Goal: Task Accomplishment & Management: Manage account settings

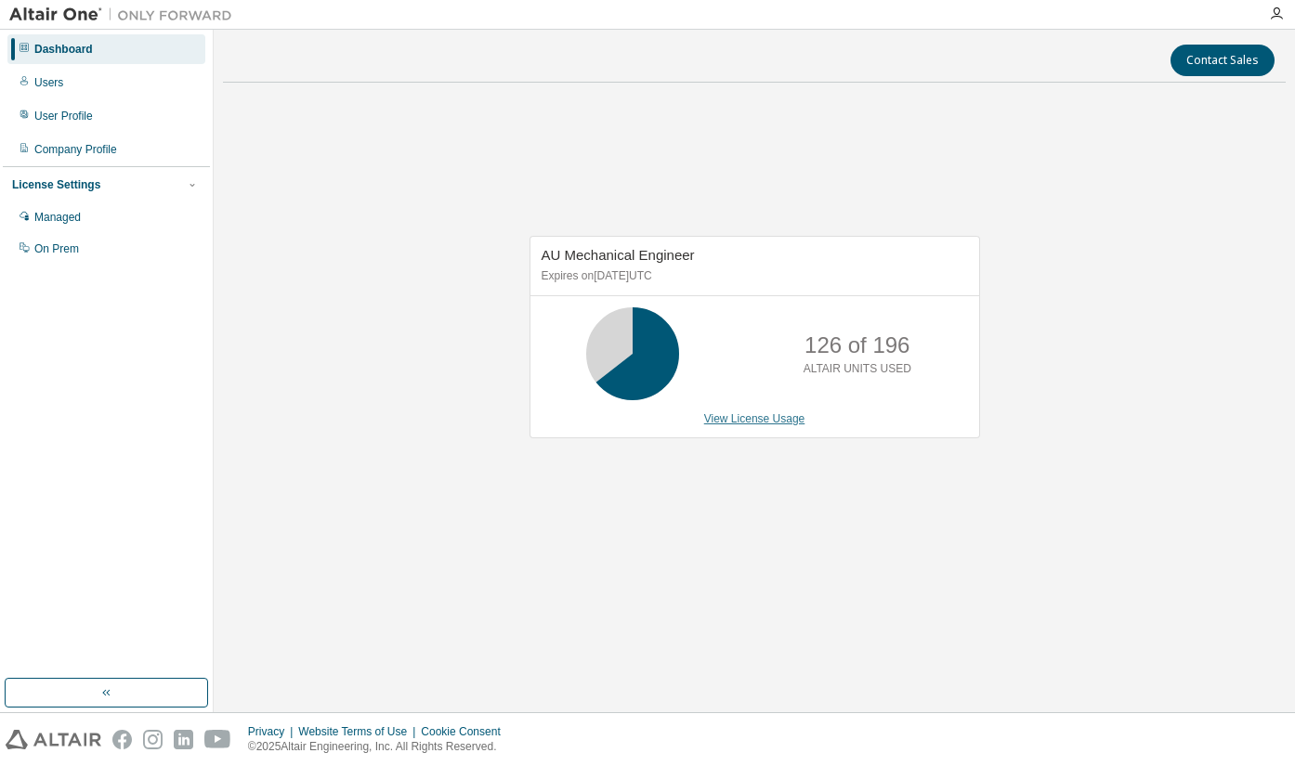
click at [736, 420] on link "View License Usage" at bounding box center [754, 418] width 101 height 13
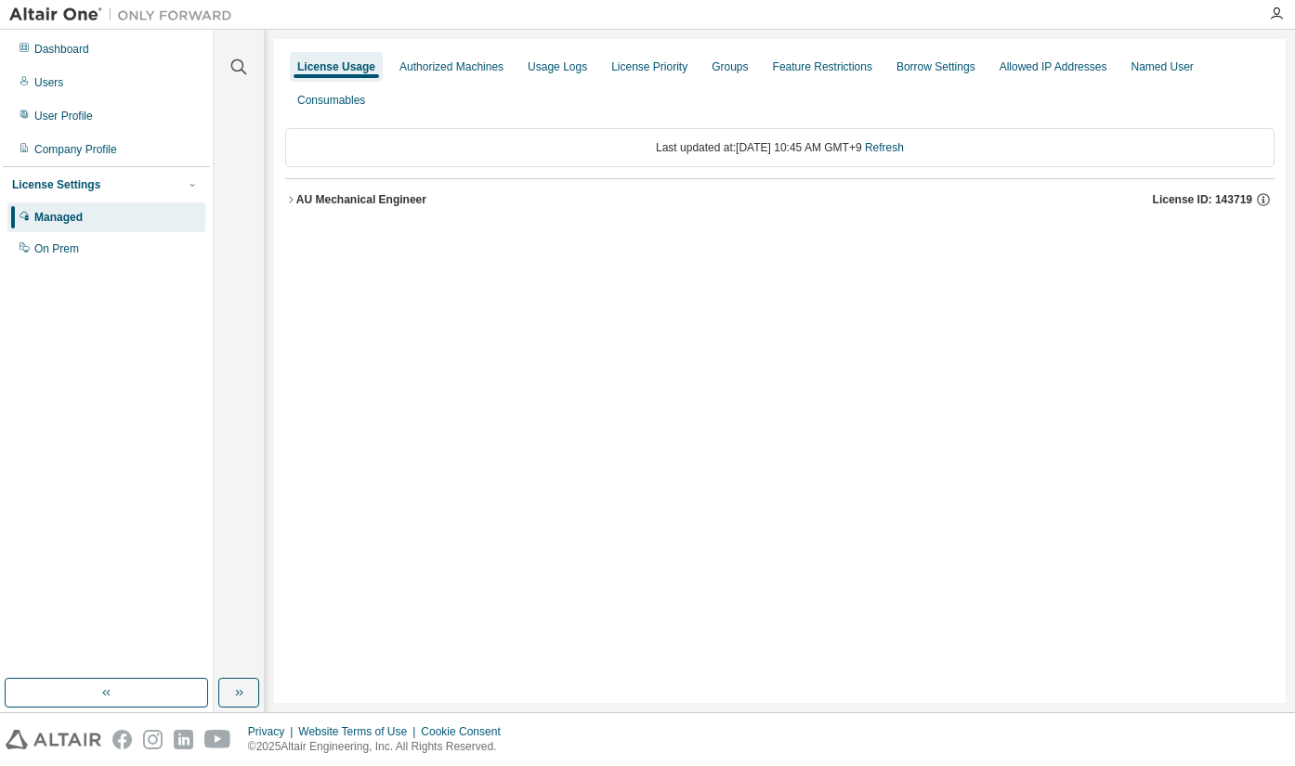
click at [292, 202] on icon "button" at bounding box center [290, 199] width 11 height 11
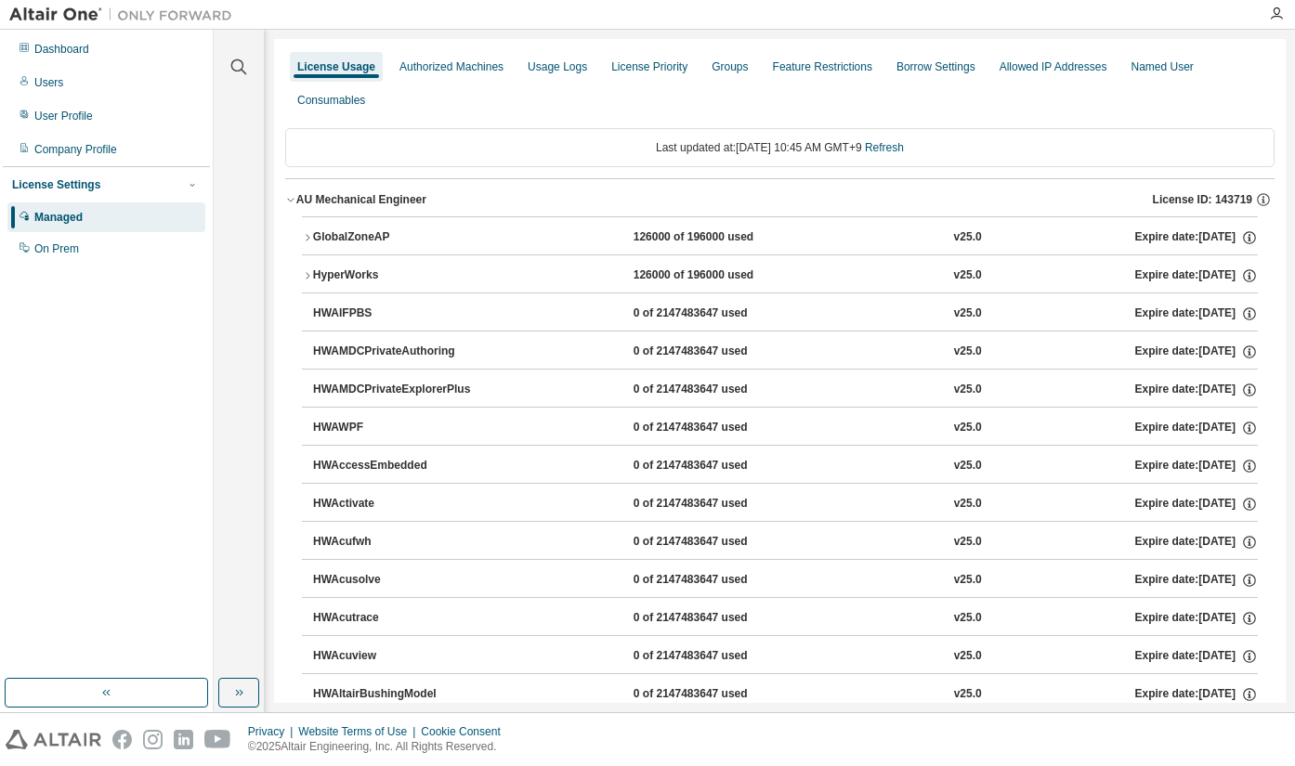
click at [310, 277] on icon "button" at bounding box center [307, 275] width 11 height 11
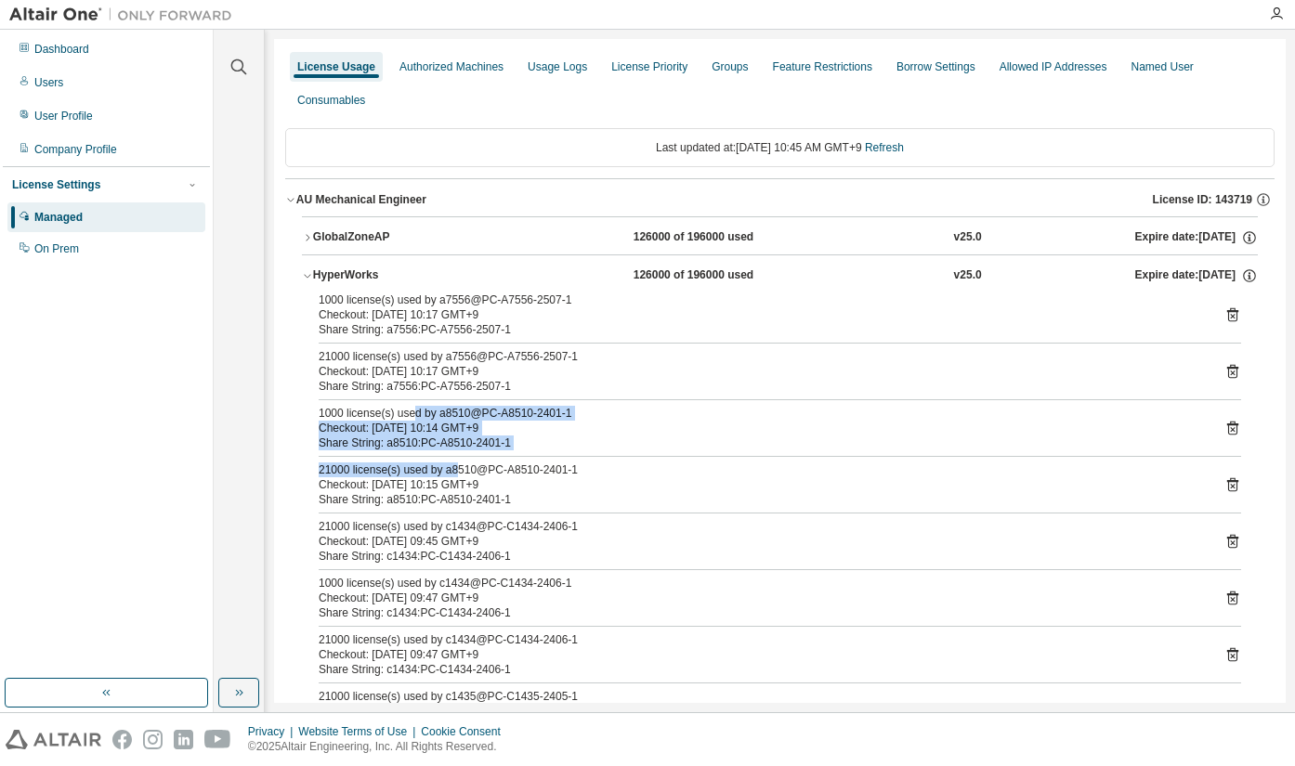
drag, startPoint x: 413, startPoint y: 410, endPoint x: 455, endPoint y: 464, distance: 68.9
click at [455, 464] on div "1000 license(s) used by a7556@PC-A7556-2507-1 Checkout: [DATE] 10:17 GMT+9 Shar…" at bounding box center [780, 687] width 956 height 788
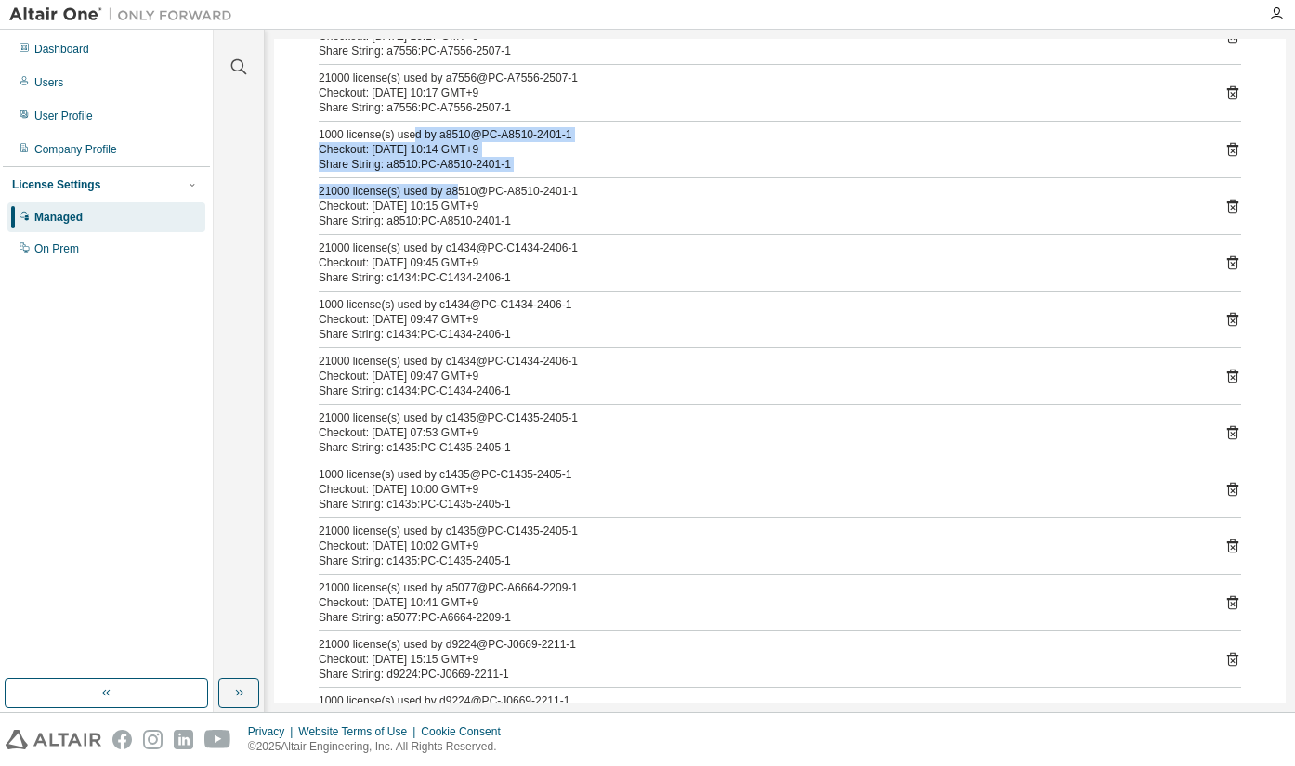
scroll to position [371, 0]
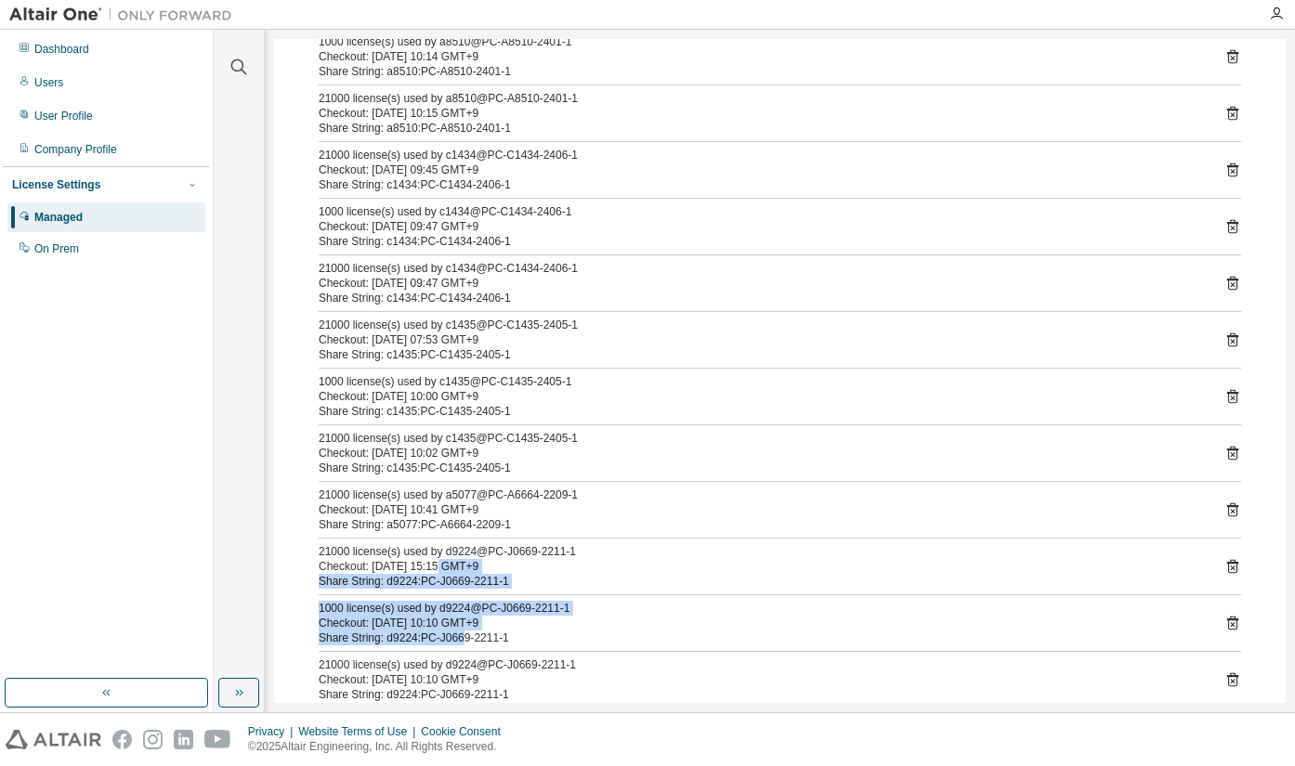
drag, startPoint x: 435, startPoint y: 561, endPoint x: 459, endPoint y: 631, distance: 74.6
click at [459, 631] on div "1000 license(s) used by a7556@PC-A7556-2507-1 Checkout: [DATE] 10:17 GMT+9 Shar…" at bounding box center [780, 315] width 956 height 788
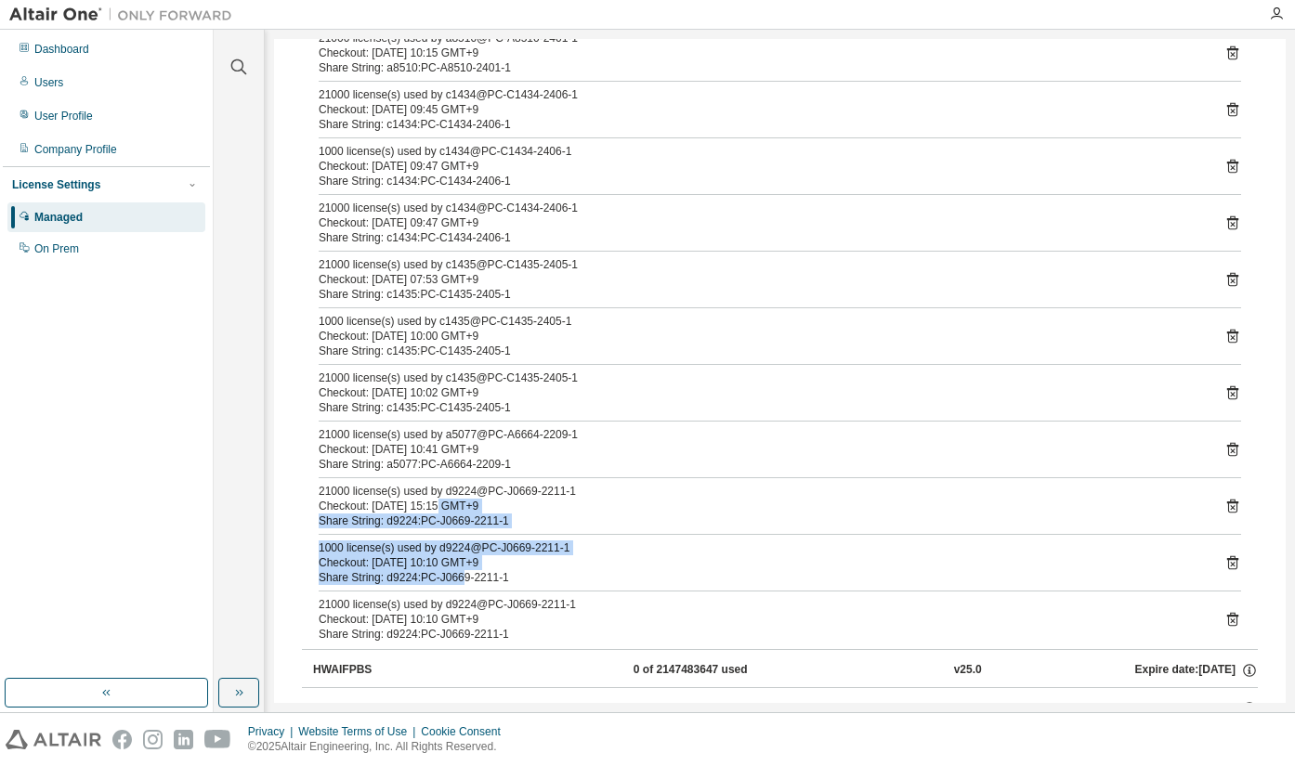
scroll to position [464, 0]
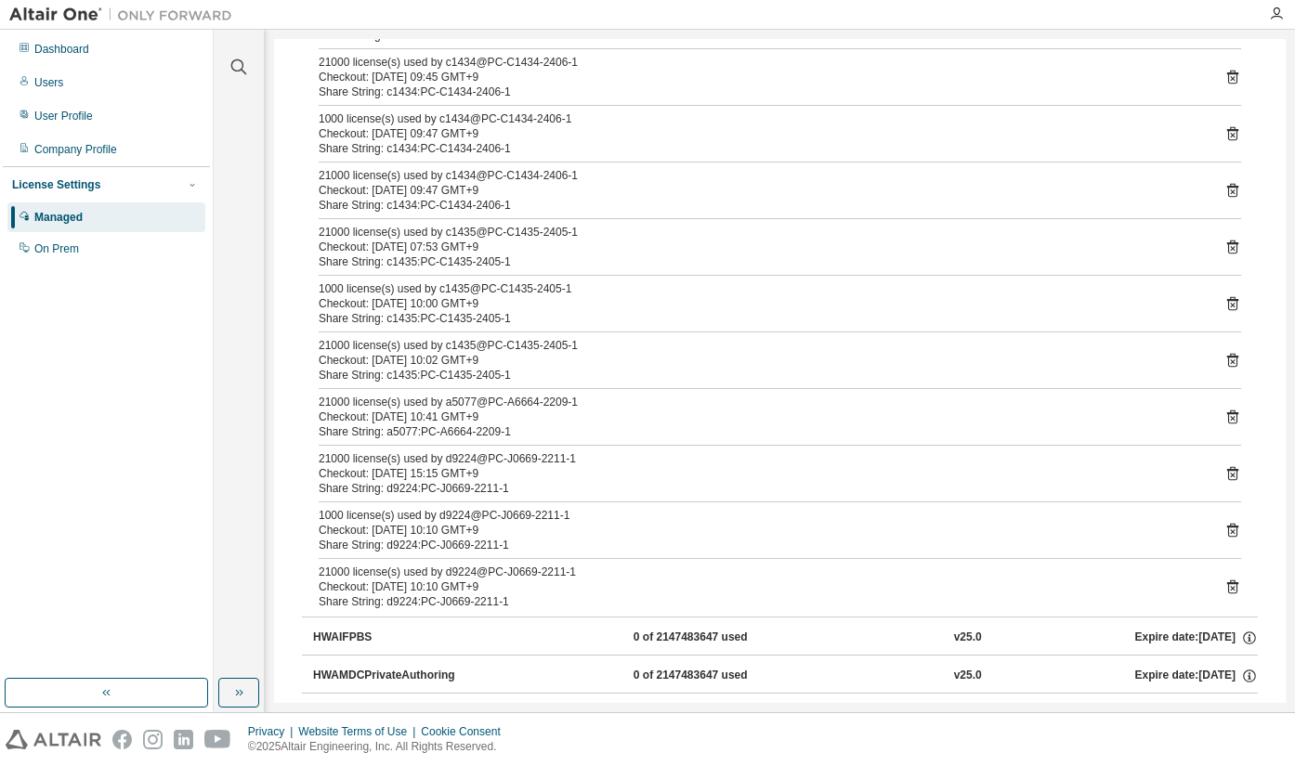
click at [478, 602] on div "Share String: d9224:PC-J0669-2211-1" at bounding box center [758, 601] width 878 height 15
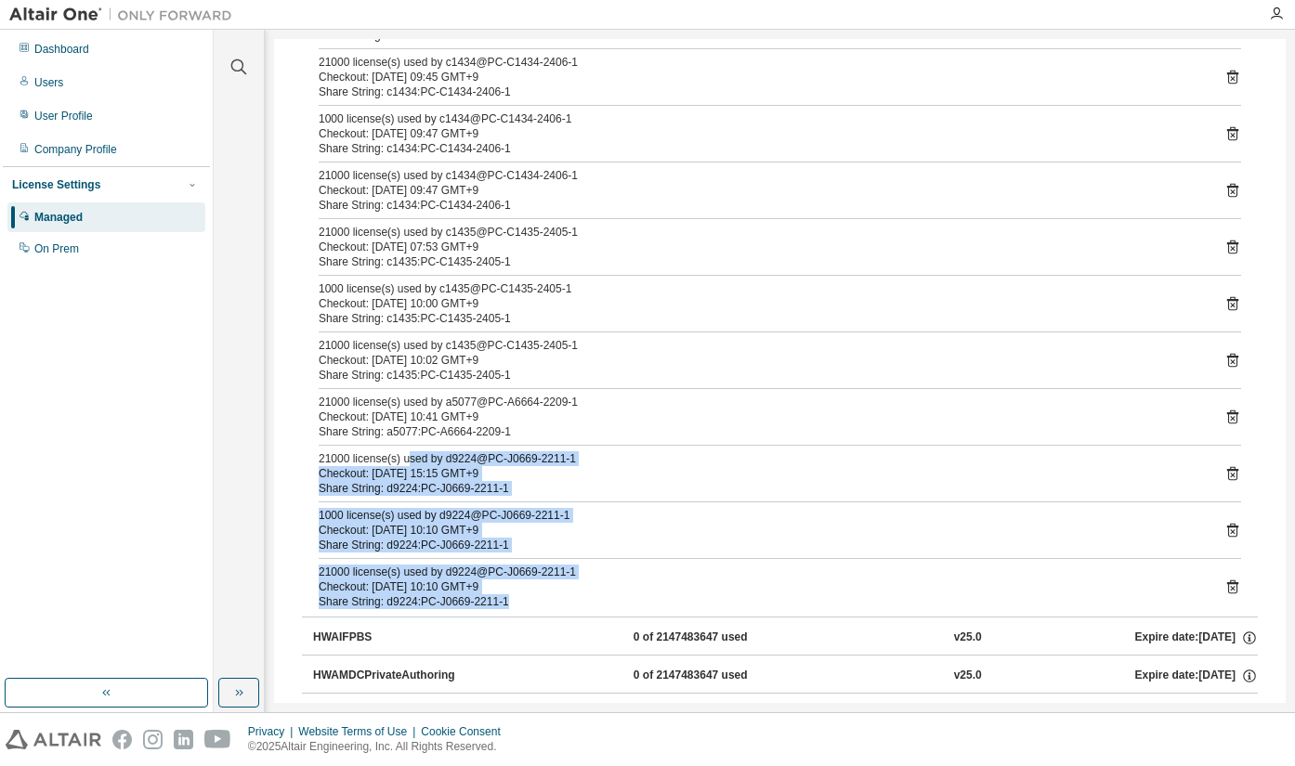
drag, startPoint x: 421, startPoint y: 462, endPoint x: 506, endPoint y: 595, distance: 157.9
click at [506, 595] on div "1000 license(s) used by a7556@PC-A7556-2507-1 Checkout: [DATE] 10:17 GMT+9 Shar…" at bounding box center [780, 222] width 956 height 788
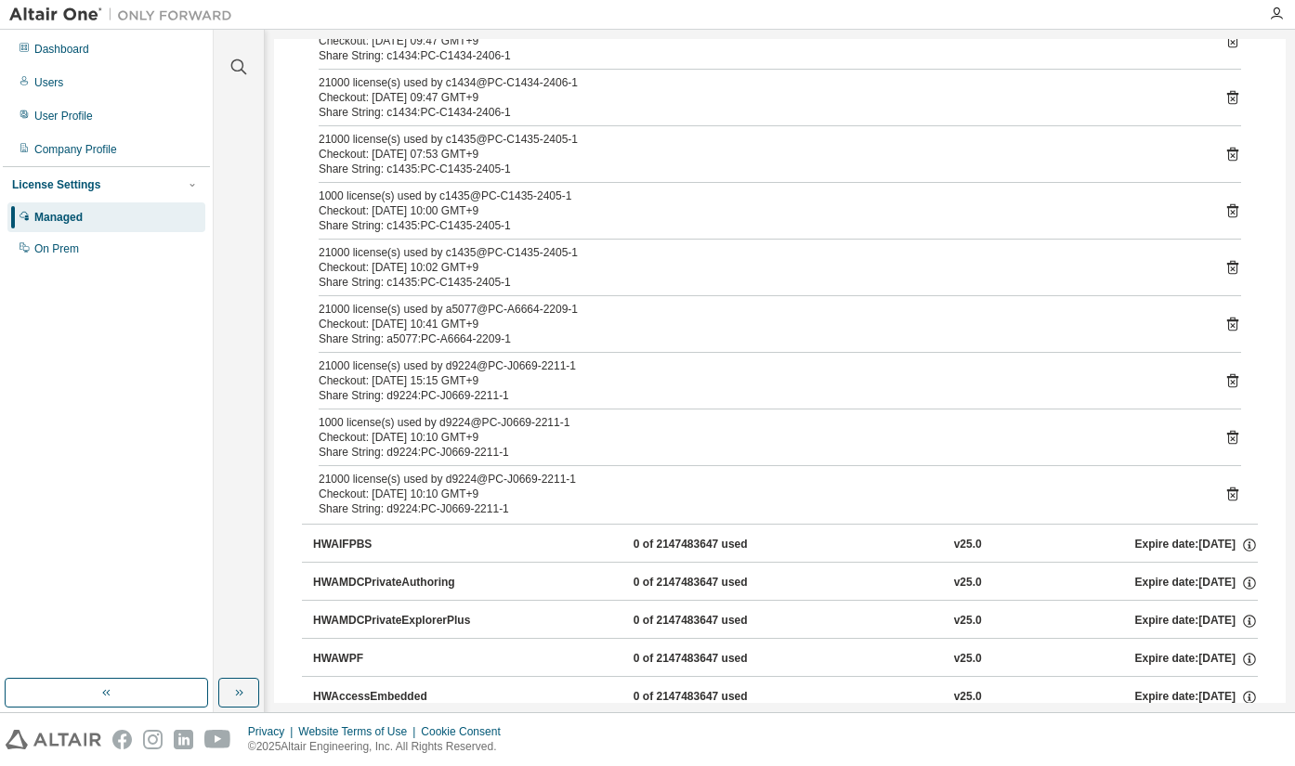
click at [139, 431] on div "Dashboard Users User Profile Company Profile License Settings Managed On Prem" at bounding box center [106, 355] width 207 height 644
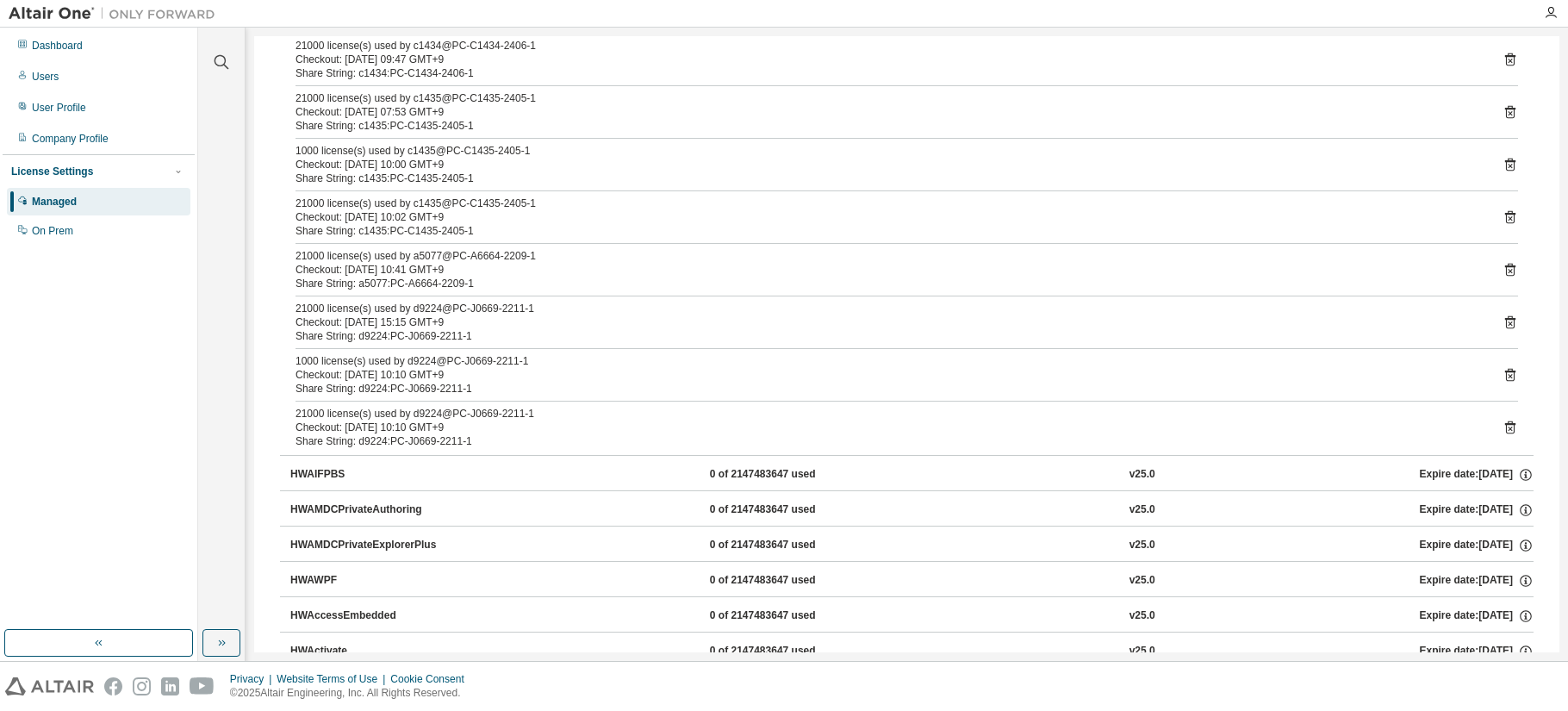
click at [1201, 321] on icon at bounding box center [1510, 323] width 10 height 13
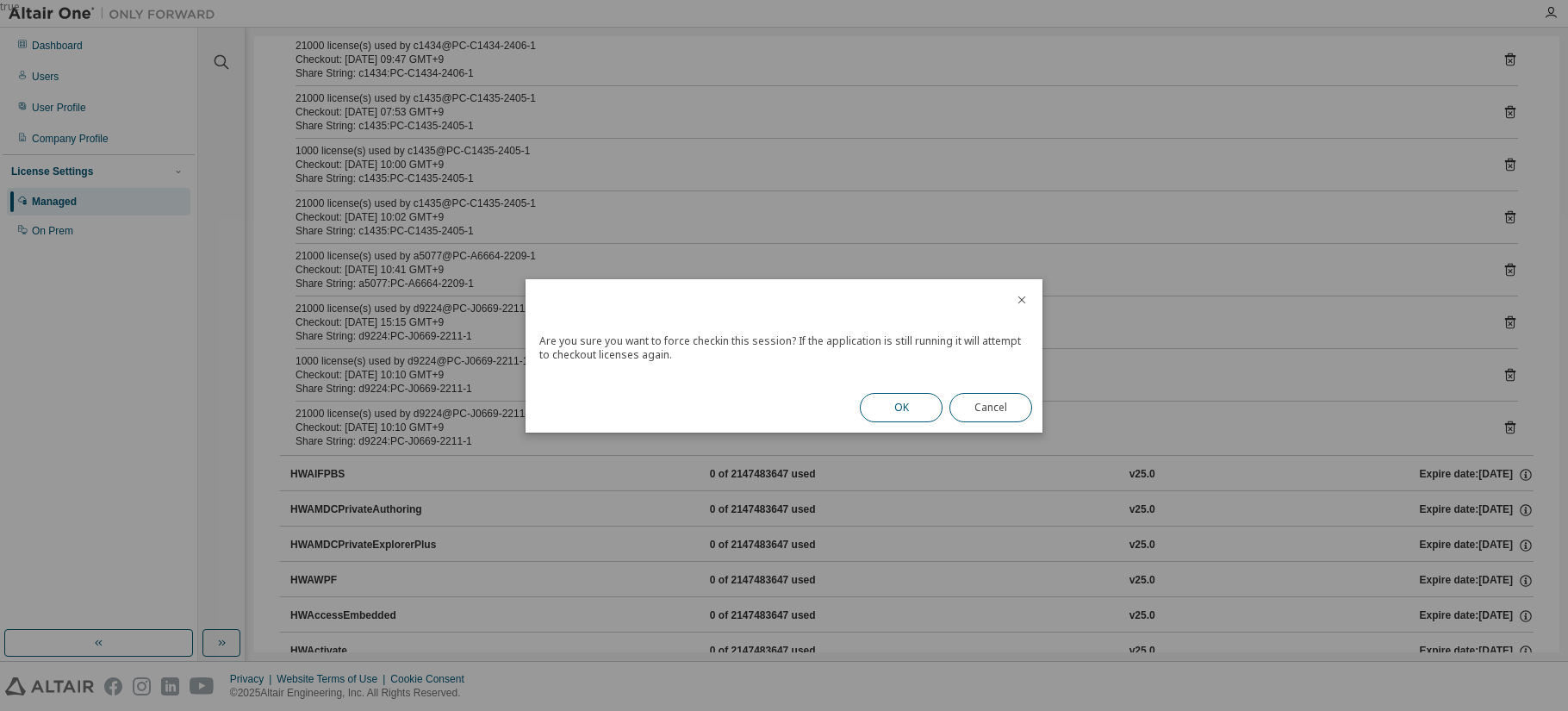
click at [896, 405] on button "OK" at bounding box center [901, 407] width 83 height 30
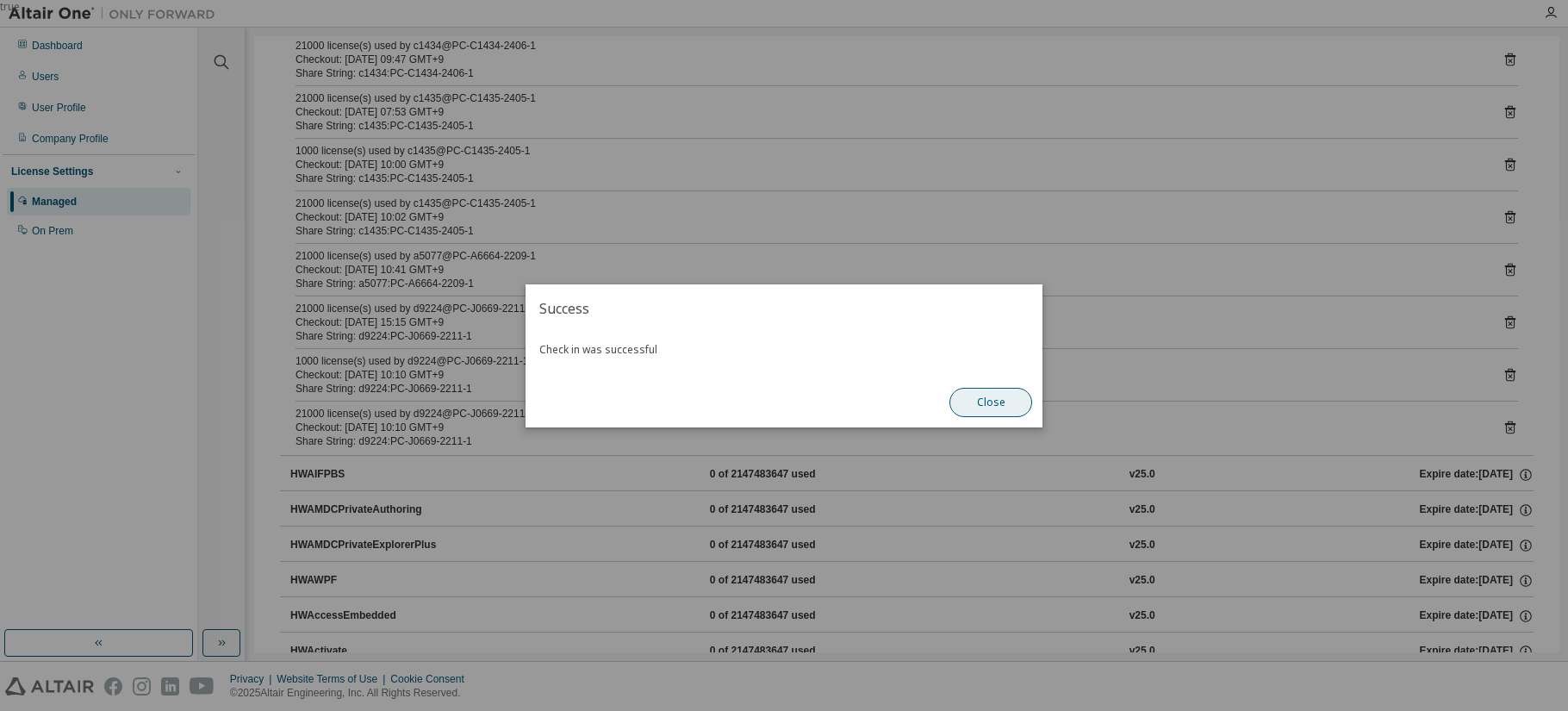
click at [1004, 406] on button "Close" at bounding box center [990, 403] width 83 height 30
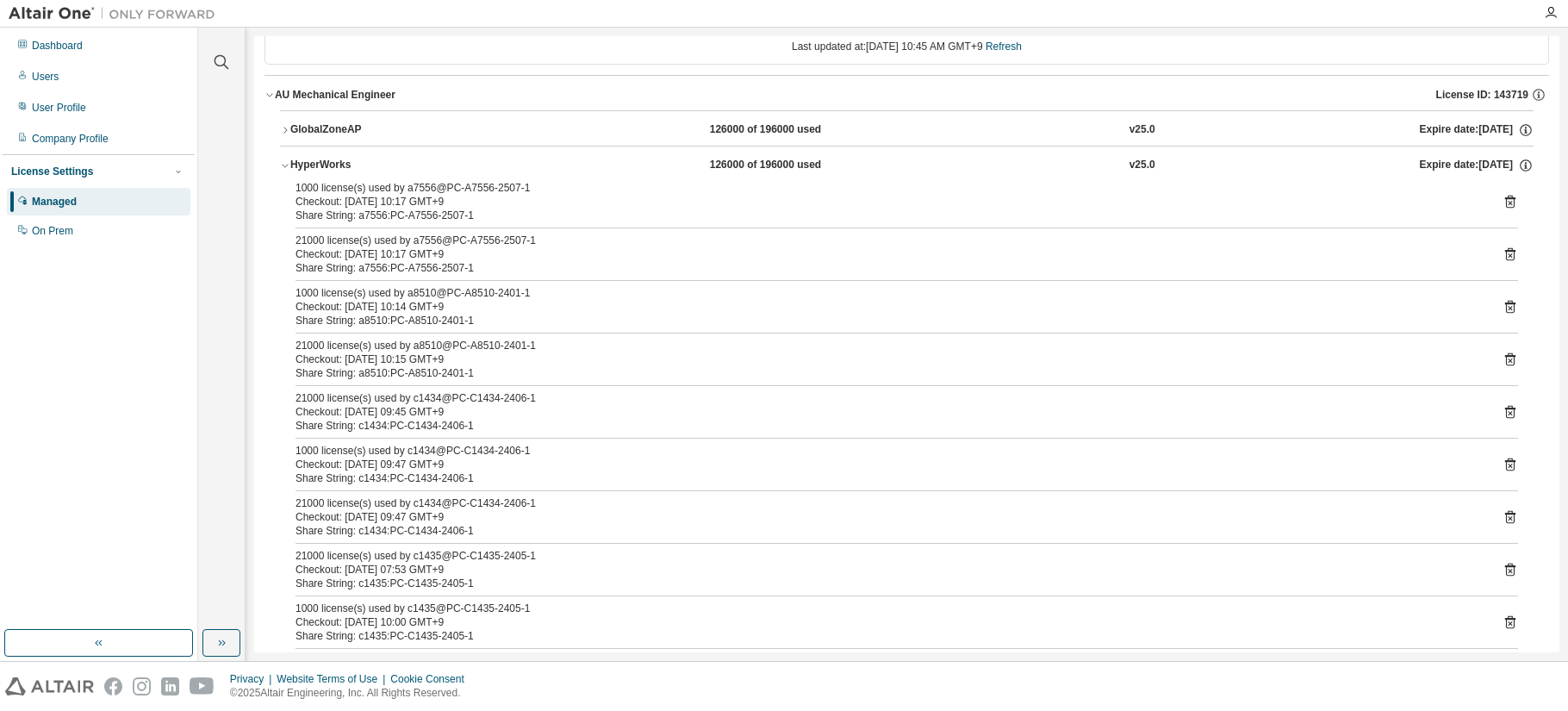
scroll to position [0, 0]
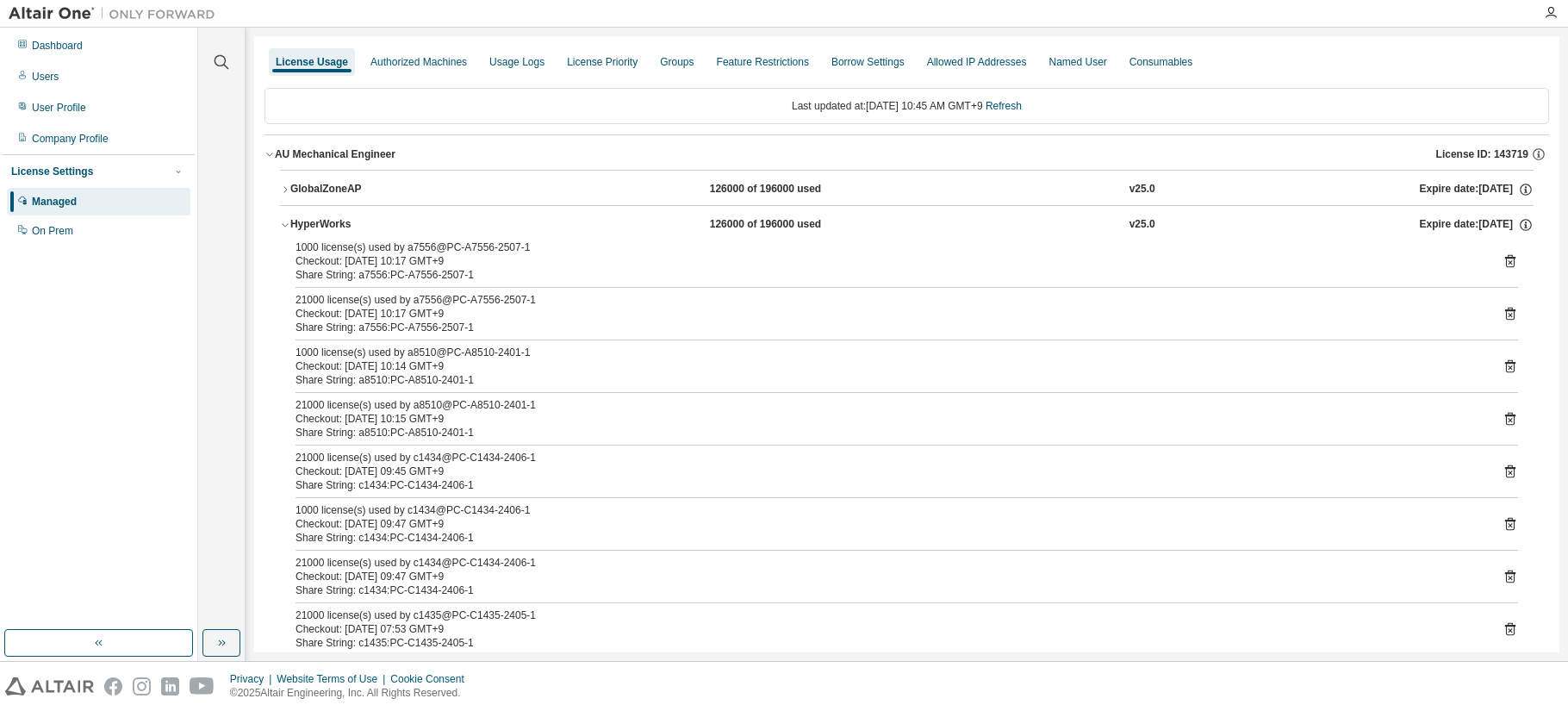
click at [81, 171] on div "License Settings" at bounding box center [52, 171] width 82 height 14
click at [69, 173] on div "License Settings" at bounding box center [52, 171] width 82 height 14
click at [284, 225] on icon "button" at bounding box center [285, 225] width 10 height 10
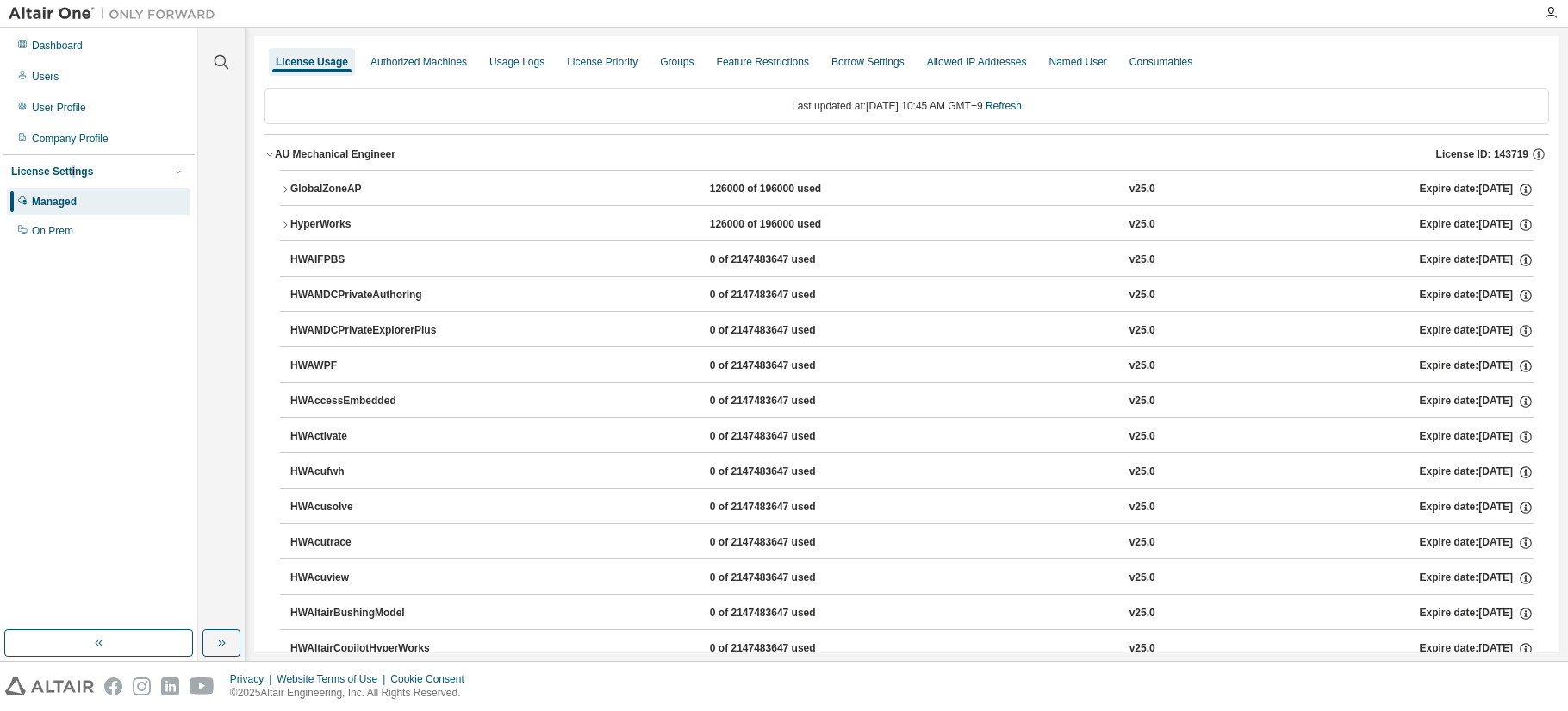
click at [284, 225] on icon "button" at bounding box center [285, 225] width 10 height 10
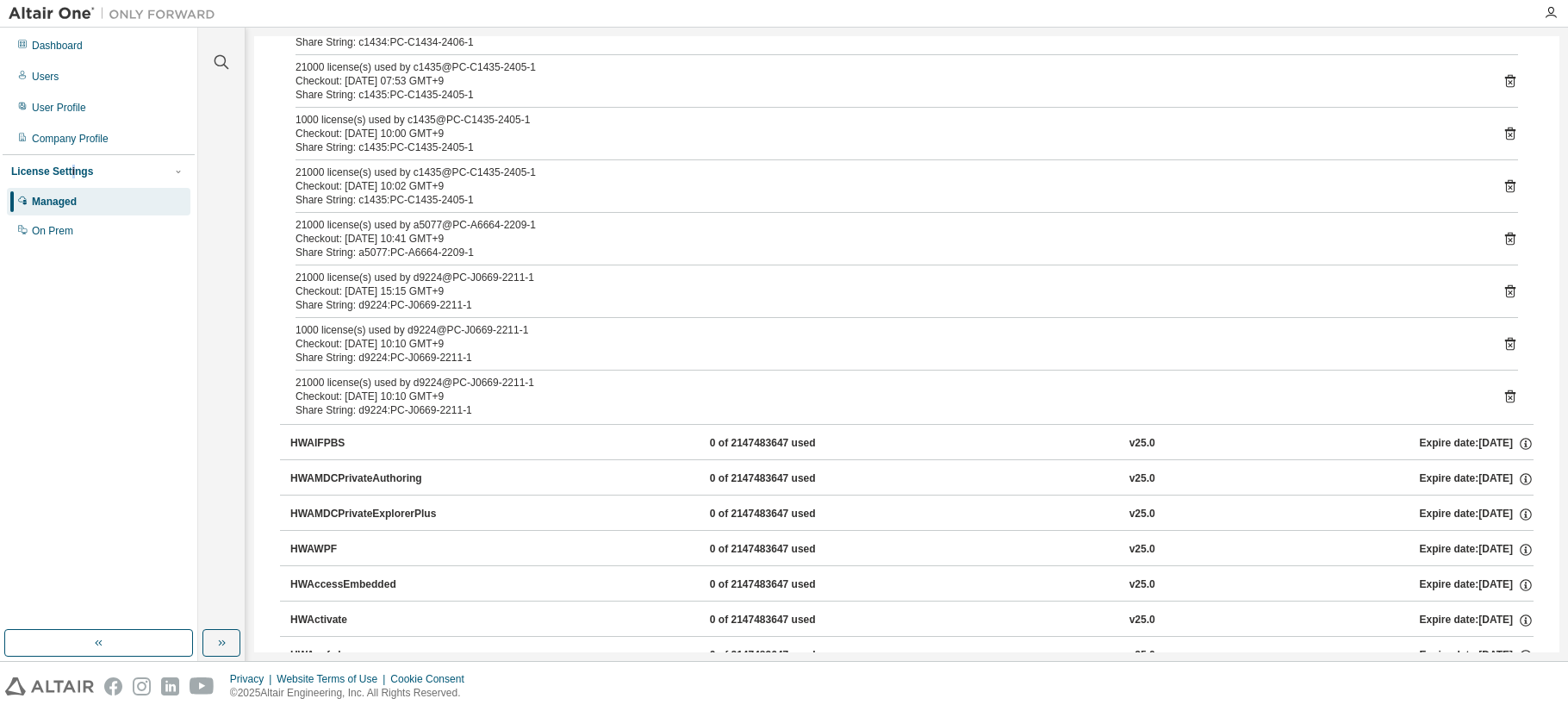
scroll to position [517, 0]
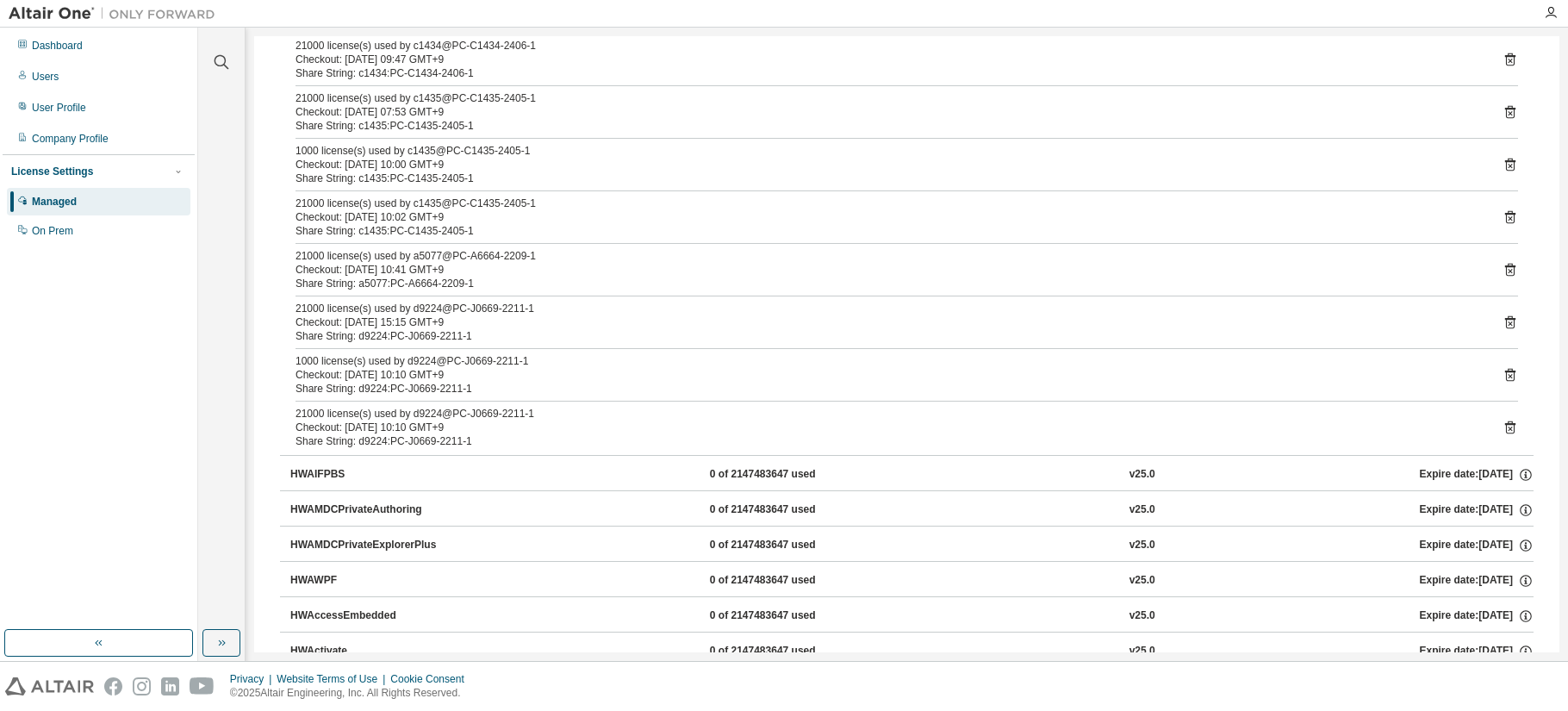
click at [1201, 323] on icon at bounding box center [1510, 323] width 5 height 5
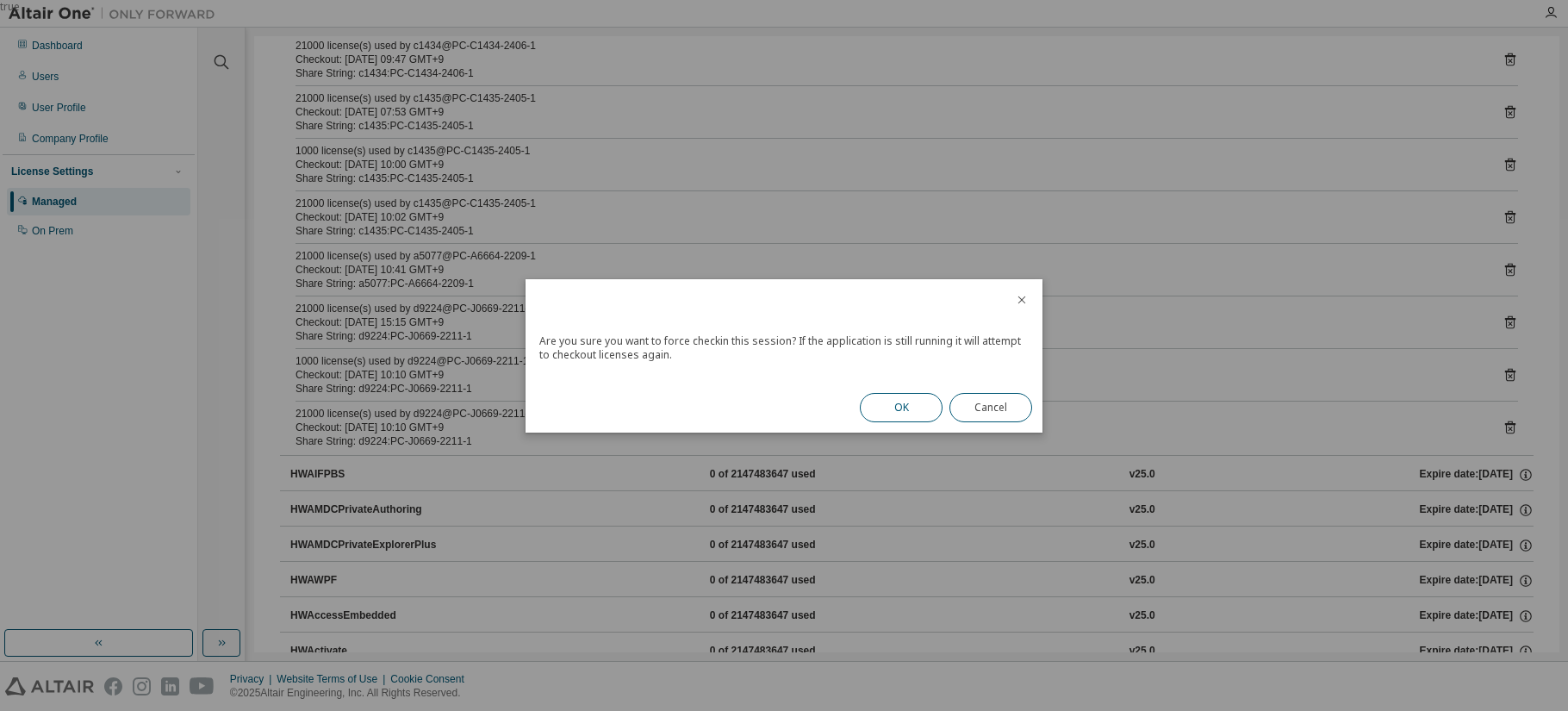
click at [924, 405] on button "OK" at bounding box center [901, 407] width 83 height 30
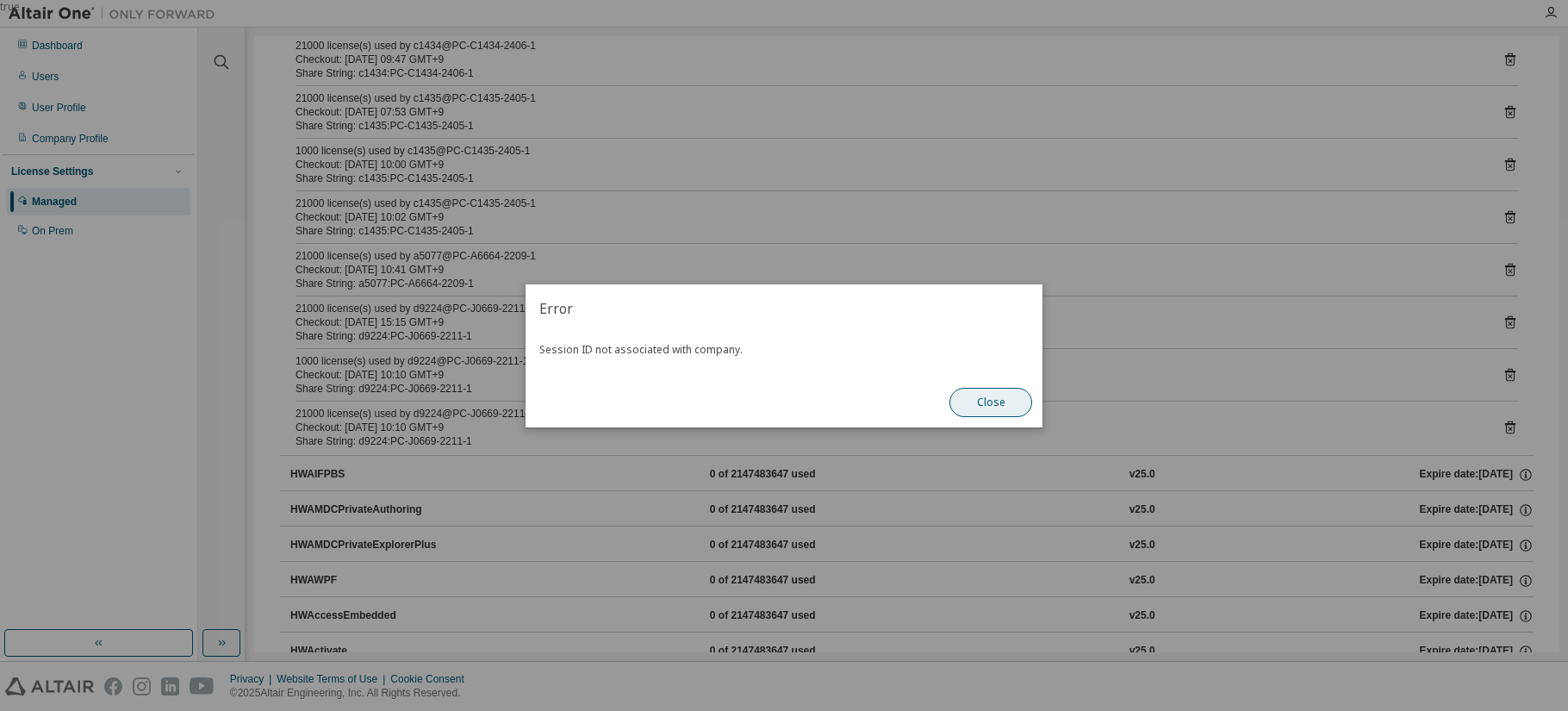
click at [984, 406] on button "Close" at bounding box center [990, 403] width 83 height 30
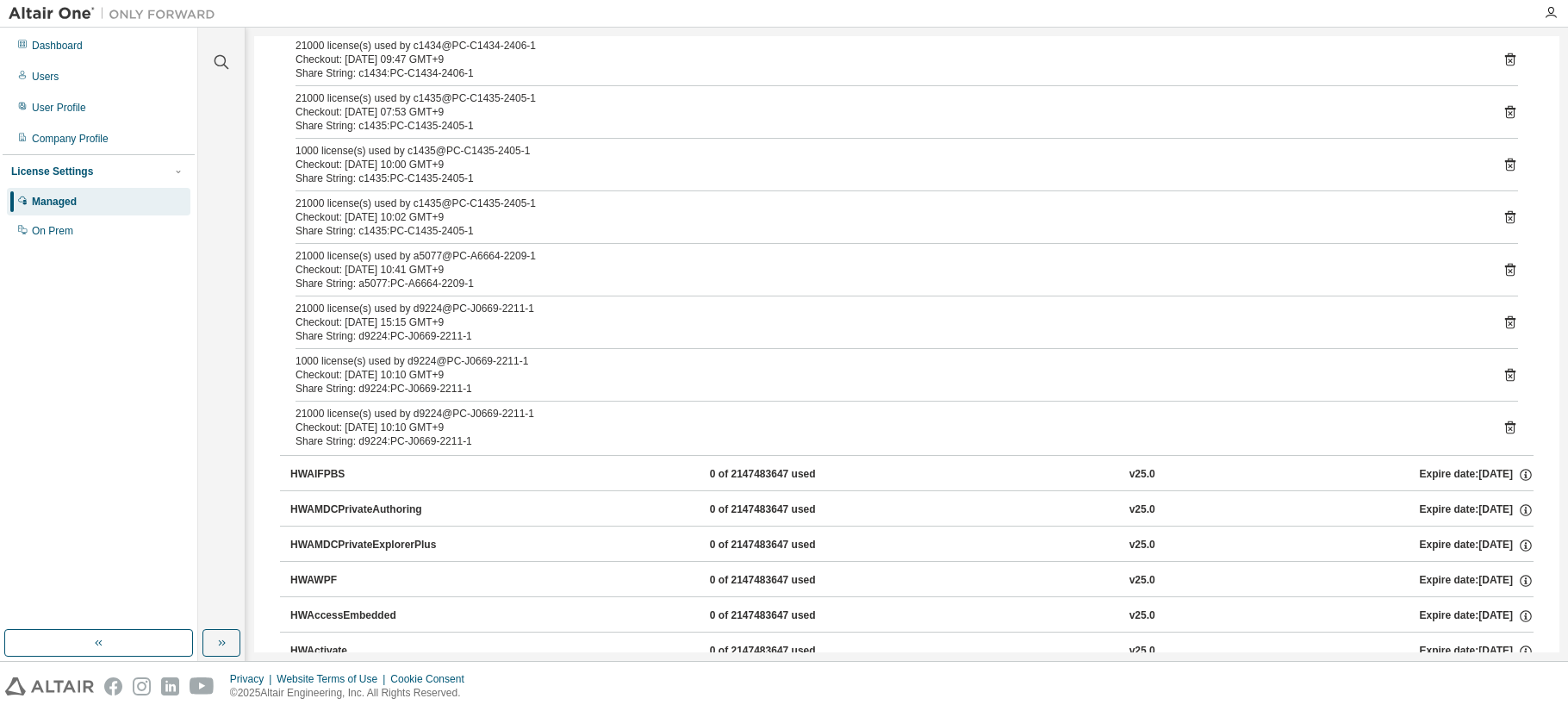
click at [98, 163] on div "License Settings" at bounding box center [98, 171] width 175 height 16
click at [75, 140] on div "Company Profile" at bounding box center [70, 138] width 77 height 14
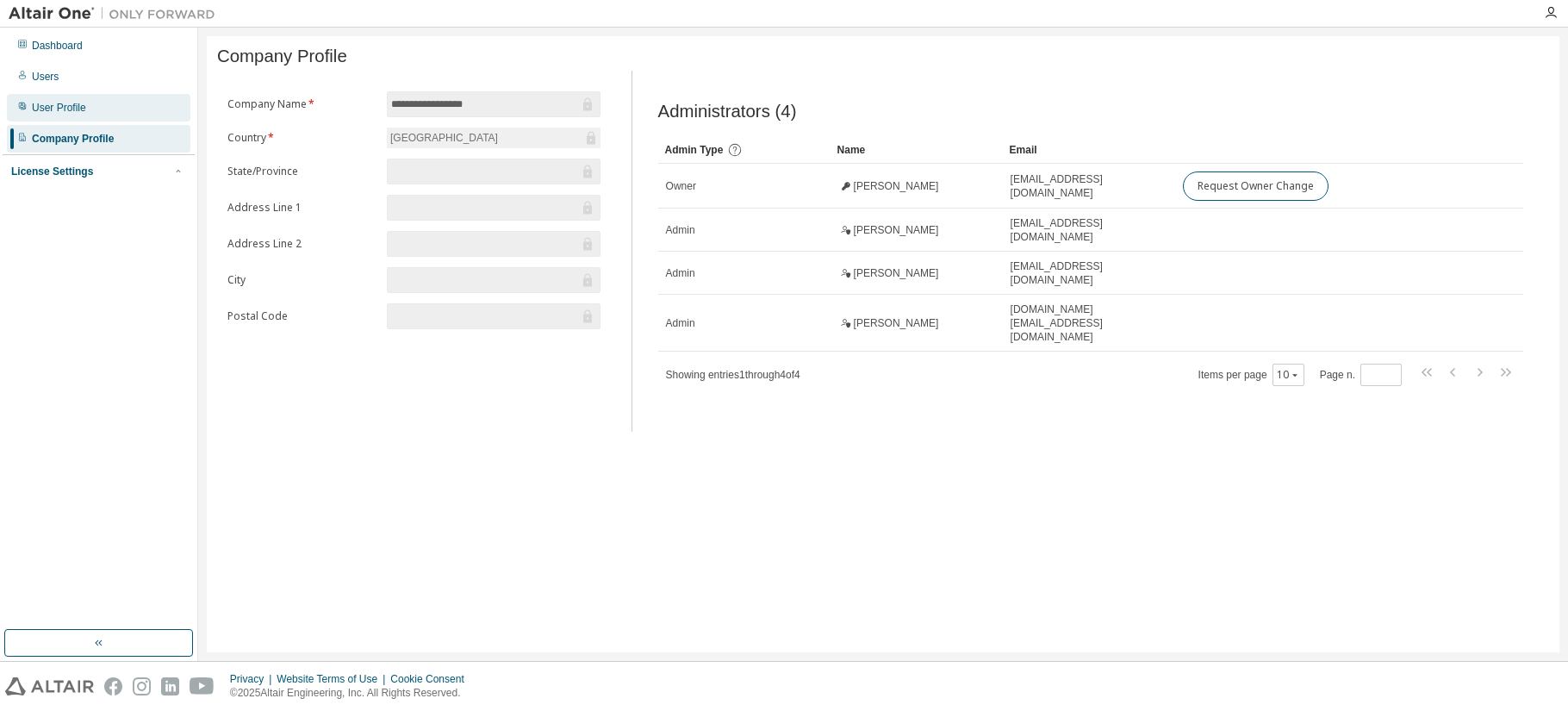
click at [45, 100] on div "User Profile" at bounding box center [98, 108] width 184 height 28
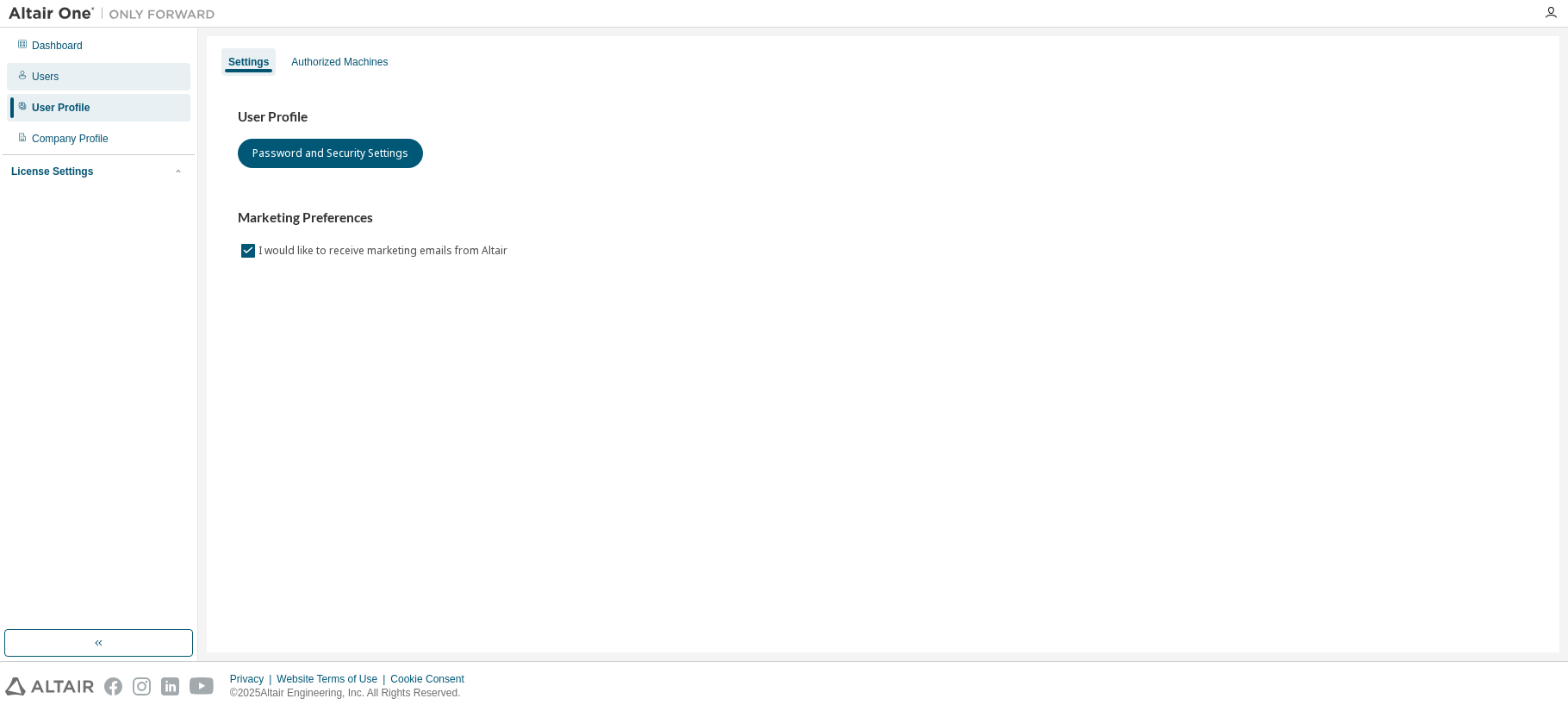
click at [45, 78] on div "Users" at bounding box center [45, 76] width 27 height 14
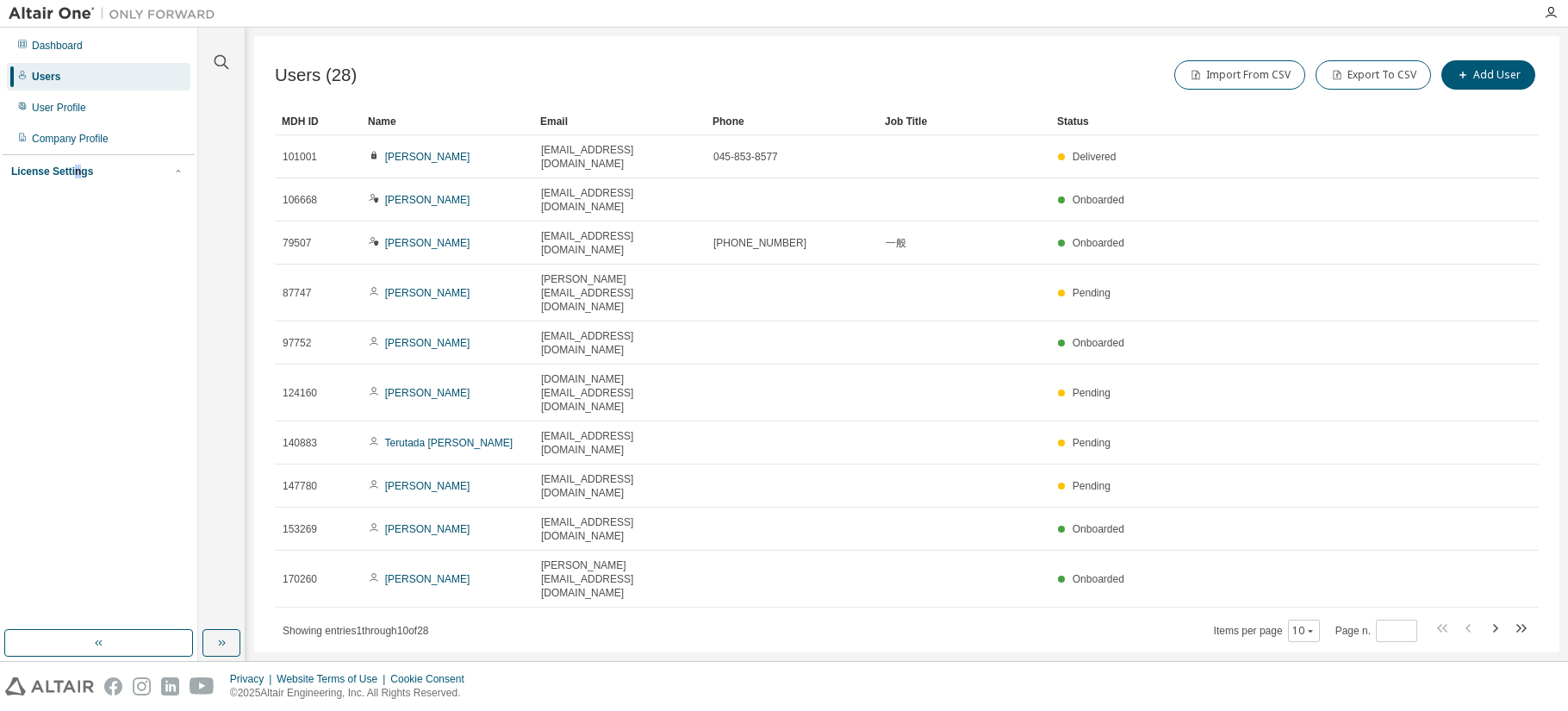
click at [73, 168] on div "License Settings" at bounding box center [52, 171] width 82 height 14
click at [40, 212] on div "Managed" at bounding box center [98, 201] width 184 height 28
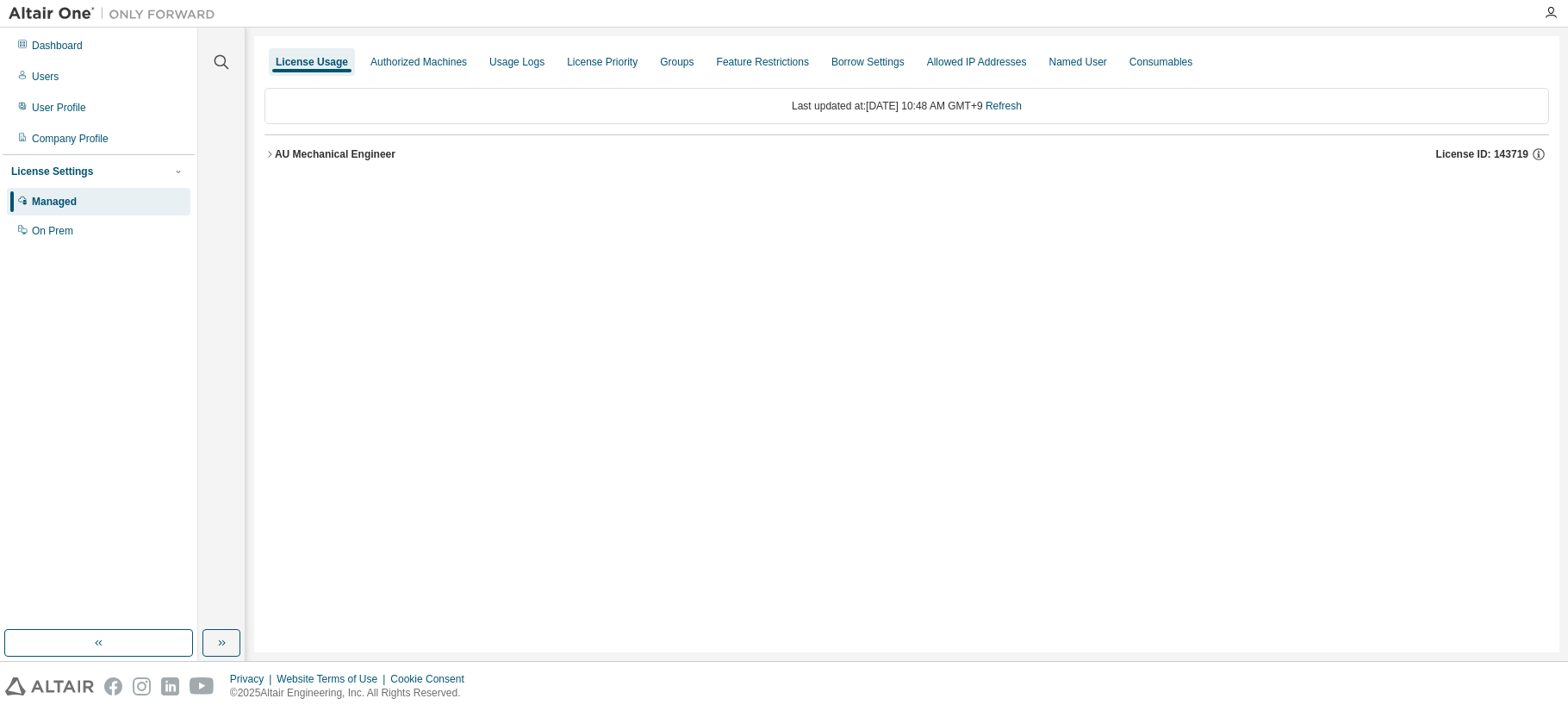
click at [329, 160] on div "AU Mechanical Engineer" at bounding box center [335, 154] width 121 height 14
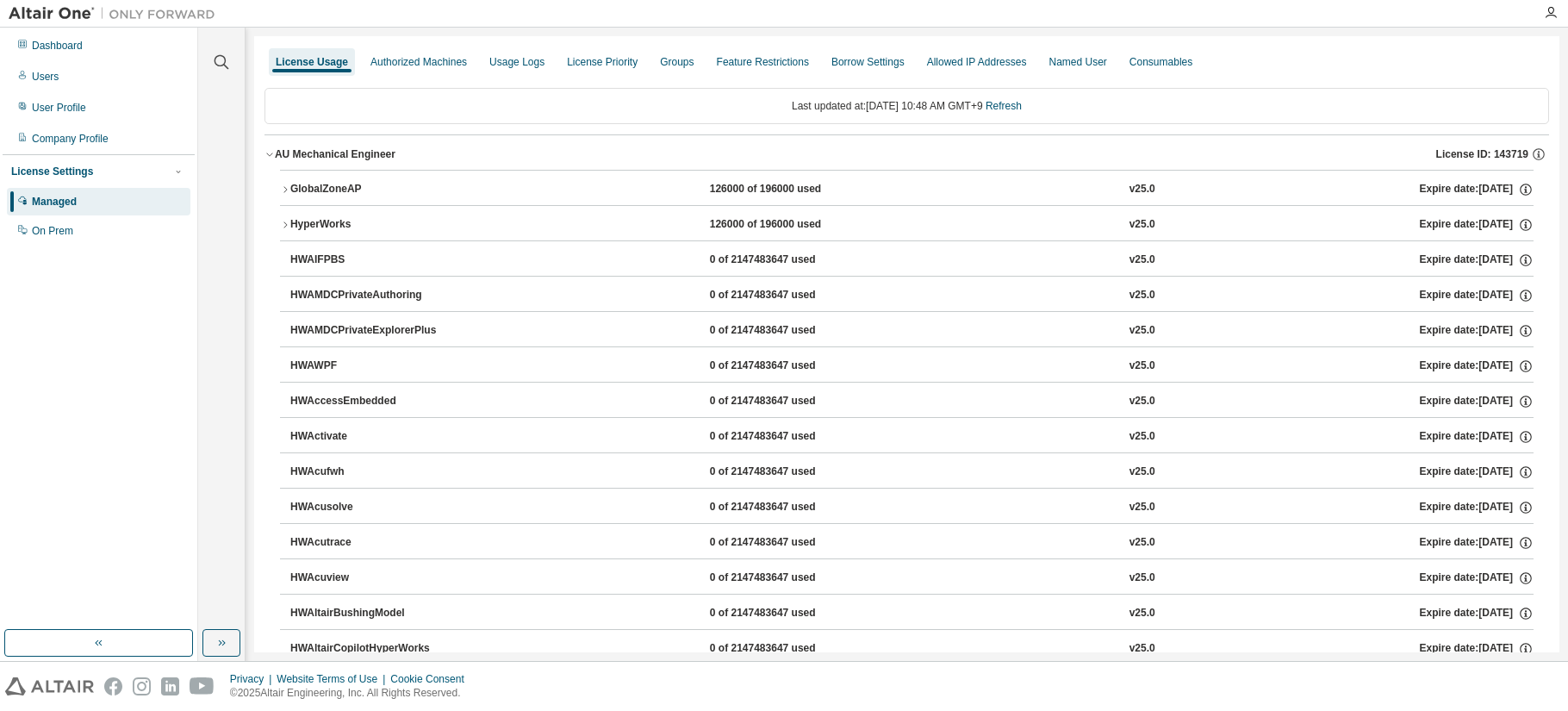
click at [317, 224] on div "HyperWorks" at bounding box center [367, 225] width 155 height 16
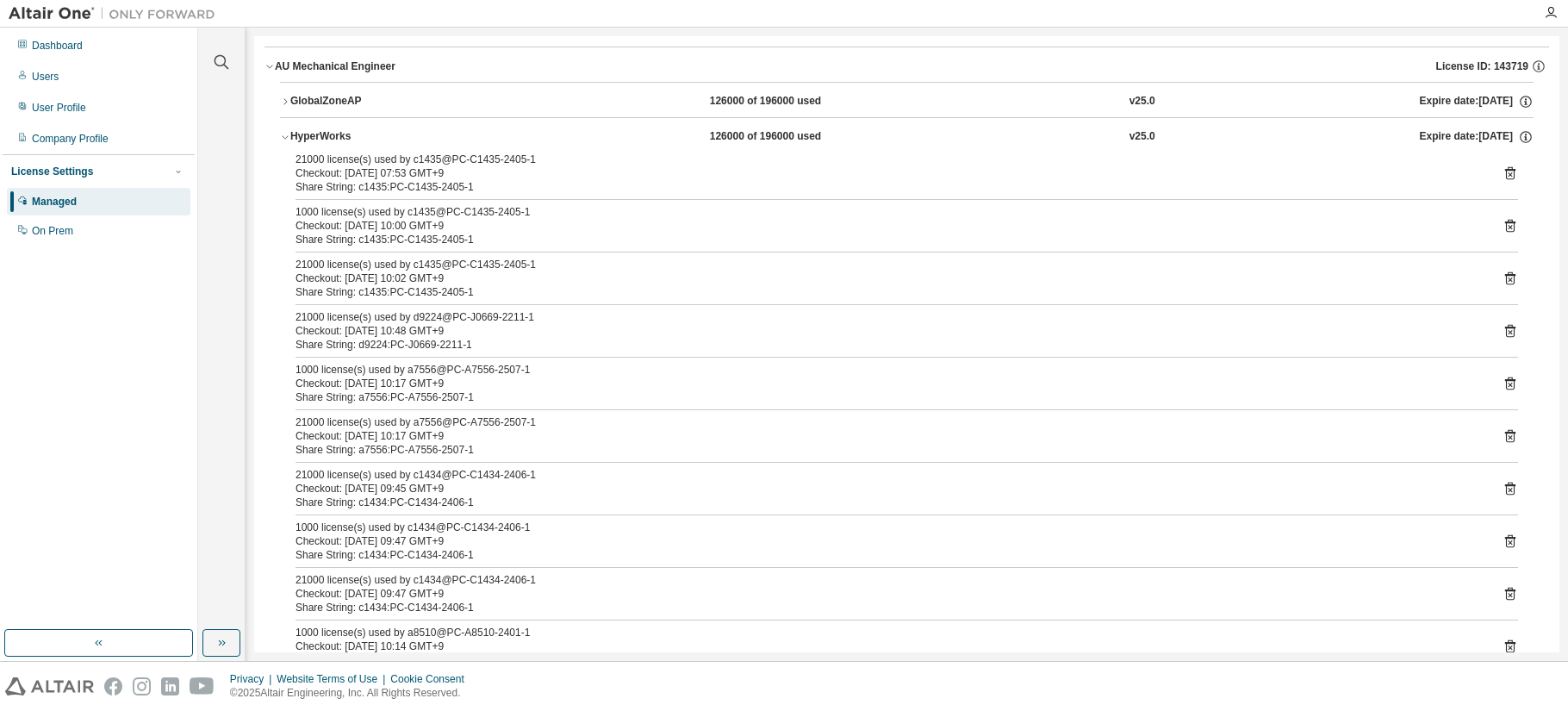
scroll to position [86, 0]
drag, startPoint x: 429, startPoint y: 320, endPoint x: 426, endPoint y: 341, distance: 21.2
click at [426, 341] on div "21000 license(s) used by d9224@PC-J0669-2211-1 Checkout: [DATE] 10:48 GMT+9 Sha…" at bounding box center [886, 332] width 1181 height 42
click at [601, 364] on div "21000 license(s) used by c1435@PC-C1435-2405-1 Checkout: [DATE] 07:53 GMT+9 Sha…" at bounding box center [906, 467] width 1253 height 627
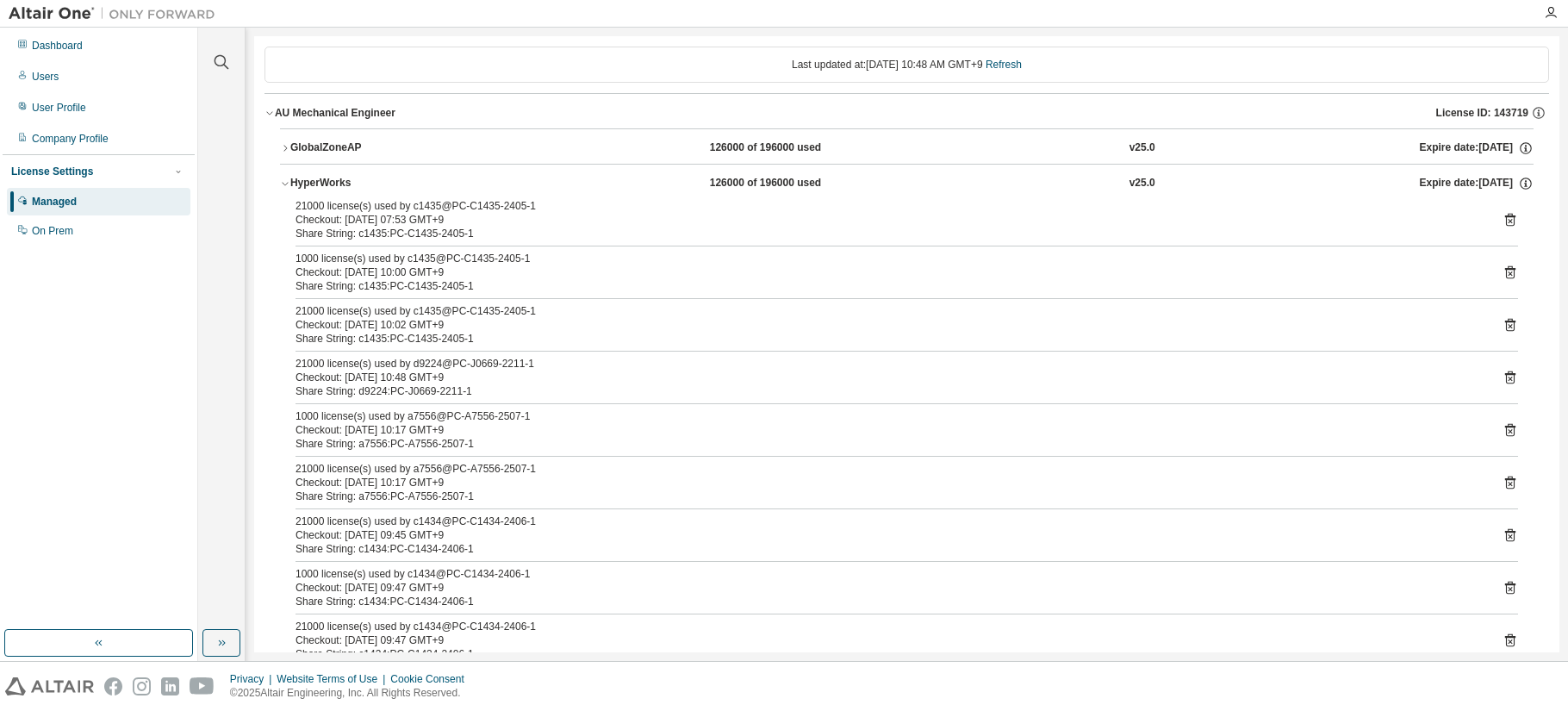
scroll to position [0, 0]
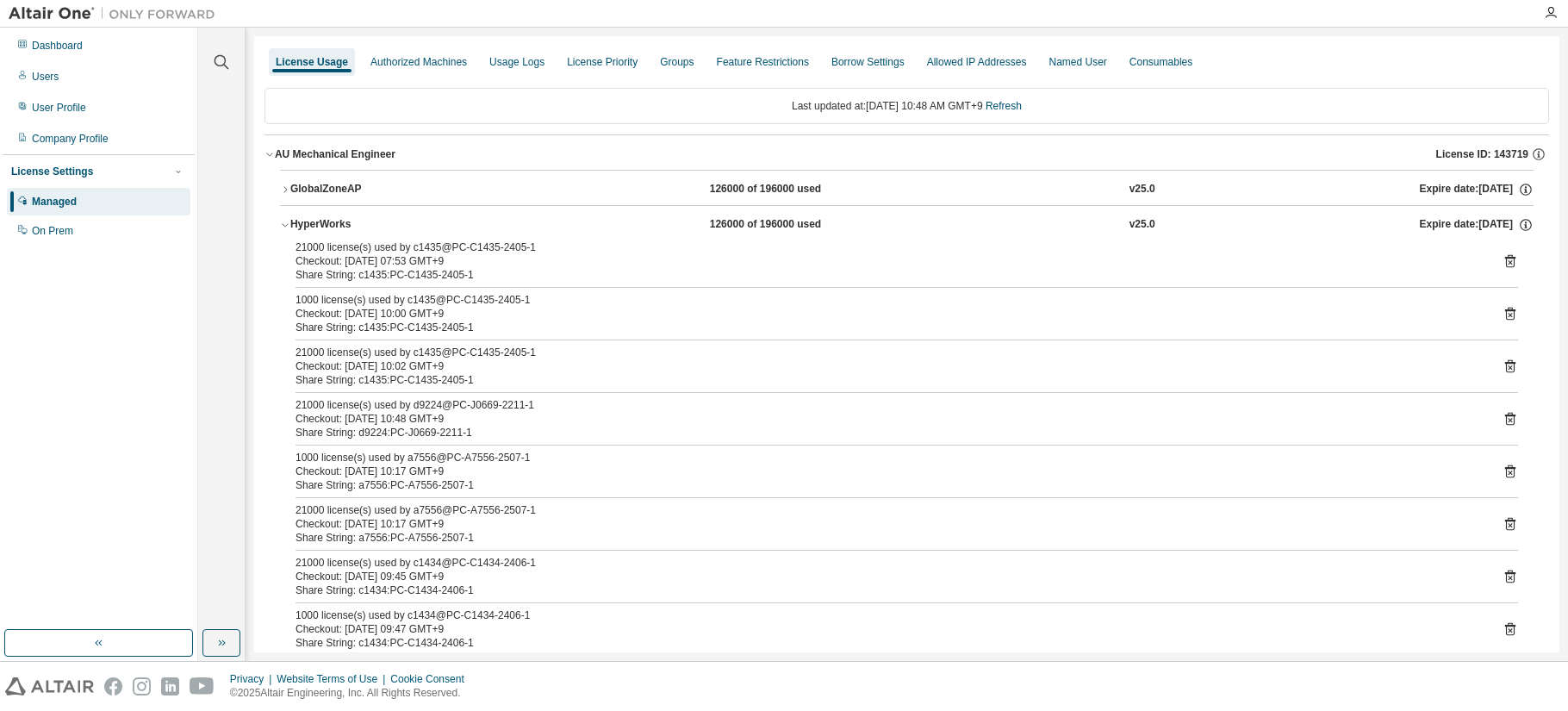
click at [1201, 420] on icon at bounding box center [1510, 419] width 16 height 16
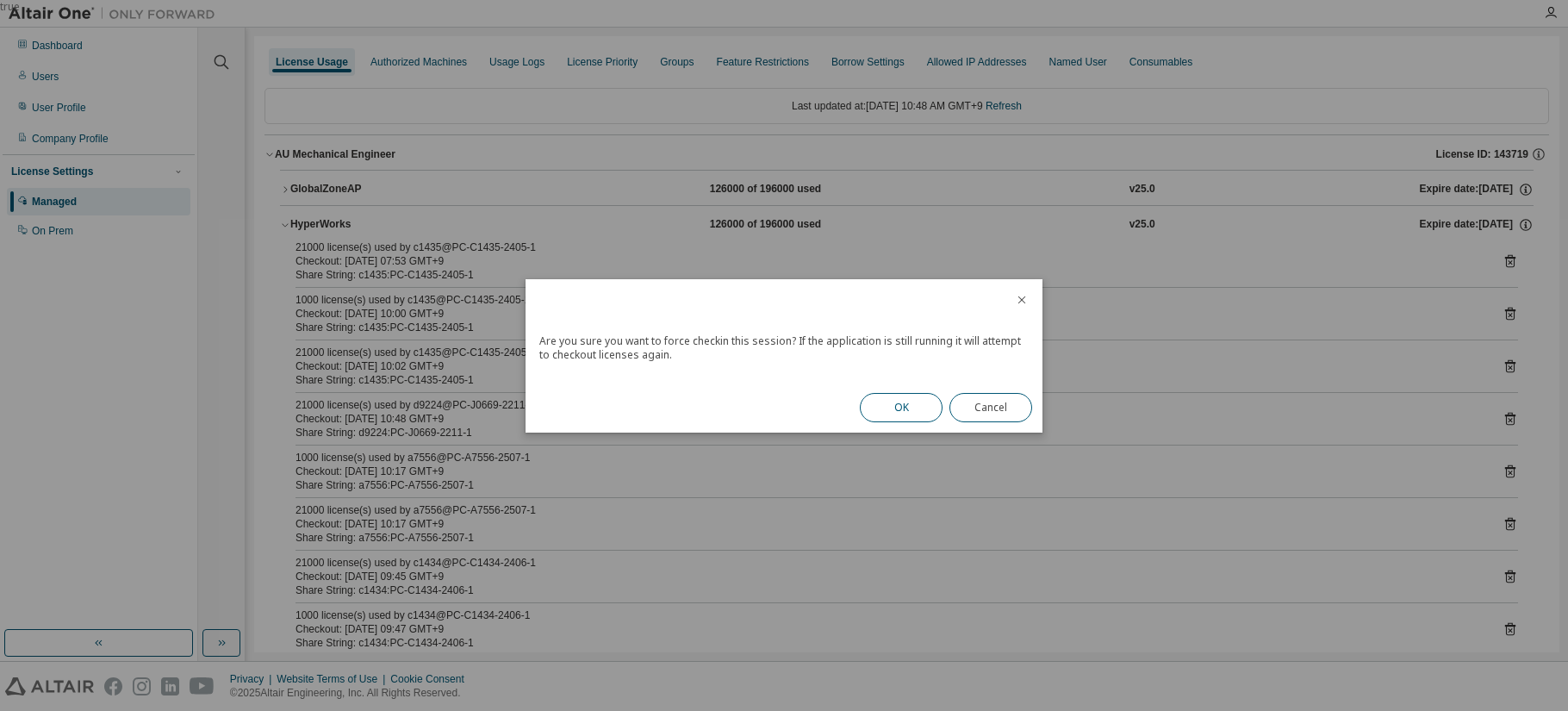
click at [900, 404] on button "OK" at bounding box center [901, 407] width 83 height 30
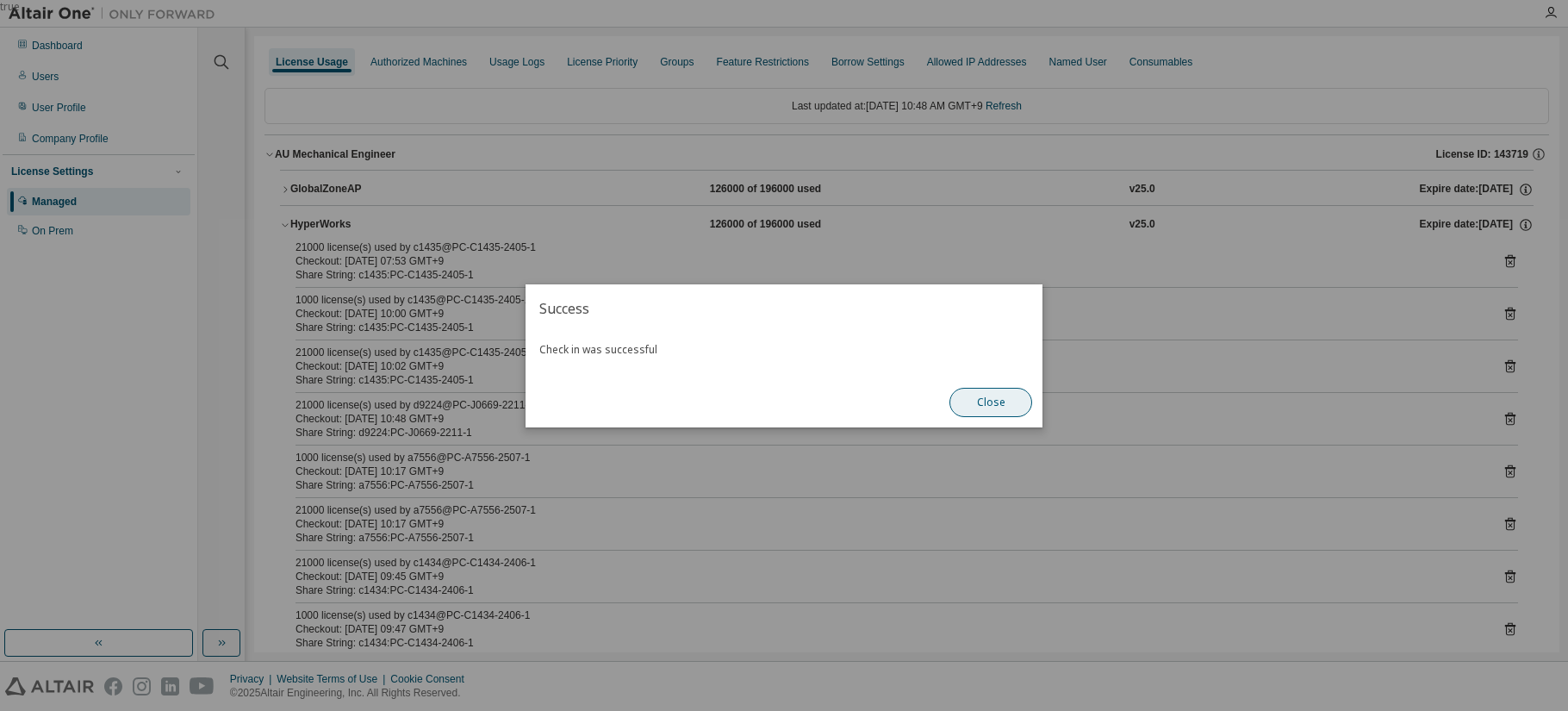
click at [987, 402] on button "Close" at bounding box center [990, 403] width 83 height 30
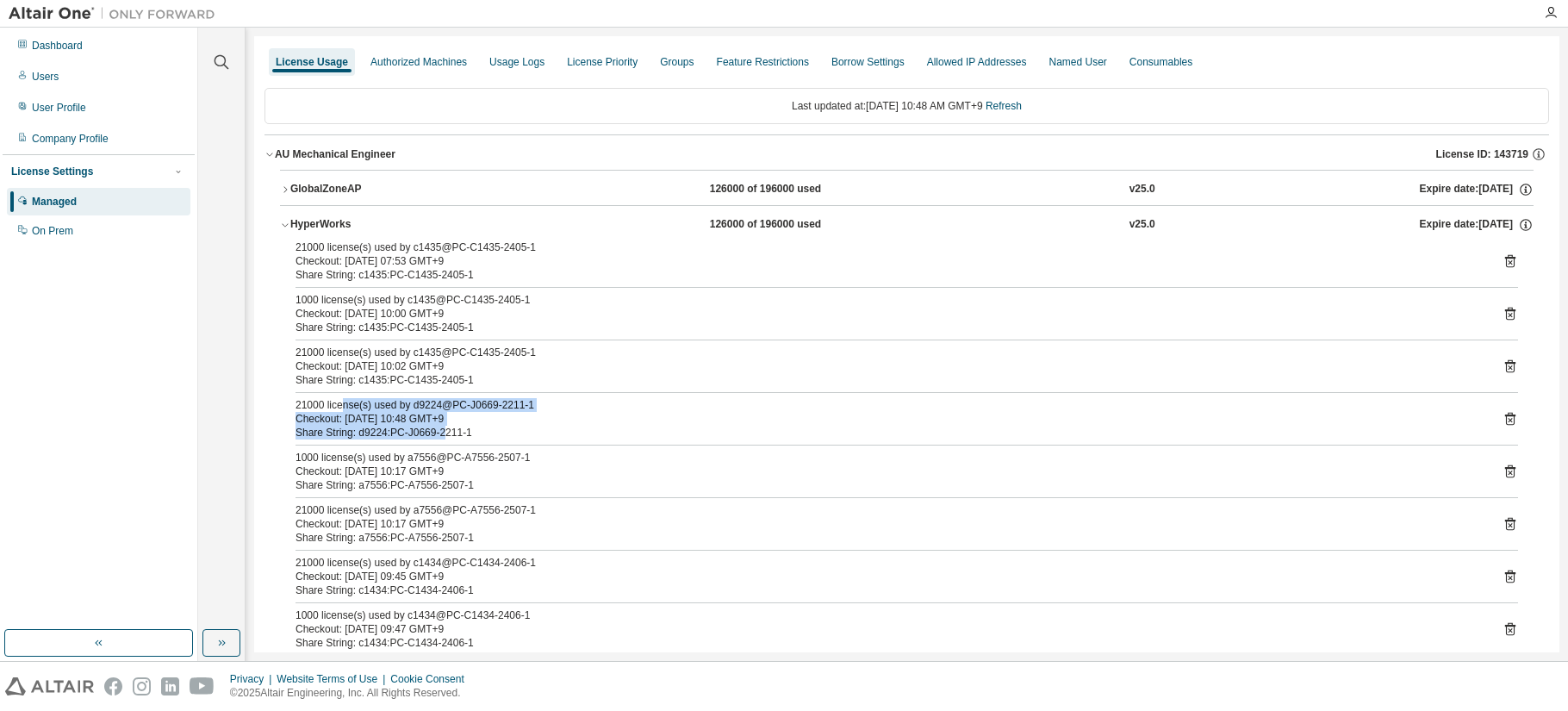
drag, startPoint x: 340, startPoint y: 407, endPoint x: 437, endPoint y: 435, distance: 101.0
click at [437, 435] on div "21000 license(s) used by d9224@PC-J0669-2211-1 Checkout: [DATE] 10:48 GMT+9 Sha…" at bounding box center [886, 419] width 1181 height 42
click at [271, 154] on icon "button" at bounding box center [269, 154] width 10 height 10
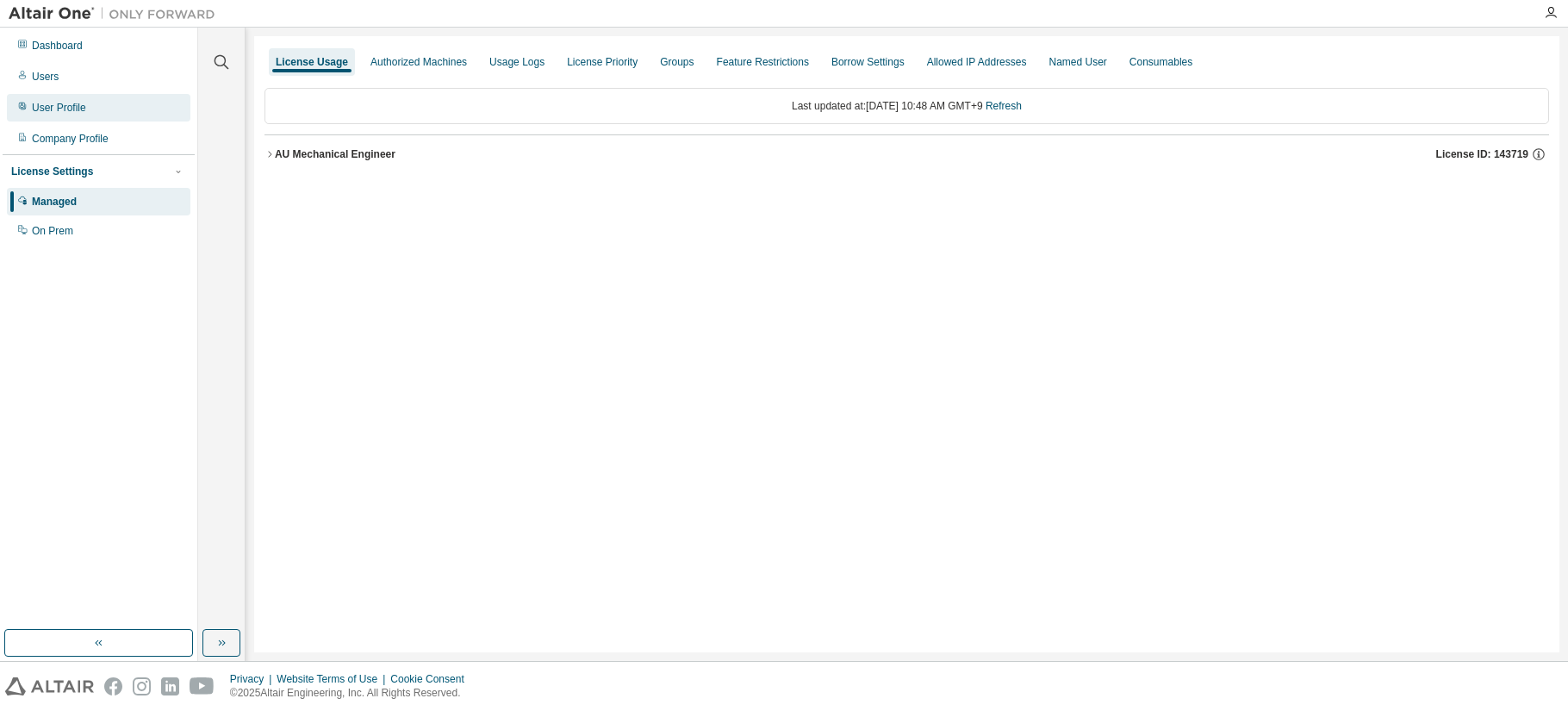
click at [49, 110] on div "User Profile" at bounding box center [58, 108] width 55 height 14
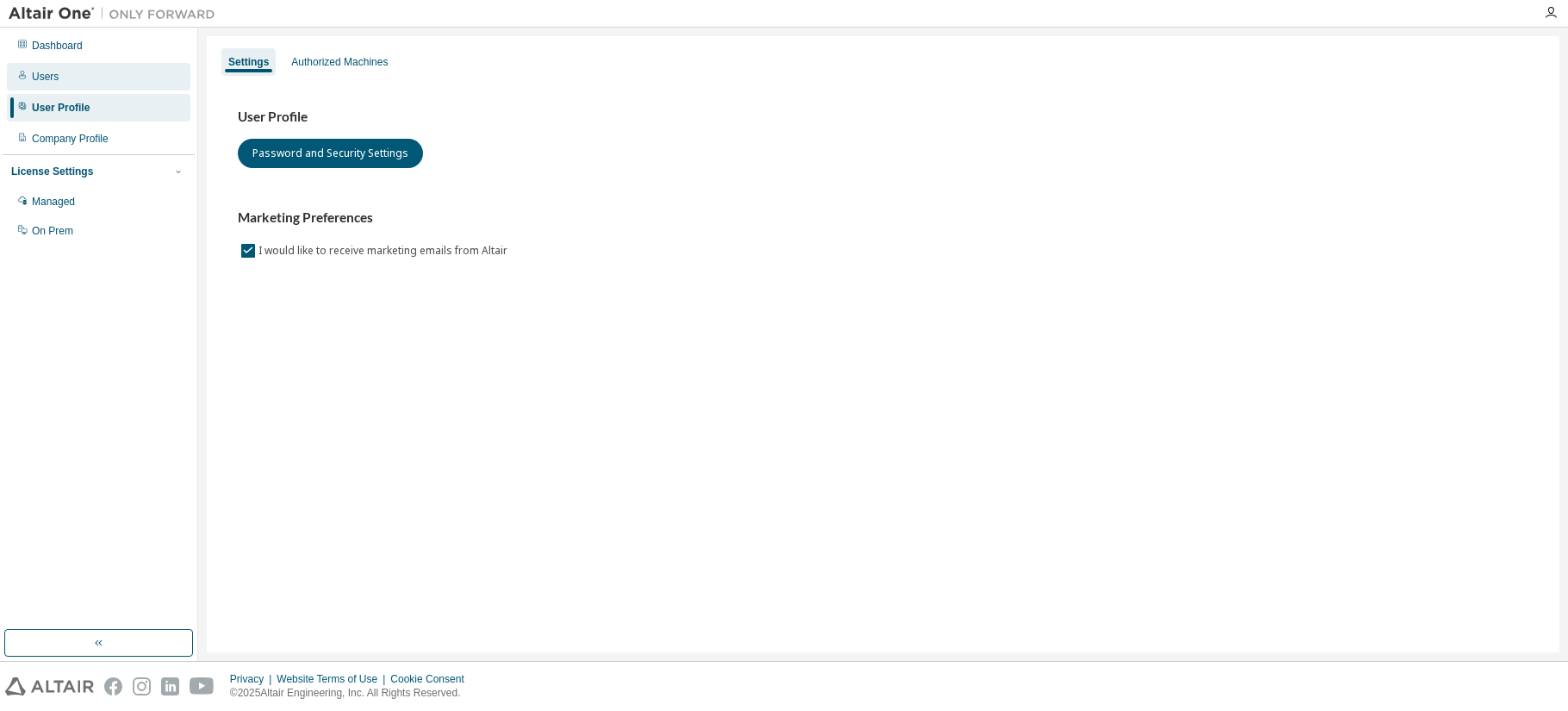
click at [45, 80] on div "Users" at bounding box center [45, 76] width 27 height 14
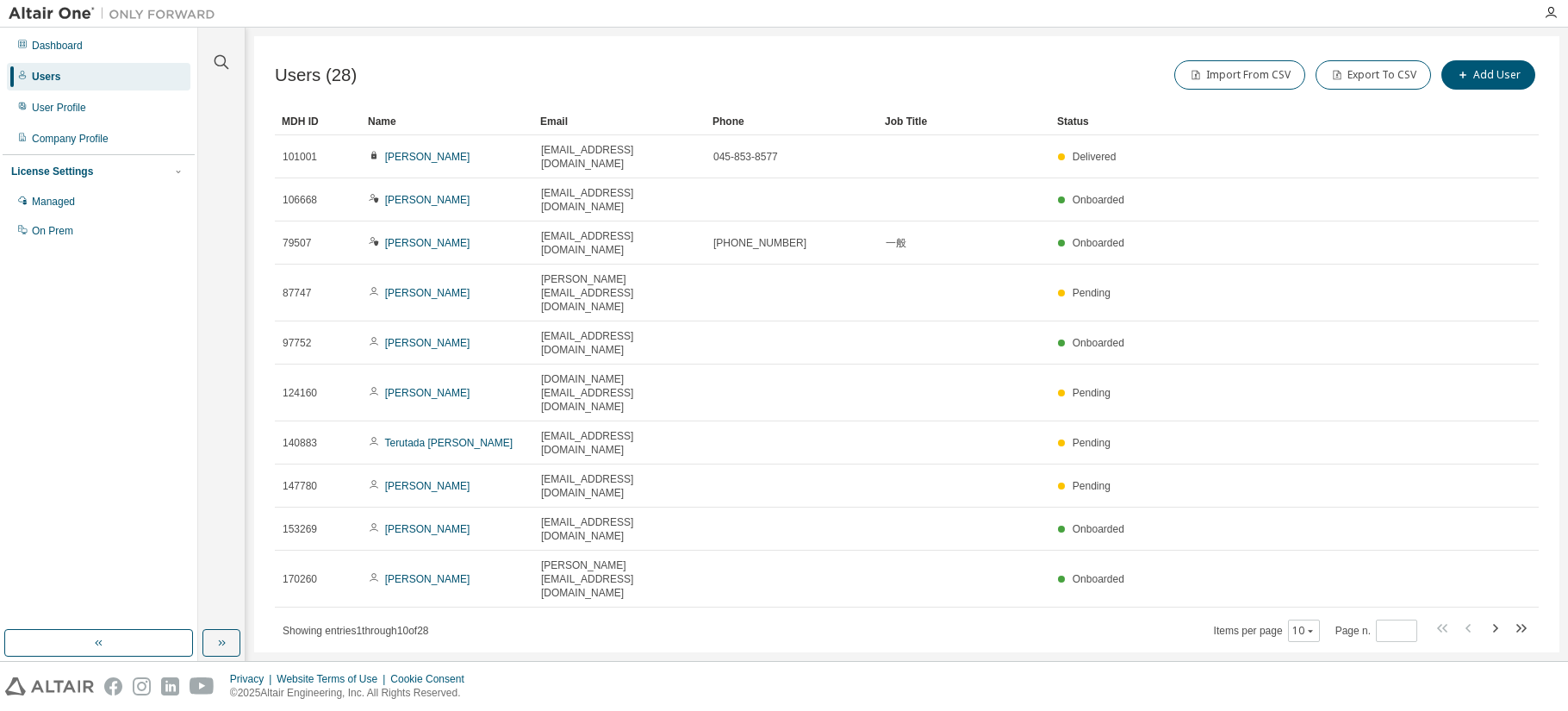
click at [44, 167] on div "License Settings" at bounding box center [52, 171] width 82 height 14
click at [58, 42] on div "Dashboard" at bounding box center [57, 45] width 51 height 14
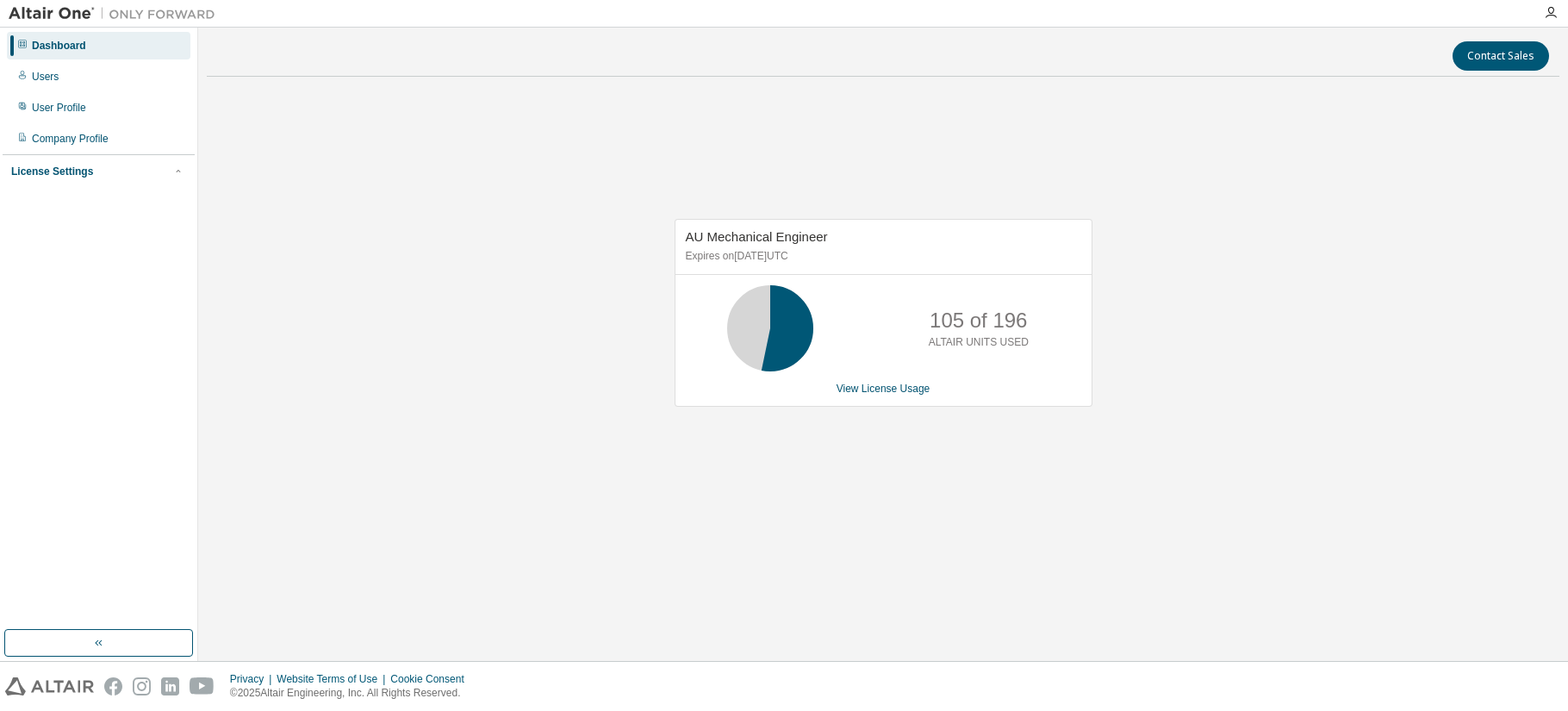
click at [54, 175] on div "License Settings" at bounding box center [52, 171] width 82 height 14
click at [47, 84] on div "Users" at bounding box center [98, 77] width 184 height 28
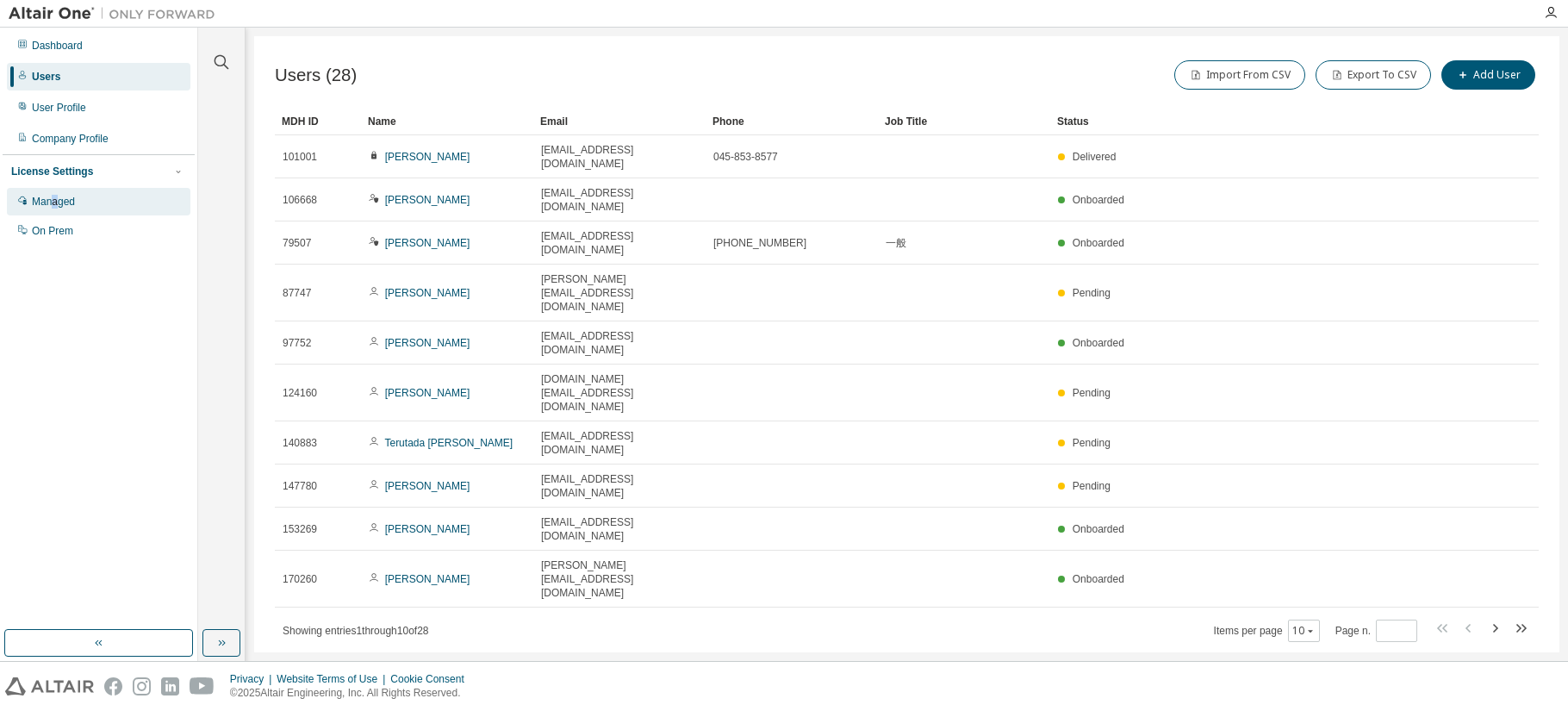
click at [55, 203] on div "Managed" at bounding box center [53, 201] width 43 height 14
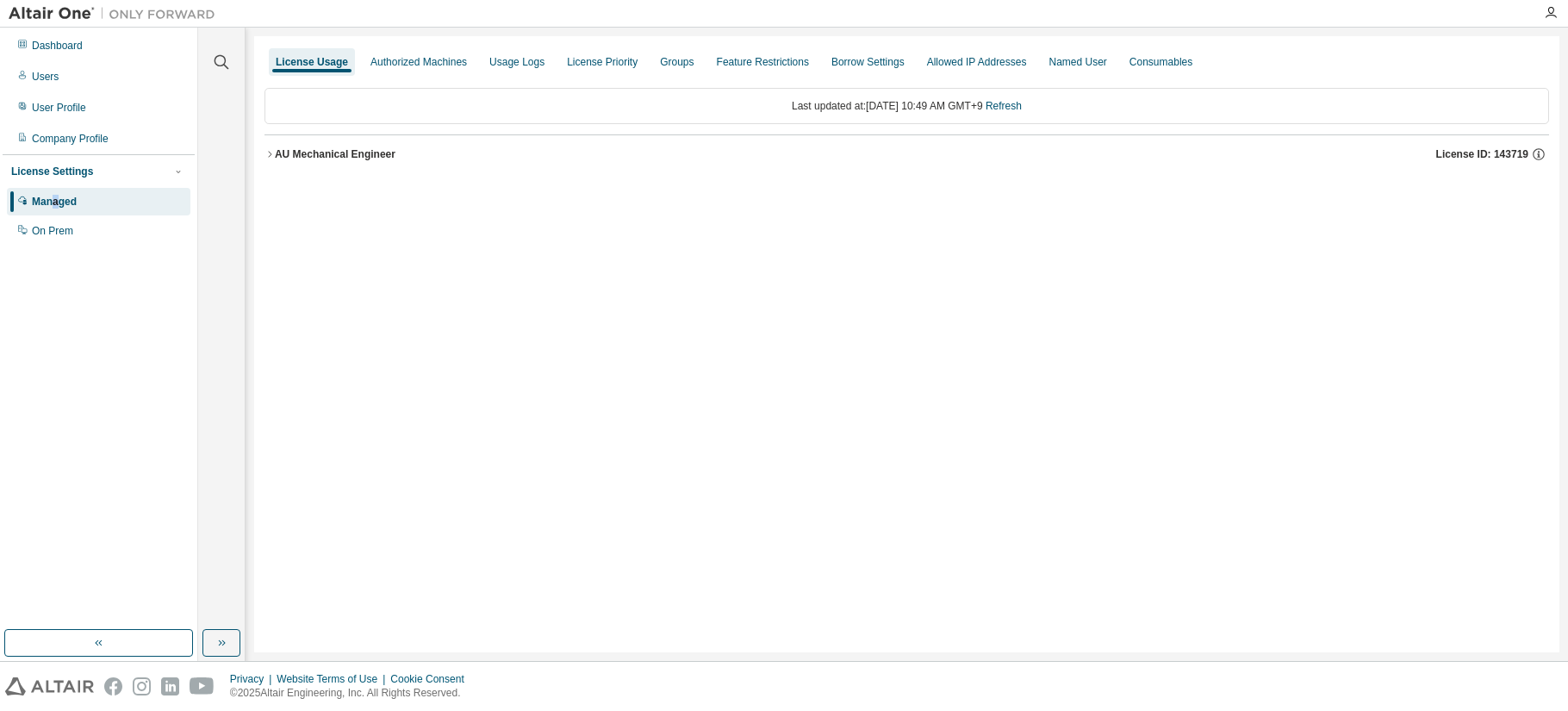
click at [272, 152] on icon "button" at bounding box center [269, 154] width 10 height 10
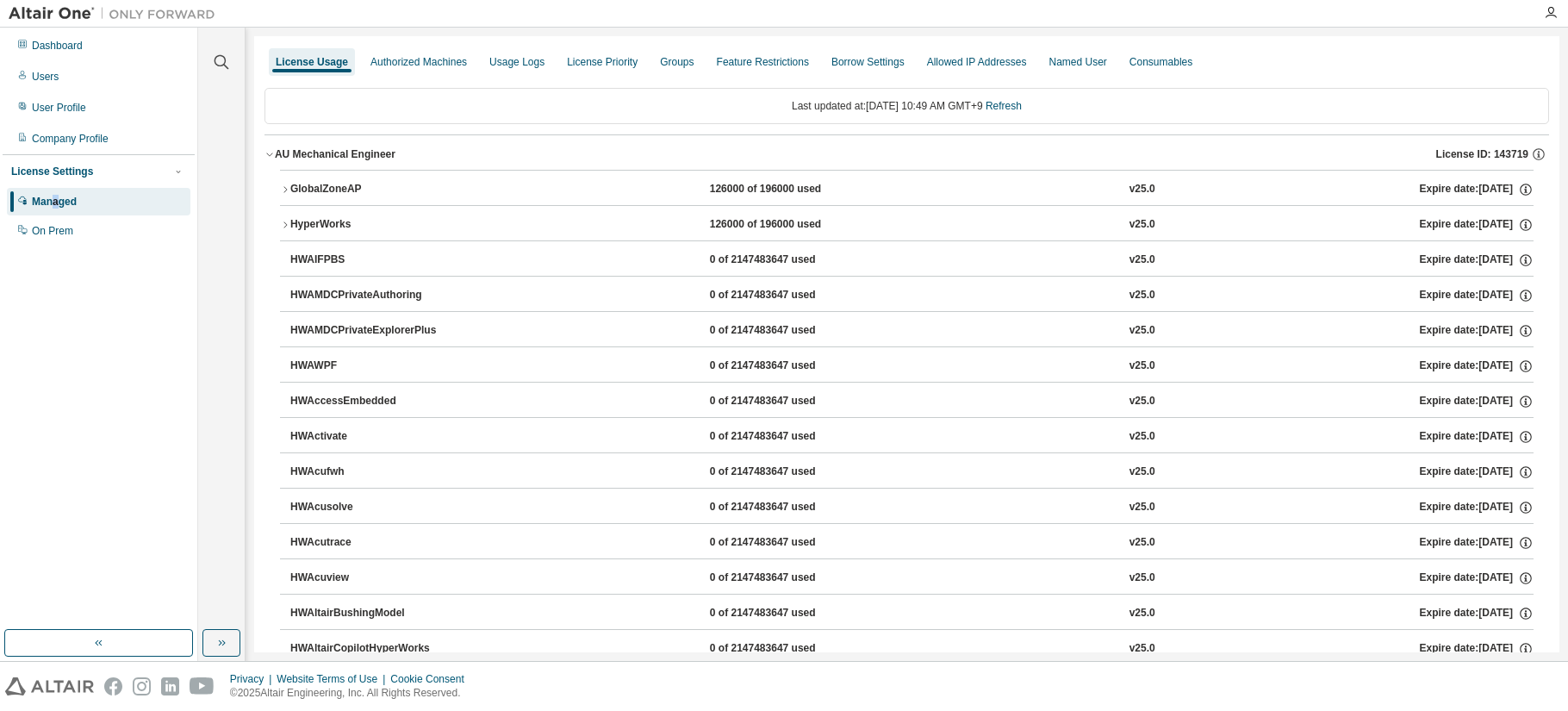
click at [284, 227] on icon "button" at bounding box center [285, 225] width 10 height 10
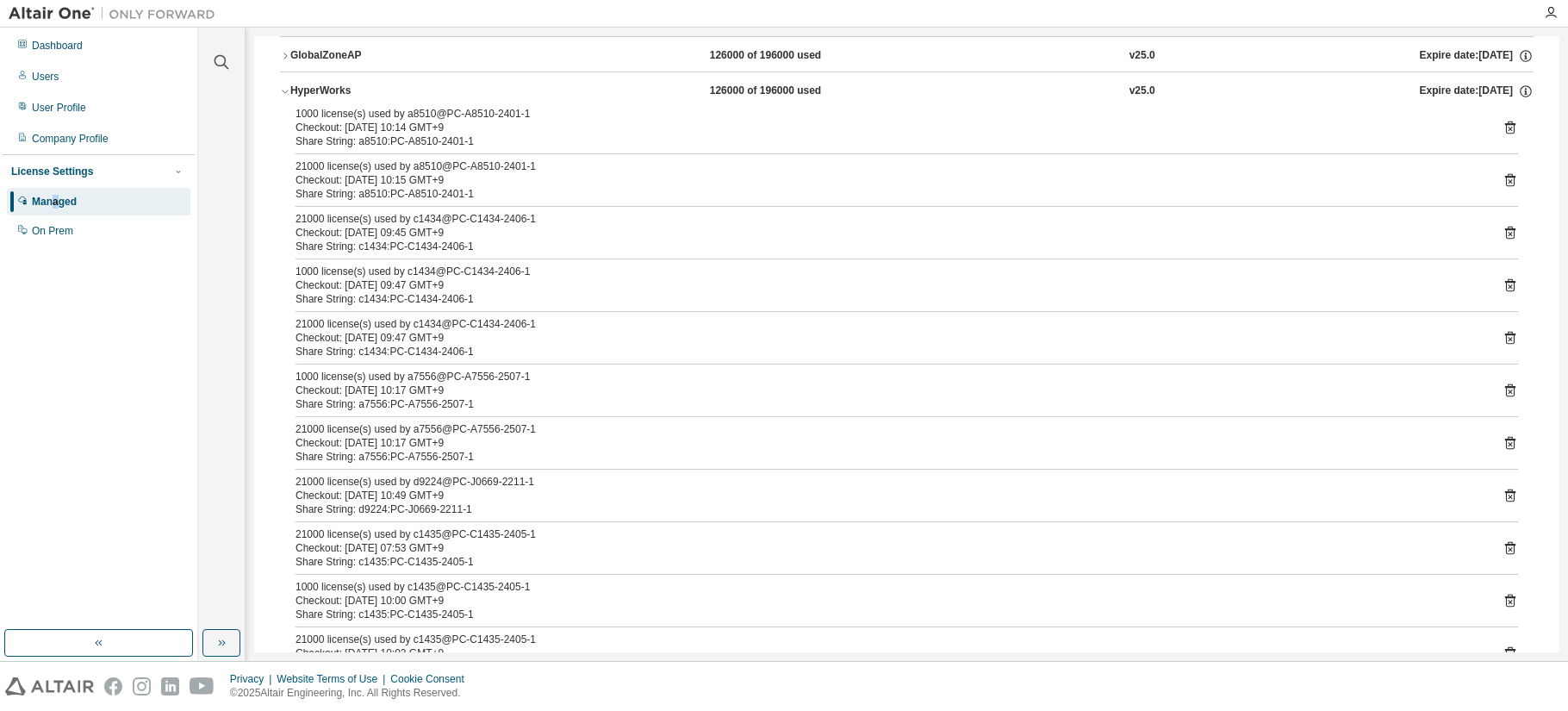
scroll to position [173, 0]
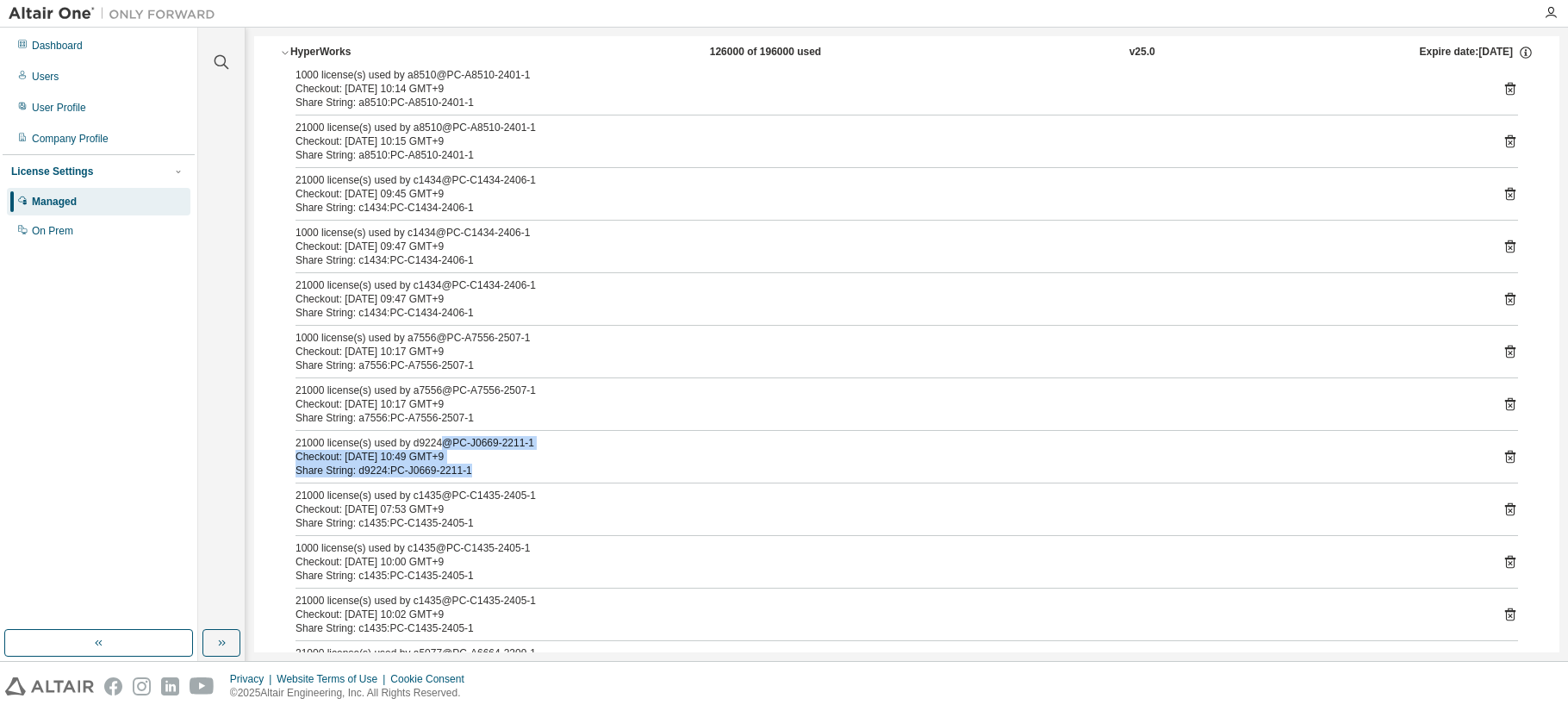
drag, startPoint x: 440, startPoint y: 446, endPoint x: 542, endPoint y: 480, distance: 107.5
click at [542, 480] on div "1000 license(s) used by a8510@PC-A8510-2401-1 Checkout: [DATE] 10:14 GMT+9 Shar…" at bounding box center [906, 381] width 1253 height 627
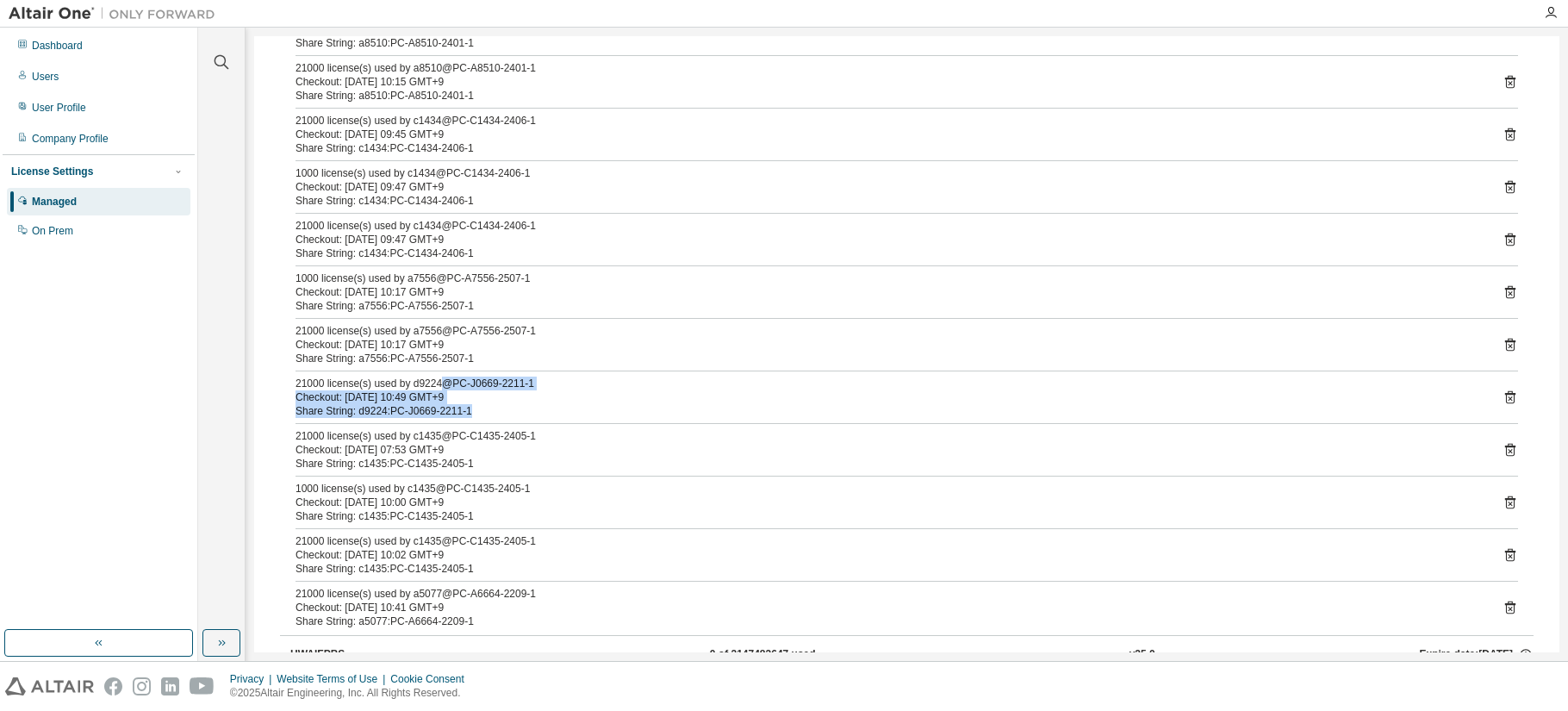
scroll to position [259, 0]
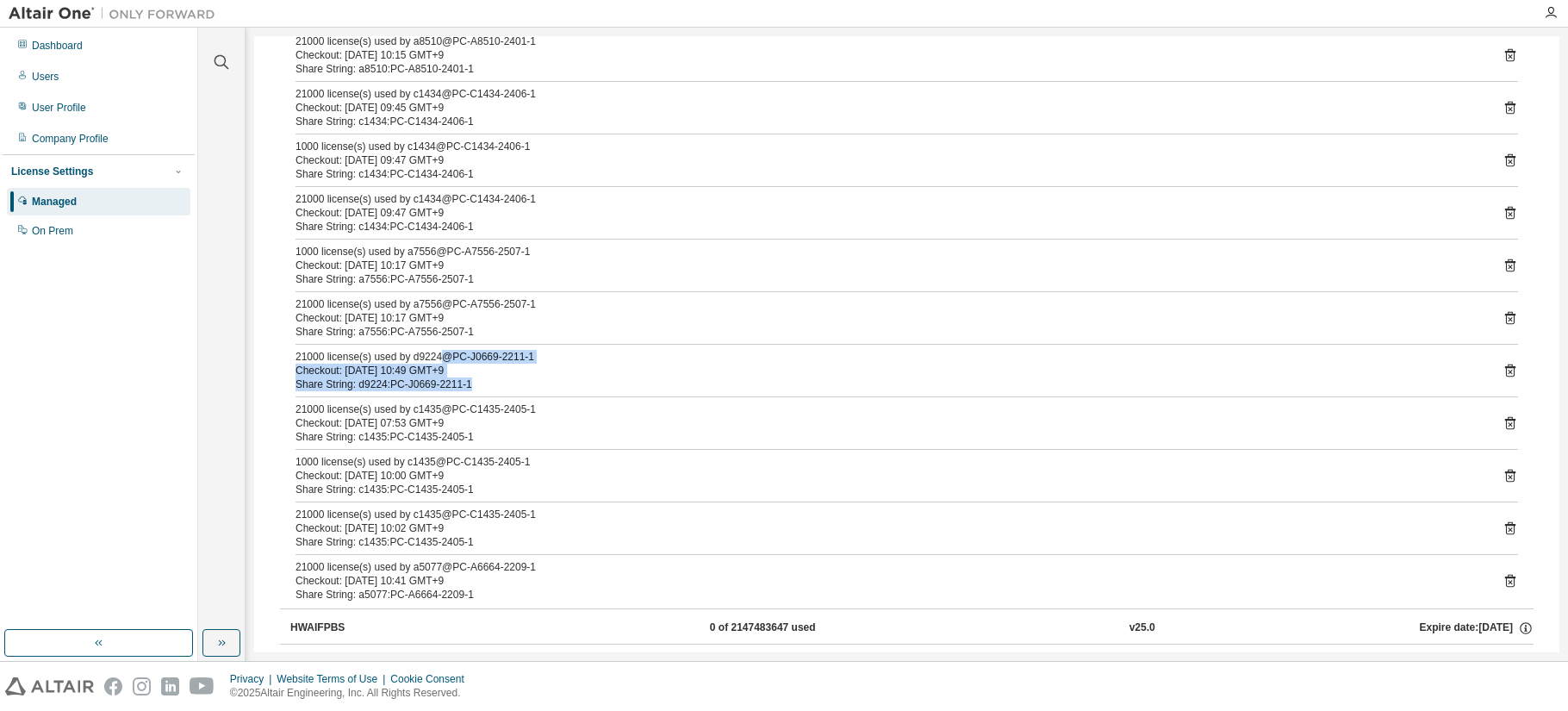
click at [1201, 368] on icon at bounding box center [1510, 370] width 16 height 16
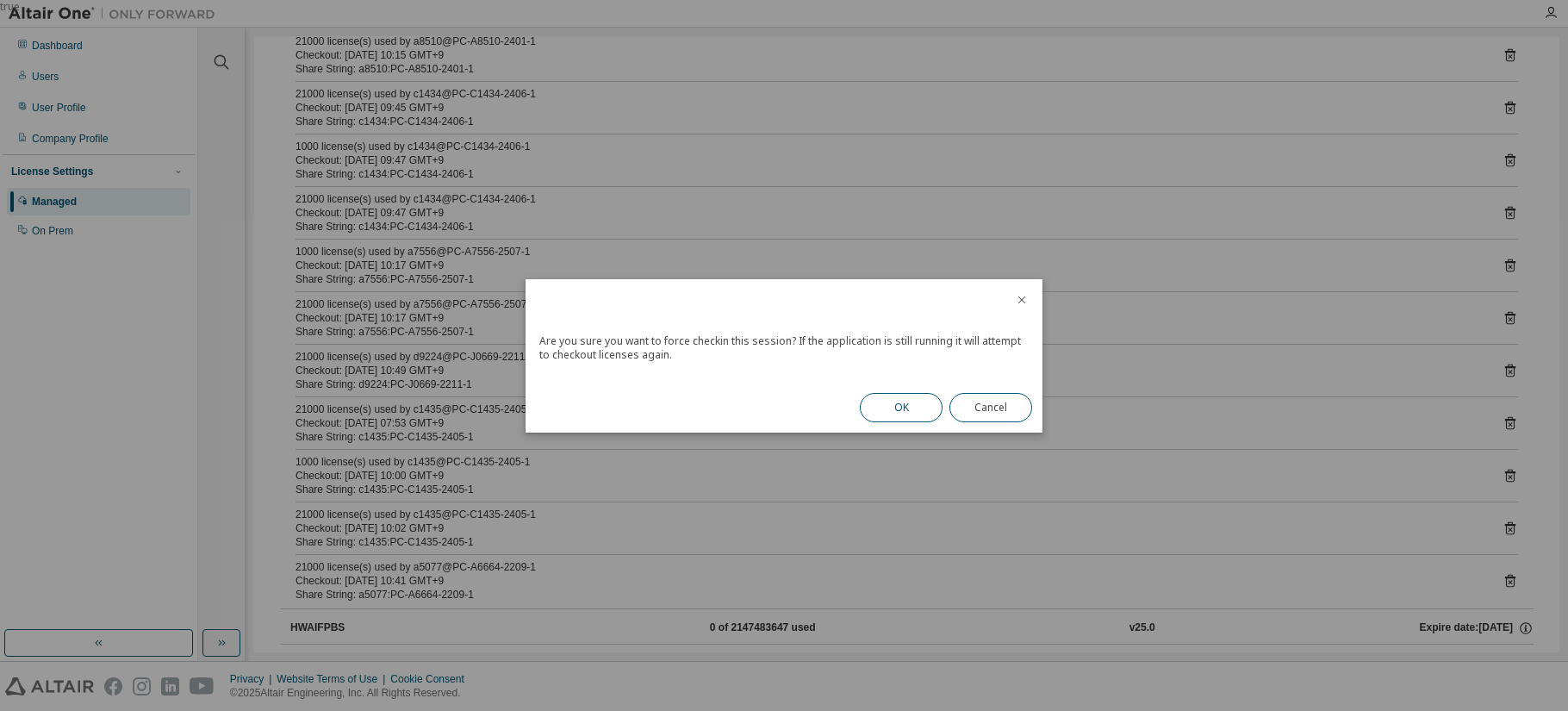
click at [903, 416] on button "OK" at bounding box center [901, 407] width 83 height 30
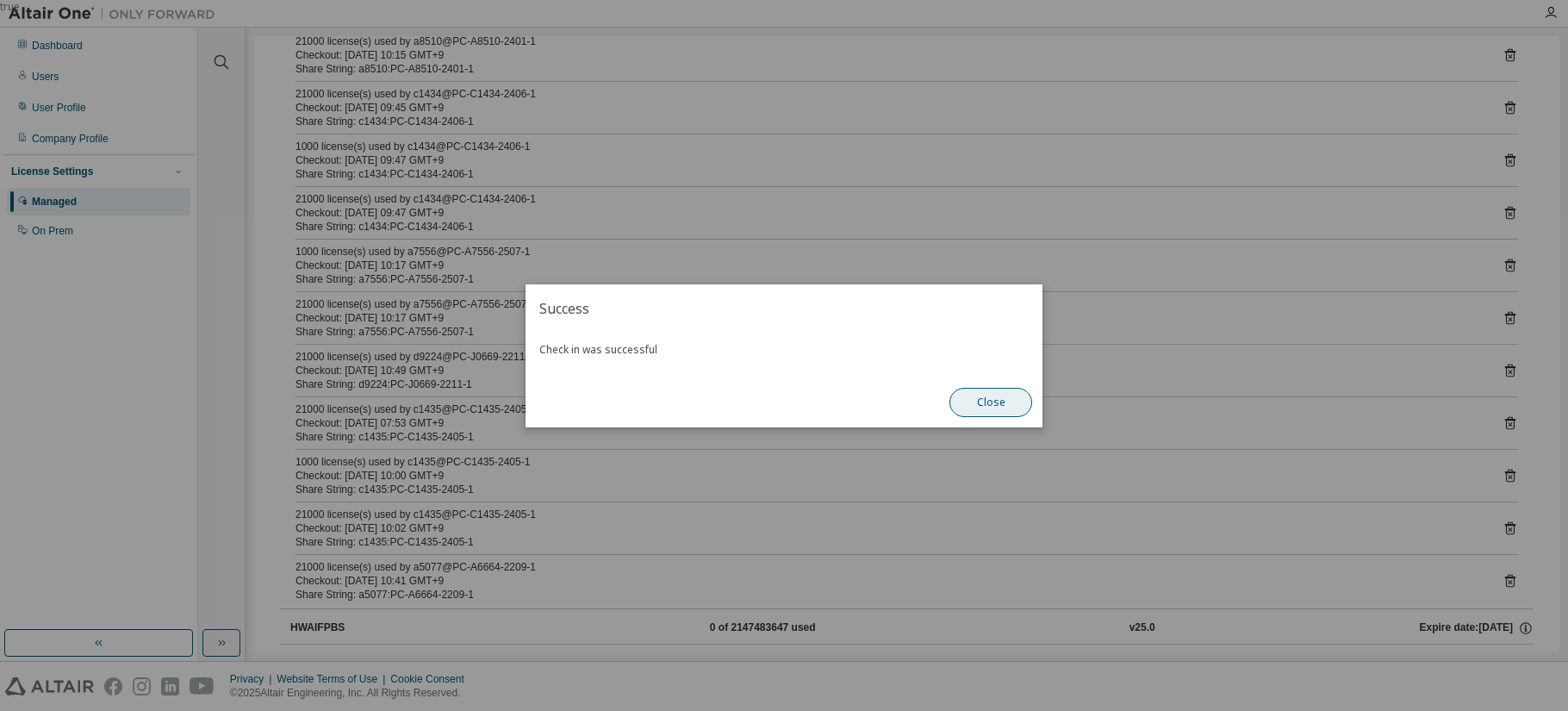
click at [989, 409] on button "Close" at bounding box center [990, 403] width 83 height 30
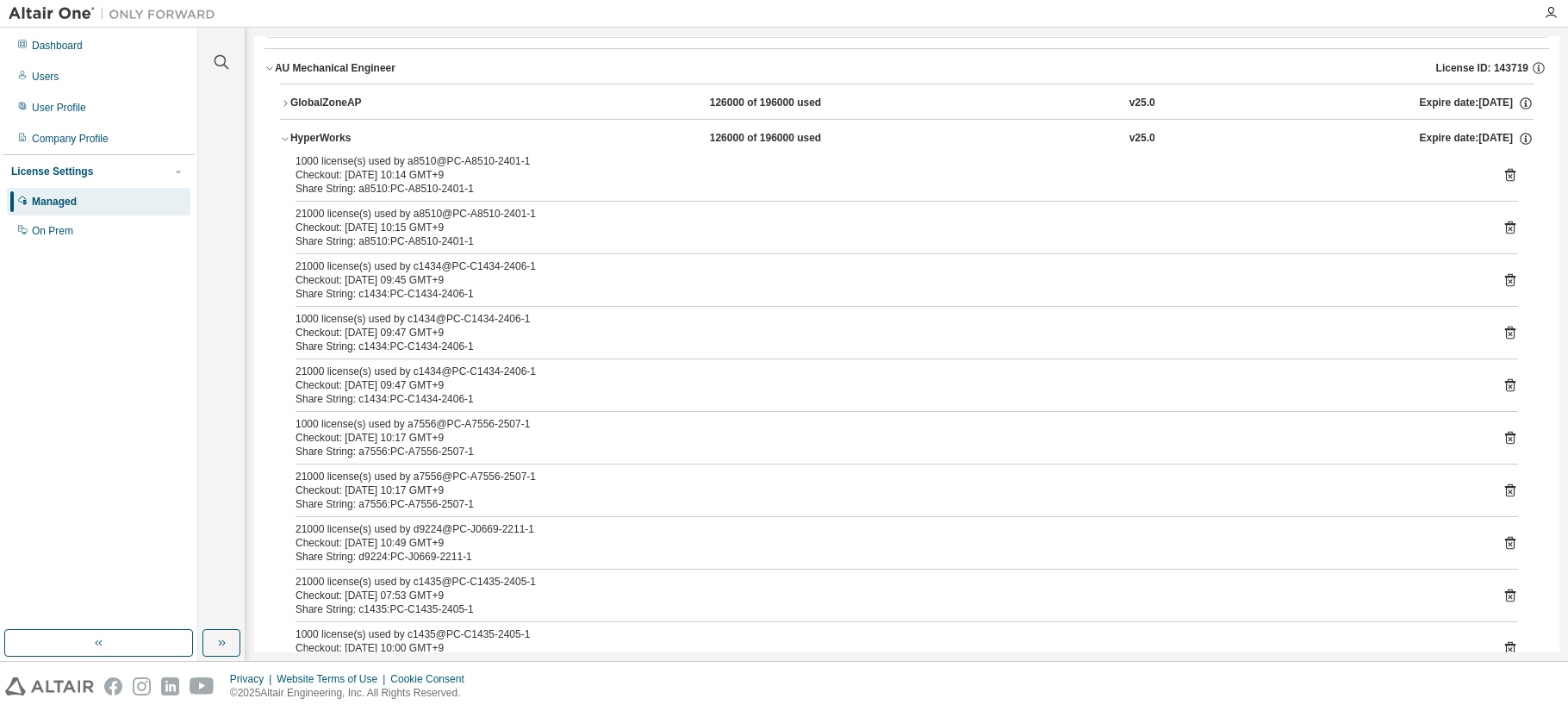
scroll to position [0, 0]
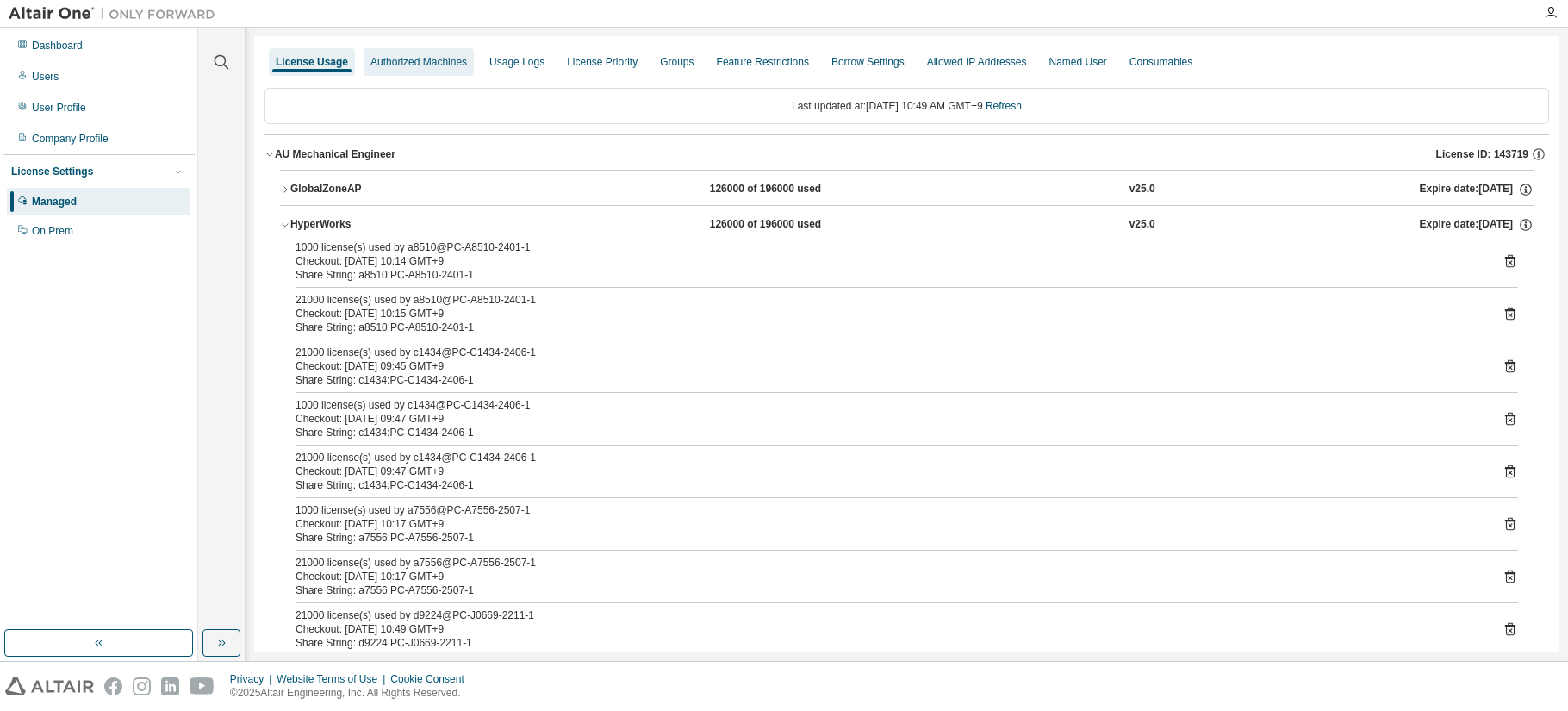
click at [422, 69] on div "Authorized Machines" at bounding box center [418, 62] width 110 height 28
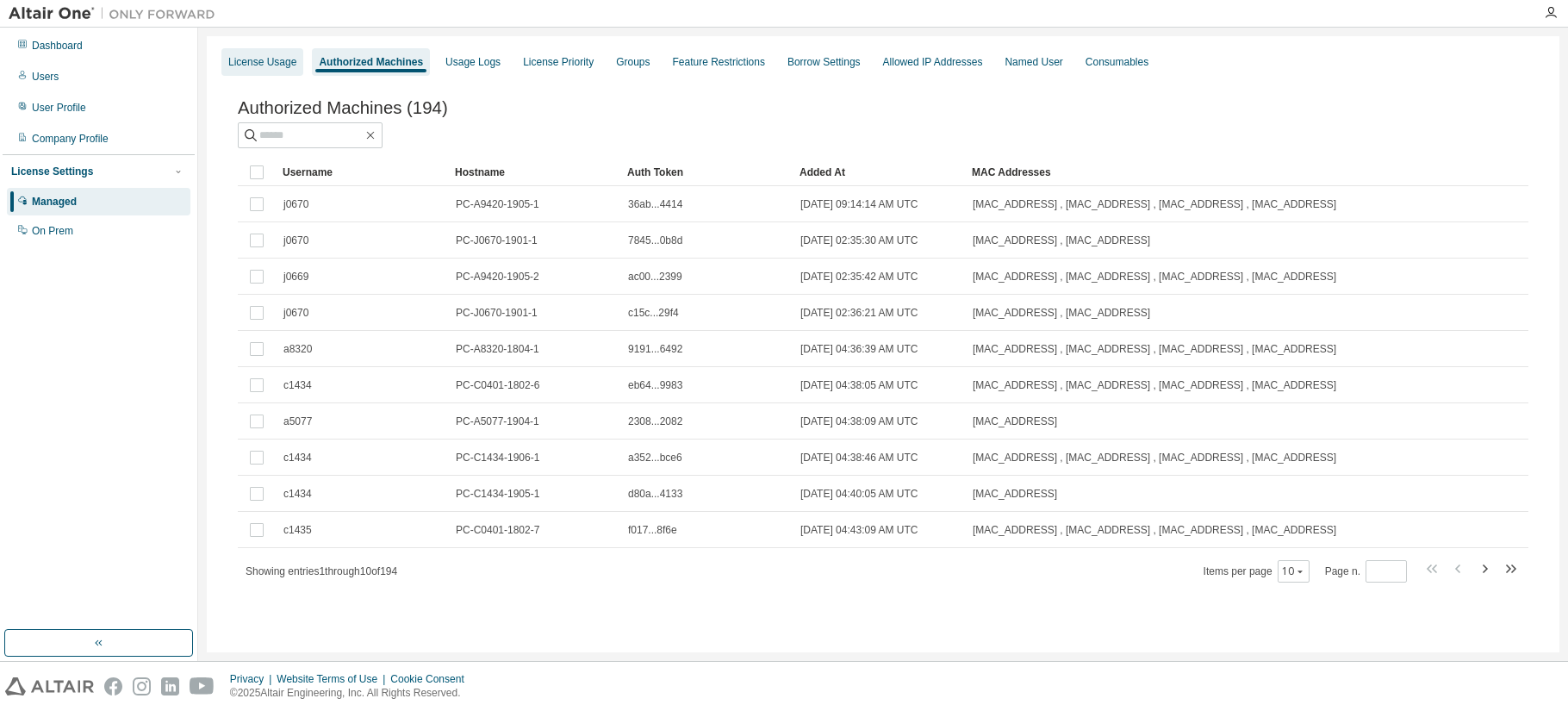
click at [262, 64] on div "License Usage" at bounding box center [262, 61] width 68 height 14
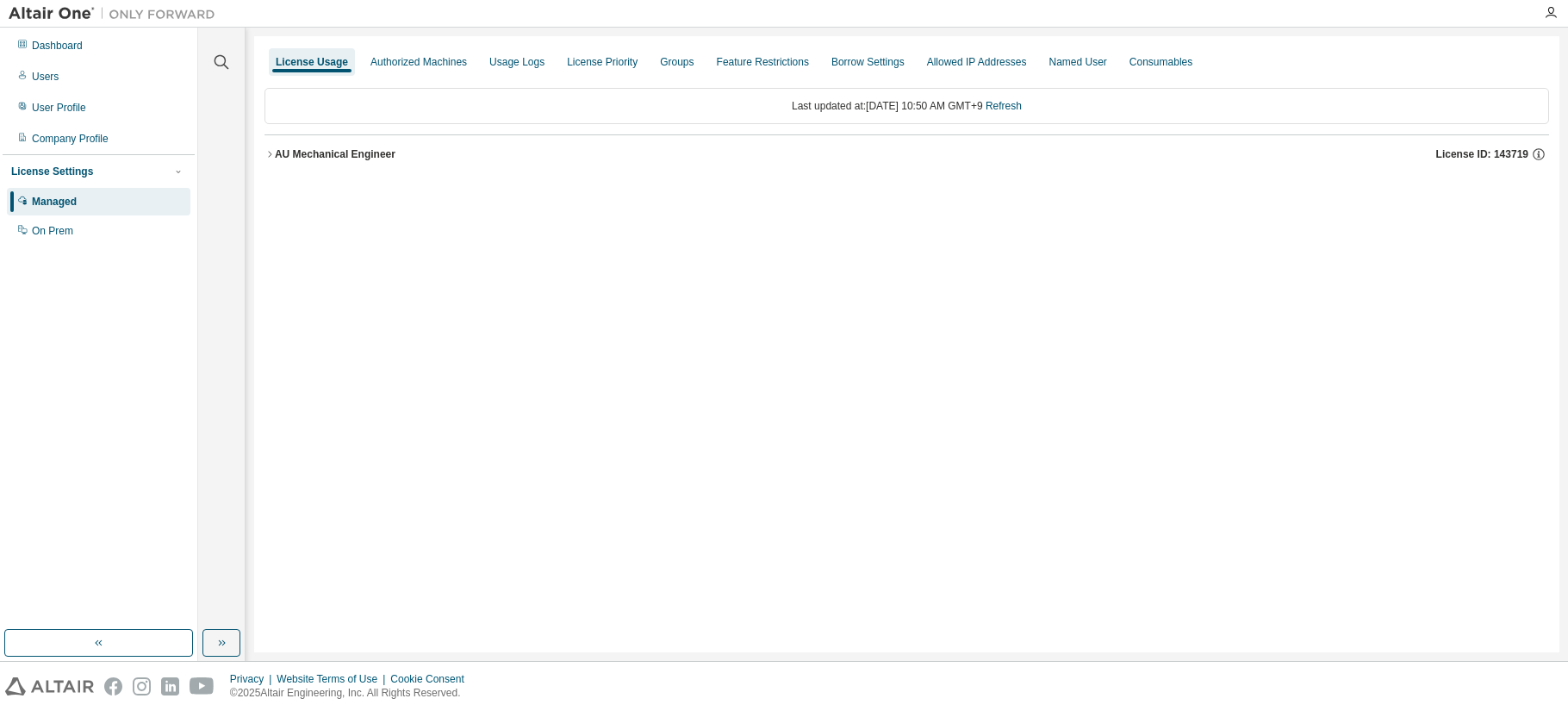
click at [272, 161] on button "AU Mechanical Engineer License ID: 143719" at bounding box center [906, 154] width 1285 height 38
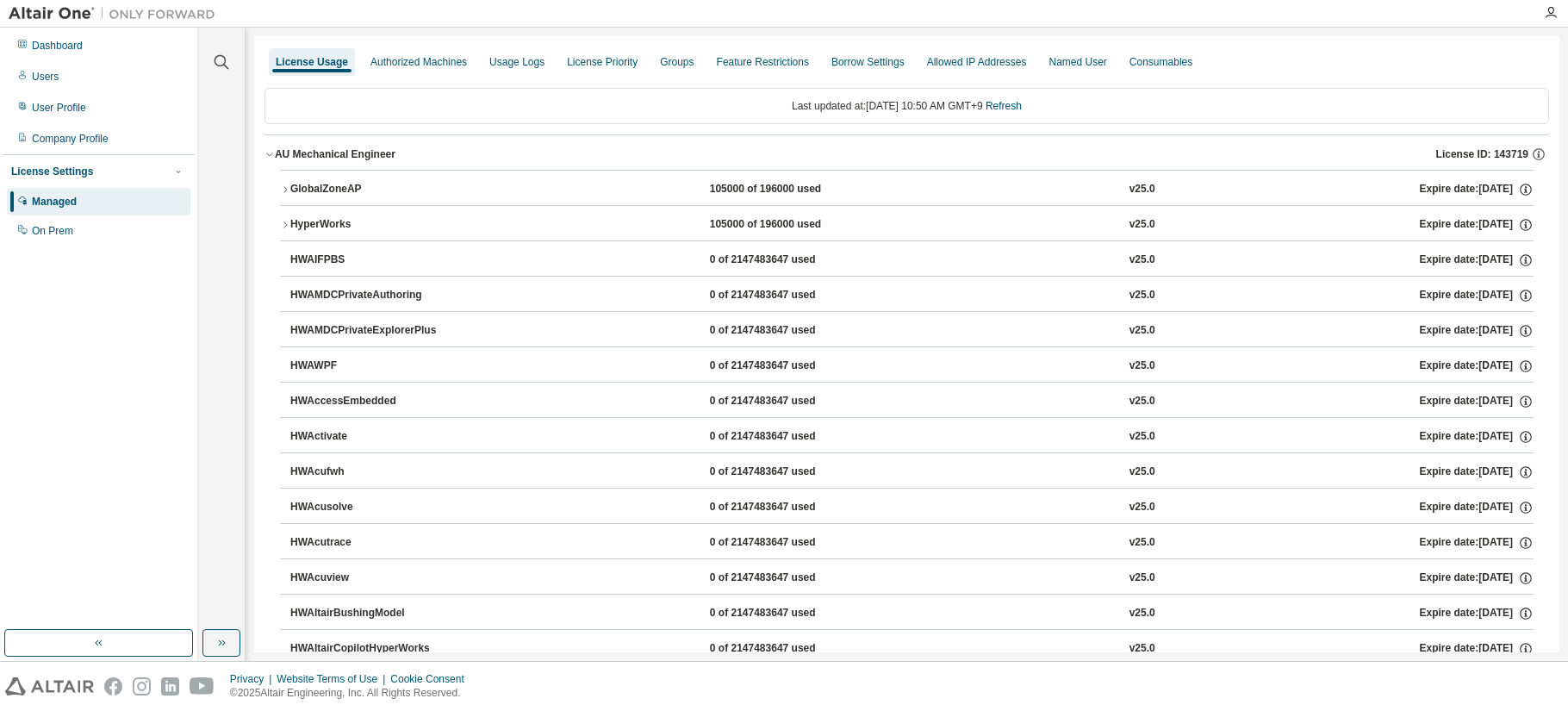
click at [308, 226] on div "HyperWorks" at bounding box center [367, 225] width 155 height 16
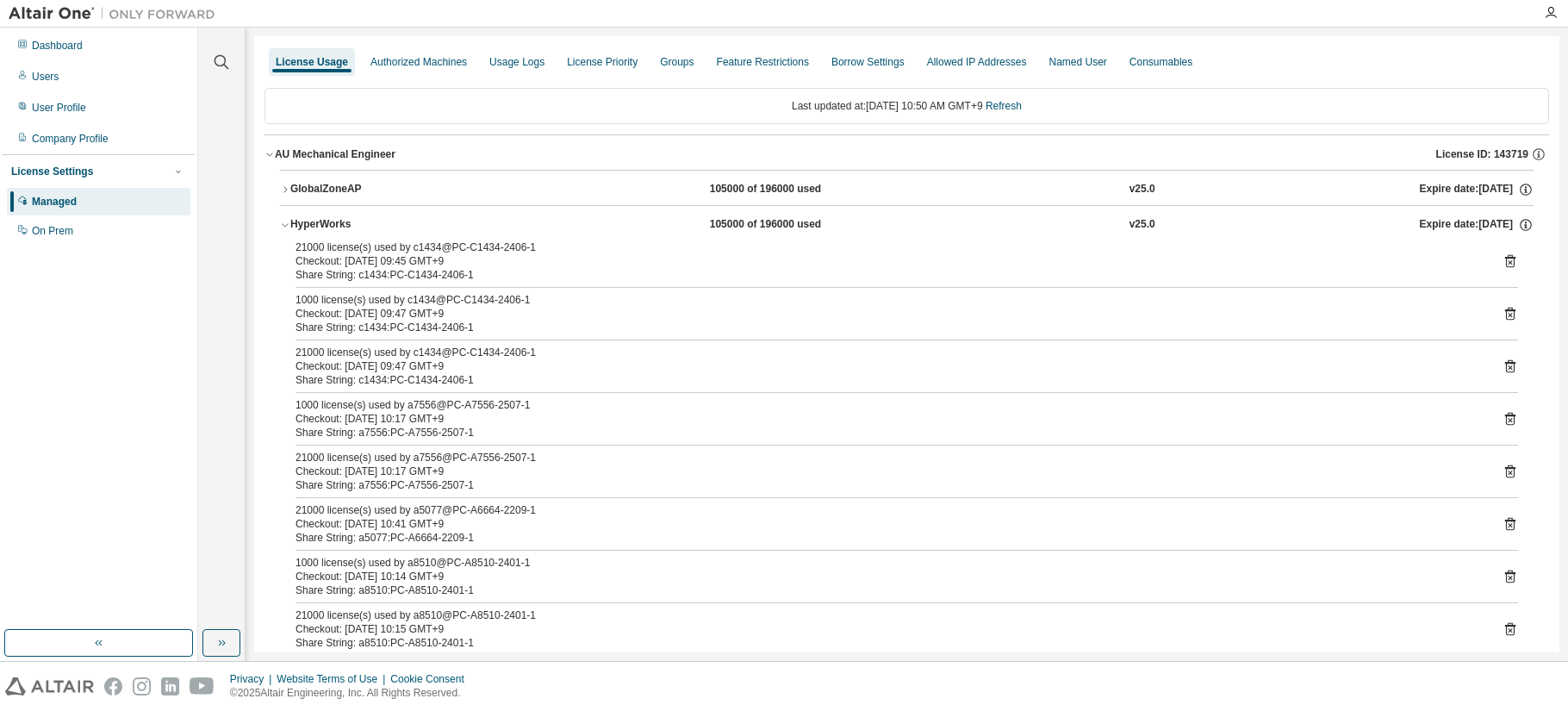
click at [288, 224] on icon "button" at bounding box center [285, 226] width 6 height 4
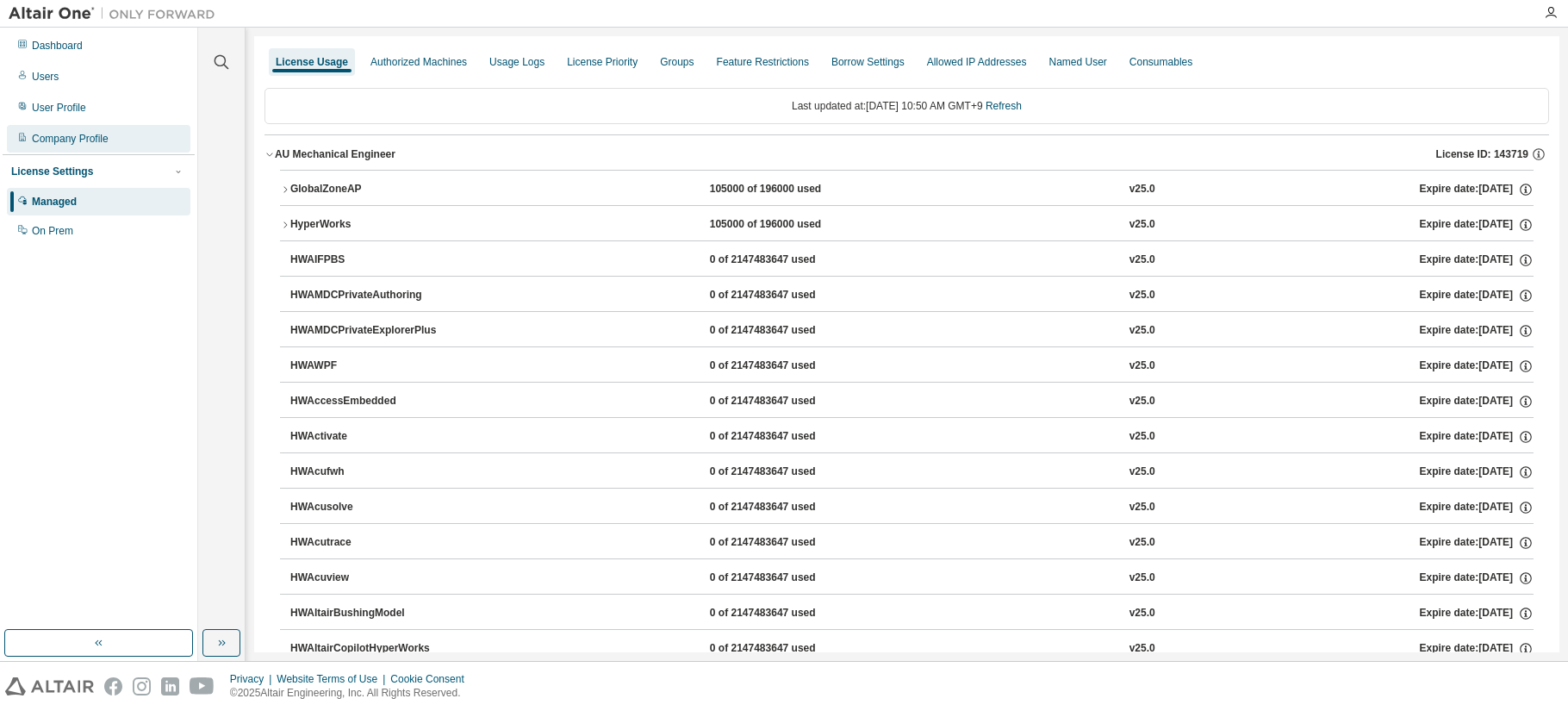
click at [55, 131] on div "Company Profile" at bounding box center [98, 139] width 184 height 28
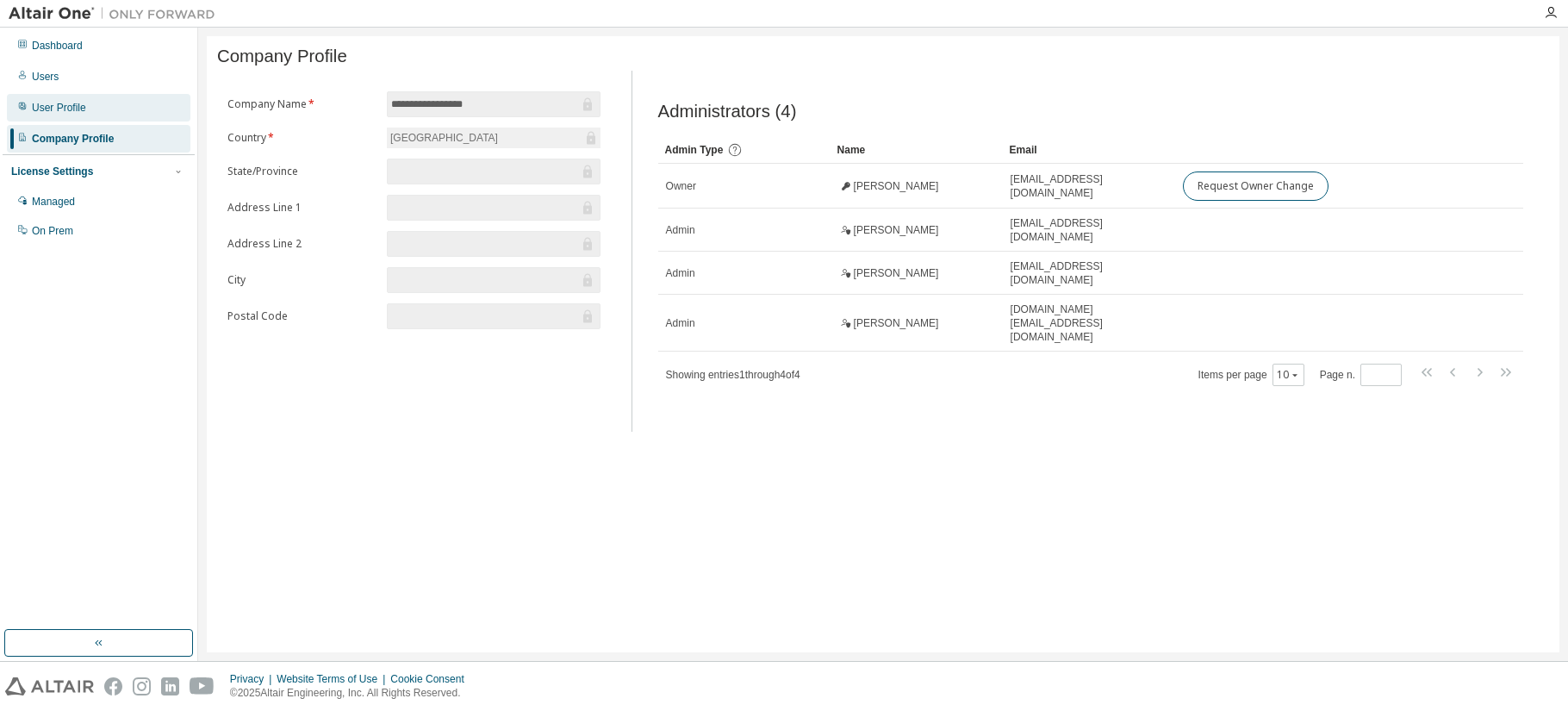
click at [54, 102] on div "User Profile" at bounding box center [58, 108] width 55 height 14
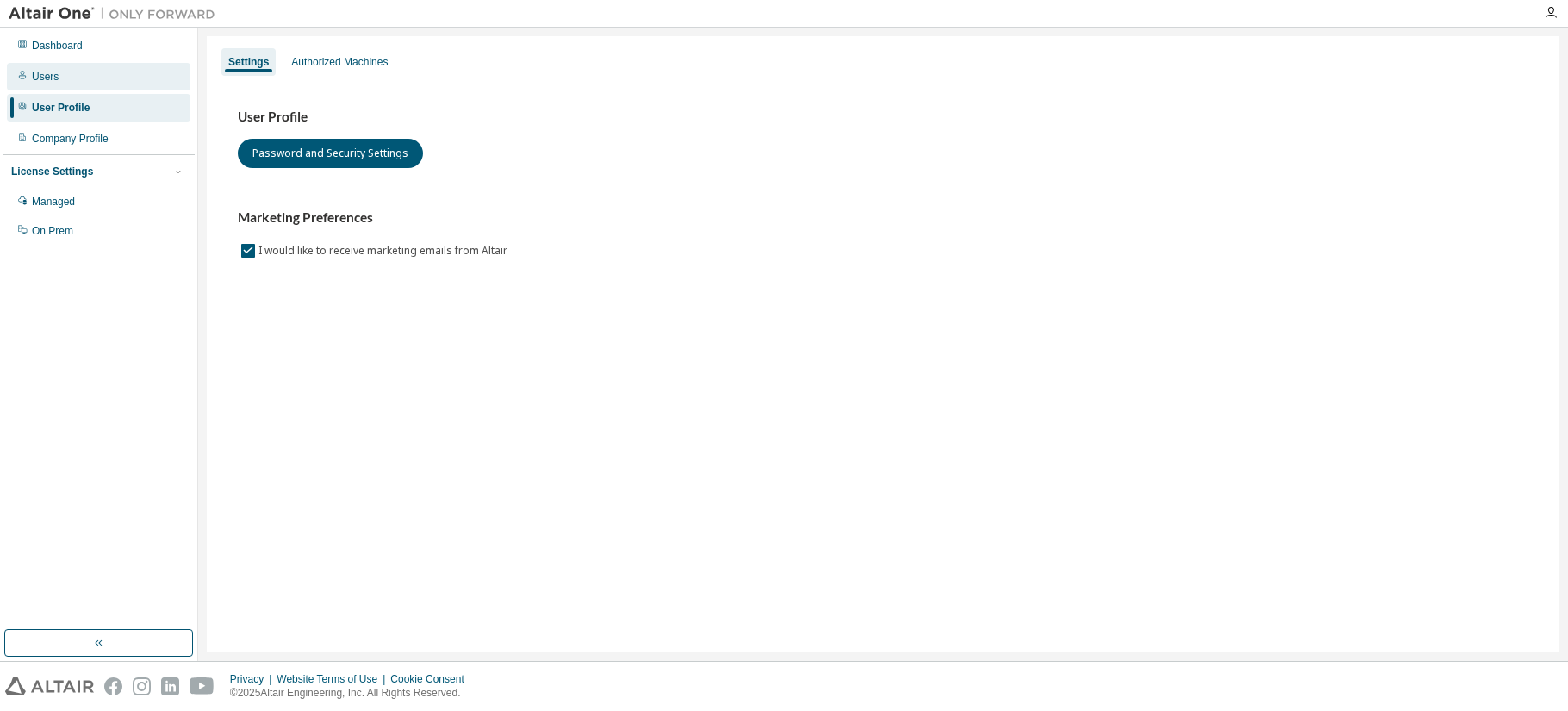
click at [45, 79] on div "Users" at bounding box center [45, 76] width 27 height 14
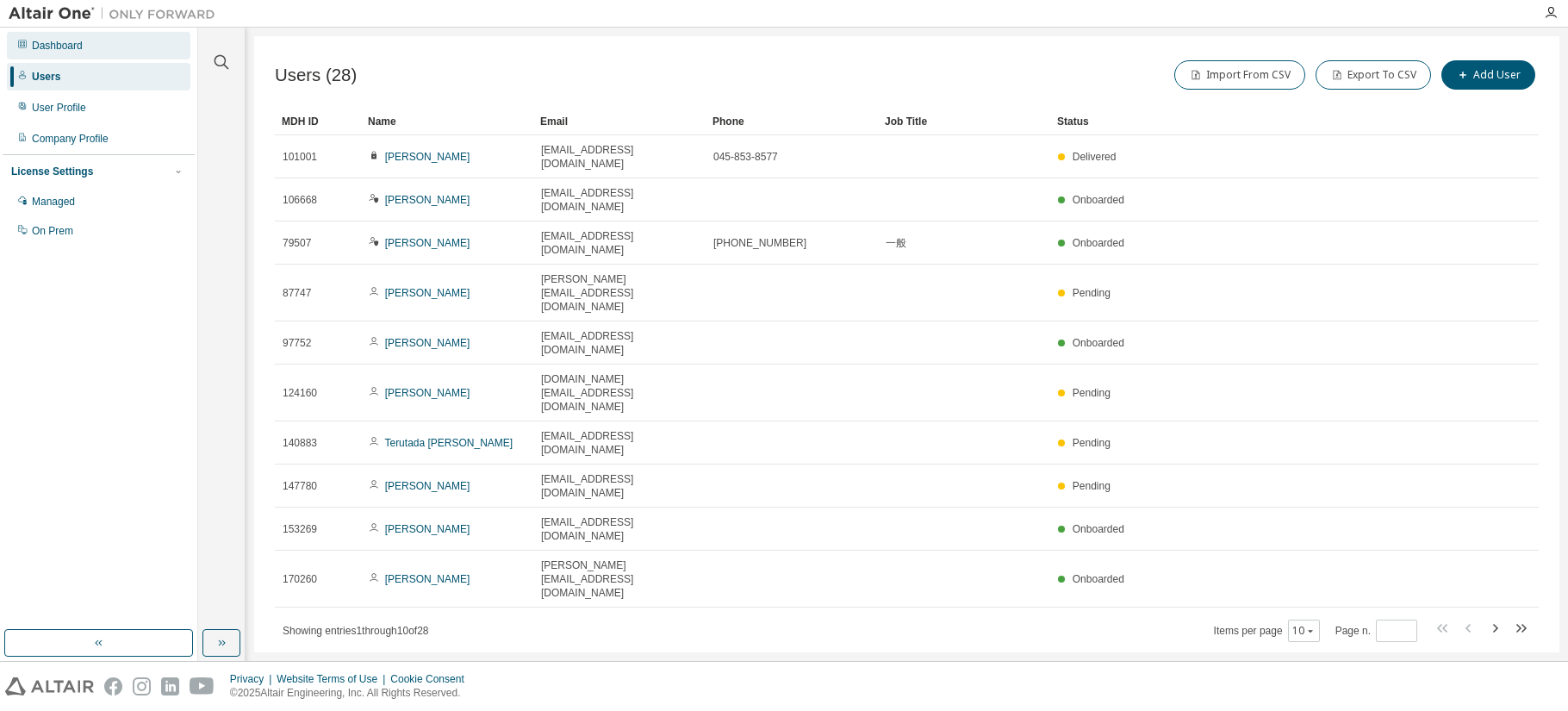
click at [49, 53] on div "Dashboard" at bounding box center [98, 45] width 184 height 28
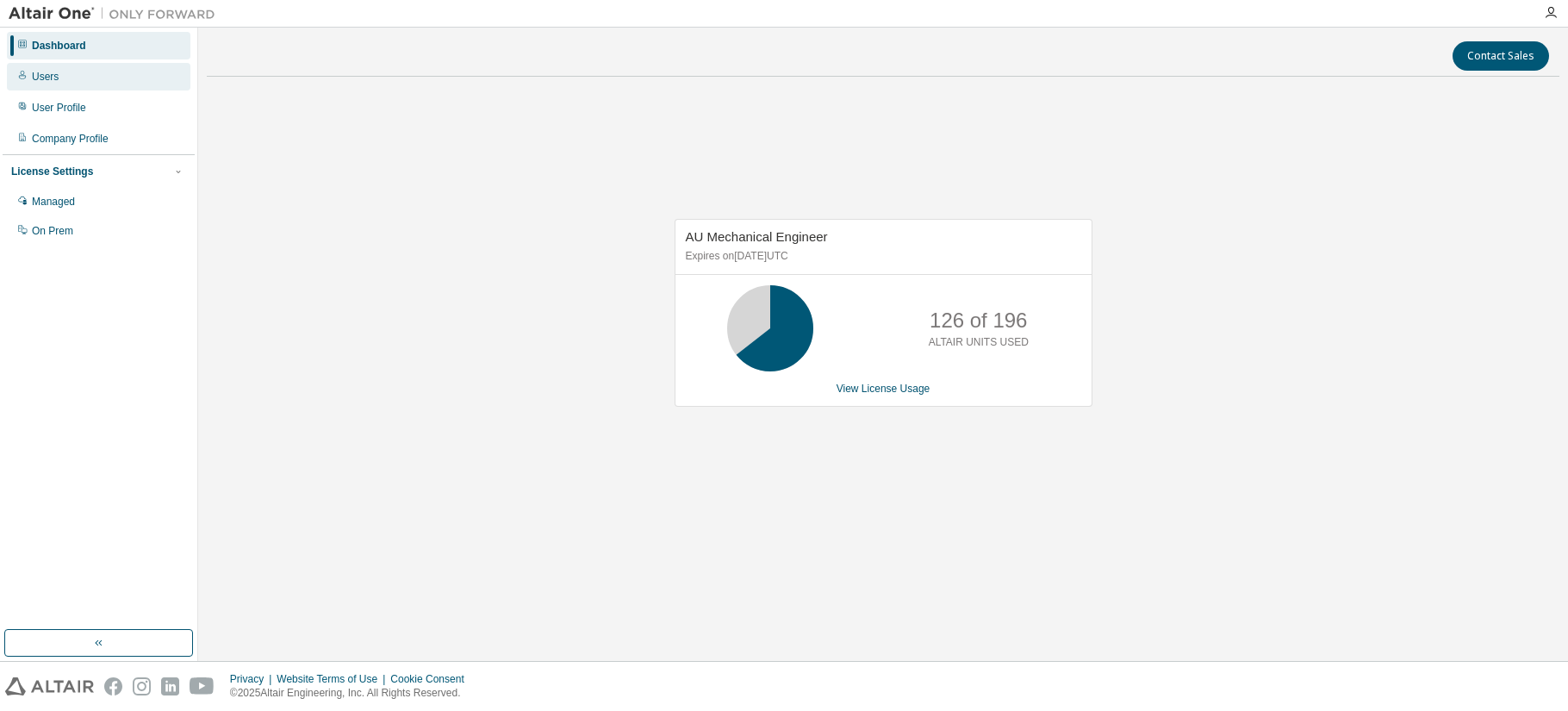
click at [45, 84] on div "Users" at bounding box center [98, 77] width 184 height 28
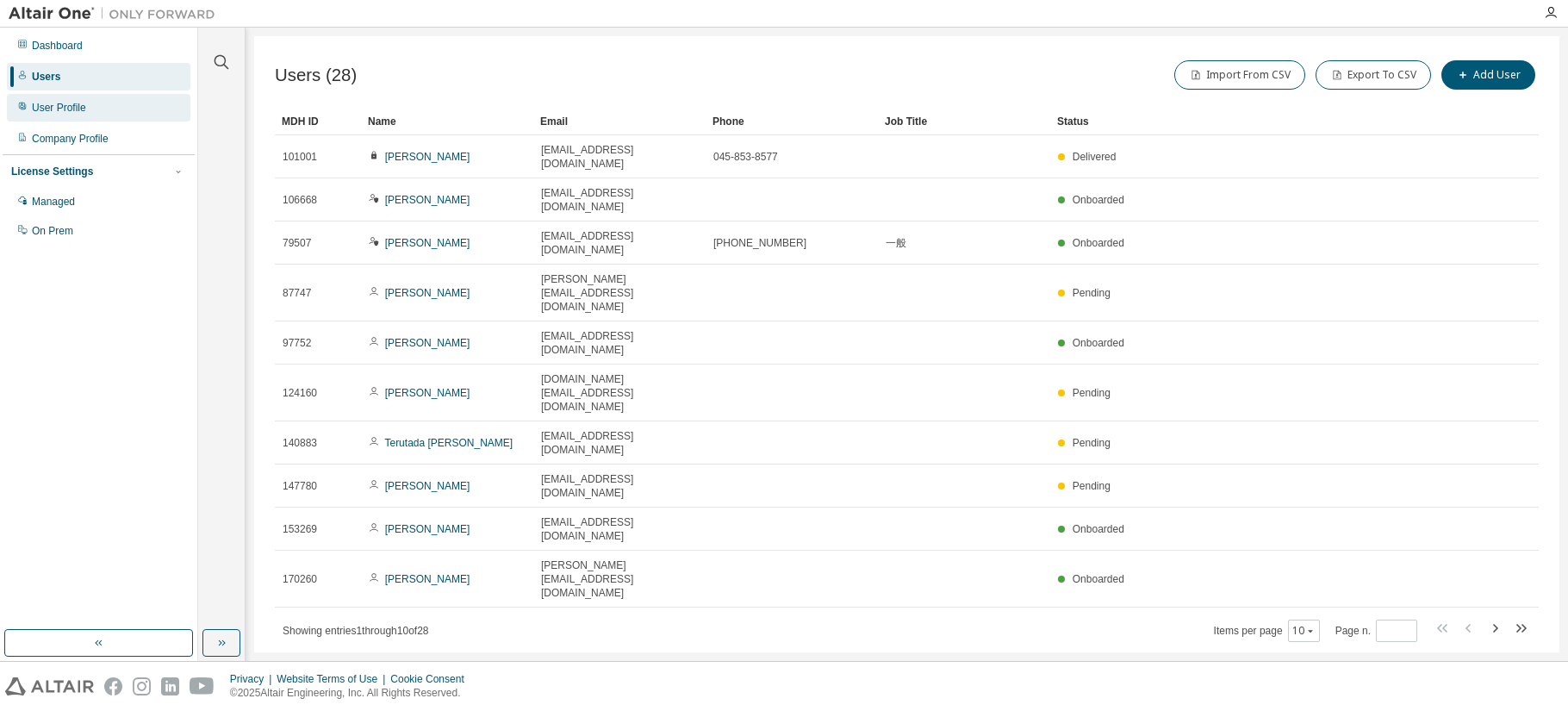
click at [45, 104] on div "User Profile" at bounding box center [58, 108] width 55 height 14
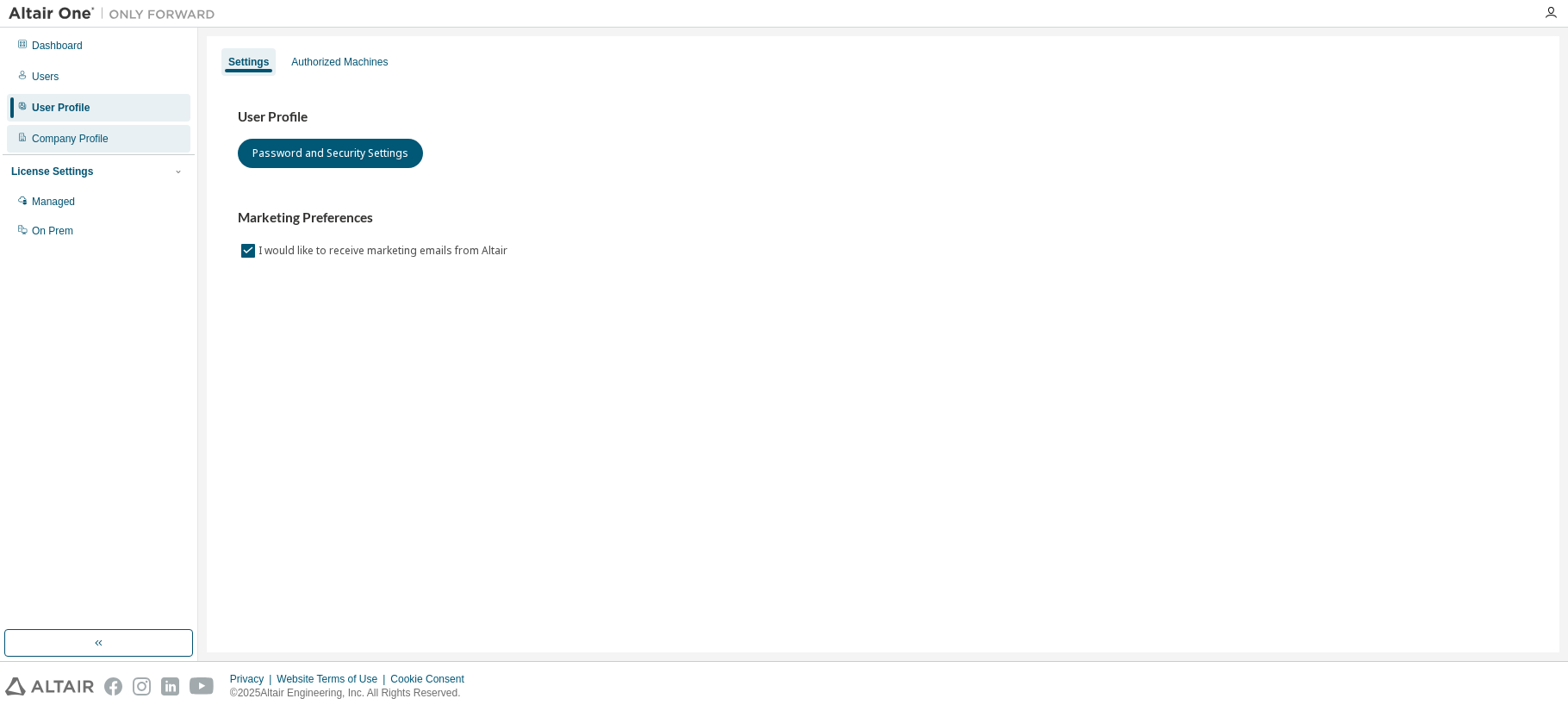
click at [47, 133] on div "Company Profile" at bounding box center [70, 138] width 77 height 14
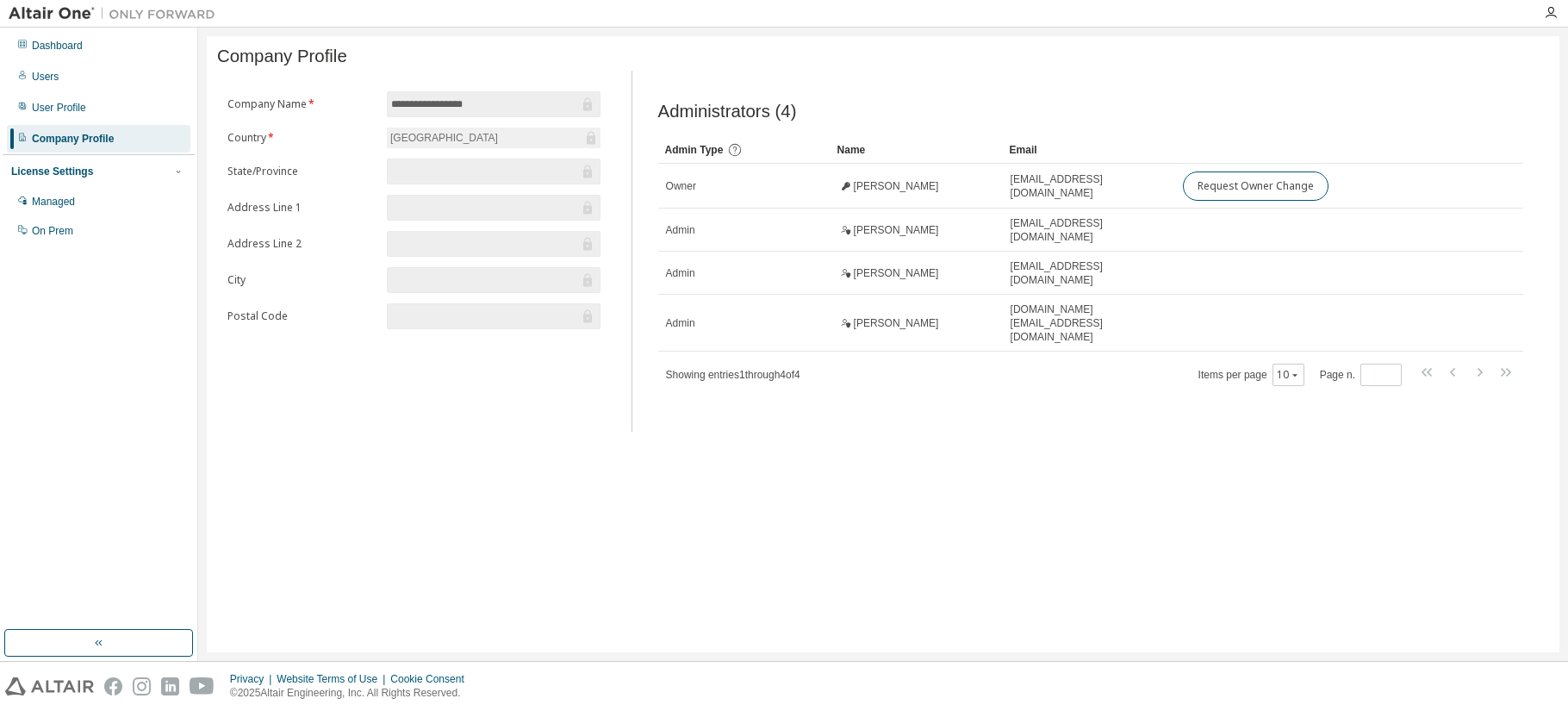
click at [40, 167] on div "License Settings" at bounding box center [52, 171] width 82 height 14
click at [41, 174] on div "License Settings" at bounding box center [52, 171] width 82 height 14
click at [41, 199] on div "Managed" at bounding box center [53, 201] width 43 height 14
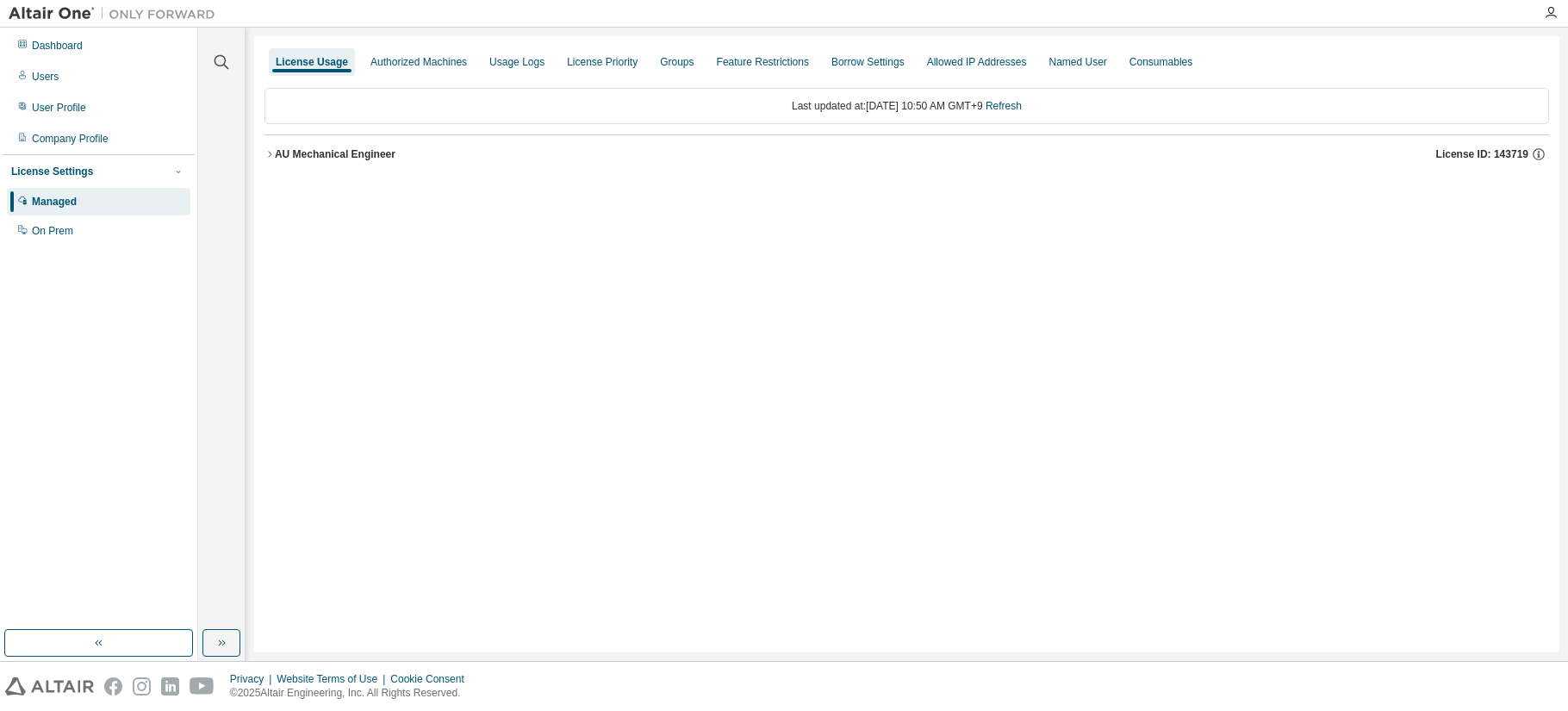
click at [270, 155] on icon "button" at bounding box center [269, 154] width 10 height 10
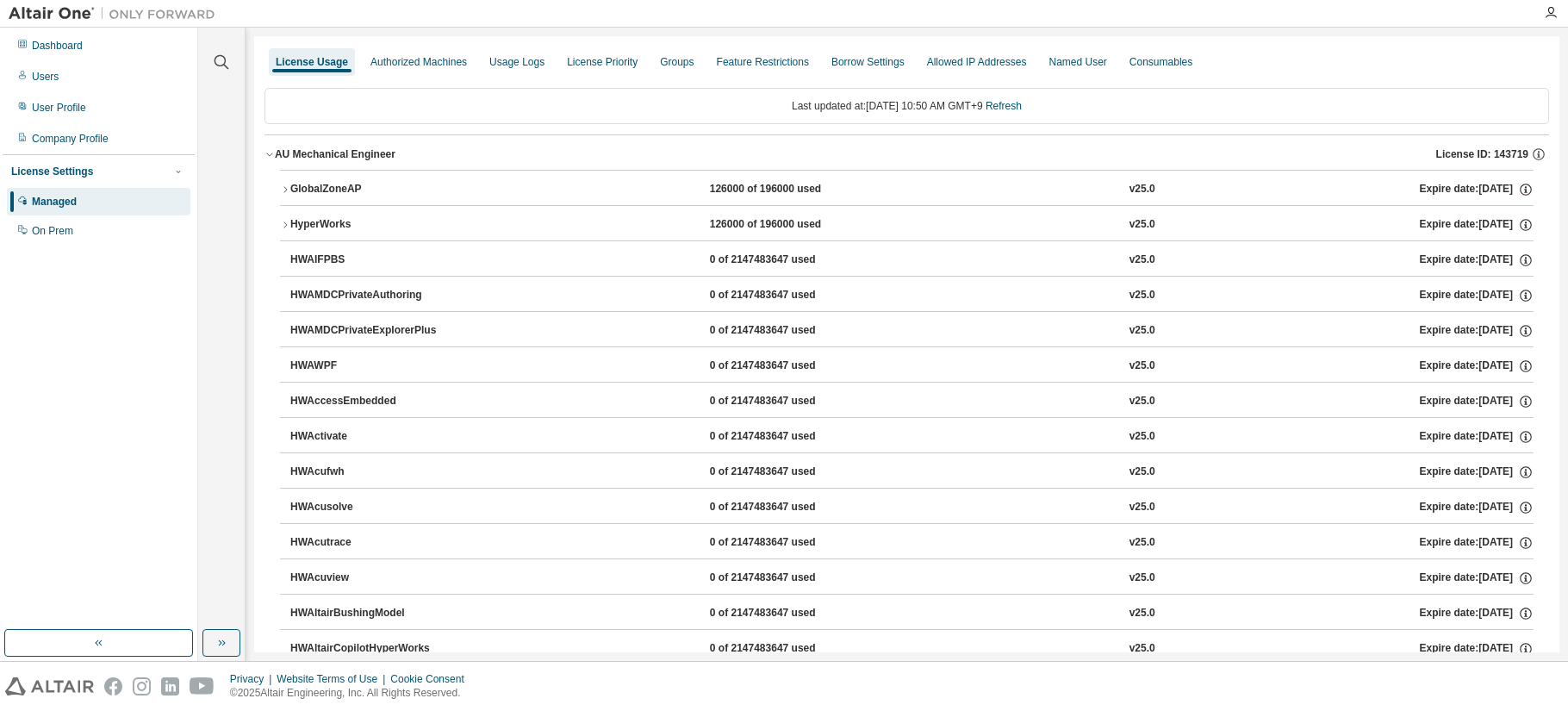
click at [287, 226] on icon "button" at bounding box center [285, 225] width 10 height 10
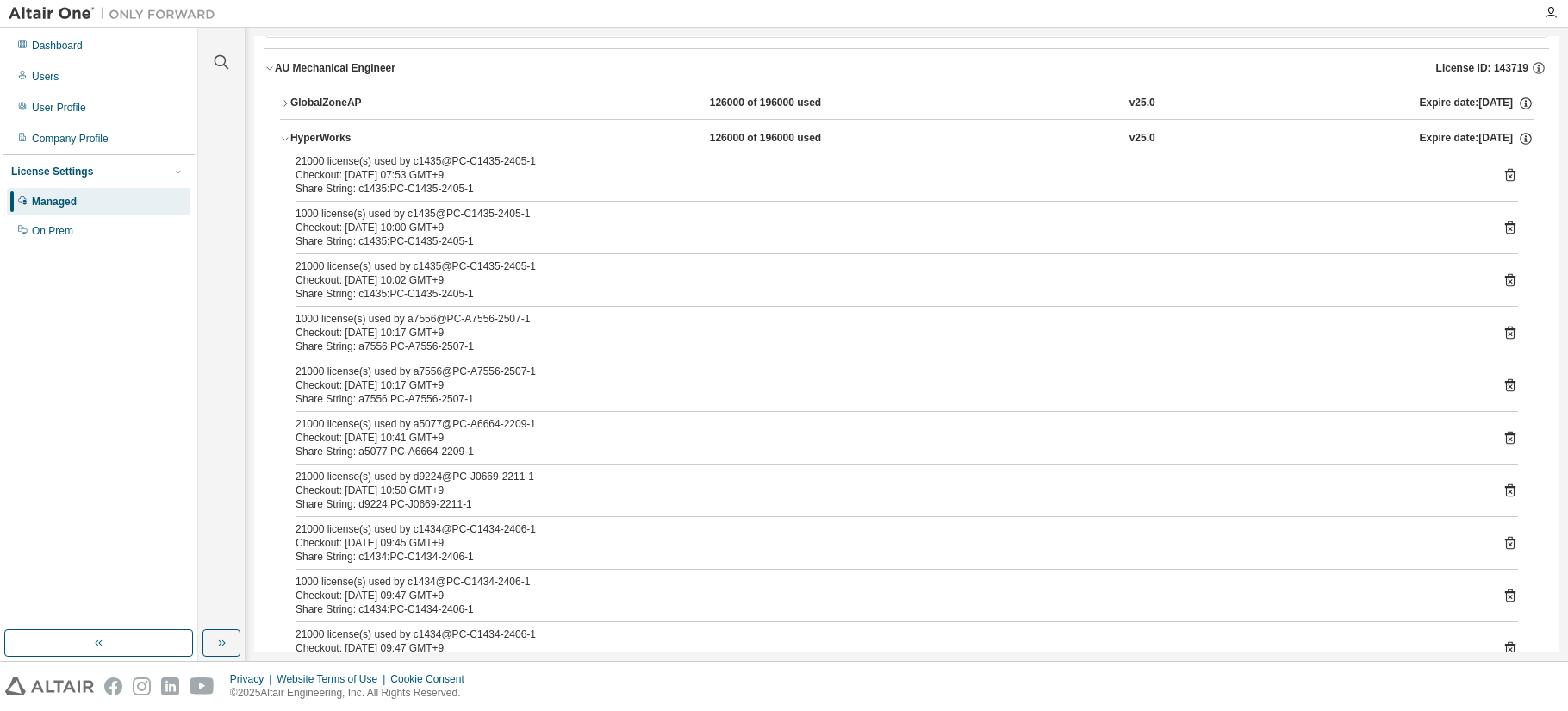
scroll to position [173, 0]
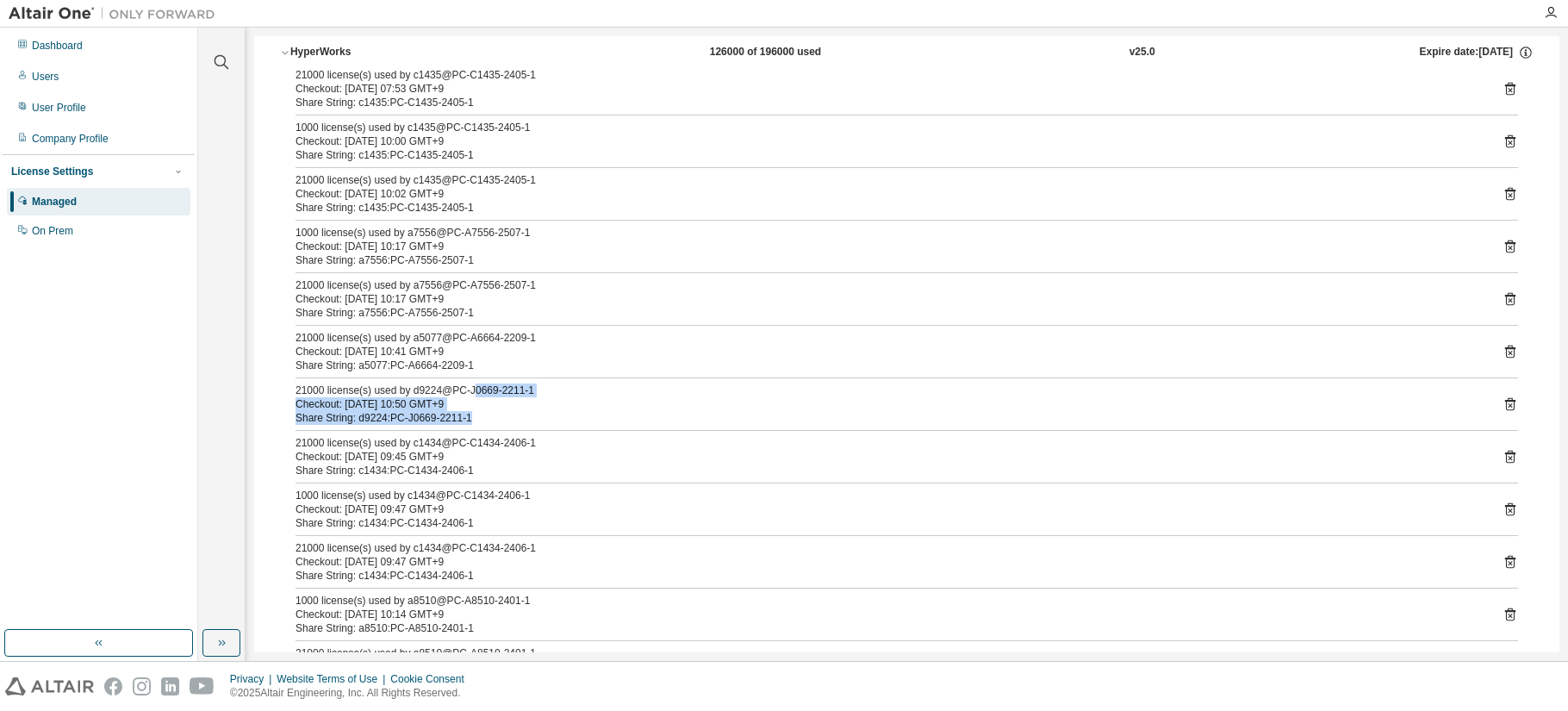
drag, startPoint x: 468, startPoint y: 393, endPoint x: 1262, endPoint y: 425, distance: 794.6
click at [1201, 425] on div "21000 license(s) used by c1435@PC-C1435-2405-1 Checkout: [DATE] 07:53 GMT+9 Sha…" at bounding box center [906, 381] width 1253 height 627
click at [1201, 415] on div "Share String: d9224:PC-J0669-2211-1" at bounding box center [886, 418] width 1181 height 14
click at [1201, 403] on icon at bounding box center [1510, 404] width 16 height 16
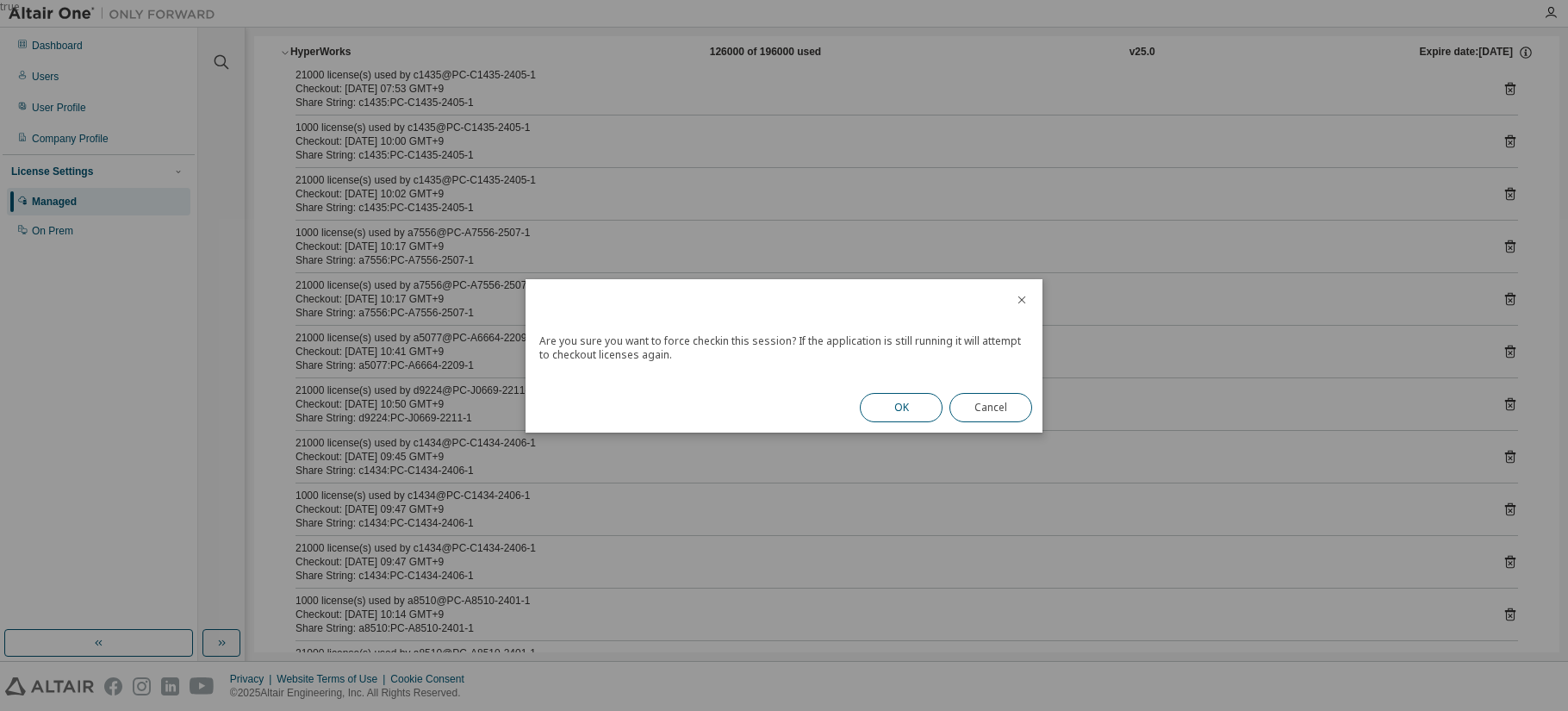
click at [899, 406] on button "OK" at bounding box center [901, 407] width 83 height 30
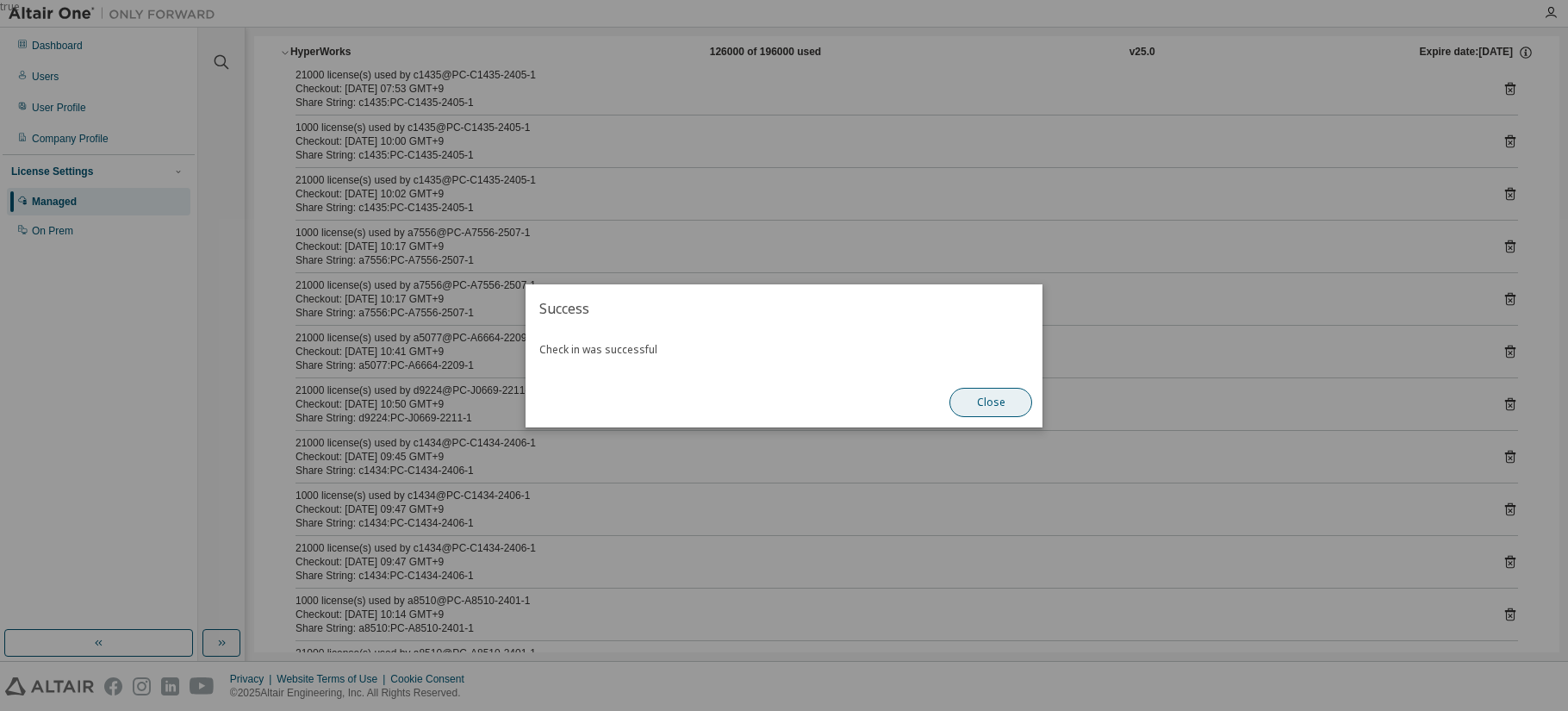
click at [957, 397] on button "Close" at bounding box center [990, 403] width 83 height 30
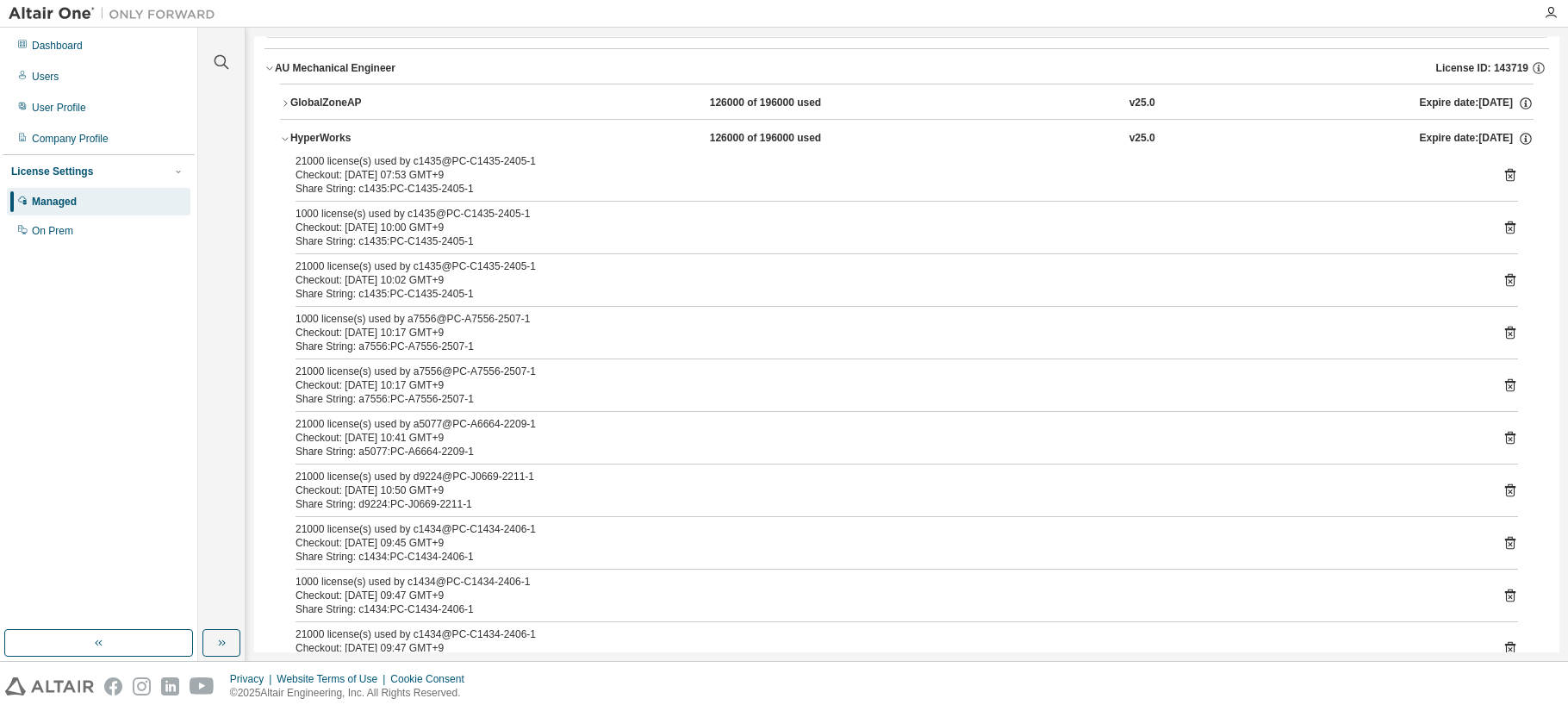
scroll to position [0, 0]
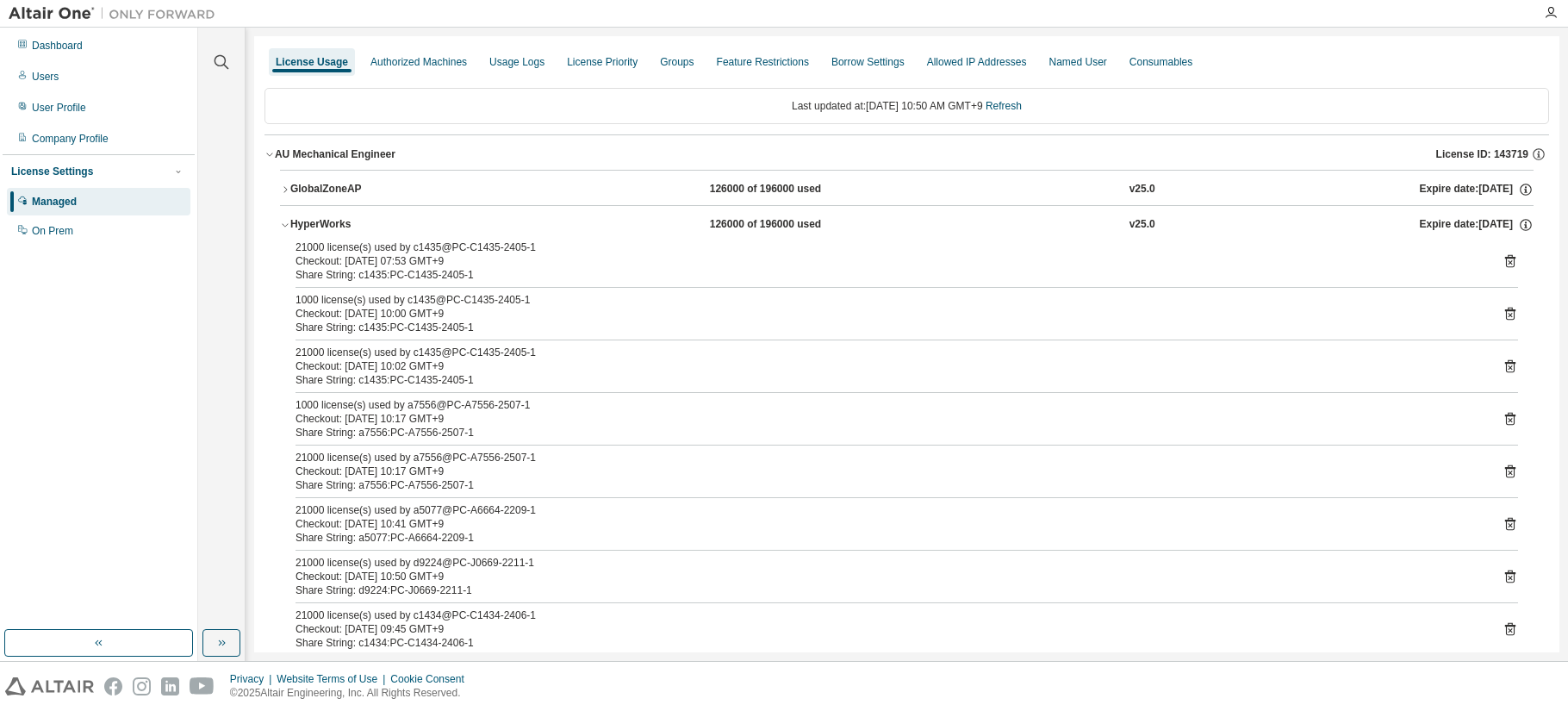
click at [283, 226] on icon "button" at bounding box center [285, 225] width 10 height 10
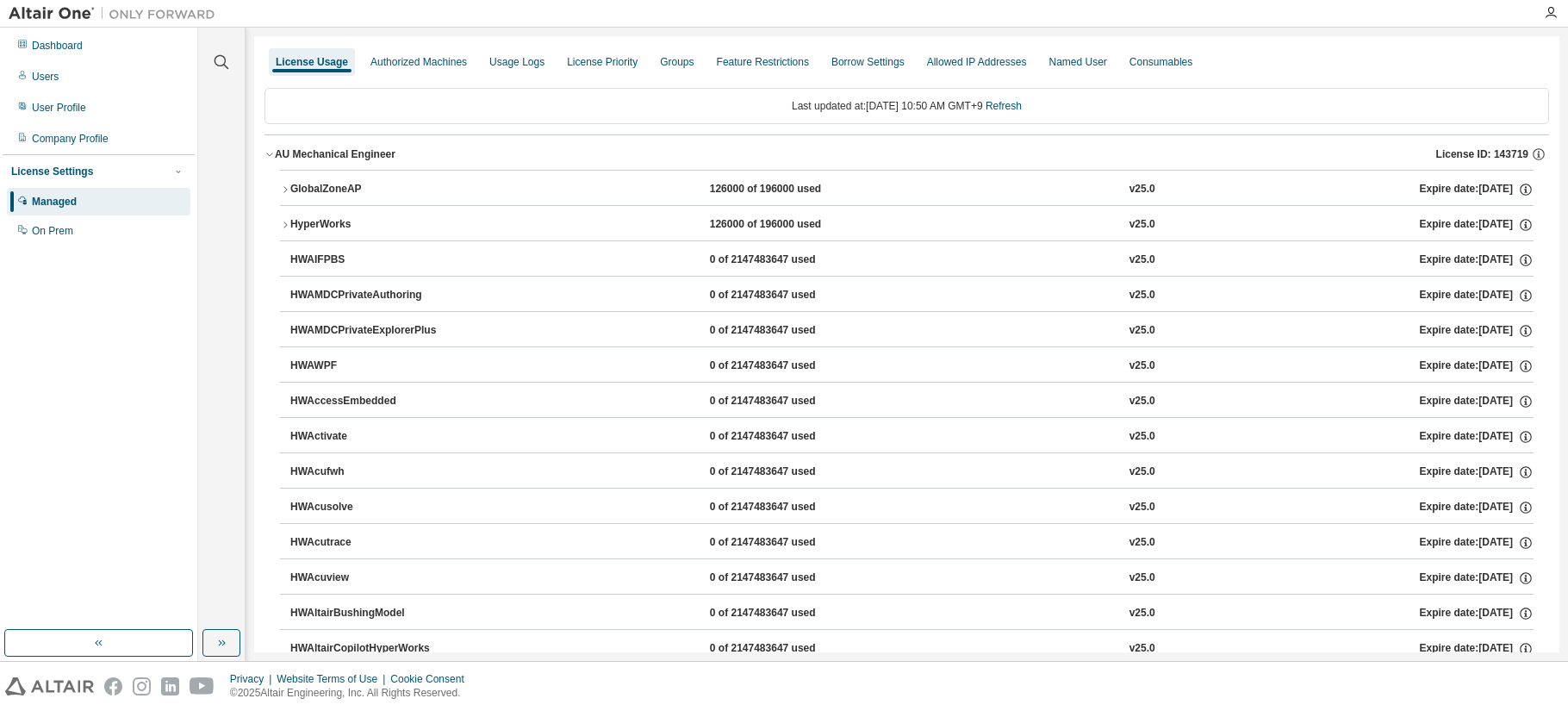
click at [283, 226] on icon "button" at bounding box center [285, 225] width 10 height 10
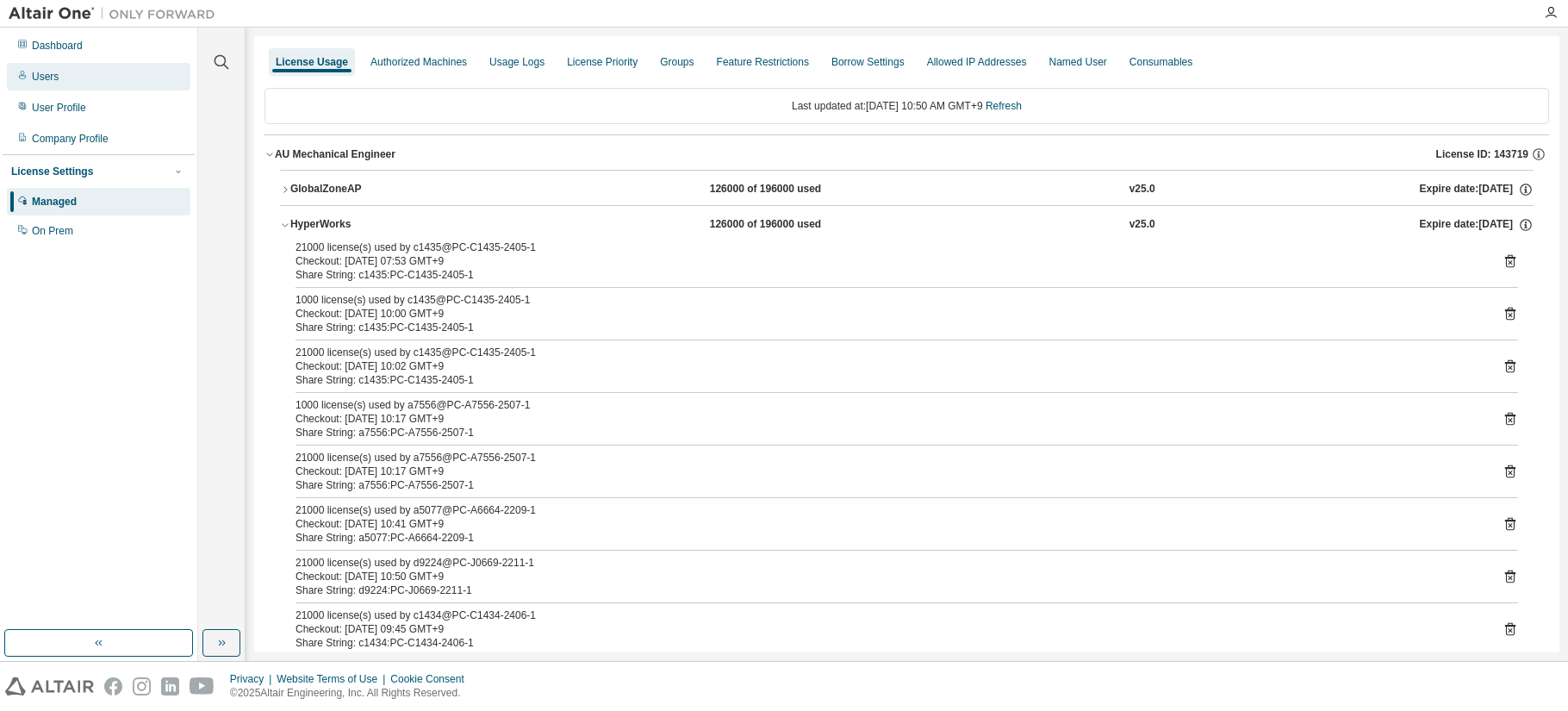
click at [54, 78] on div "Users" at bounding box center [45, 76] width 27 height 14
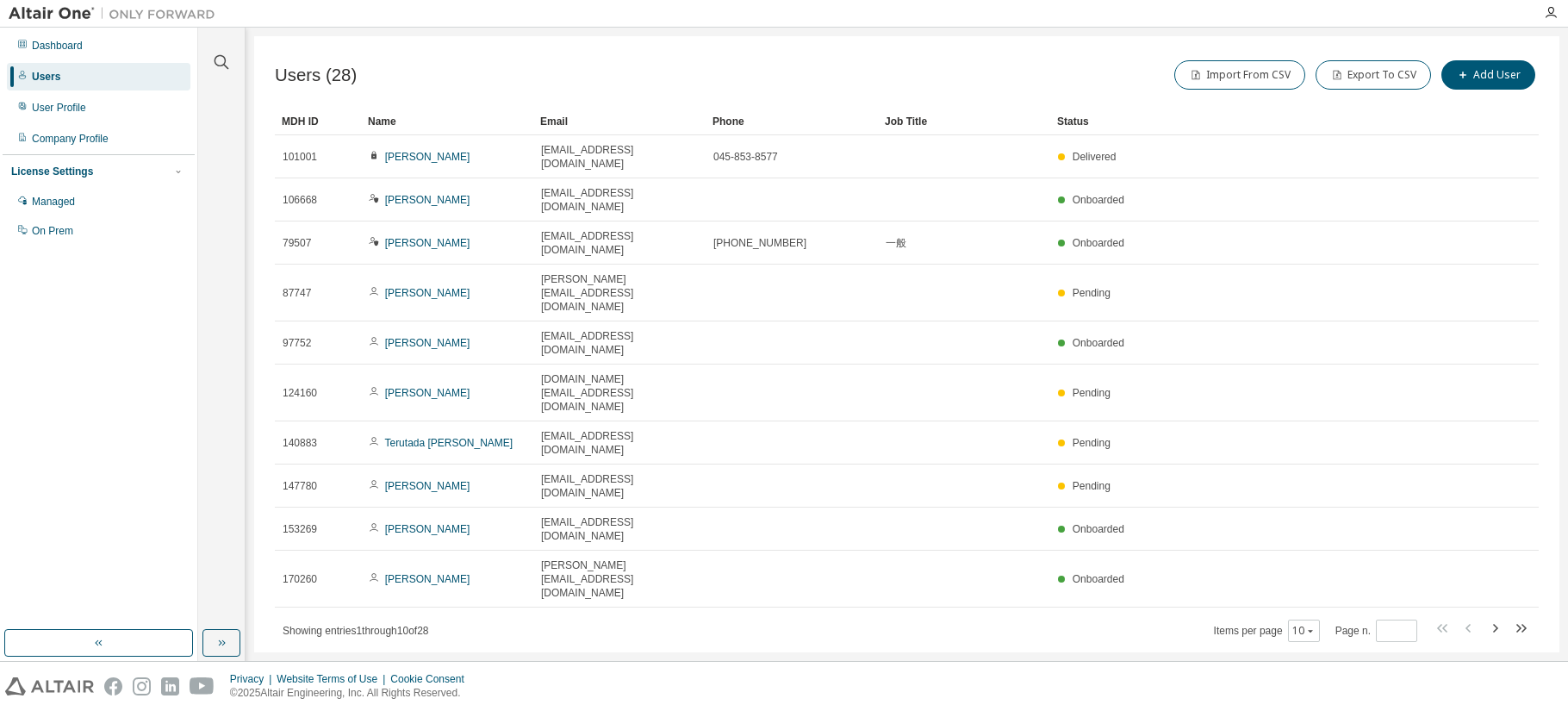
click at [50, 93] on div "Dashboard Users User Profile Company Profile License Settings Managed On Prem" at bounding box center [98, 138] width 192 height 216
click at [50, 111] on div "User Profile" at bounding box center [58, 108] width 55 height 14
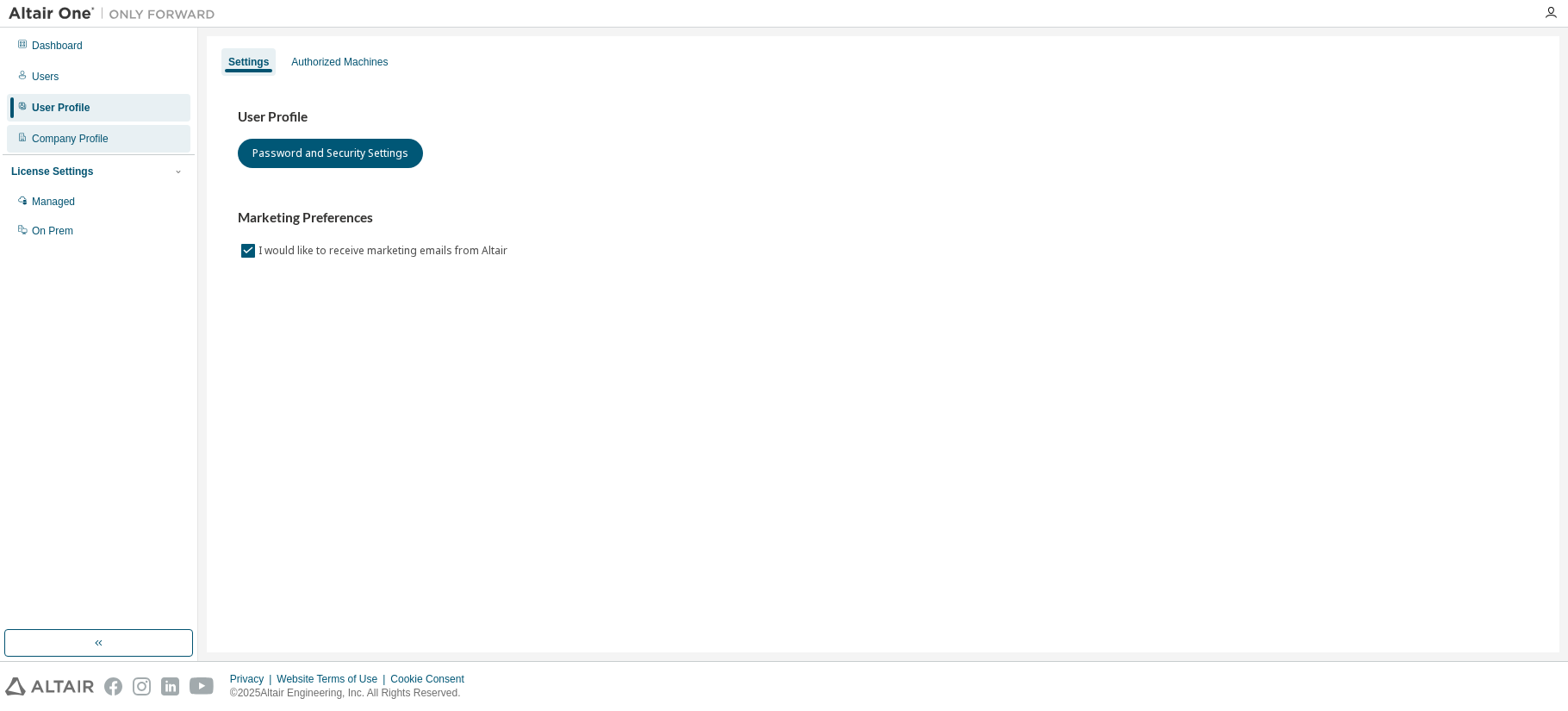
click at [50, 136] on div "Company Profile" at bounding box center [70, 138] width 77 height 14
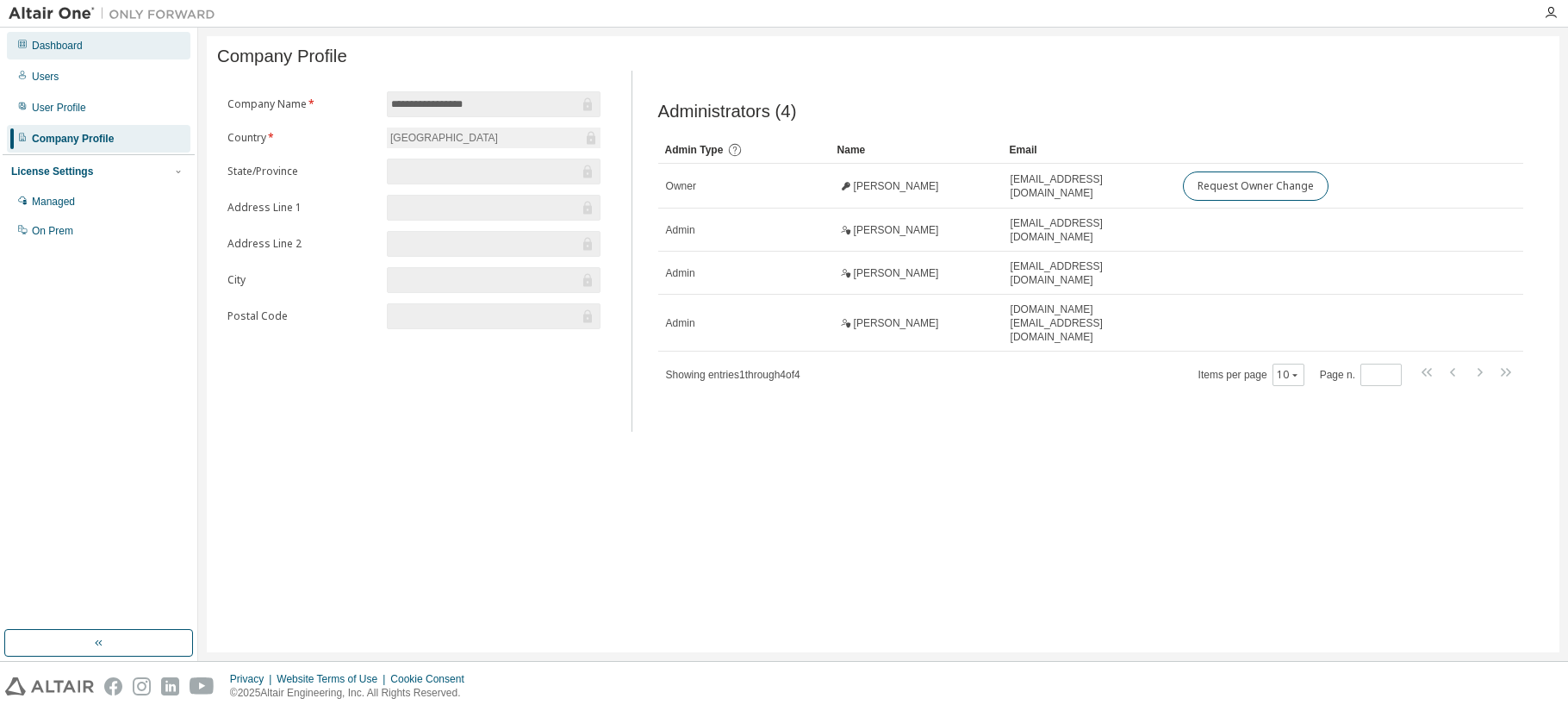
click at [47, 45] on div "Dashboard" at bounding box center [57, 45] width 51 height 14
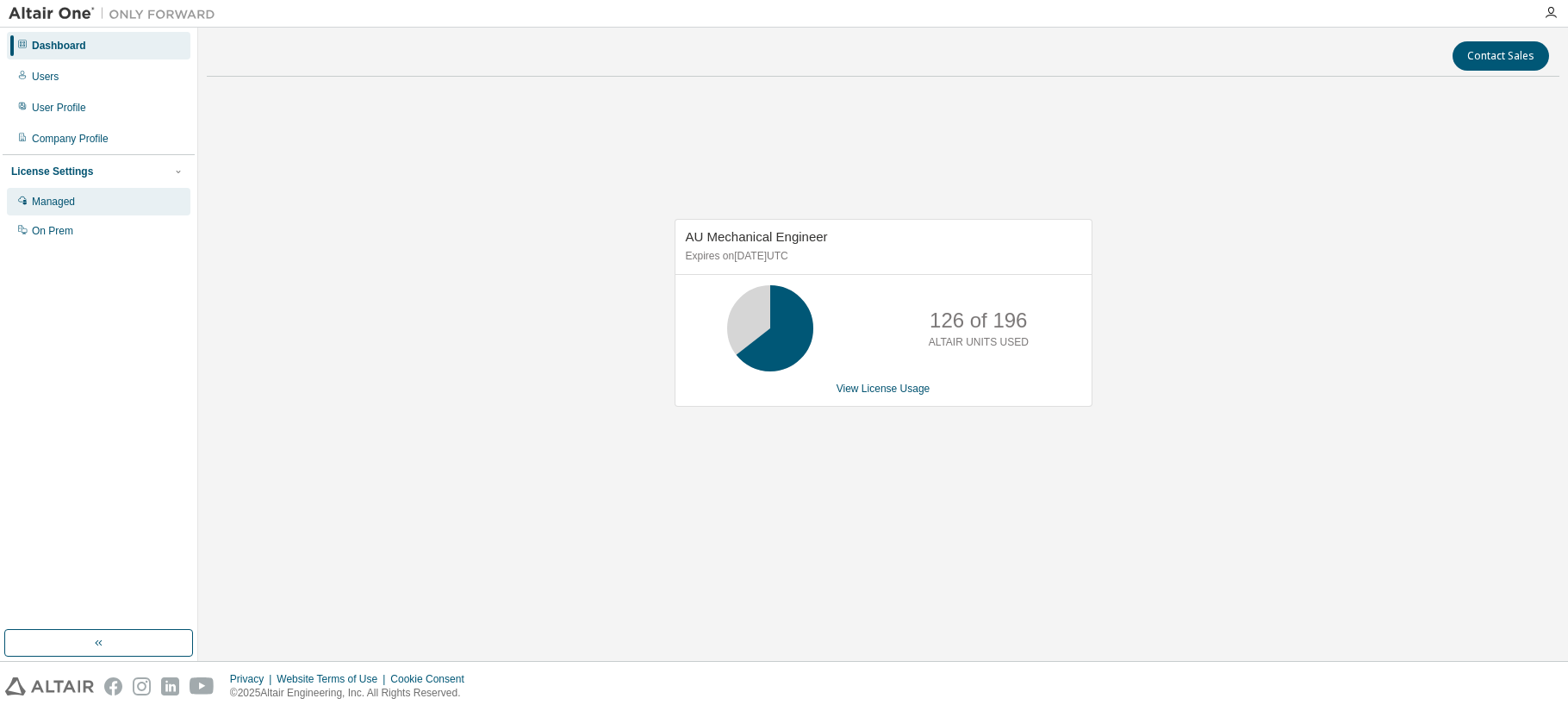
click at [64, 200] on div "Managed" at bounding box center [53, 201] width 43 height 14
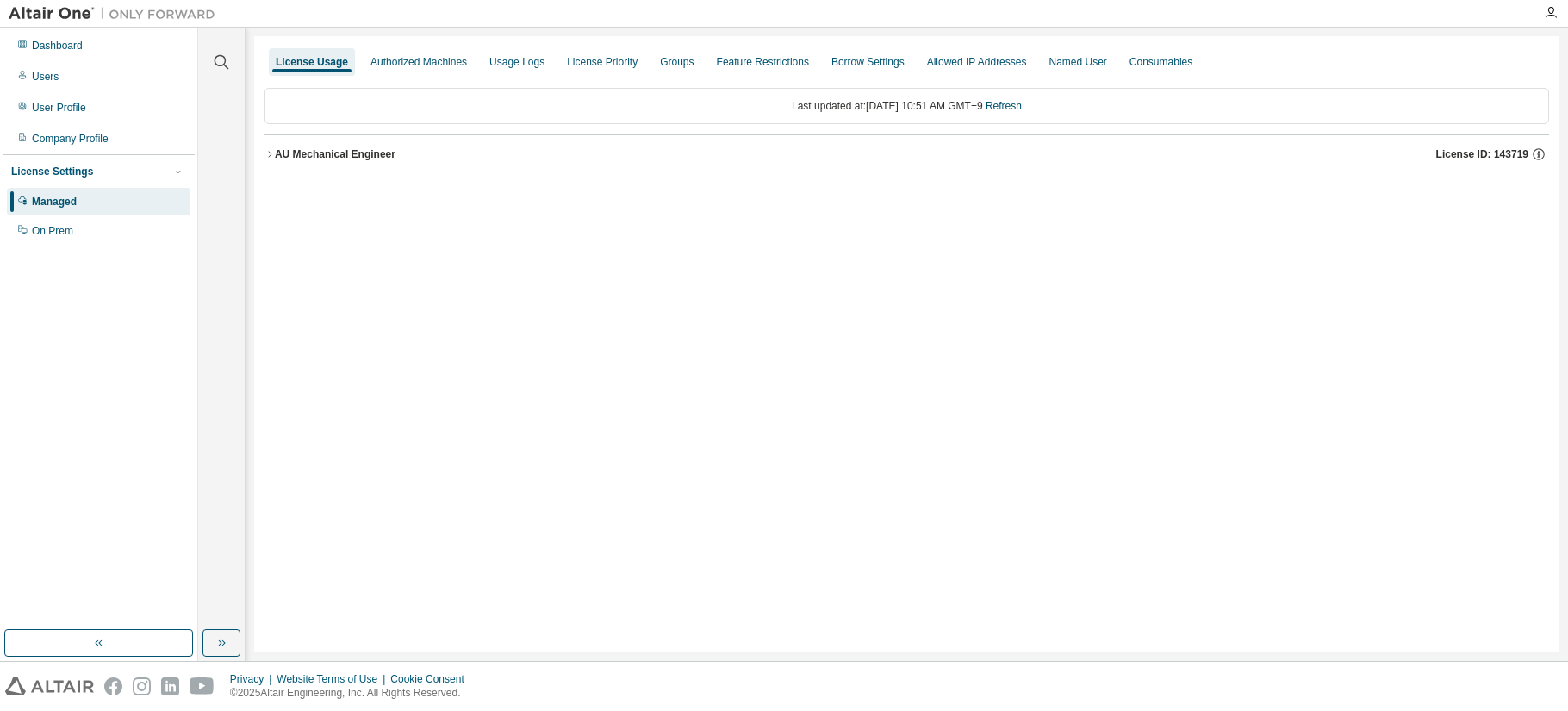
click at [274, 156] on icon "button" at bounding box center [269, 154] width 10 height 10
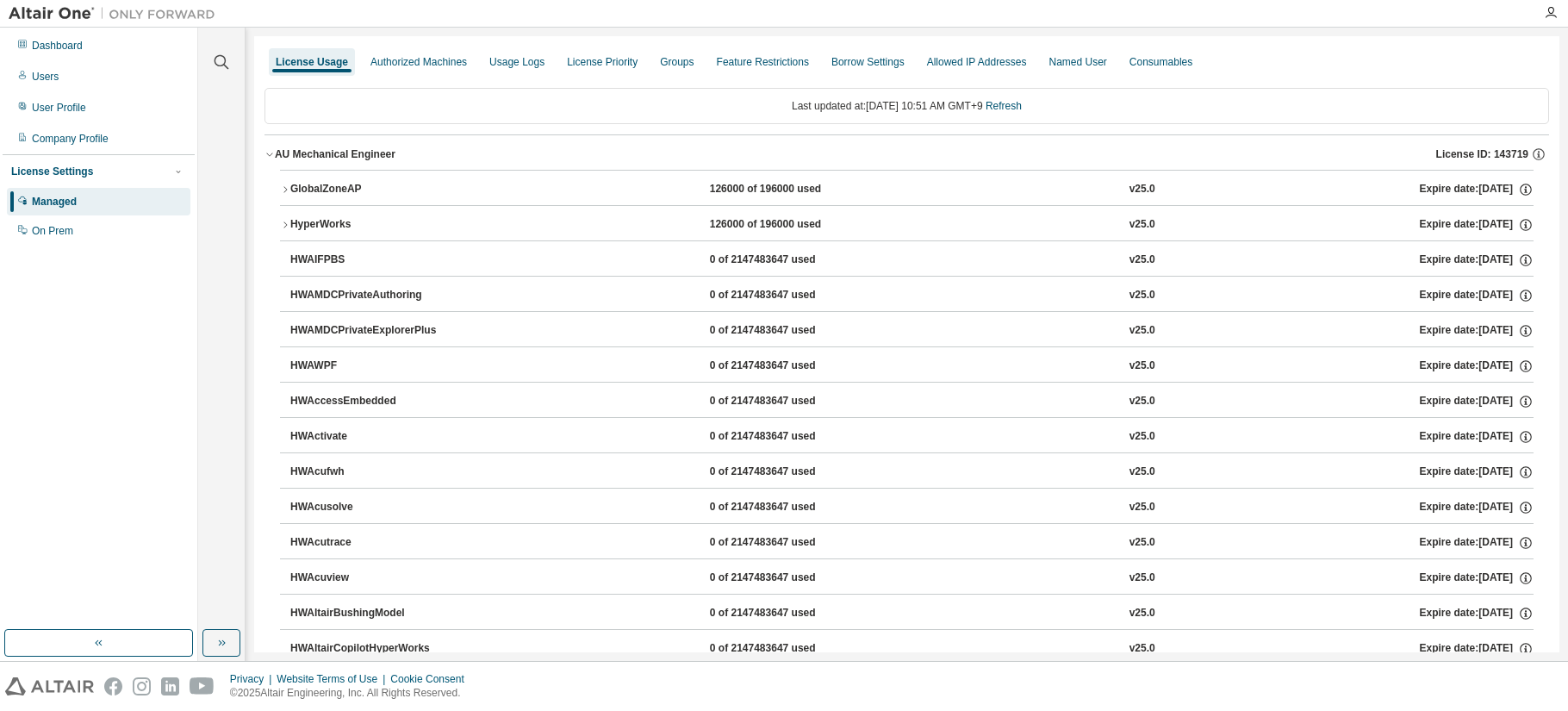
click at [286, 224] on icon "button" at bounding box center [285, 225] width 10 height 10
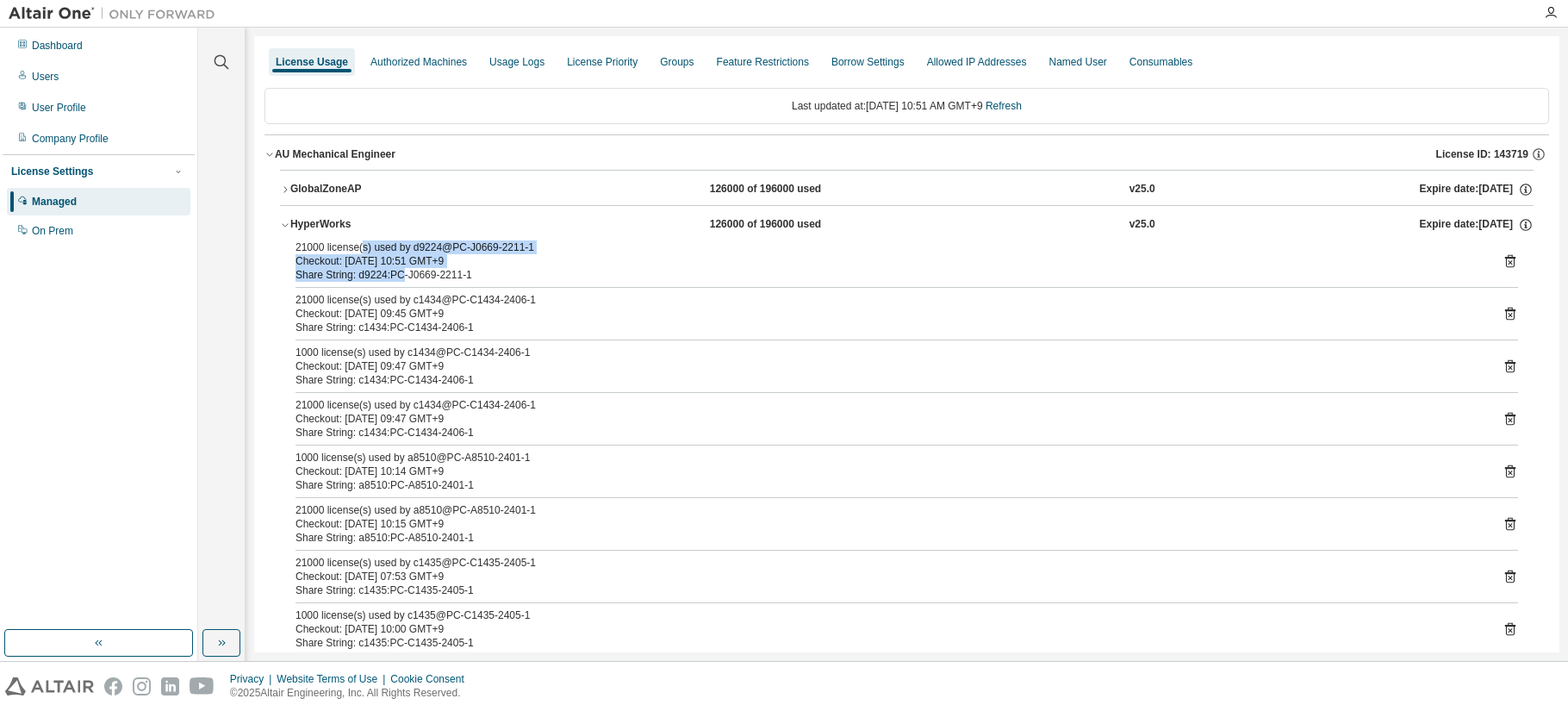
drag, startPoint x: 380, startPoint y: 249, endPoint x: 399, endPoint y: 268, distance: 26.9
click at [399, 268] on div "21000 license(s) used by d9224@PC-J0669-2211-1 Checkout: [DATE] 10:51 GMT+9 Sha…" at bounding box center [886, 261] width 1181 height 42
click at [1201, 259] on icon at bounding box center [1510, 262] width 10 height 13
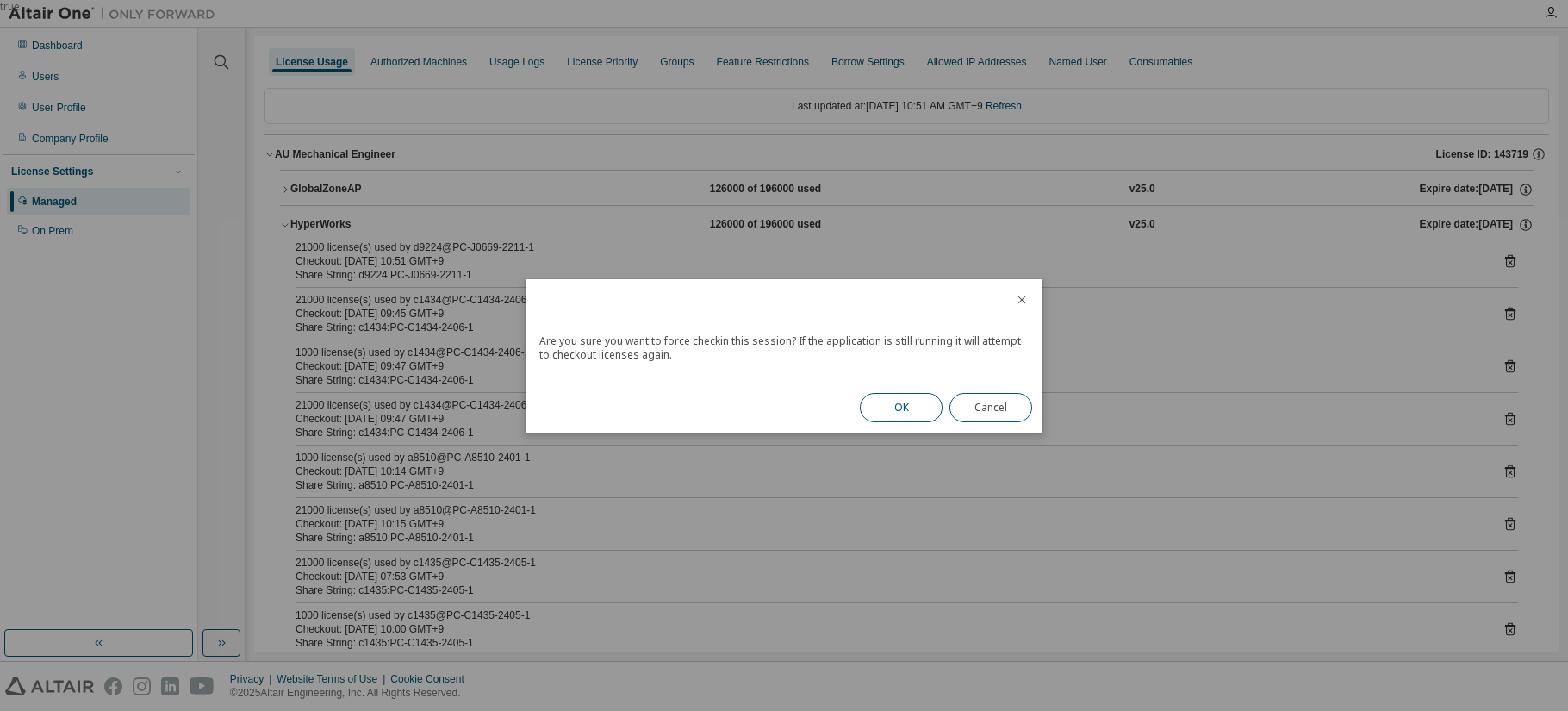
click at [894, 411] on button "OK" at bounding box center [901, 407] width 83 height 30
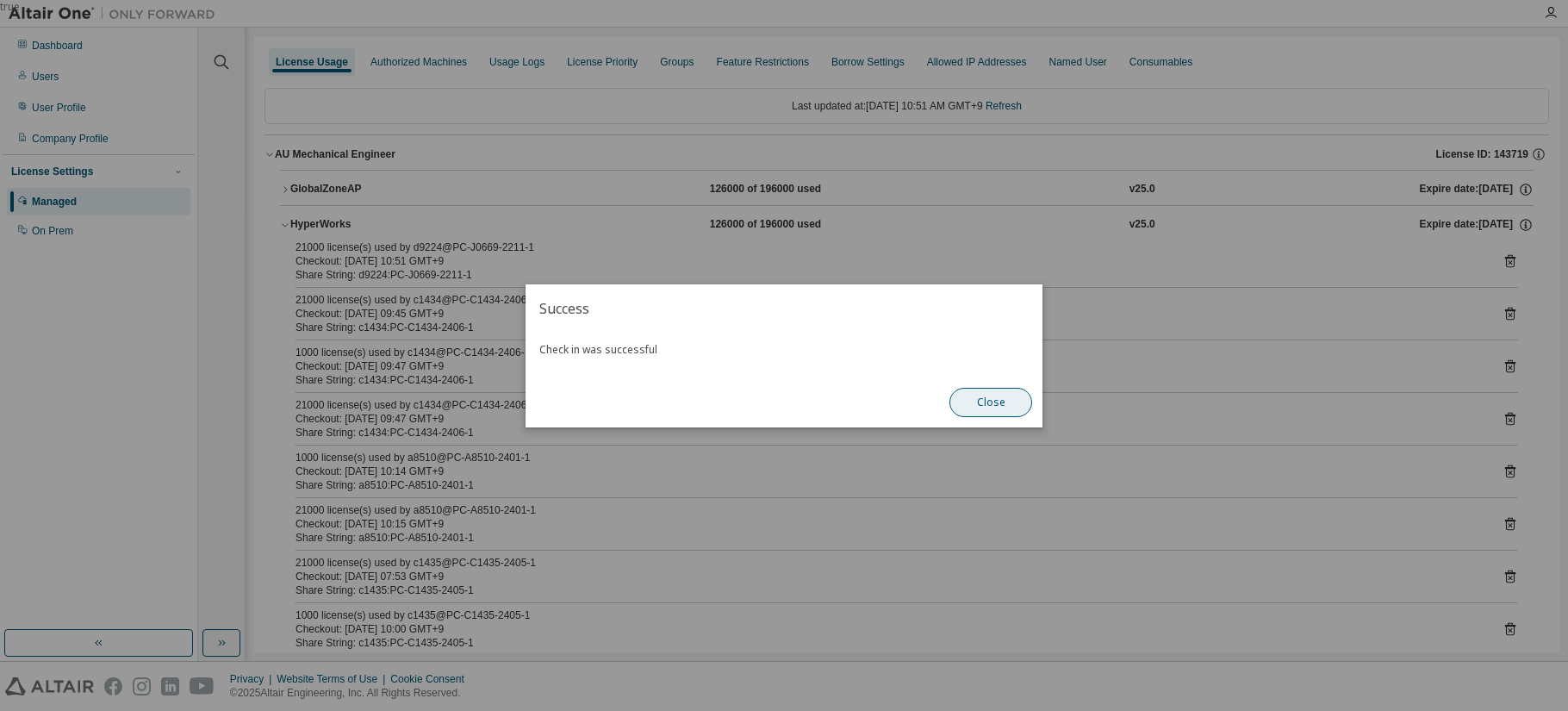
click at [1005, 409] on button "Close" at bounding box center [990, 403] width 83 height 30
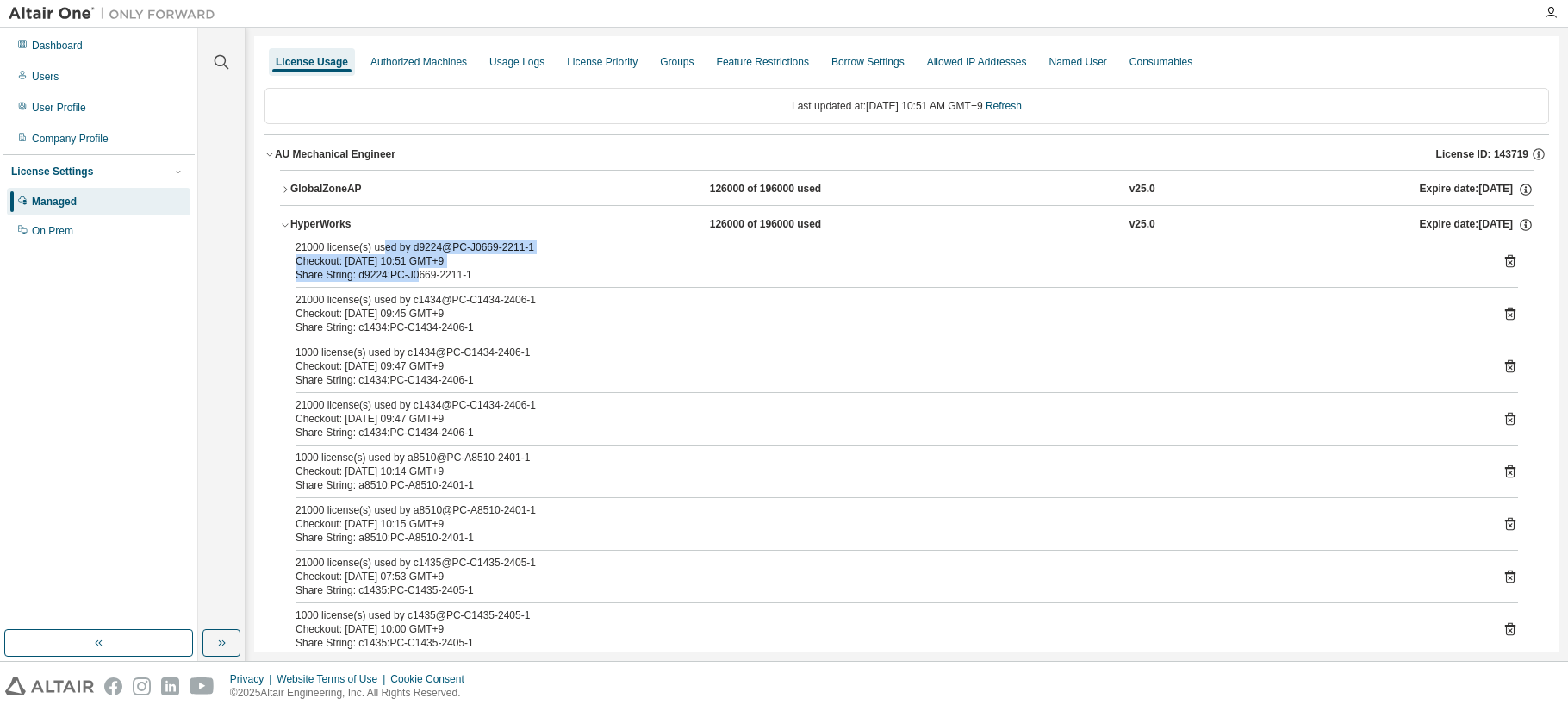
drag, startPoint x: 381, startPoint y: 250, endPoint x: 411, endPoint y: 272, distance: 37.2
click at [411, 272] on div "21000 license(s) used by d9224@PC-J0669-2211-1 Checkout: [DATE] 10:51 GMT+9 Sha…" at bounding box center [886, 261] width 1181 height 42
click at [411, 272] on div "Share String: d9224:PC-J0669-2211-1" at bounding box center [886, 275] width 1181 height 14
click at [492, 61] on div "Usage Logs" at bounding box center [516, 61] width 55 height 14
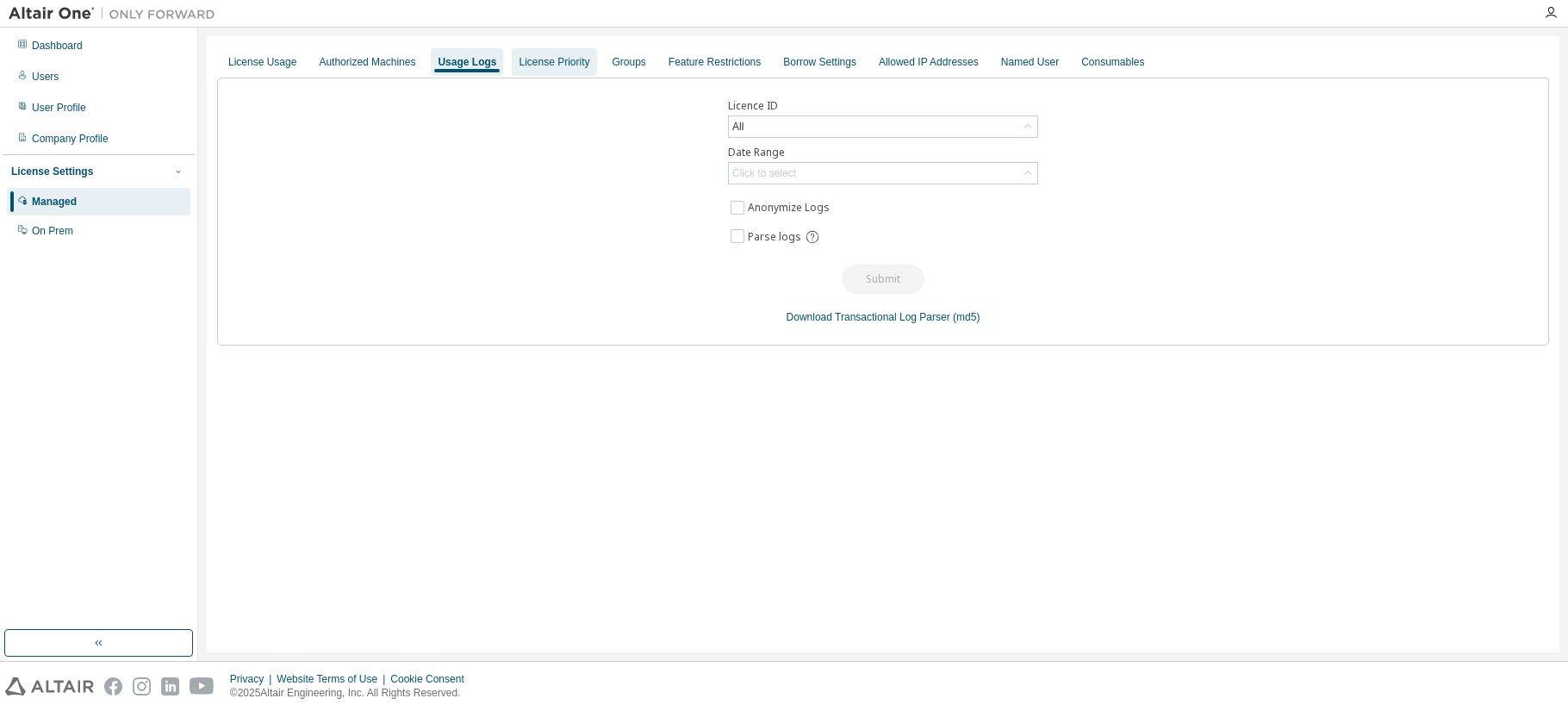
click at [534, 58] on div "License Priority" at bounding box center [554, 61] width 71 height 14
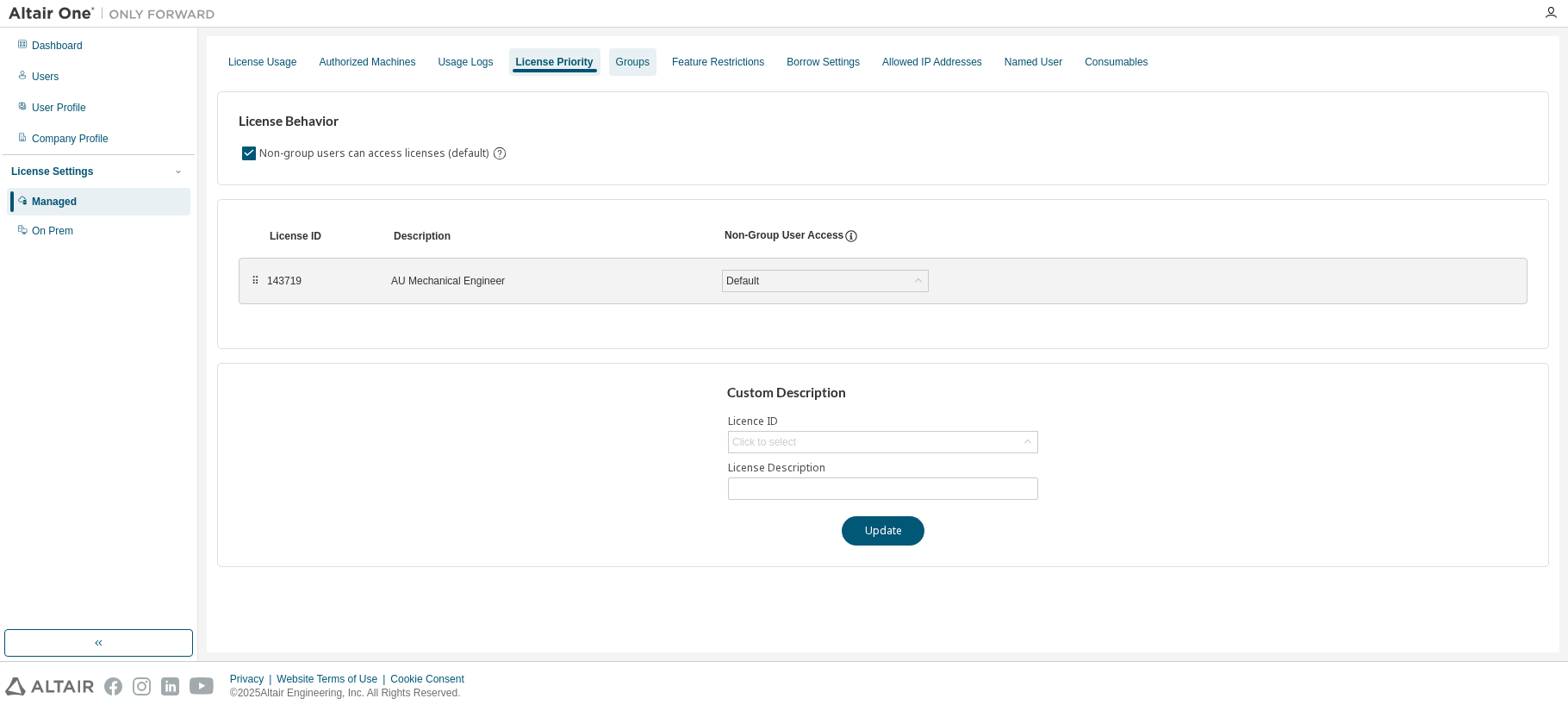
click at [622, 63] on div "Groups" at bounding box center [633, 61] width 33 height 14
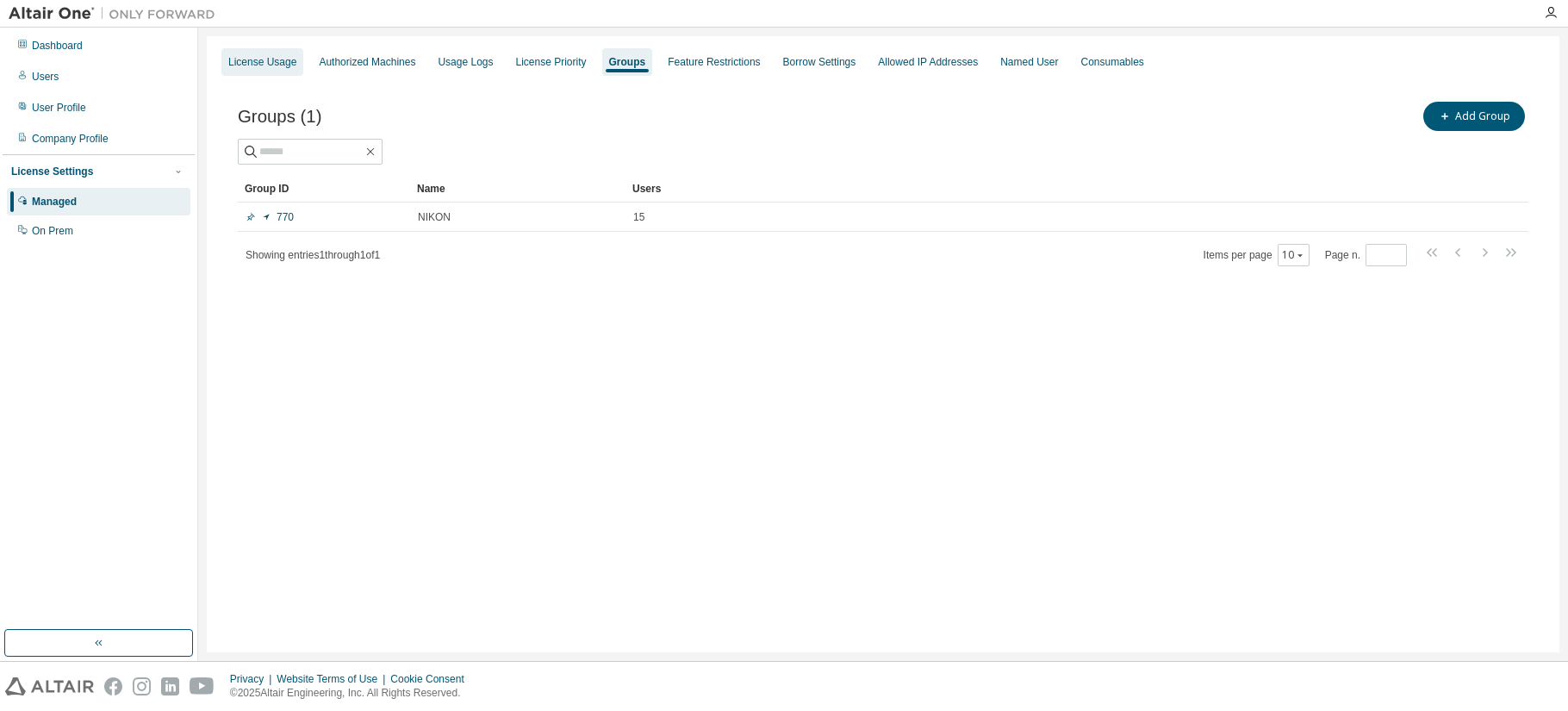
click at [262, 56] on div "License Usage" at bounding box center [262, 61] width 68 height 14
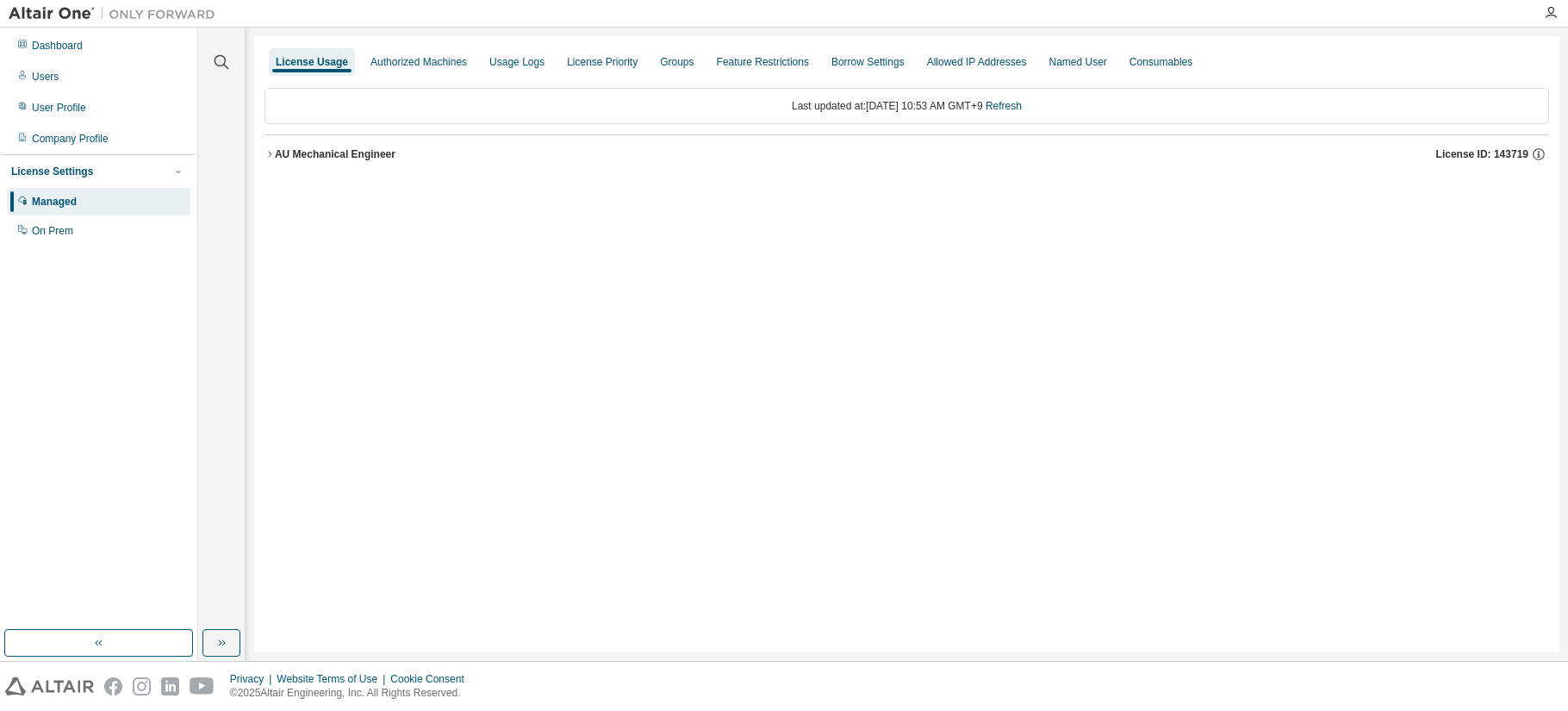
click at [350, 155] on div "AU Mechanical Engineer" at bounding box center [335, 154] width 121 height 14
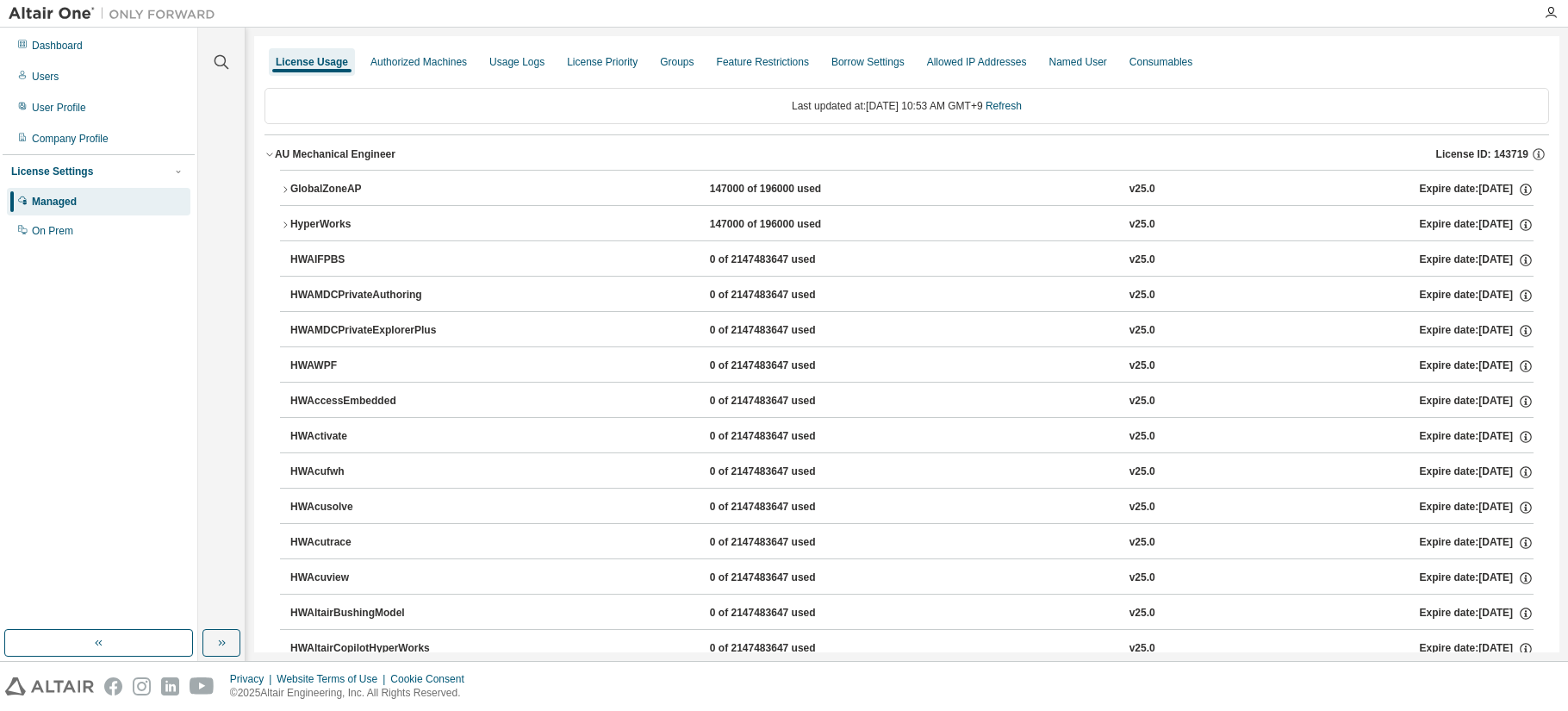
click at [319, 224] on div "HyperWorks" at bounding box center [367, 225] width 155 height 16
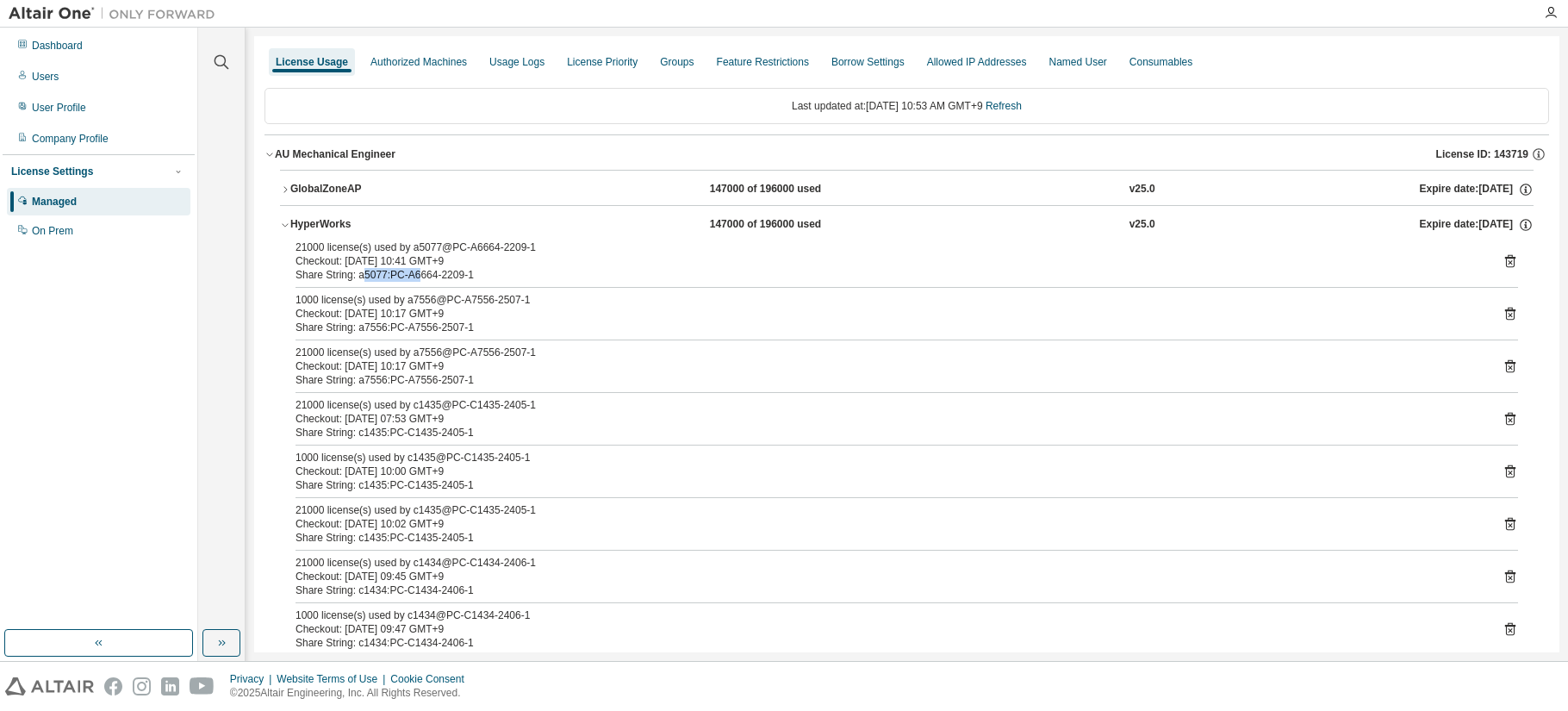
drag, startPoint x: 361, startPoint y: 272, endPoint x: 415, endPoint y: 276, distance: 54.1
click at [415, 276] on div "Share String: a5077:PC-A6664-2209-1" at bounding box center [886, 275] width 1181 height 14
drag, startPoint x: 369, startPoint y: 331, endPoint x: 392, endPoint y: 338, distance: 24.0
click at [392, 338] on div "21000 license(s) used by a5077@PC-A6664-2209-1 Checkout: [DATE] 10:41 GMT+9 Sha…" at bounding box center [906, 606] width 1253 height 731
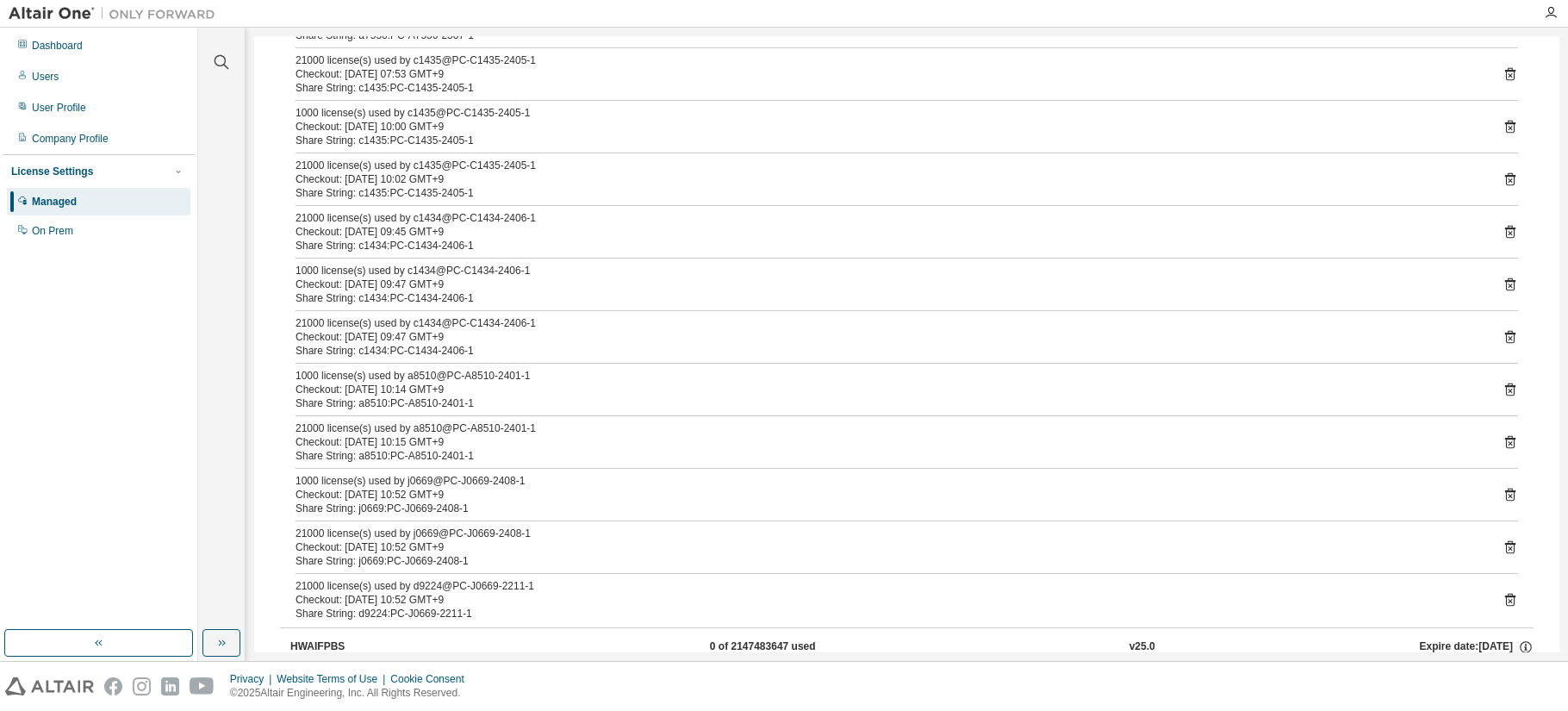
scroll to position [431, 0]
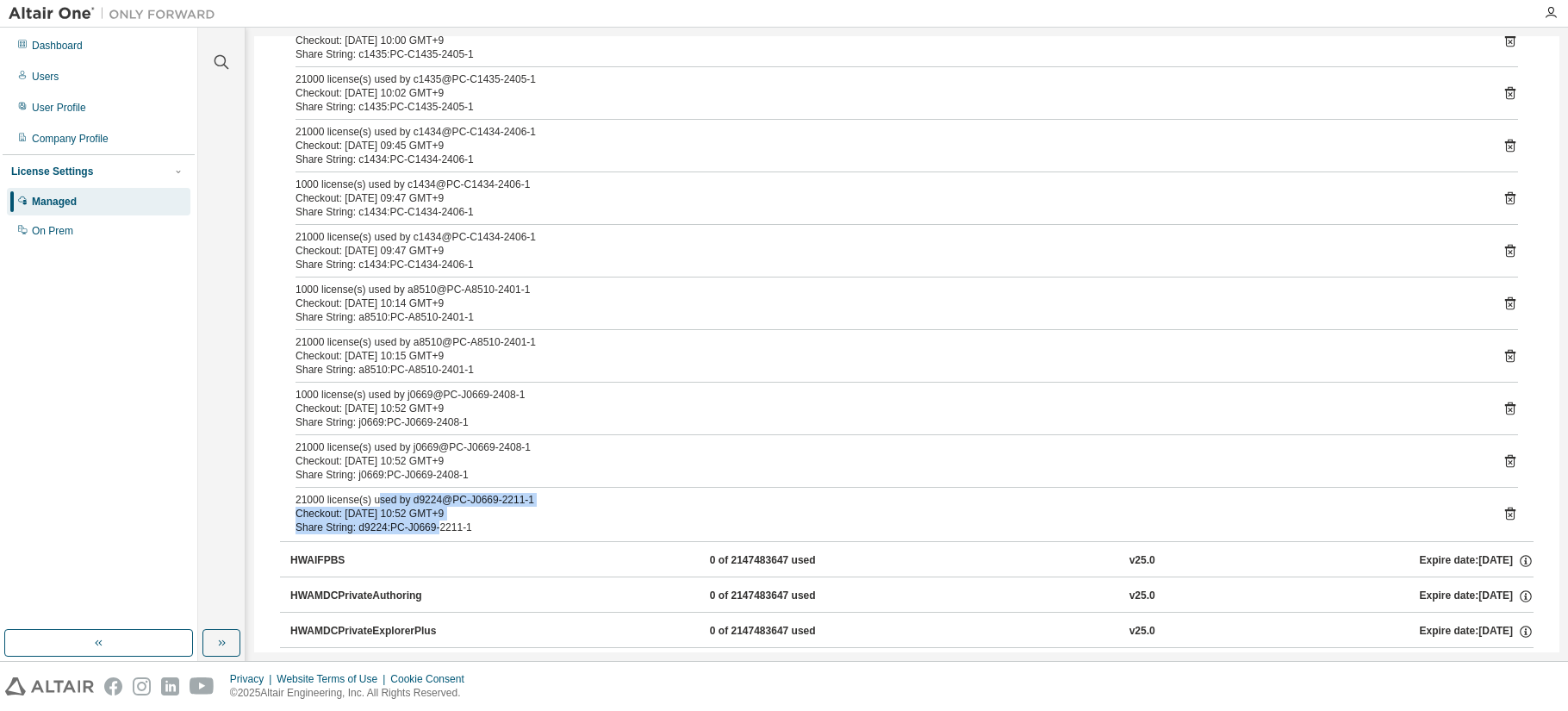
drag, startPoint x: 400, startPoint y: 501, endPoint x: 435, endPoint y: 524, distance: 41.9
click at [435, 524] on div "21000 license(s) used by d9224@PC-J0669-2211-1 Checkout: [DATE] 10:52 GMT+9 Sha…" at bounding box center [886, 513] width 1181 height 42
click at [395, 525] on div "Share String: d9224:PC-J0669-2211-1" at bounding box center [886, 527] width 1181 height 14
drag, startPoint x: 347, startPoint y: 510, endPoint x: 462, endPoint y: 516, distance: 115.2
click at [462, 516] on div "Checkout: [DATE] 10:52 GMT+9" at bounding box center [886, 513] width 1181 height 14
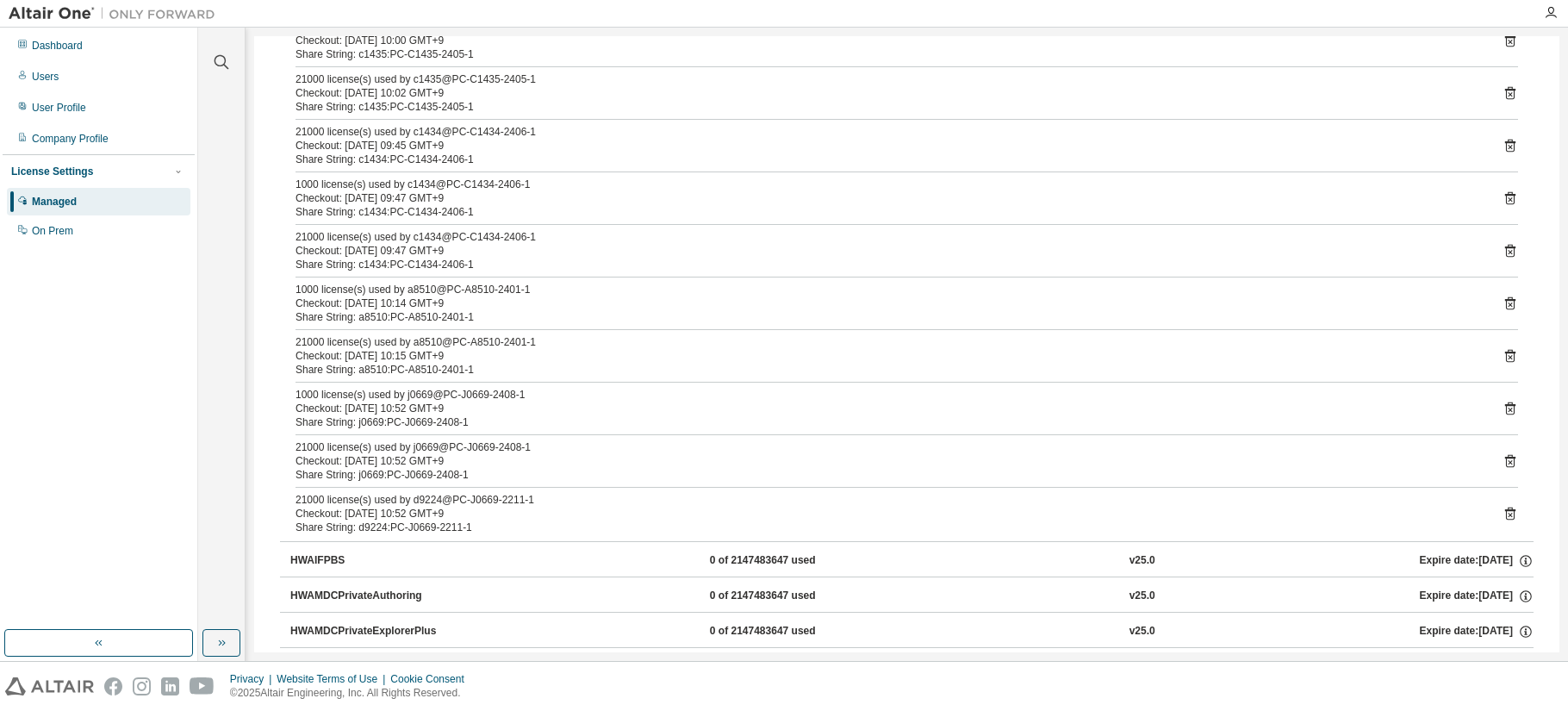
click at [380, 529] on div "Share String: d9224:PC-J0669-2211-1" at bounding box center [886, 527] width 1181 height 14
drag, startPoint x: 353, startPoint y: 531, endPoint x: 405, endPoint y: 530, distance: 52.0
click at [405, 530] on div "Share String: d9224:PC-J0669-2211-1" at bounding box center [886, 527] width 1181 height 14
click at [398, 531] on div "Share String: d9224:PC-J0669-2211-1" at bounding box center [886, 527] width 1181 height 14
click at [1201, 513] on icon at bounding box center [1510, 514] width 10 height 13
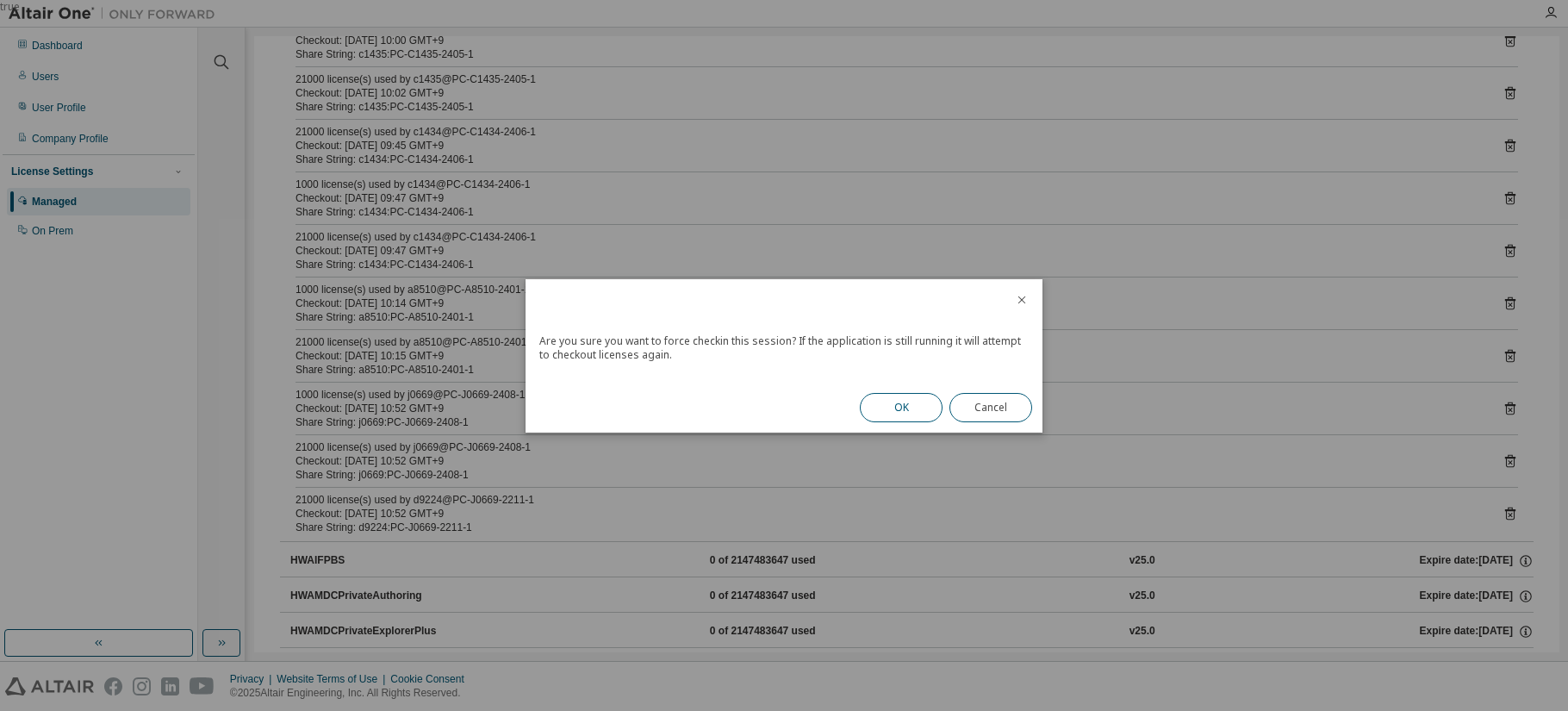
click at [906, 410] on button "OK" at bounding box center [901, 407] width 83 height 30
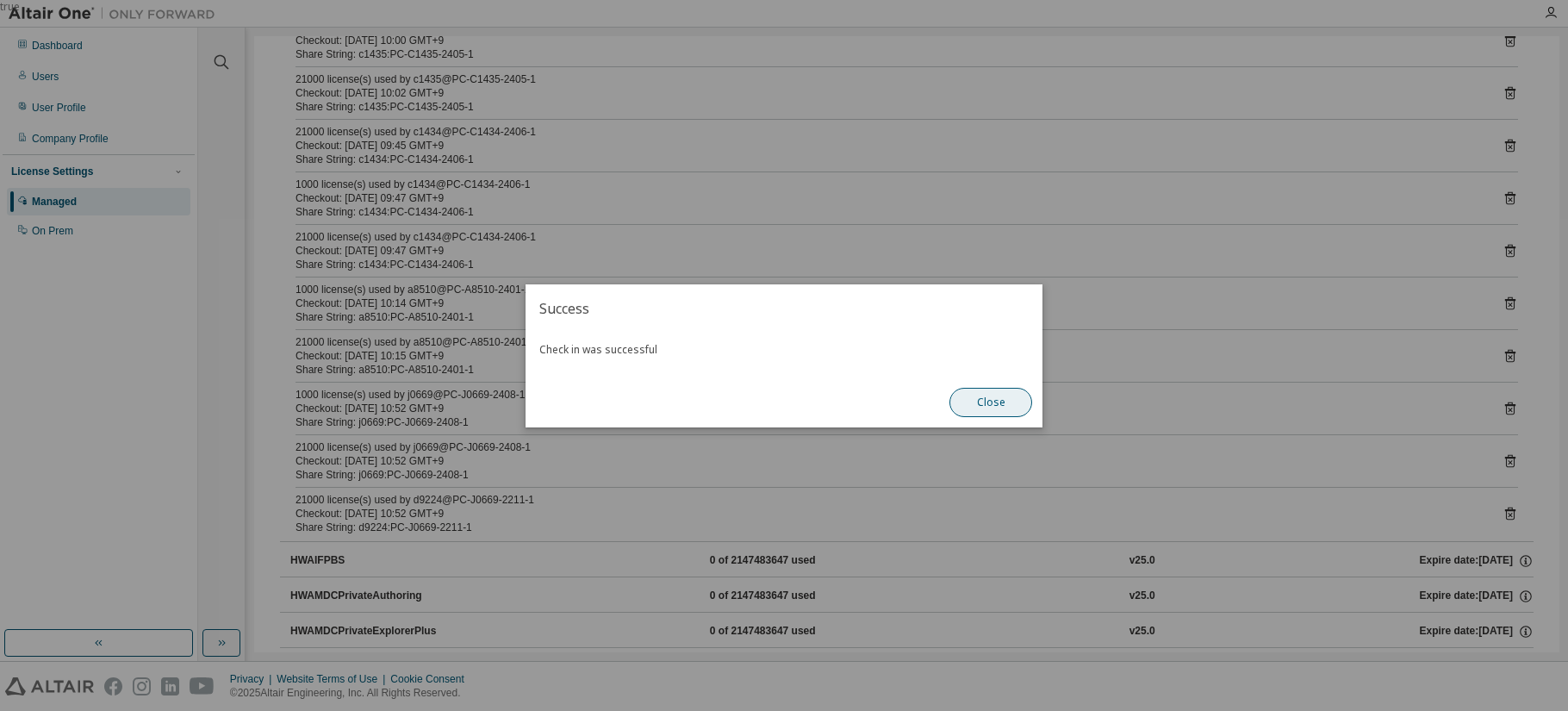
click at [980, 406] on button "Close" at bounding box center [990, 403] width 83 height 30
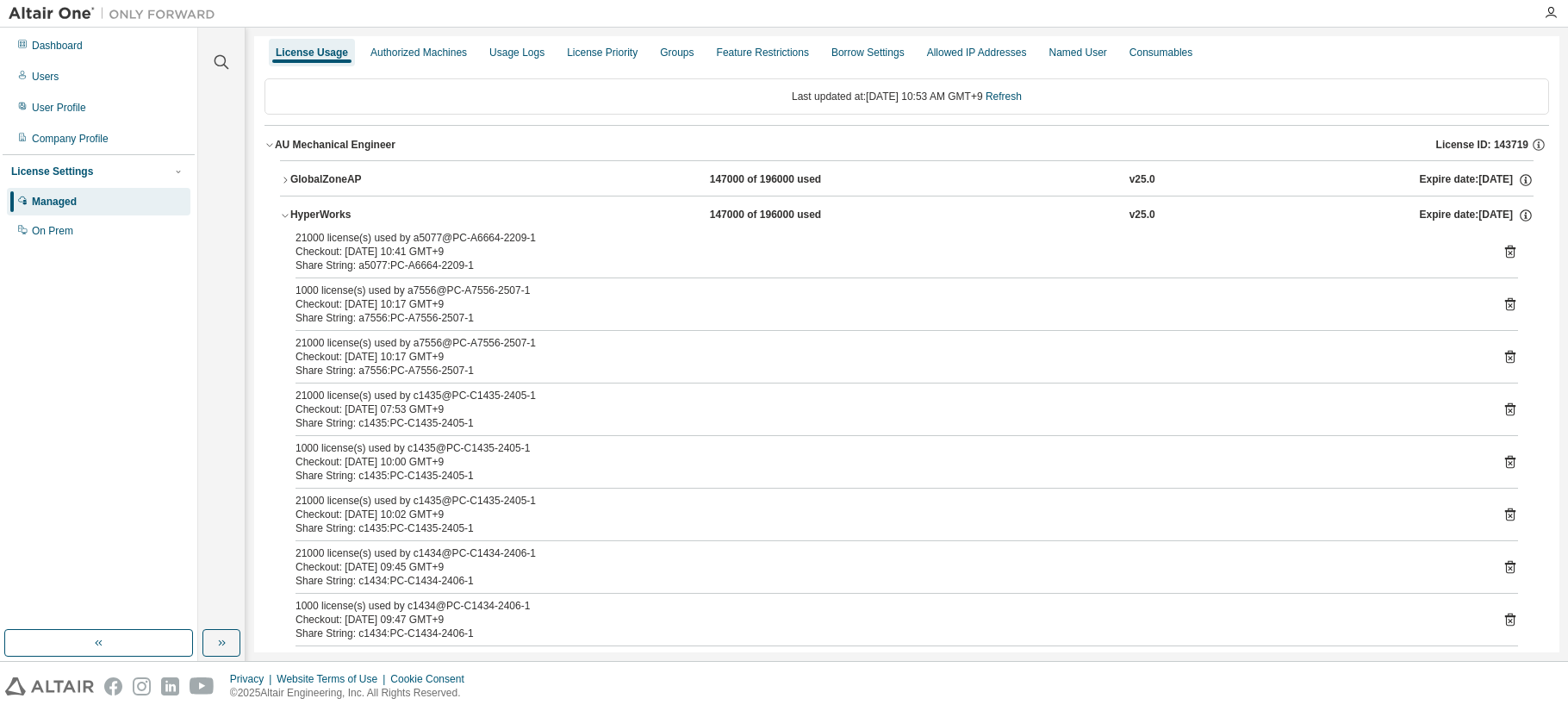
scroll to position [0, 0]
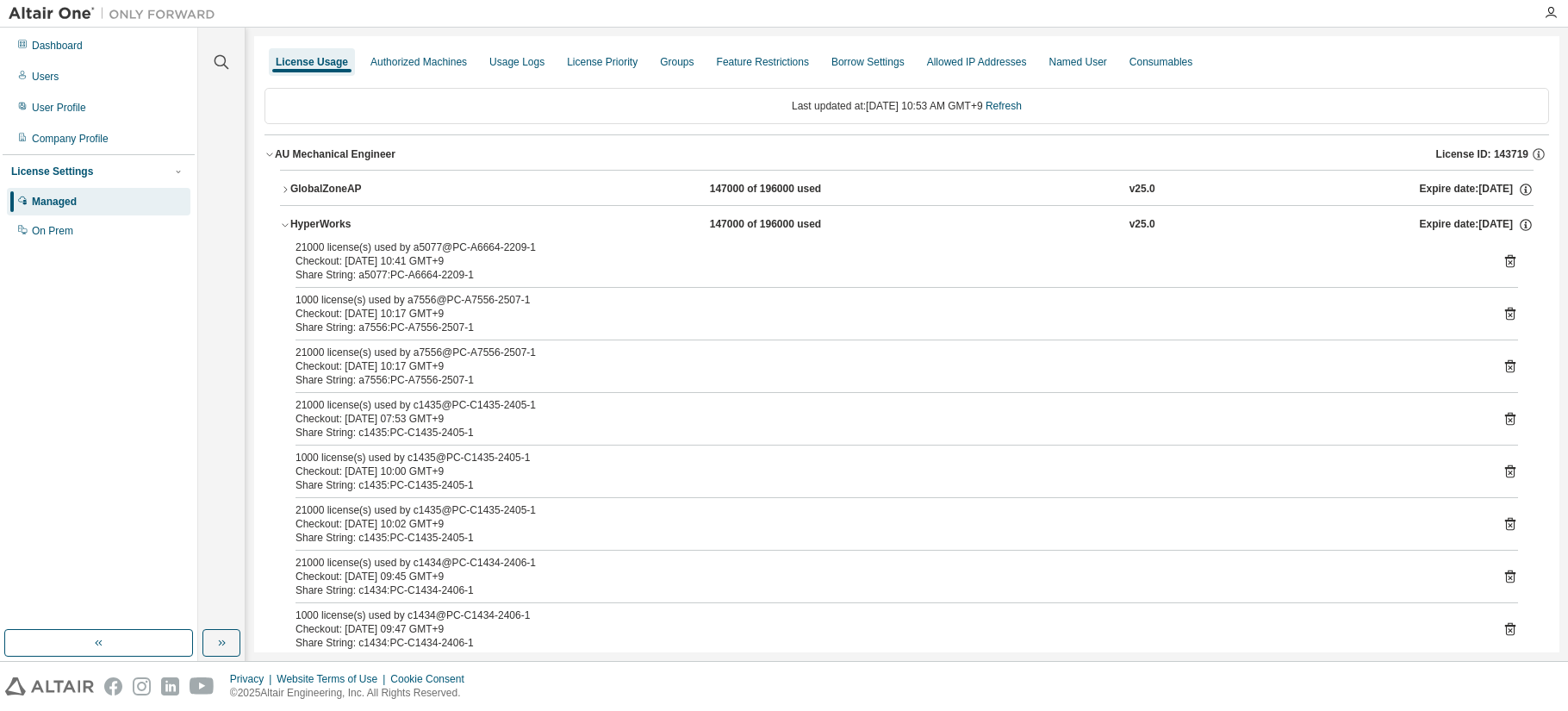
click at [287, 227] on icon "button" at bounding box center [285, 225] width 10 height 10
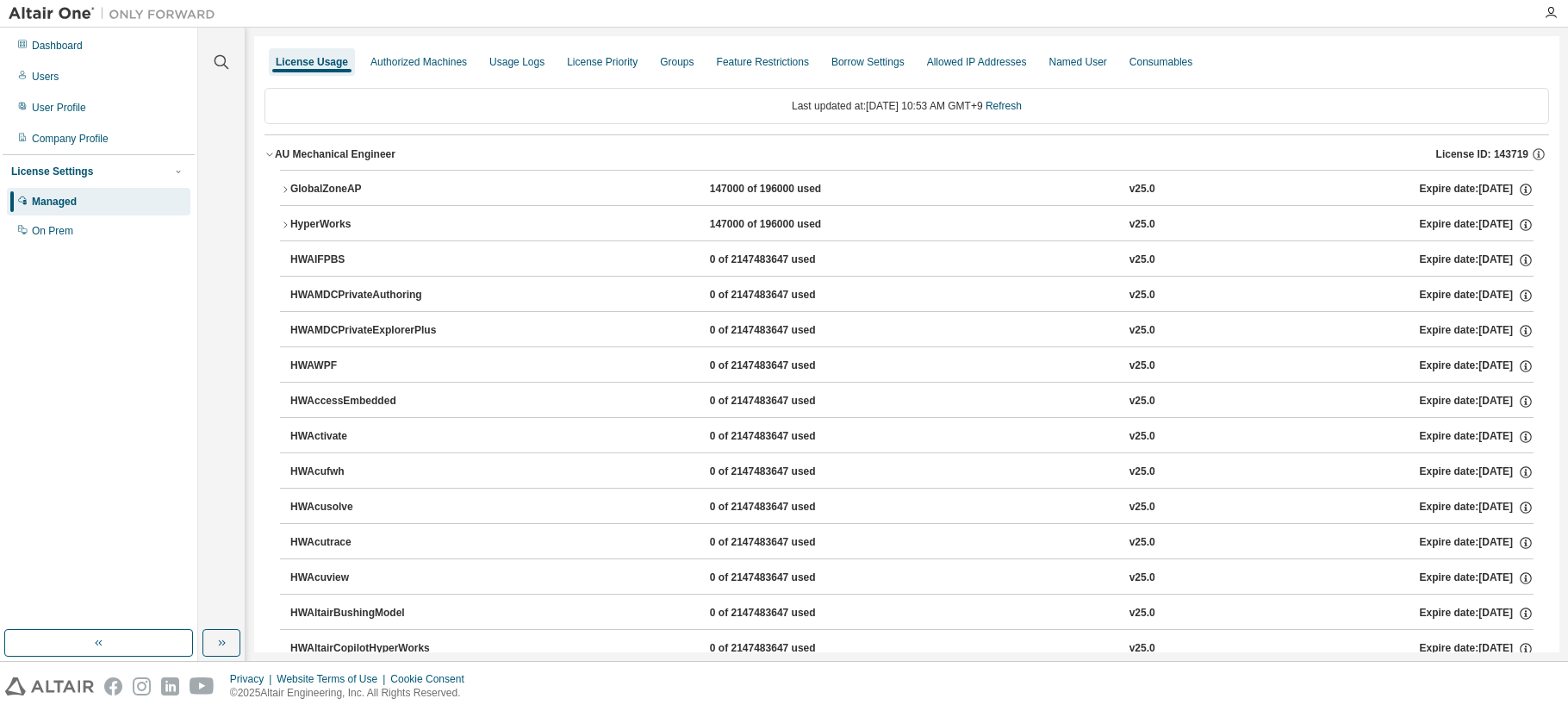
click at [287, 227] on icon "button" at bounding box center [285, 225] width 10 height 10
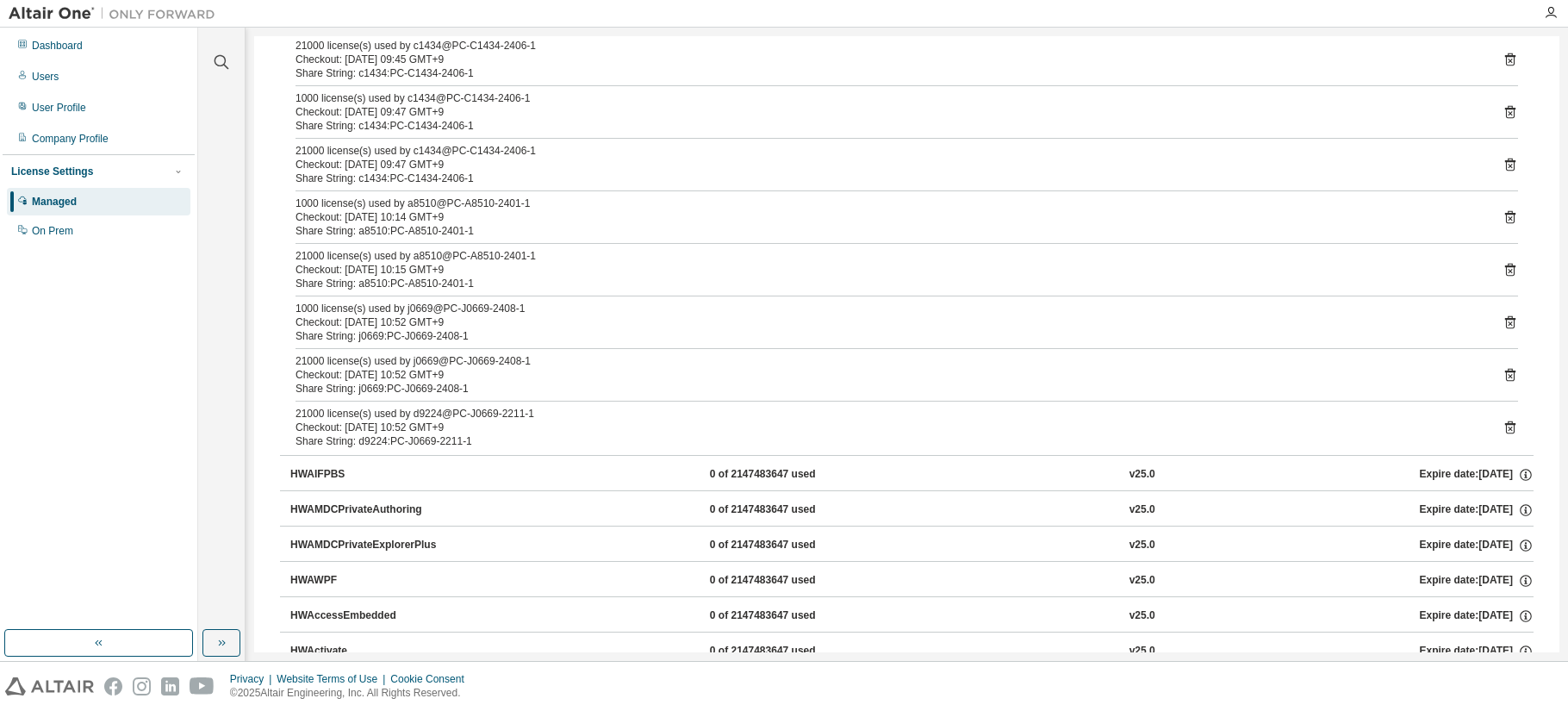
scroll to position [431, 0]
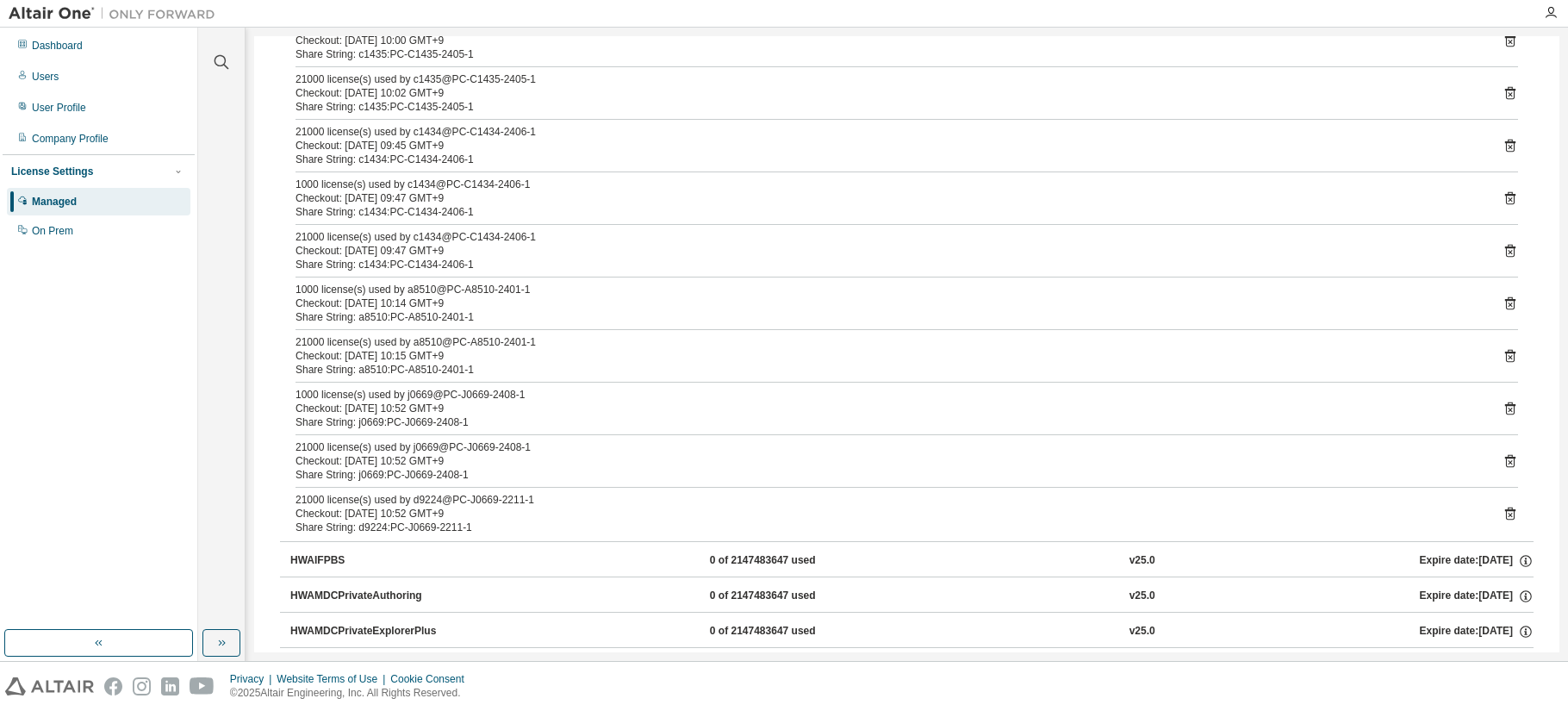
click at [1201, 515] on icon at bounding box center [1510, 513] width 16 height 16
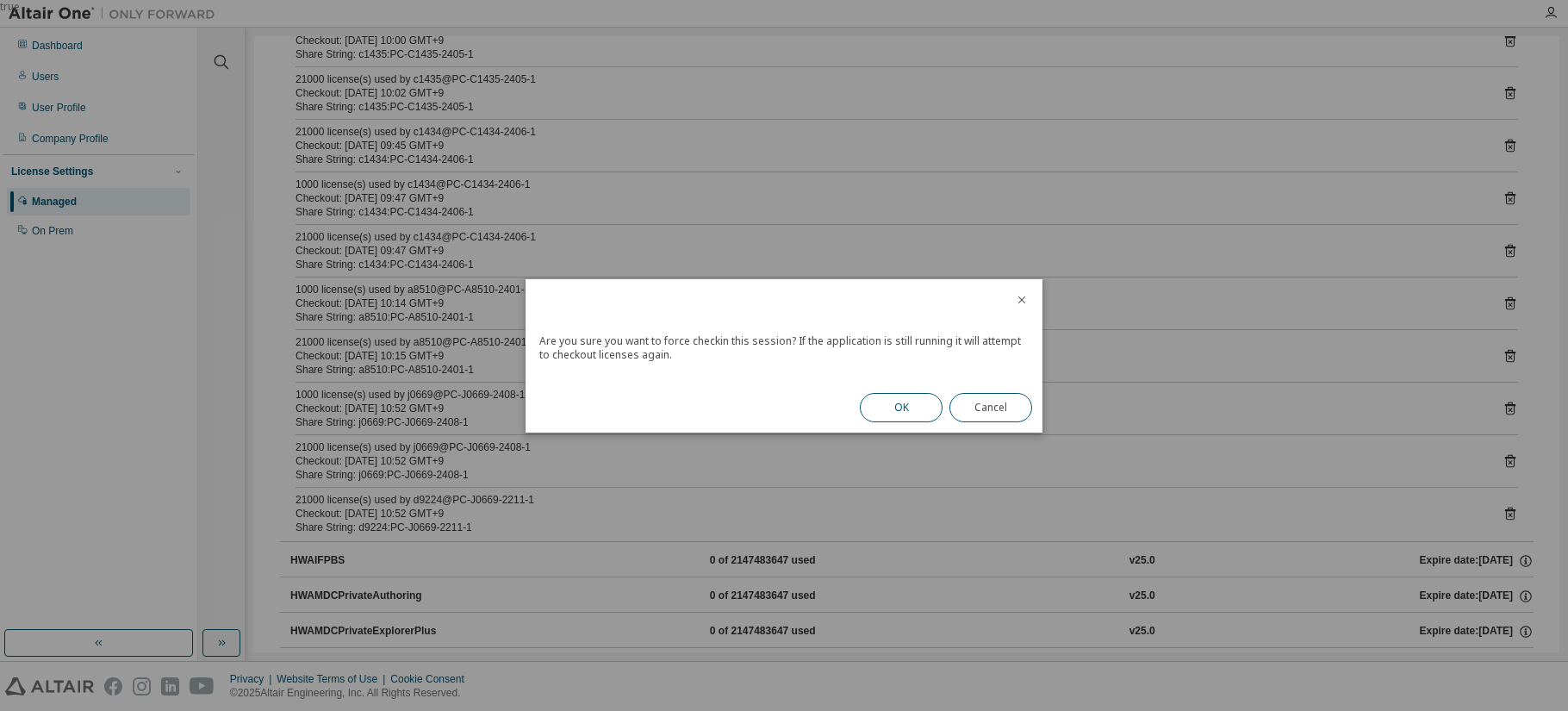
click at [899, 411] on button "OK" at bounding box center [901, 407] width 83 height 30
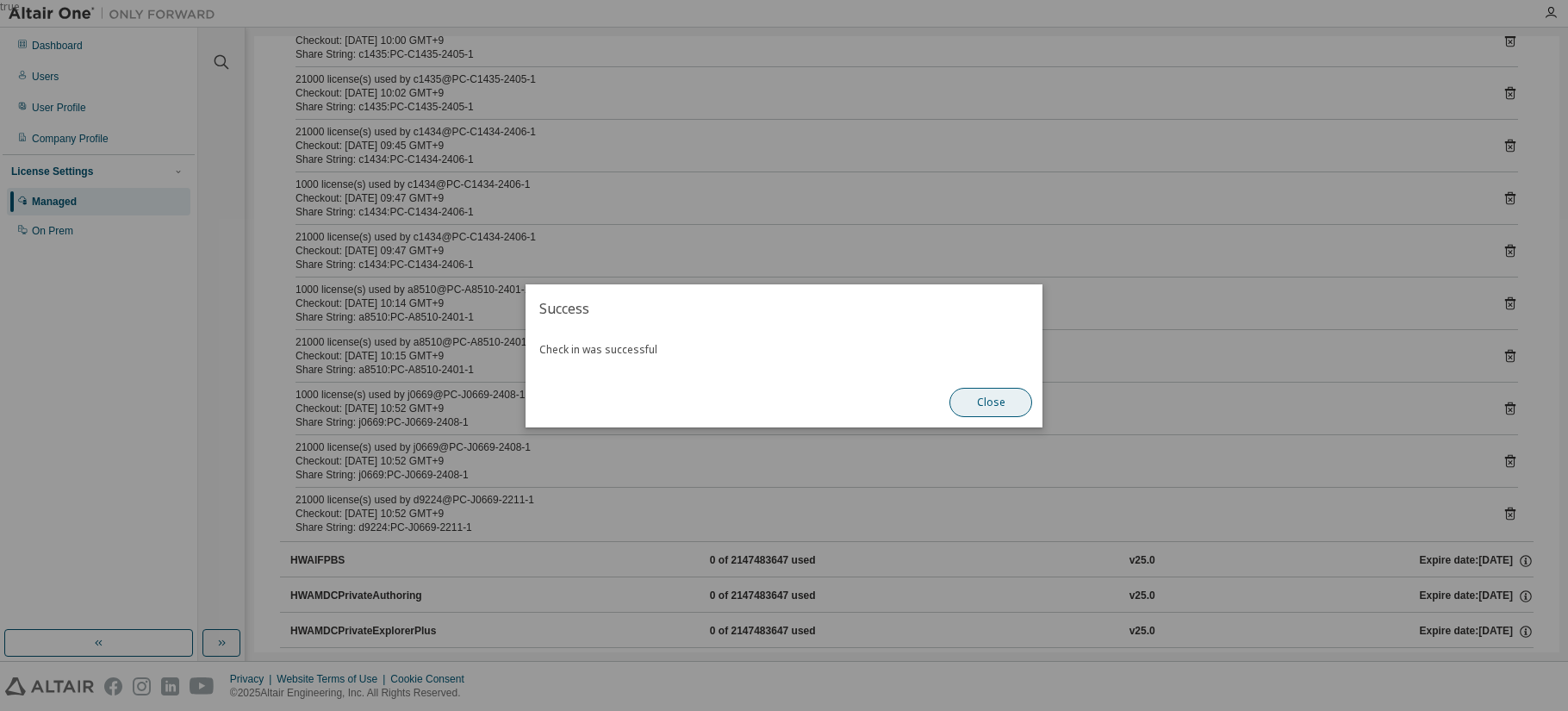
drag, startPoint x: 992, startPoint y: 399, endPoint x: 983, endPoint y: 398, distance: 9.1
click at [992, 400] on button "Close" at bounding box center [990, 403] width 83 height 30
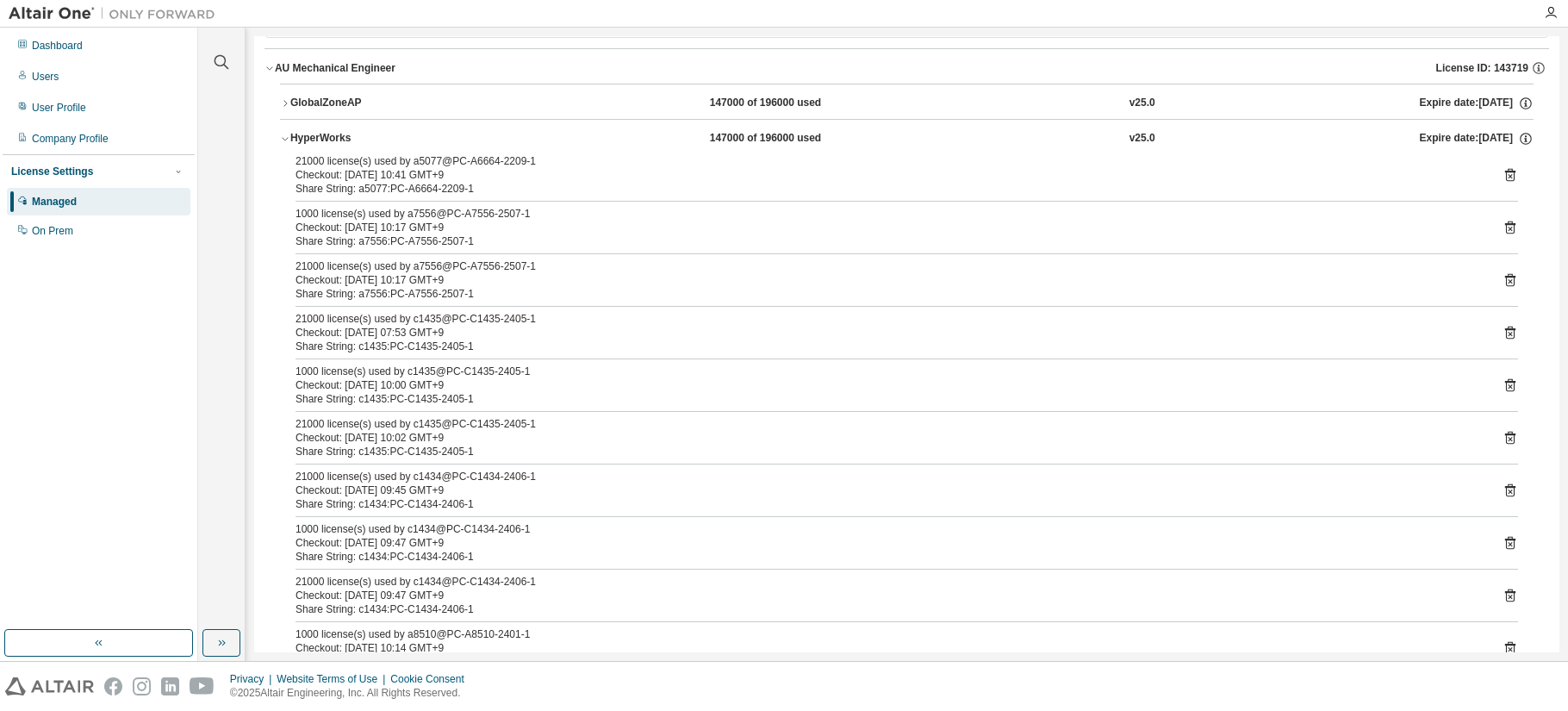
scroll to position [0, 0]
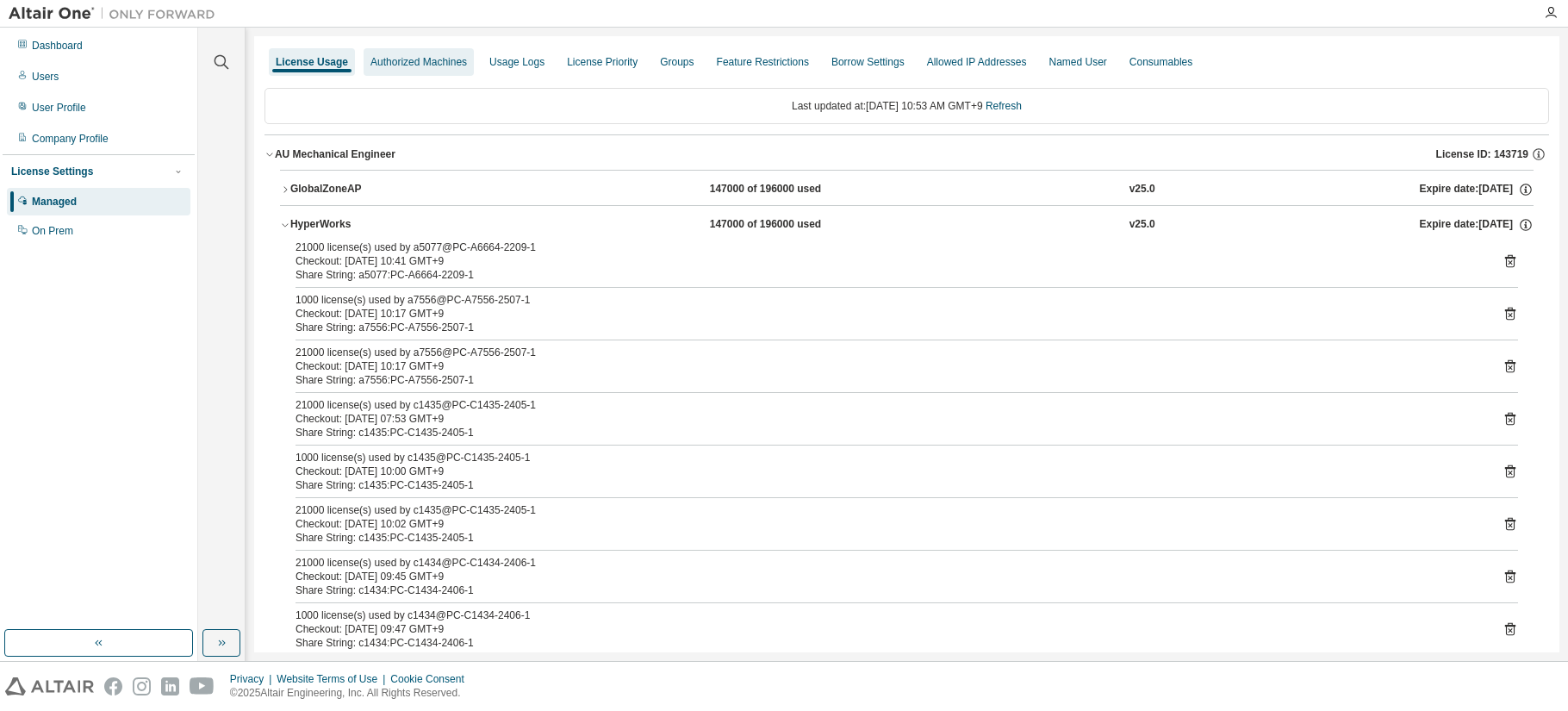
click at [394, 70] on div "Authorized Machines" at bounding box center [418, 62] width 110 height 28
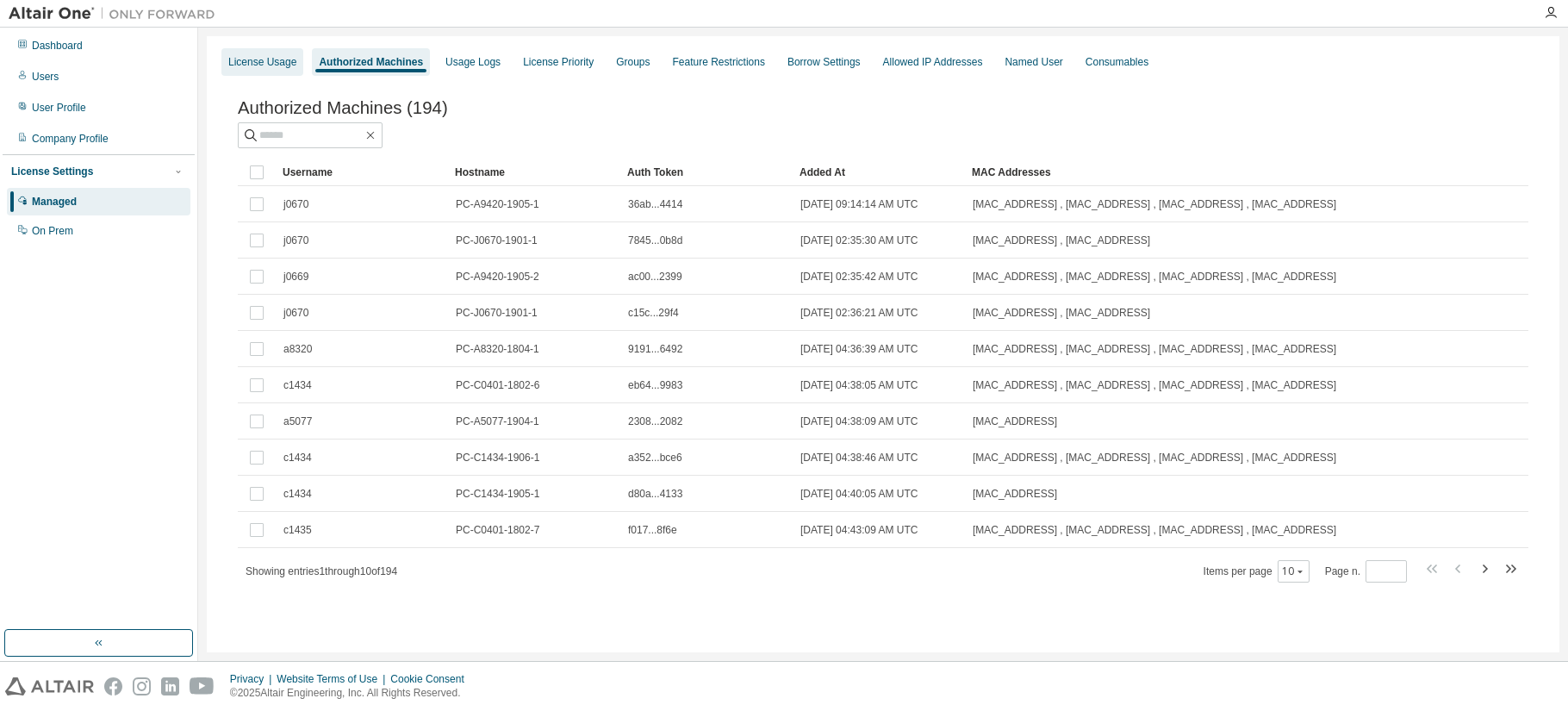
click at [276, 59] on div "License Usage" at bounding box center [262, 61] width 68 height 14
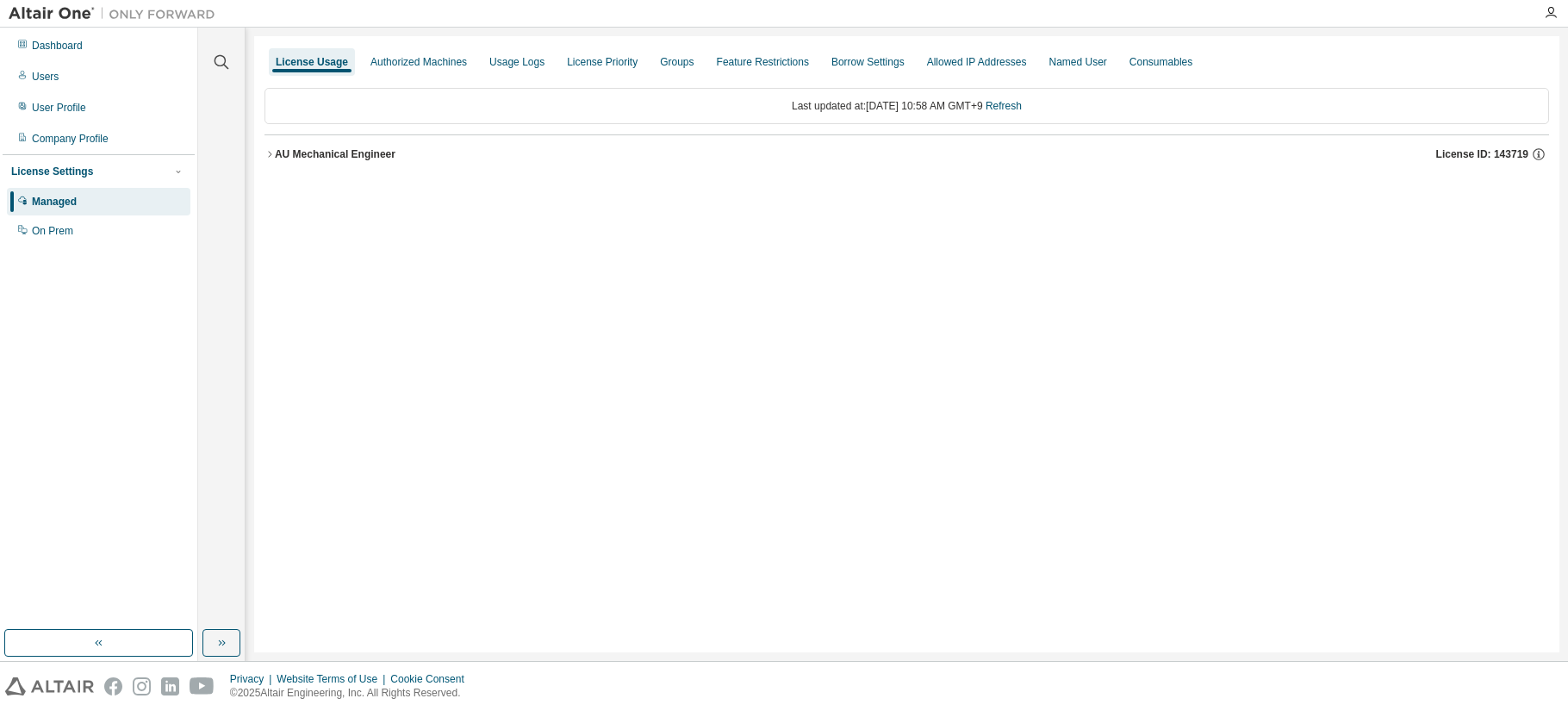
click at [265, 159] on icon "button" at bounding box center [269, 154] width 10 height 10
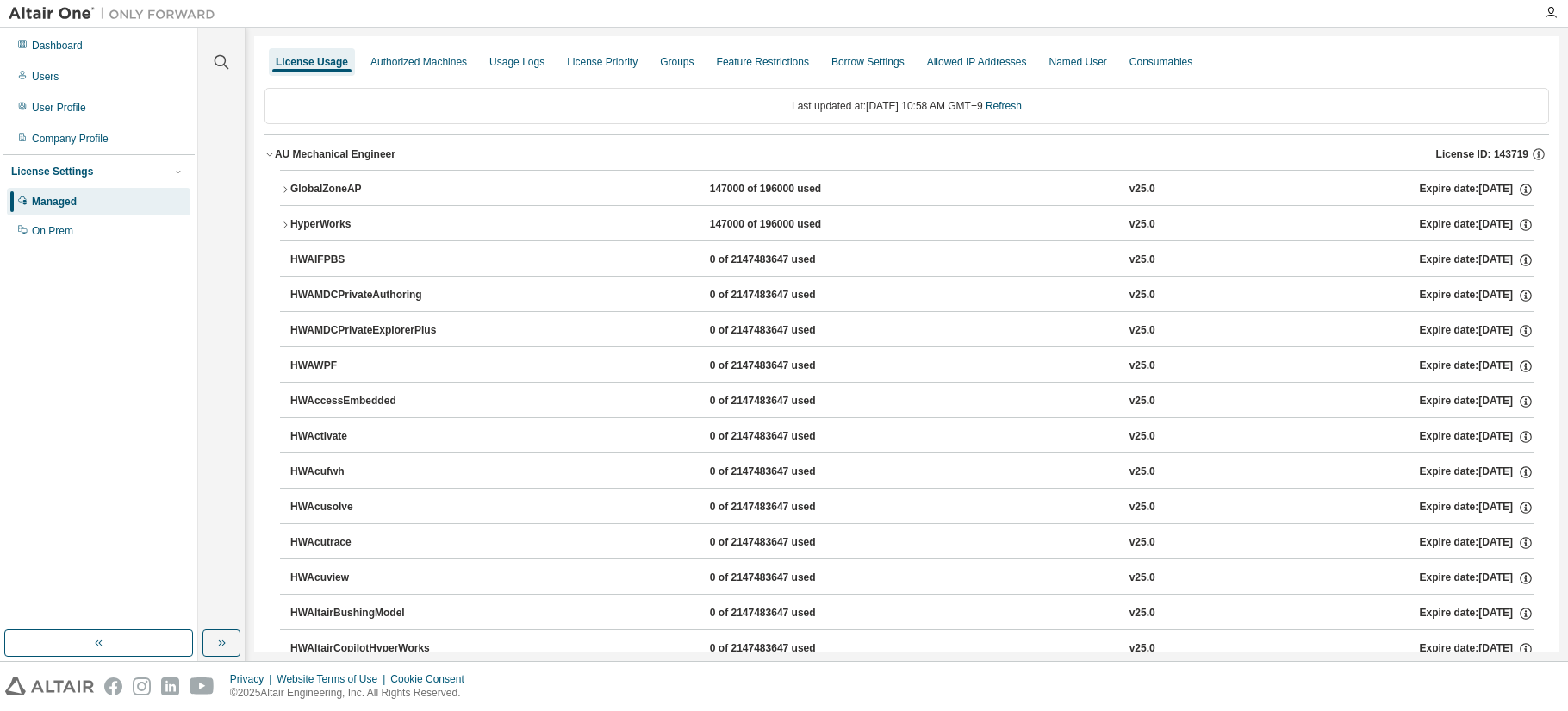
click at [317, 227] on div "HyperWorks" at bounding box center [367, 225] width 155 height 16
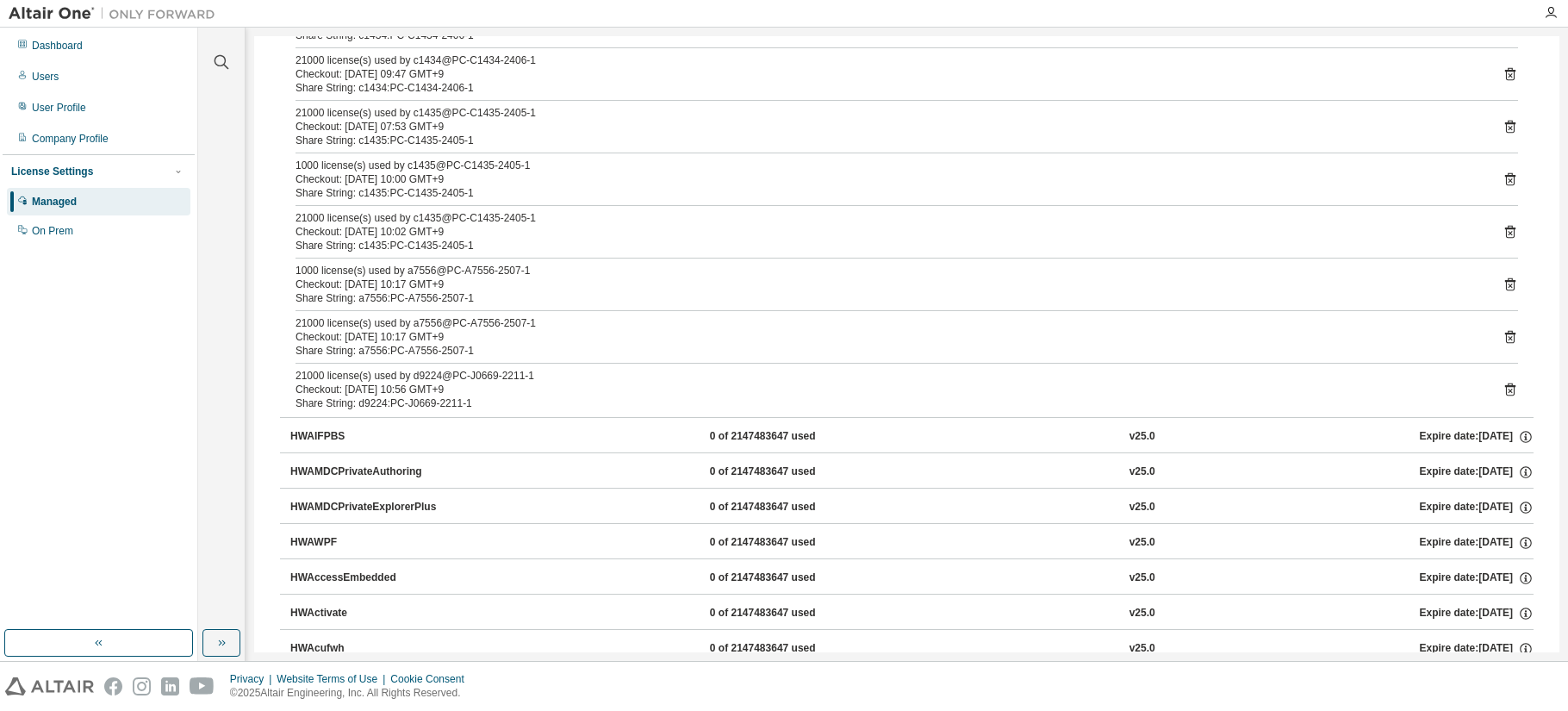
scroll to position [603, 0]
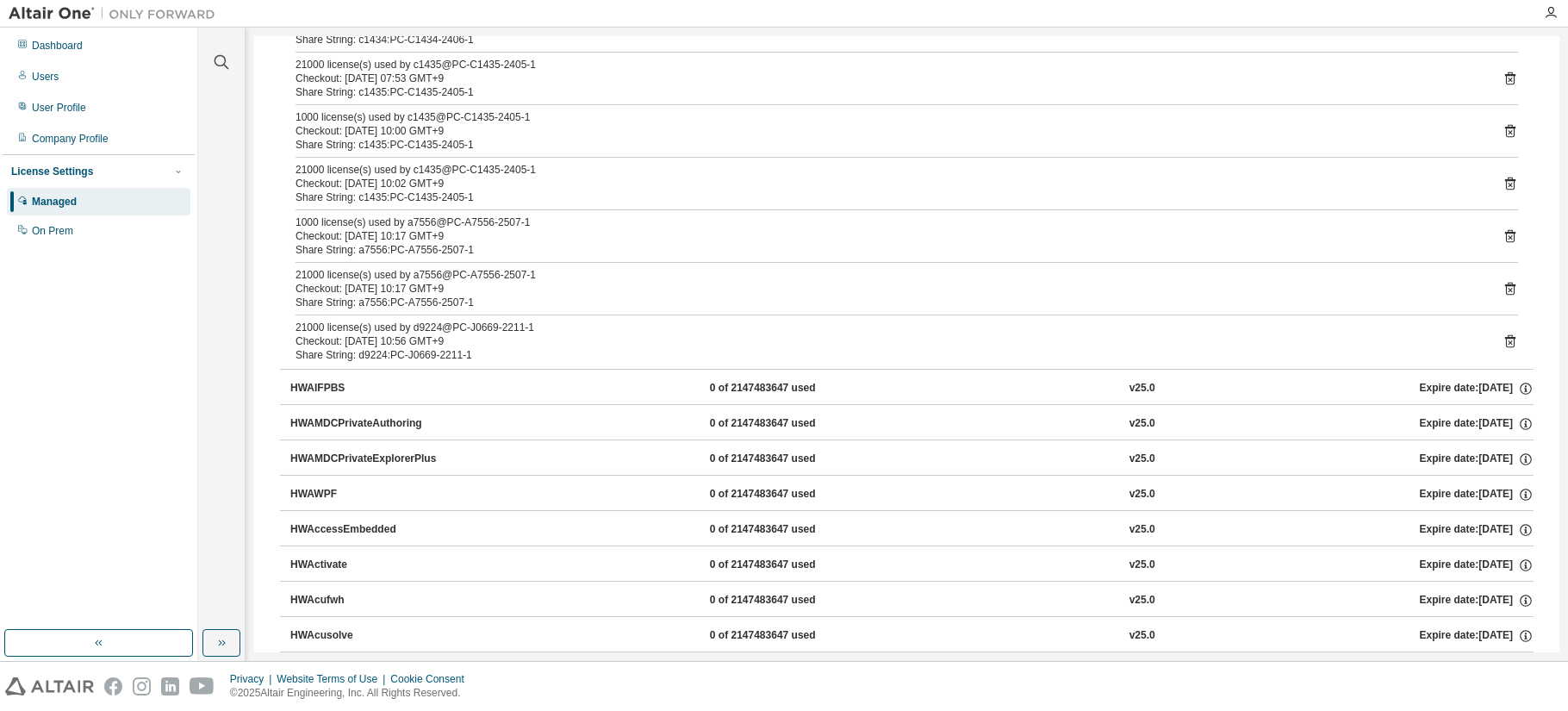
click at [457, 341] on div "Checkout: [DATE] 10:56 GMT+9" at bounding box center [886, 341] width 1181 height 14
drag, startPoint x: 416, startPoint y: 330, endPoint x: 626, endPoint y: 368, distance: 213.4
click at [1201, 342] on icon at bounding box center [1510, 341] width 16 height 16
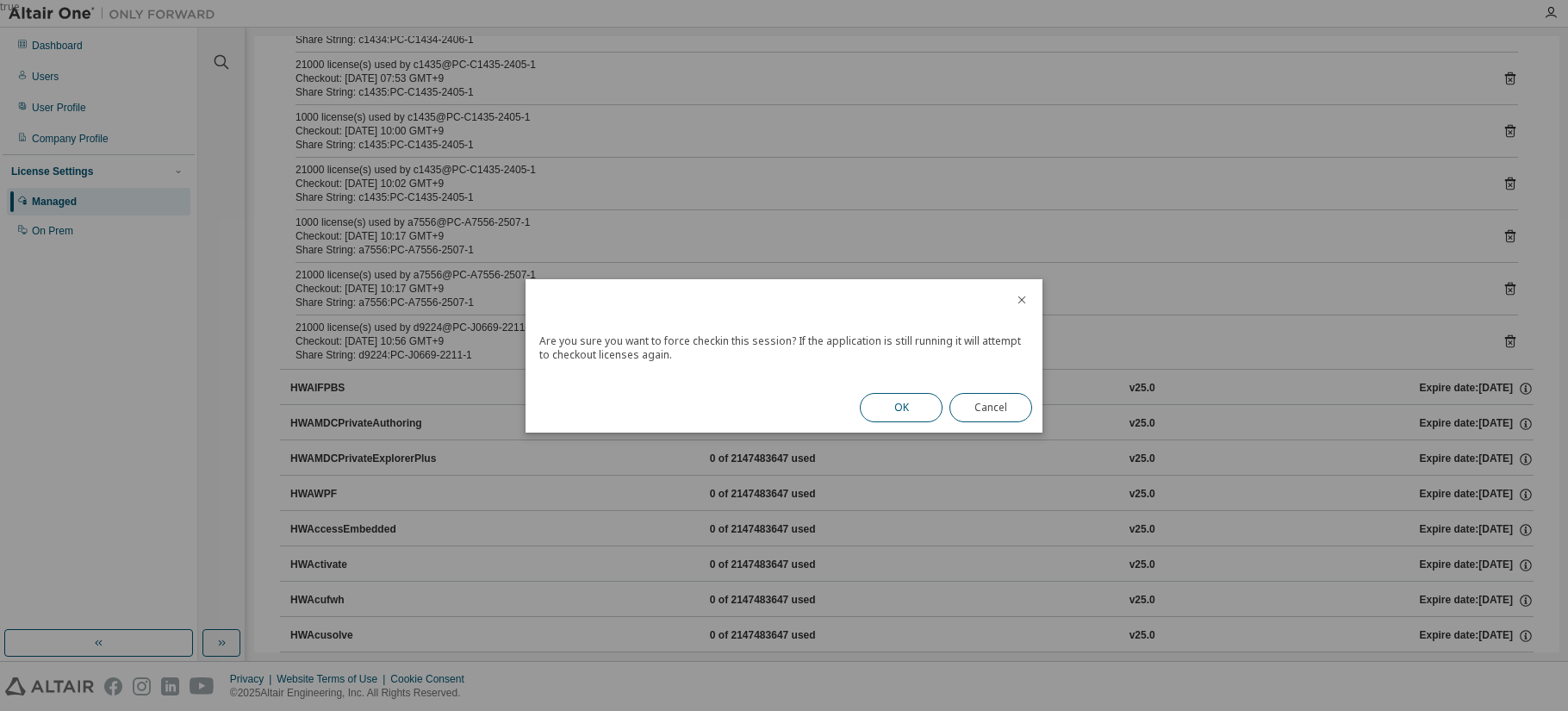
click at [887, 412] on button "OK" at bounding box center [901, 407] width 83 height 30
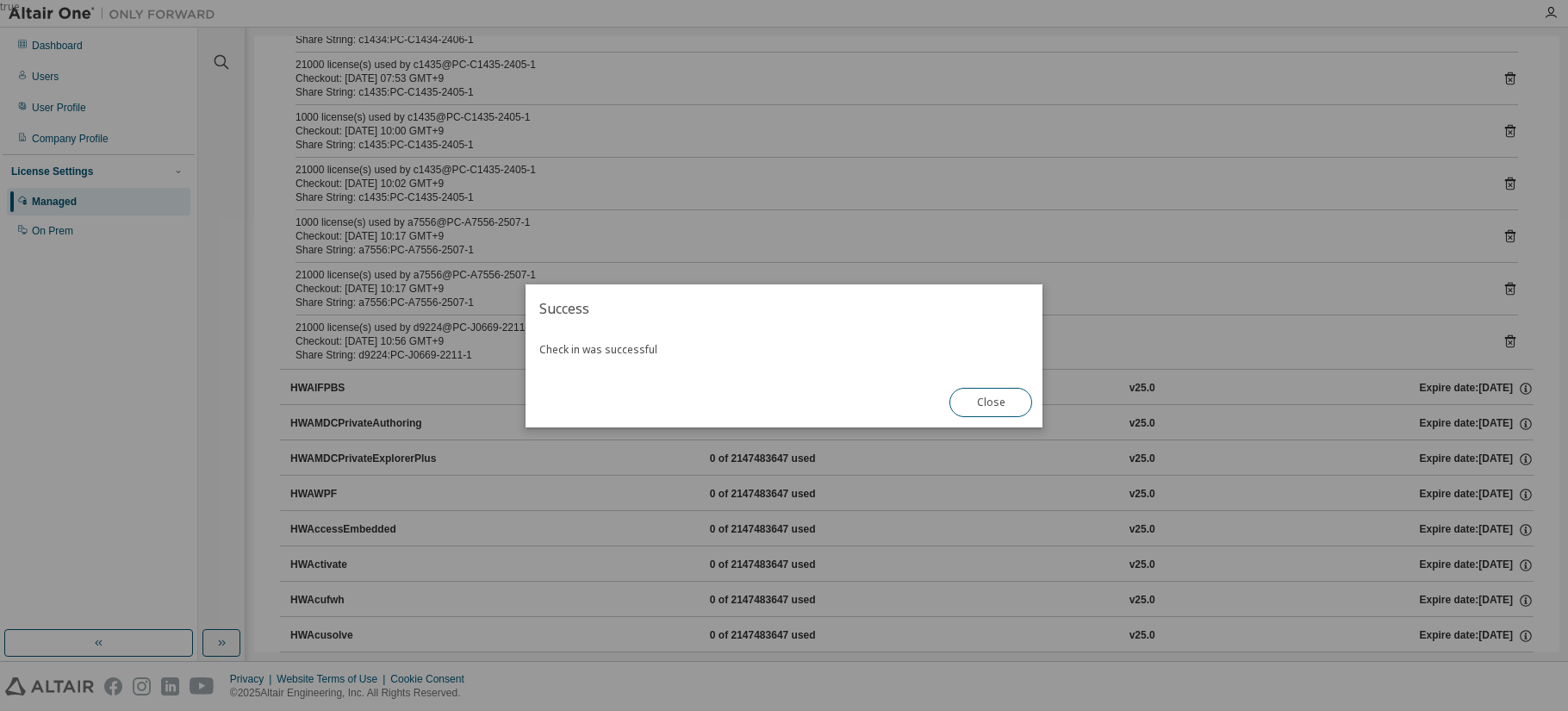
click at [879, 407] on div "Success Check in was successful Close" at bounding box center [783, 356] width 517 height 143
click at [1005, 413] on button "Close" at bounding box center [990, 403] width 83 height 30
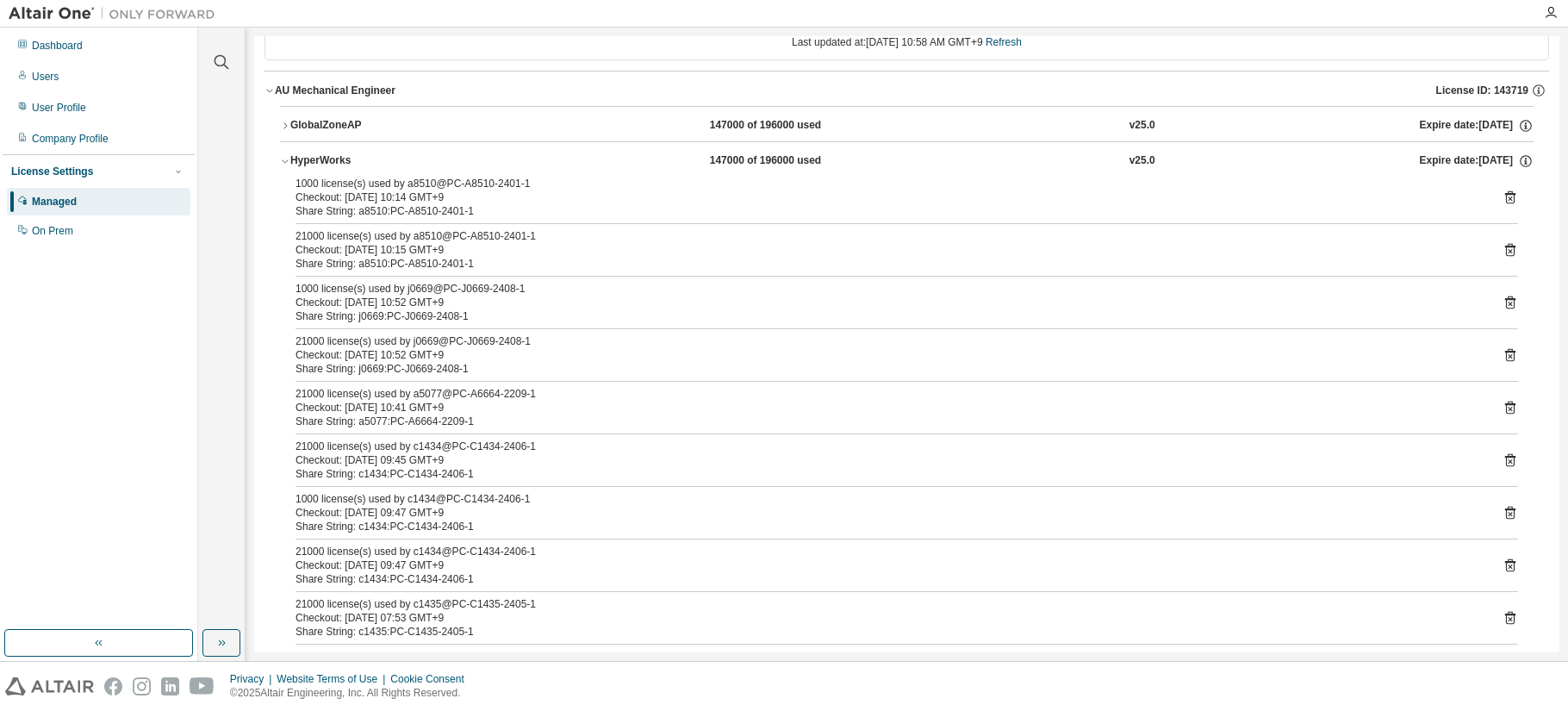
scroll to position [0, 0]
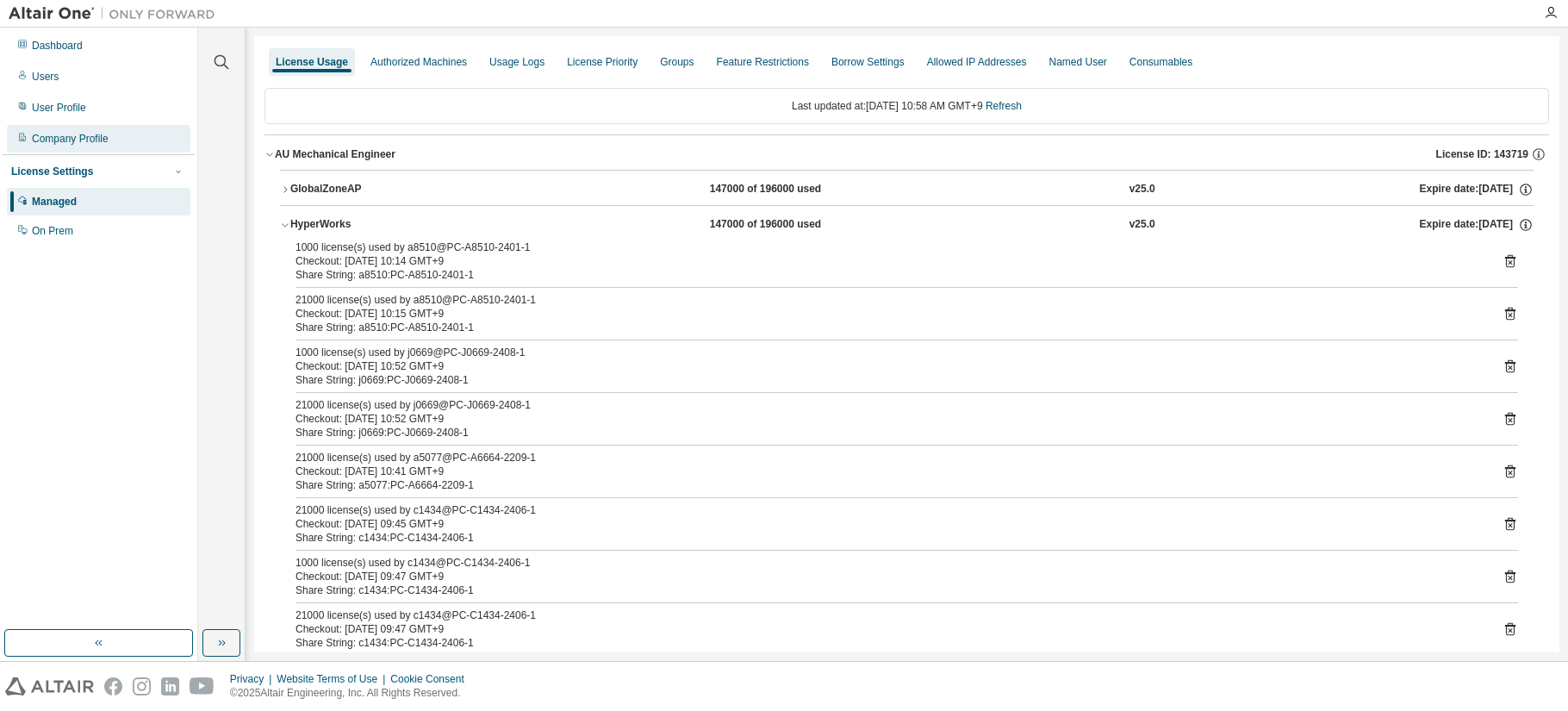
click at [48, 136] on div "Company Profile" at bounding box center [70, 138] width 77 height 14
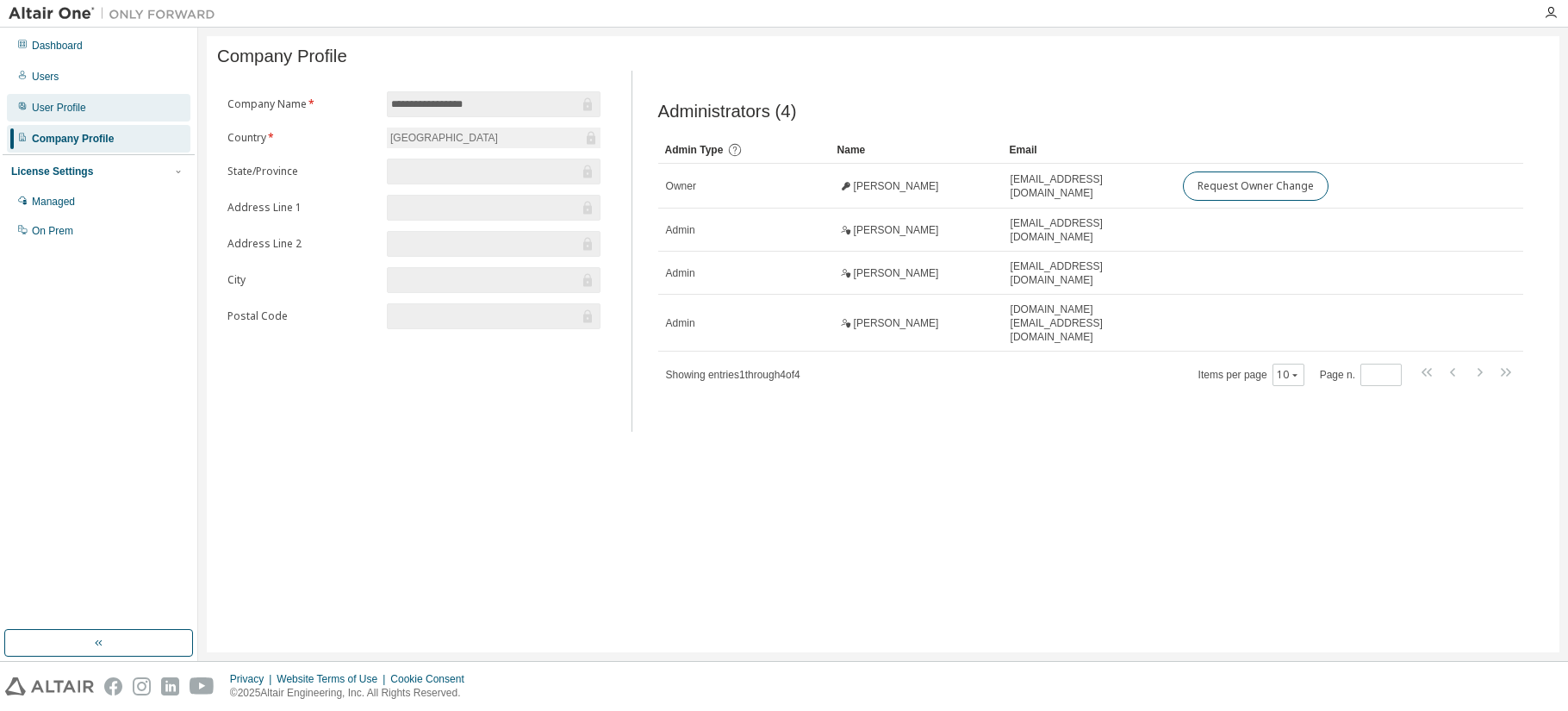
click at [62, 109] on div "User Profile" at bounding box center [58, 108] width 55 height 14
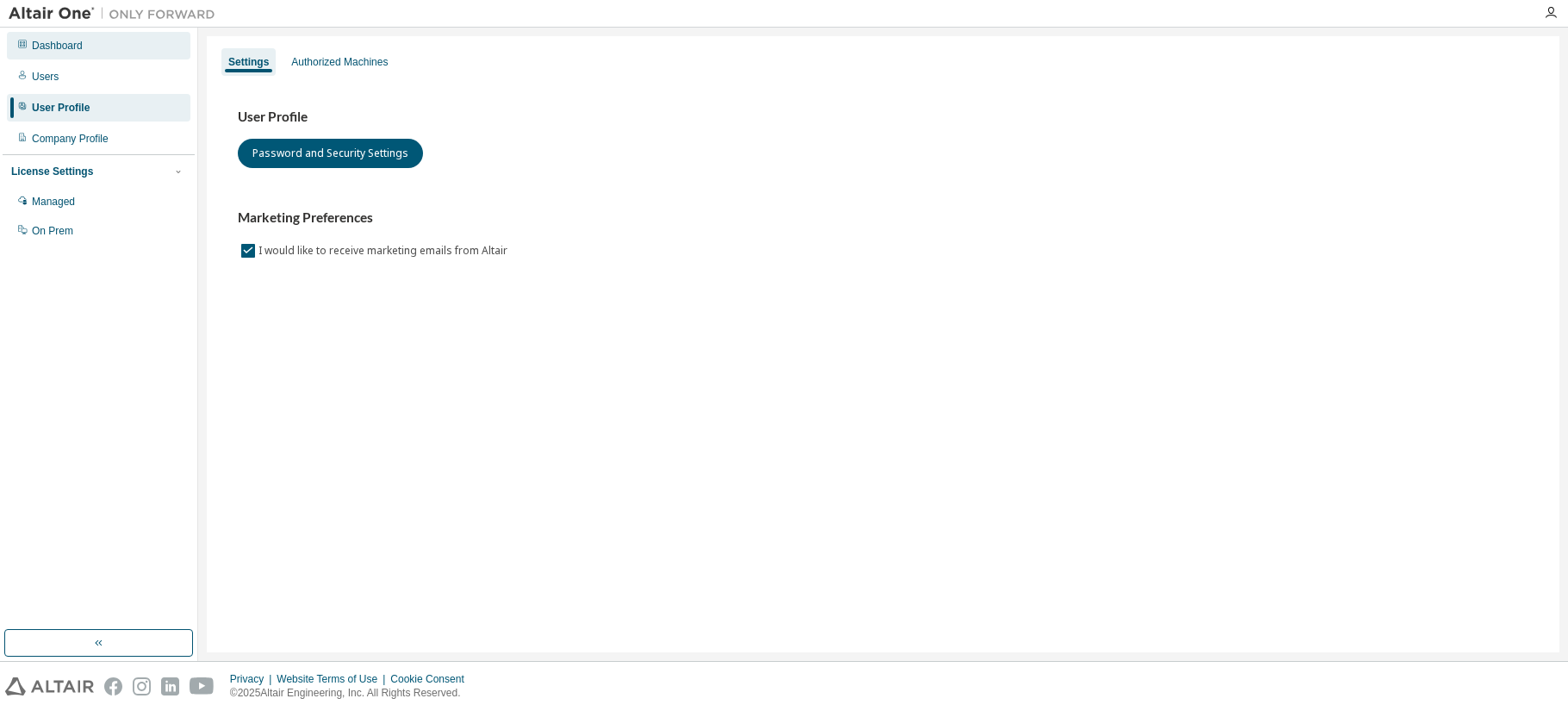
click at [60, 47] on div "Dashboard" at bounding box center [57, 45] width 51 height 14
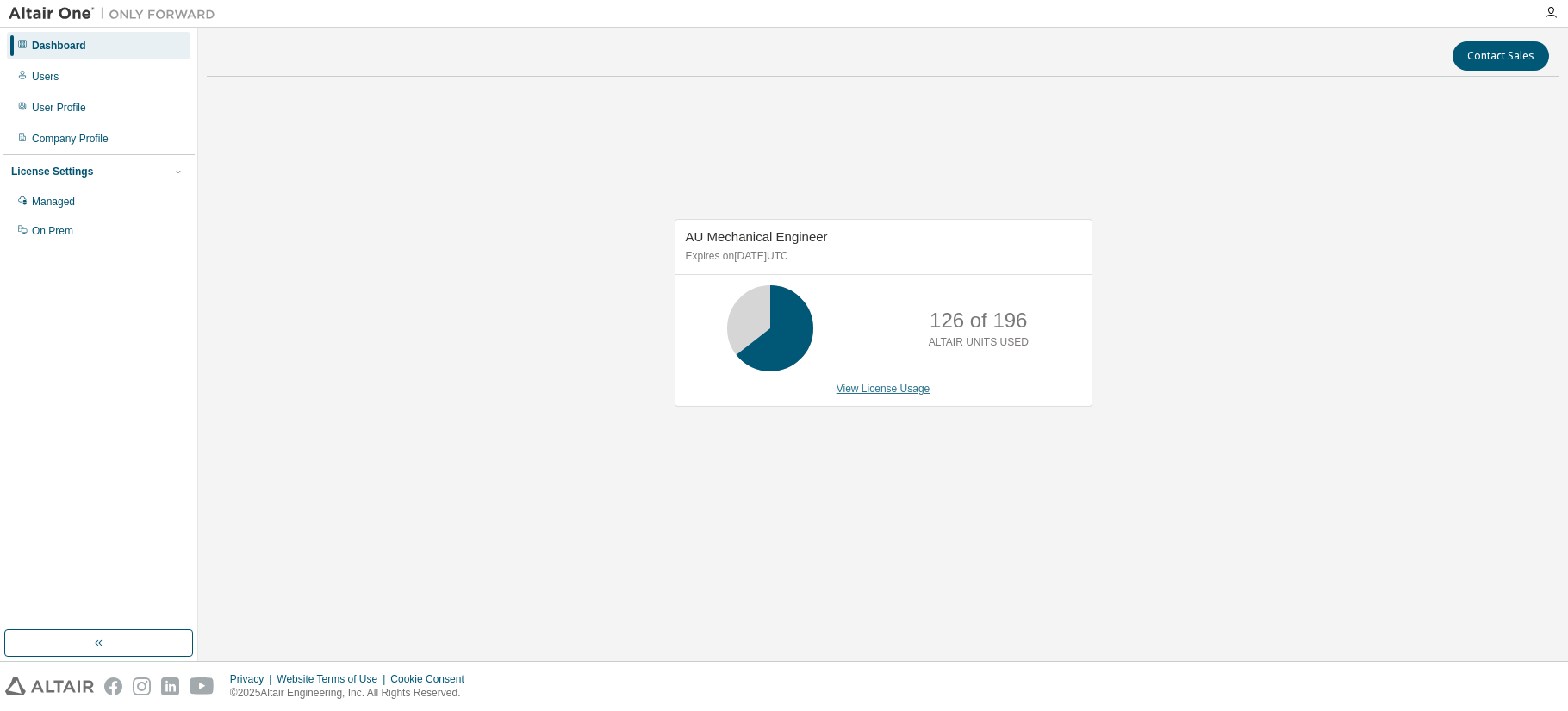
click at [891, 387] on link "View License Usage" at bounding box center [883, 388] width 94 height 12
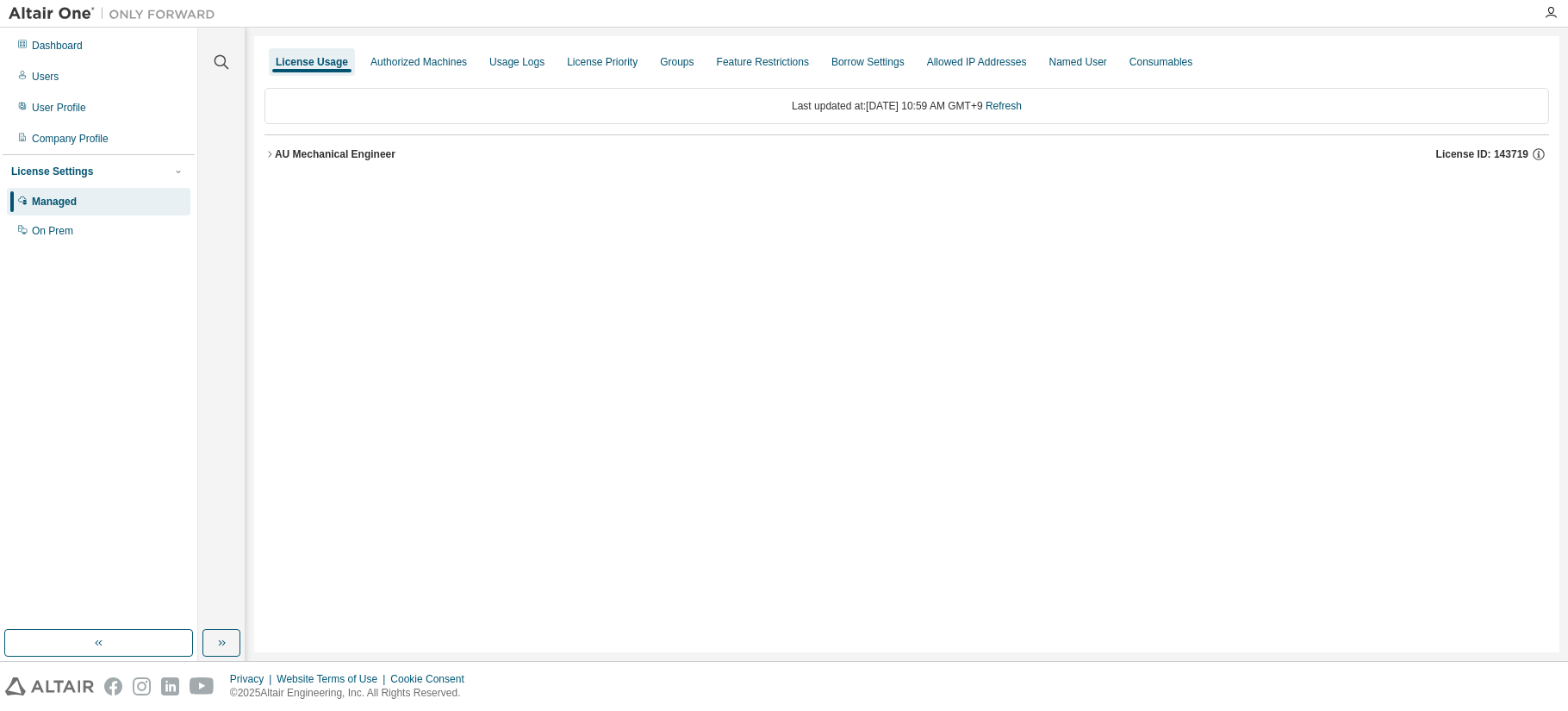
click at [298, 154] on div "AU Mechanical Engineer" at bounding box center [335, 154] width 121 height 14
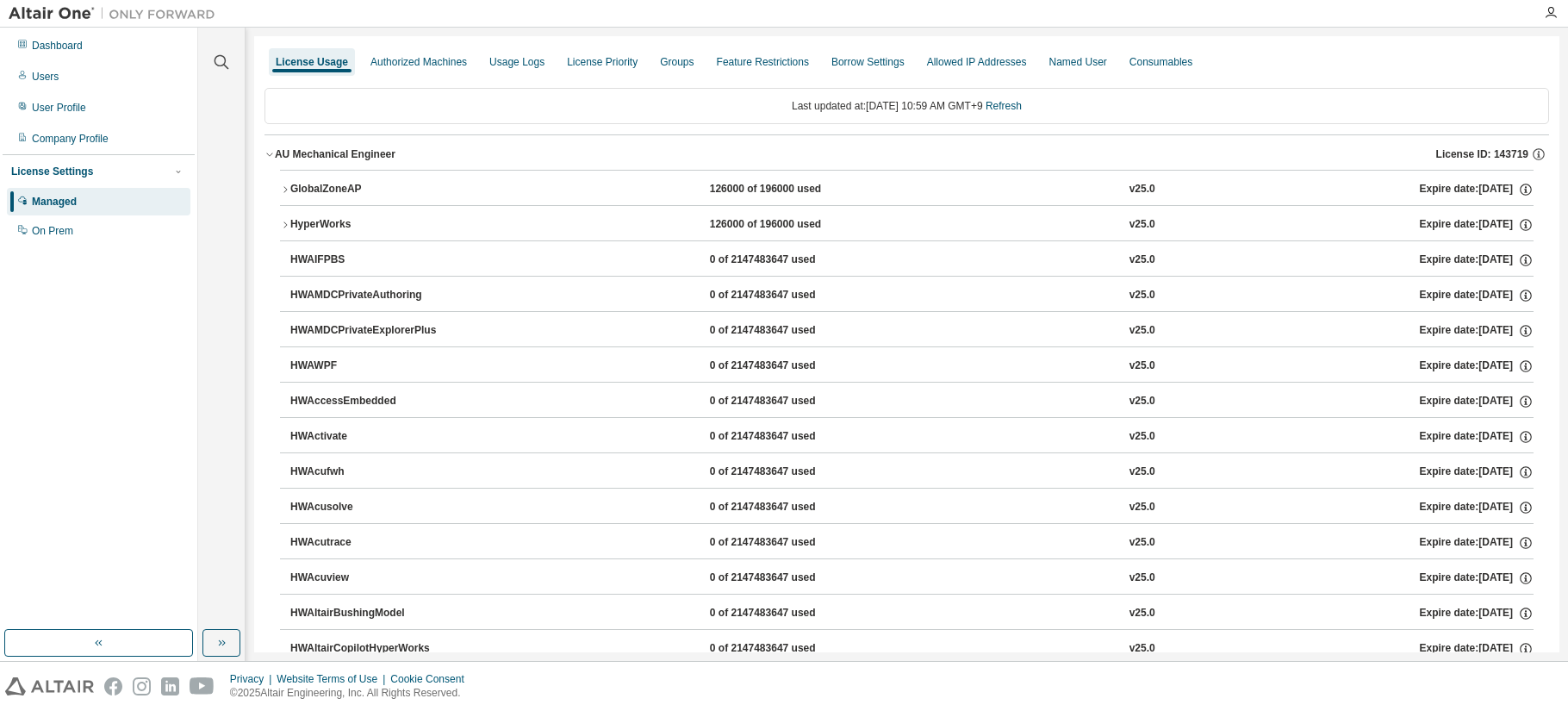
click at [296, 219] on div "HyperWorks" at bounding box center [367, 225] width 155 height 16
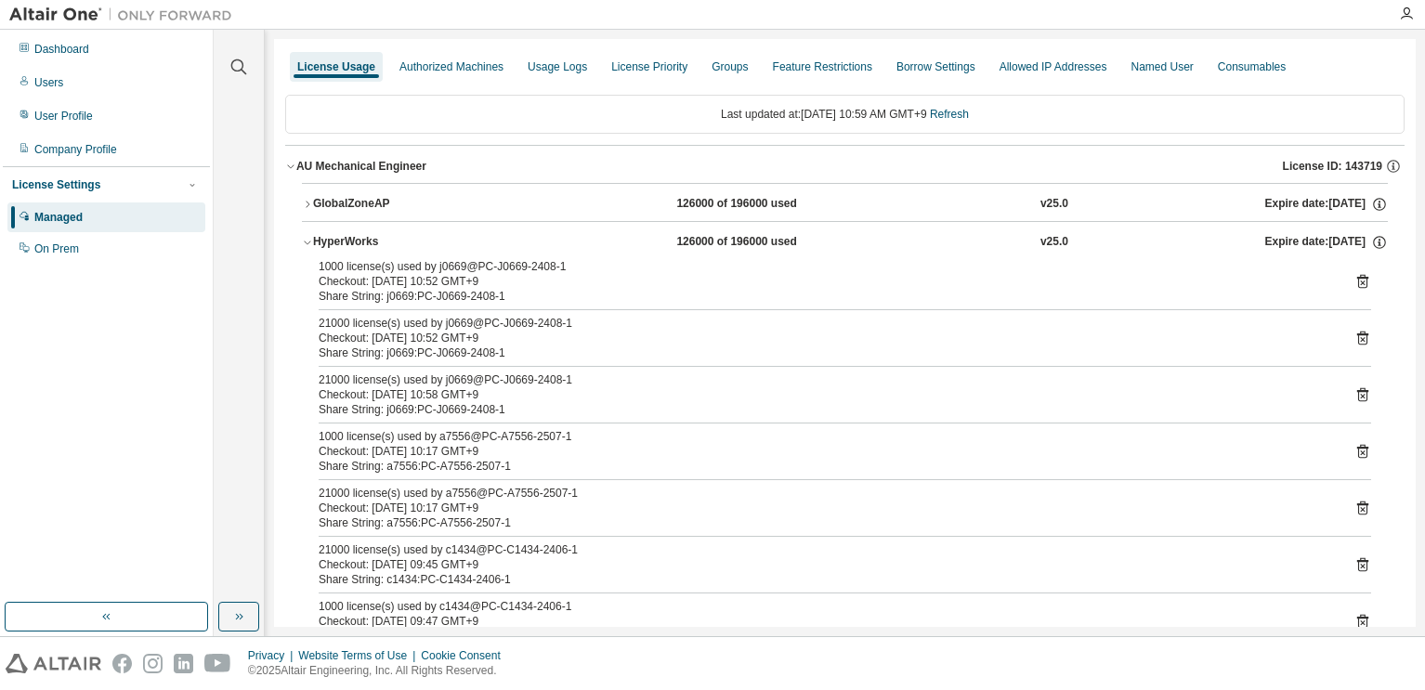
click at [302, 246] on icon "button" at bounding box center [307, 242] width 11 height 11
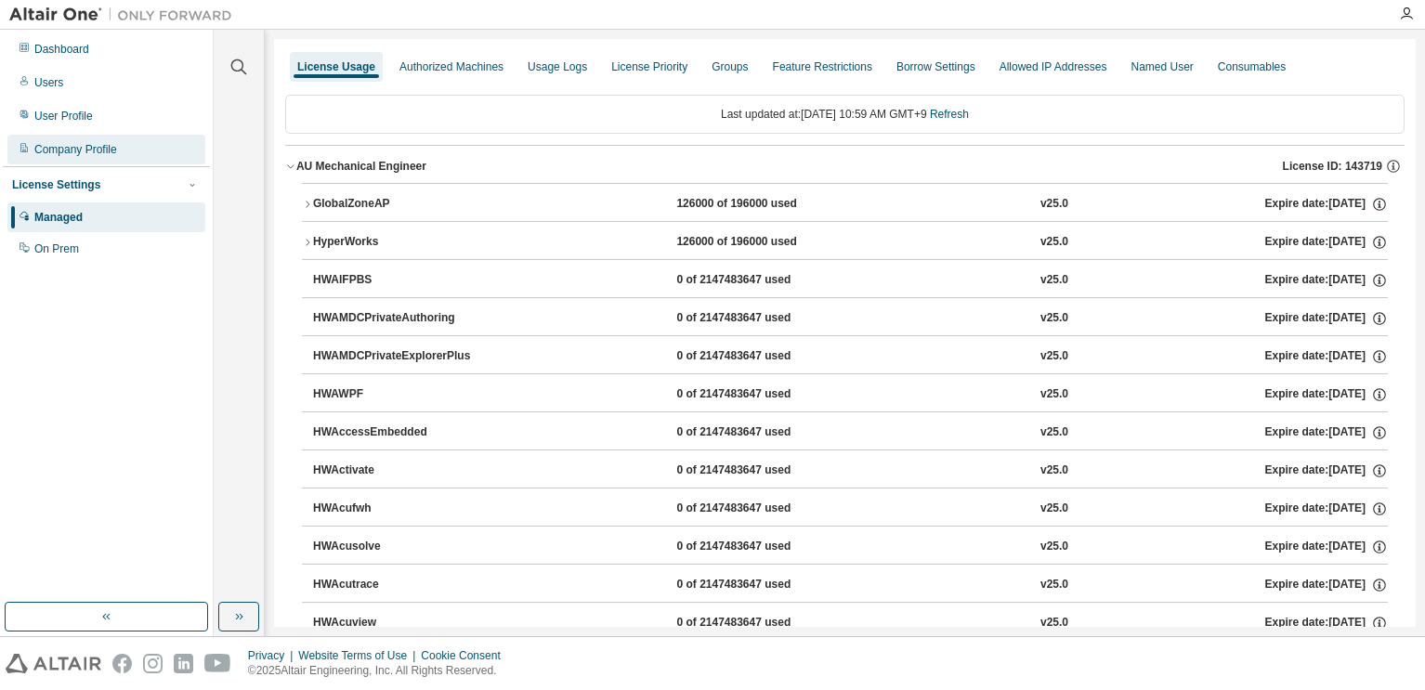
click at [74, 139] on div "Company Profile" at bounding box center [106, 150] width 198 height 30
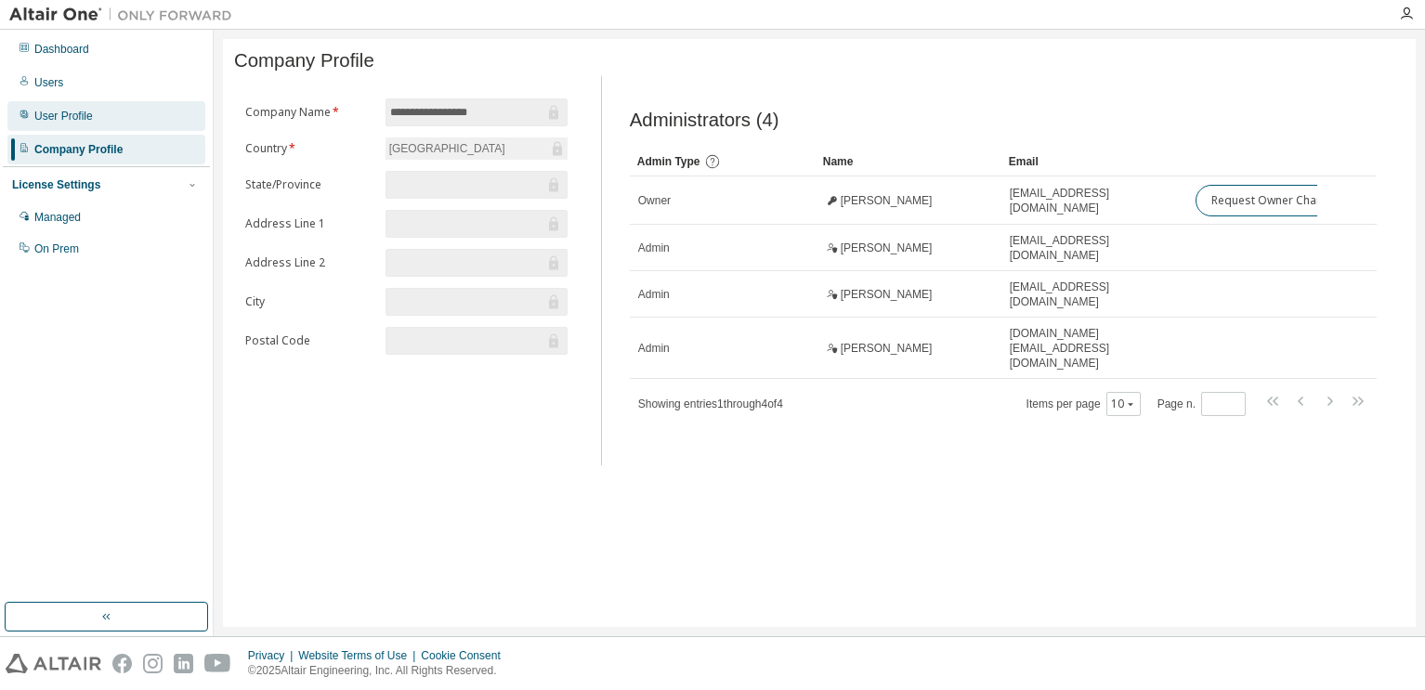
click at [55, 113] on div "User Profile" at bounding box center [63, 116] width 59 height 15
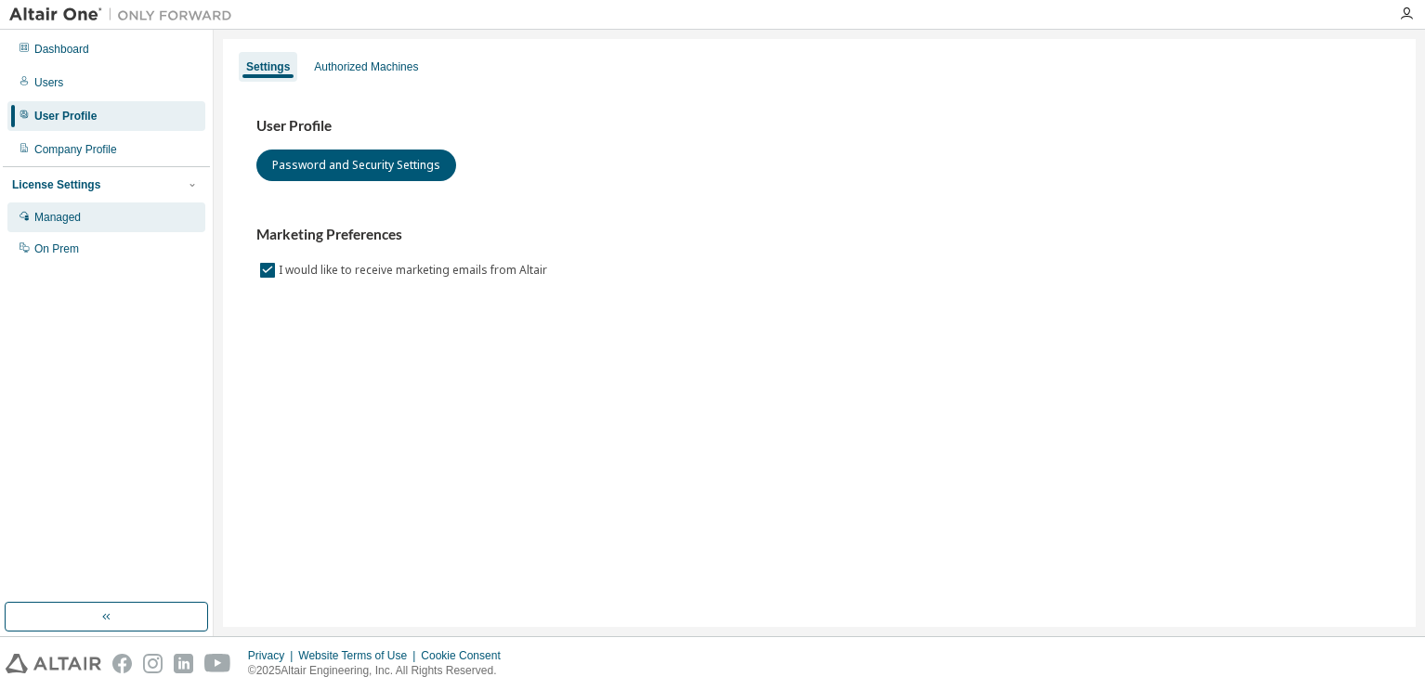
click at [74, 204] on div "Managed" at bounding box center [106, 217] width 198 height 30
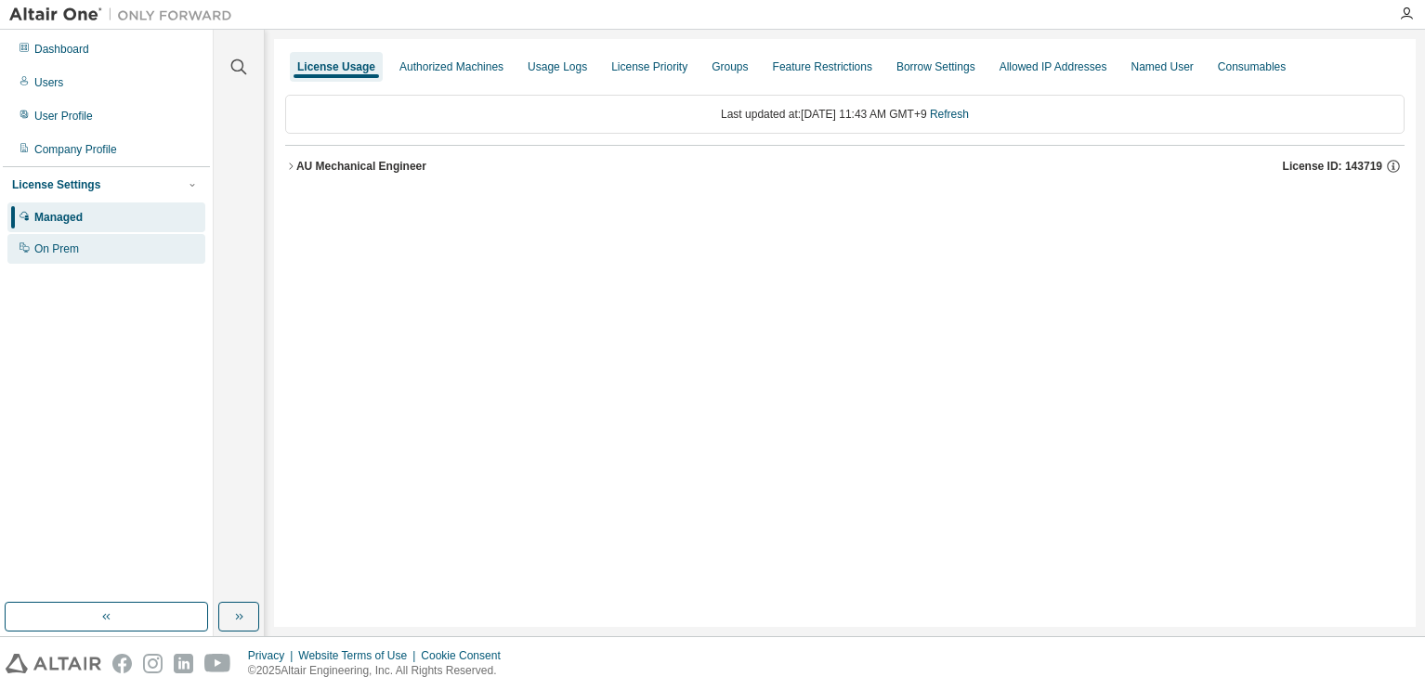
click at [53, 250] on div "On Prem" at bounding box center [56, 248] width 45 height 15
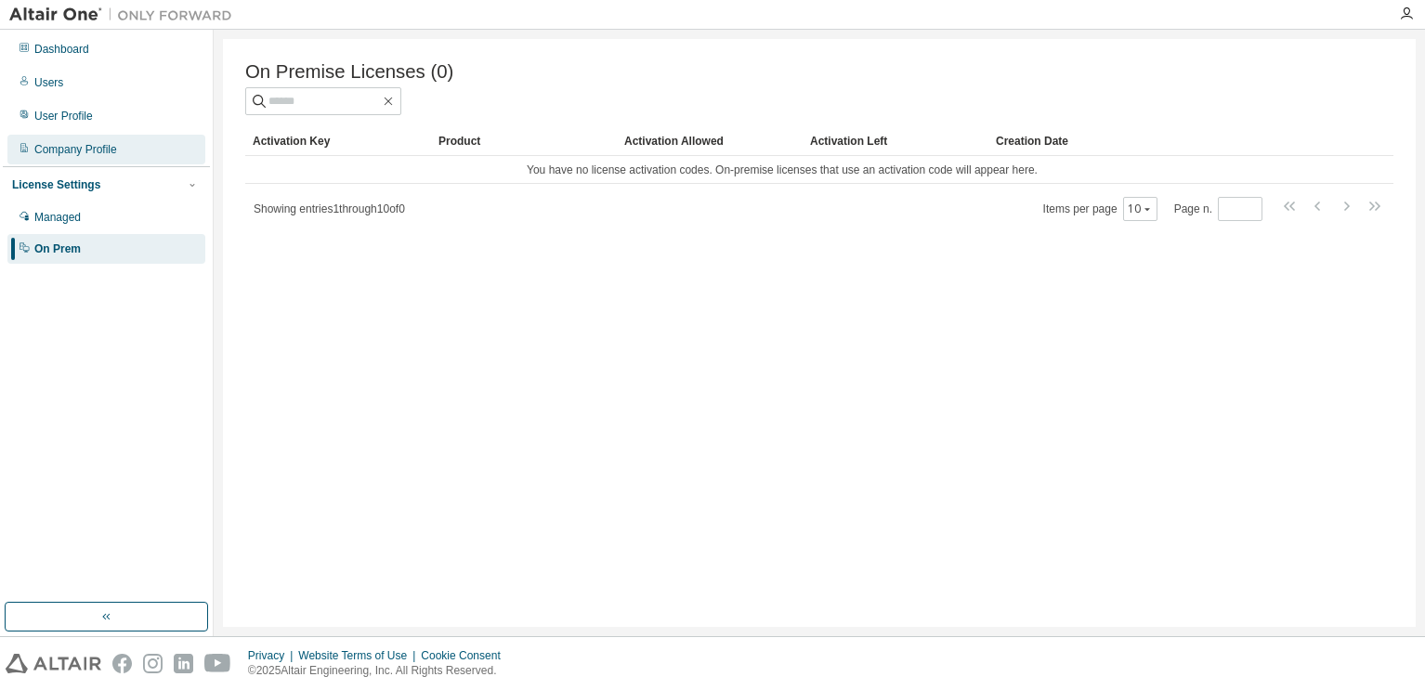
click at [58, 154] on div "Company Profile" at bounding box center [75, 149] width 83 height 15
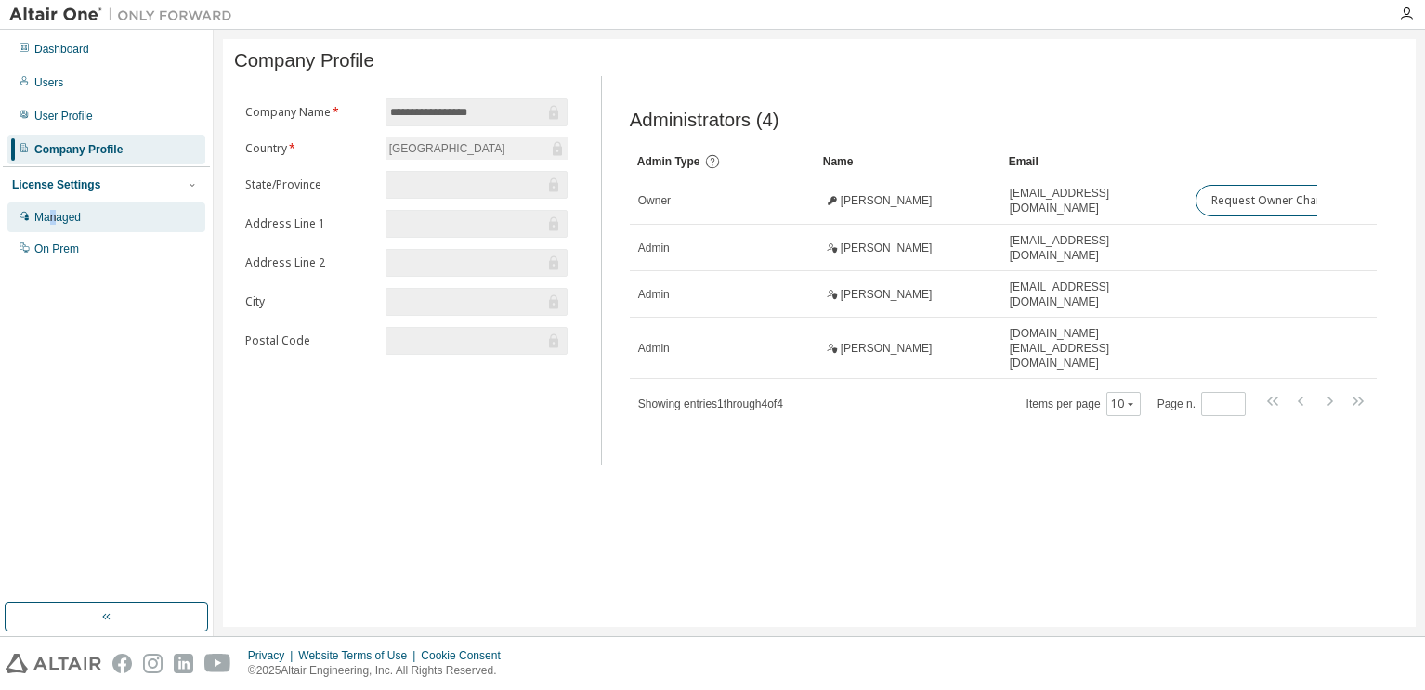
click at [54, 219] on div "Managed" at bounding box center [57, 217] width 46 height 15
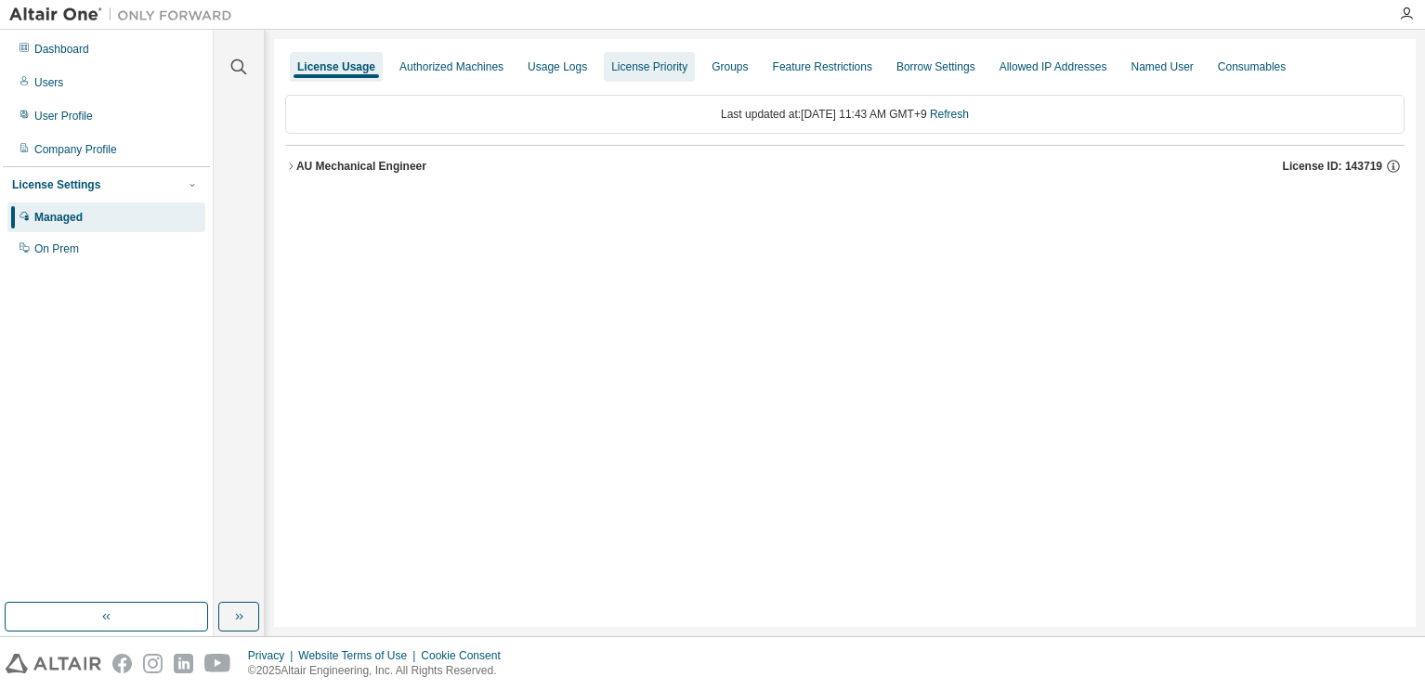
click at [633, 66] on div "License Priority" at bounding box center [649, 66] width 76 height 15
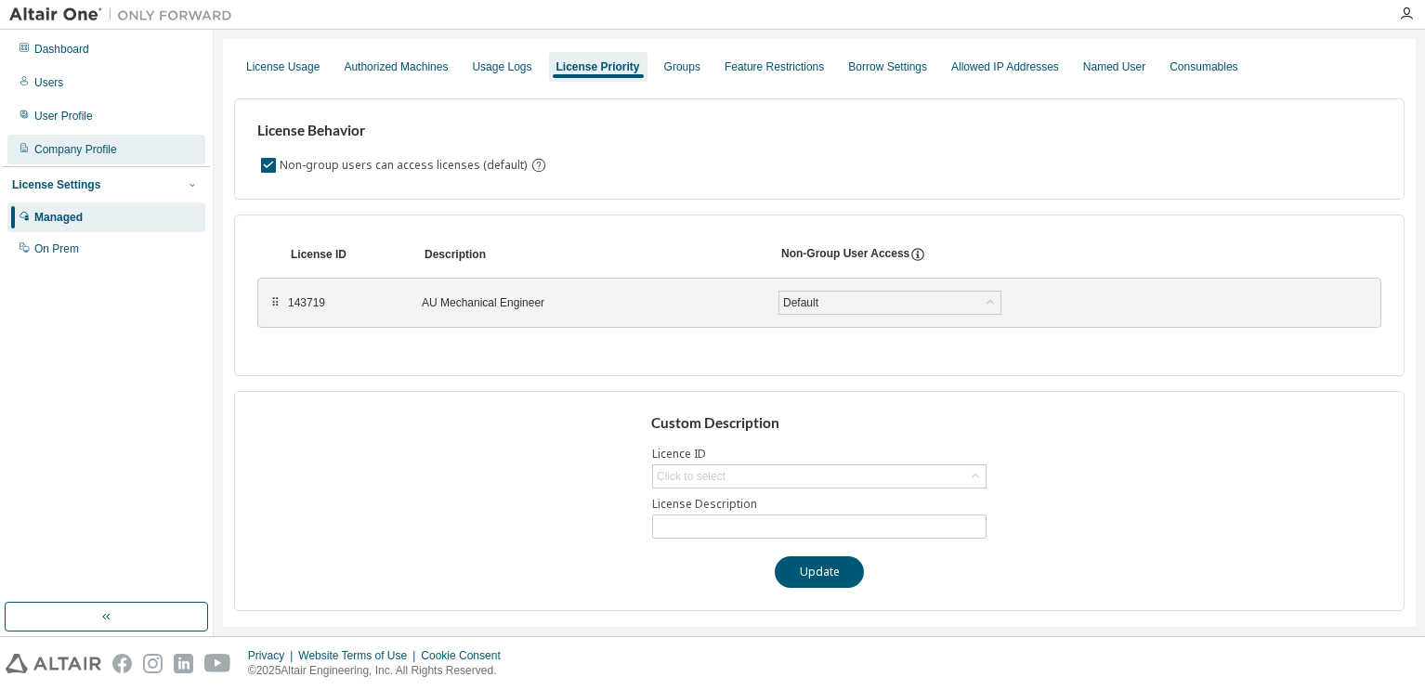
click at [53, 149] on div "Company Profile" at bounding box center [75, 149] width 83 height 15
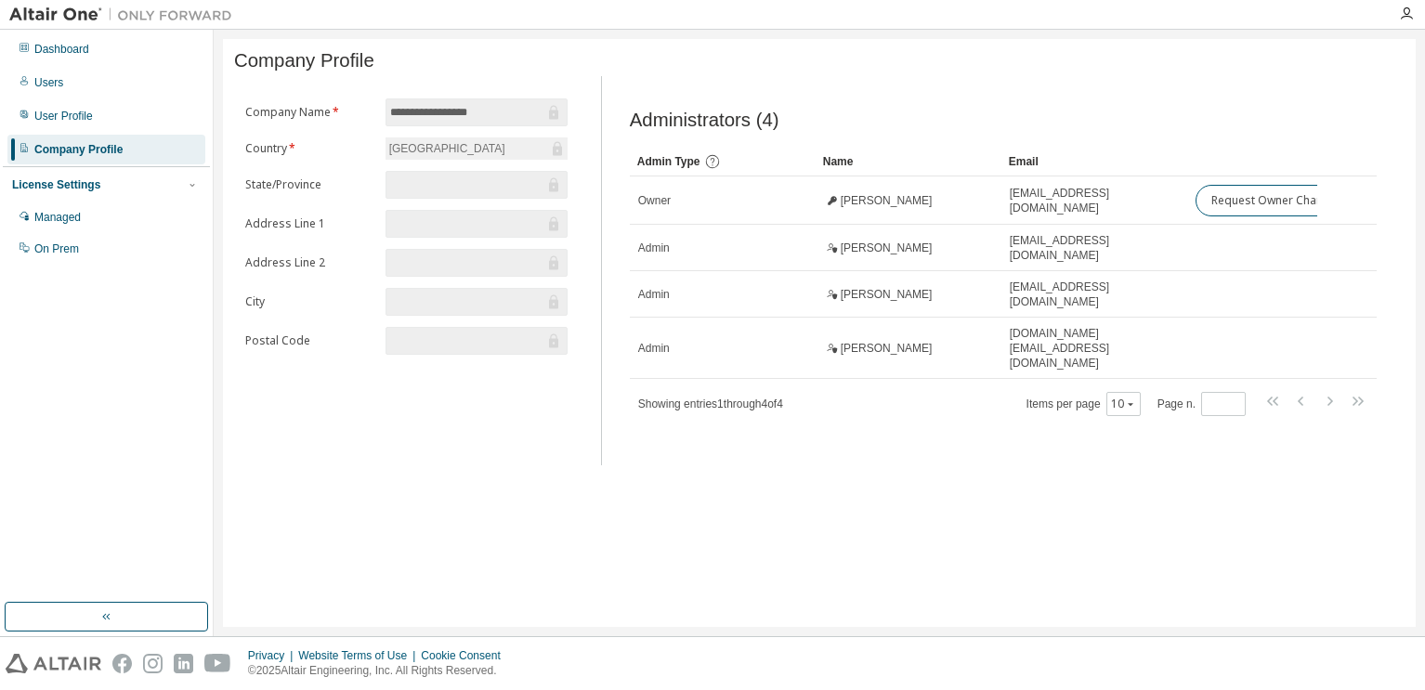
click at [56, 192] on div "License Settings" at bounding box center [56, 184] width 88 height 15
click at [58, 192] on div "License Settings" at bounding box center [56, 184] width 88 height 15
click at [47, 217] on div "Managed" at bounding box center [57, 217] width 46 height 15
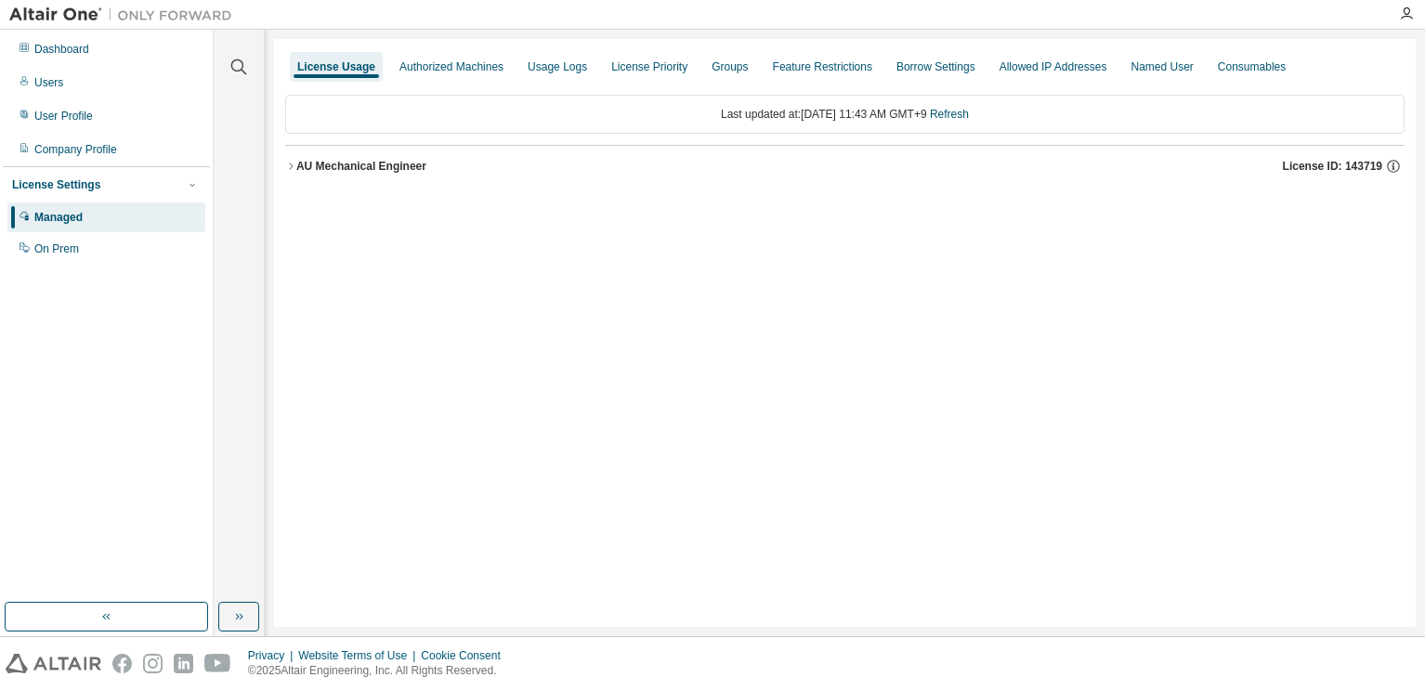
click at [365, 171] on div "AU Mechanical Engineer" at bounding box center [361, 166] width 130 height 15
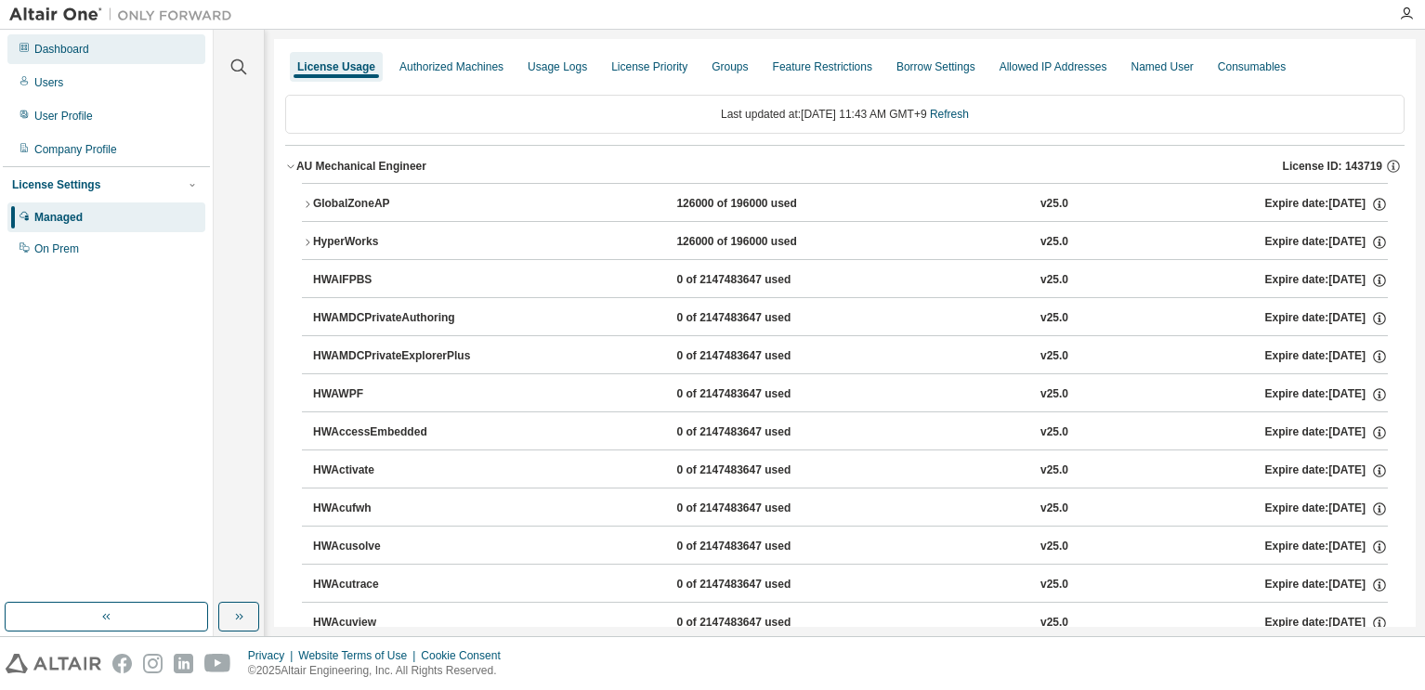
click at [52, 50] on div "Dashboard" at bounding box center [61, 49] width 55 height 15
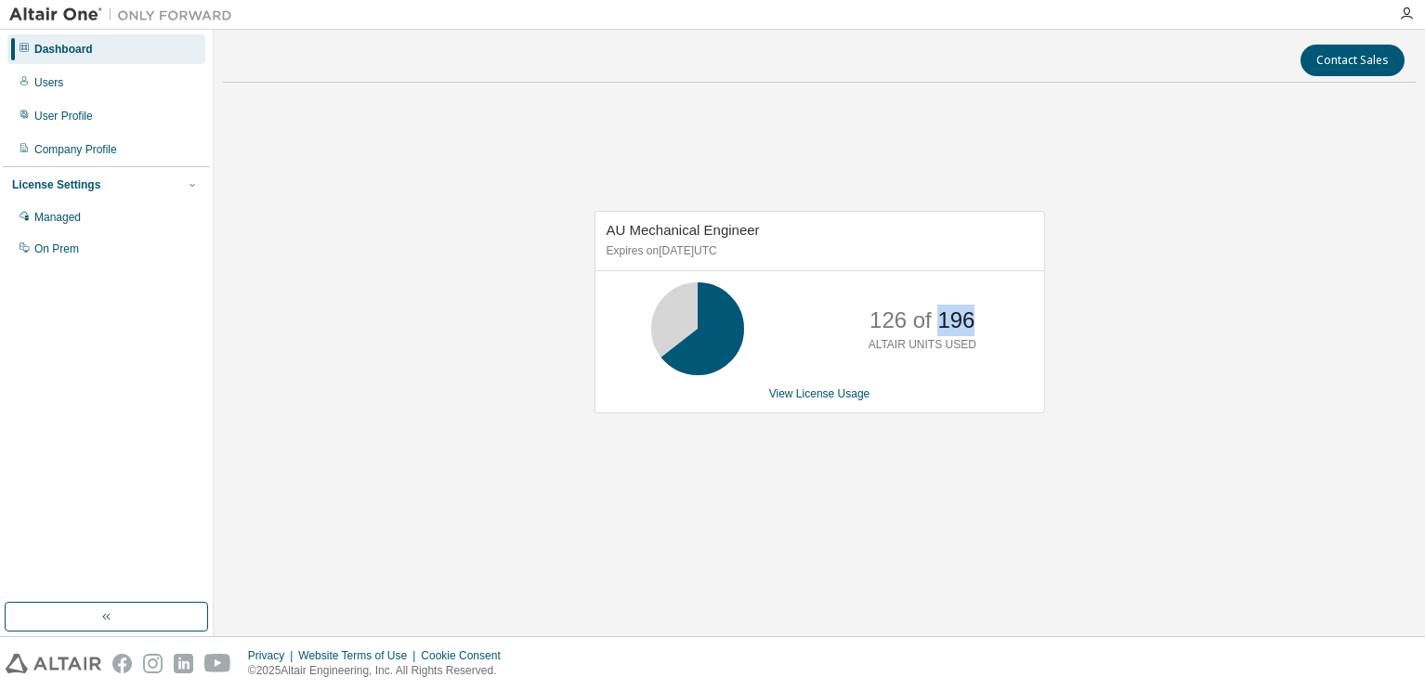
drag, startPoint x: 970, startPoint y: 330, endPoint x: 996, endPoint y: 330, distance: 26.0
click at [996, 330] on div "126 of 196 ALTAIR UNITS USED" at bounding box center [819, 328] width 449 height 93
click at [991, 332] on div "126 of 196 ALTAIR UNITS USED" at bounding box center [922, 328] width 149 height 93
click at [914, 370] on div "126 of 196 ALTAIR UNITS USED" at bounding box center [922, 328] width 149 height 93
